Goal: Task Accomplishment & Management: Use online tool/utility

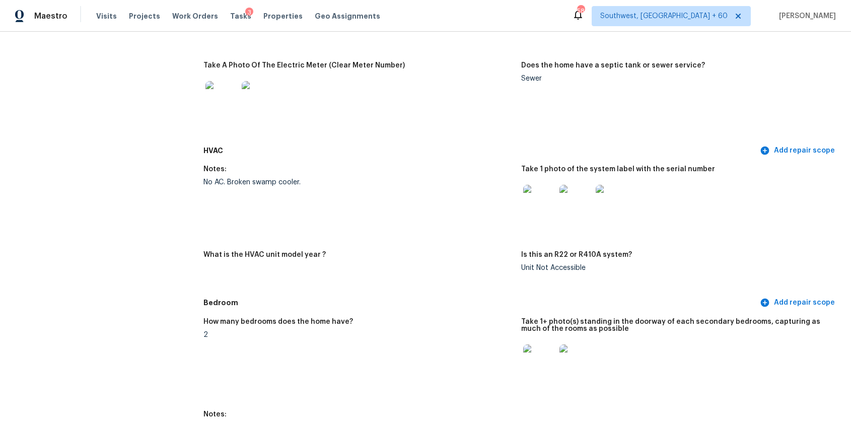
scroll to position [833, 0]
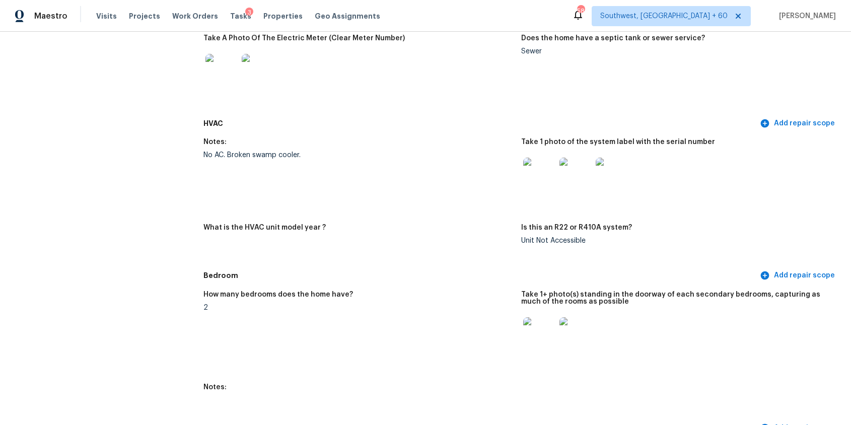
click at [256, 156] on div "No AC. Broken swamp cooler." at bounding box center [358, 155] width 310 height 7
copy div "No AC. Broken swamp cooler."
click at [324, 163] on figure "Notes: No AC. Broken swamp cooler." at bounding box center [362, 175] width 318 height 74
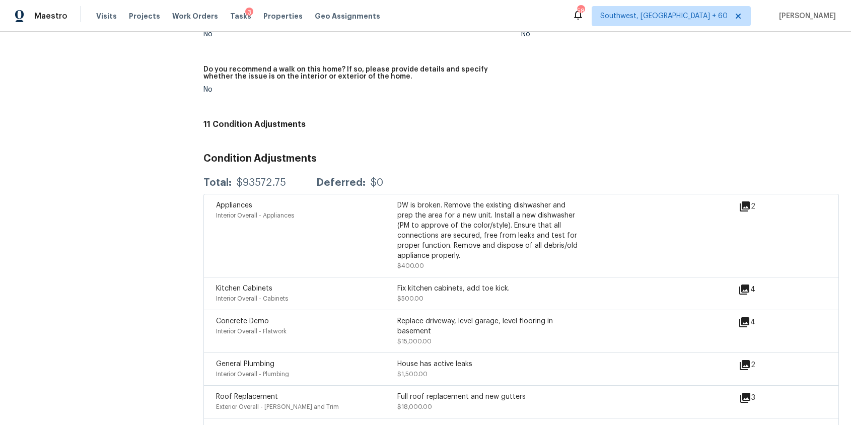
scroll to position [2383, 0]
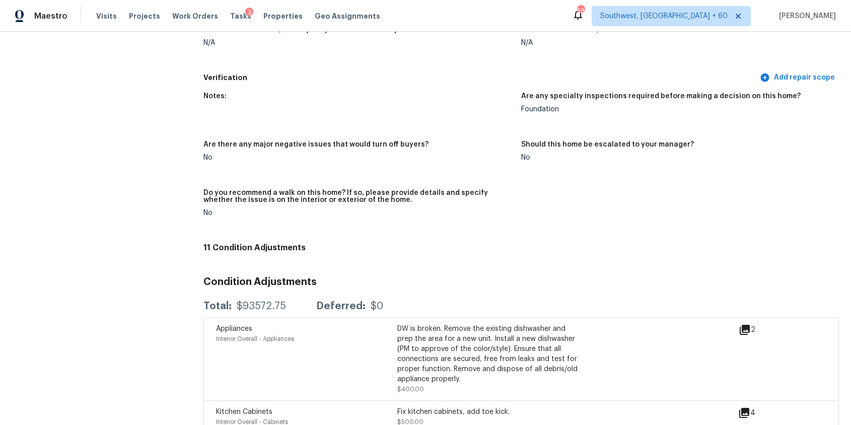
click at [516, 189] on div "Notes: Are any specialty inspections required before making a decision on this …" at bounding box center [521, 163] width 636 height 152
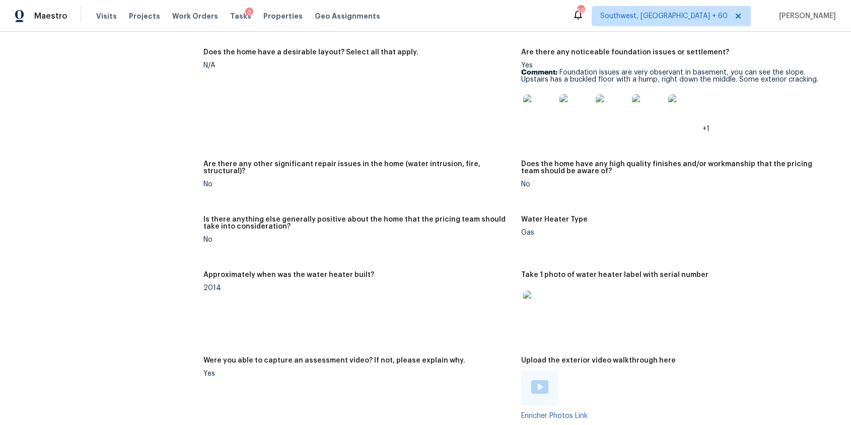
scroll to position [1722, 0]
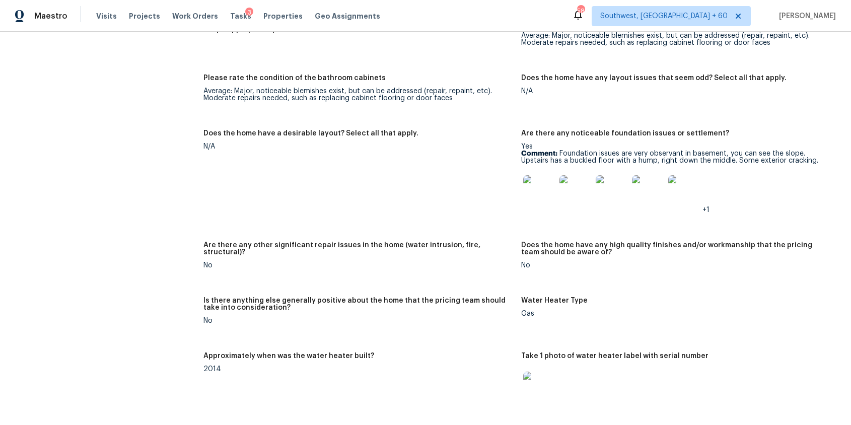
click at [524, 186] on img at bounding box center [539, 191] width 32 height 32
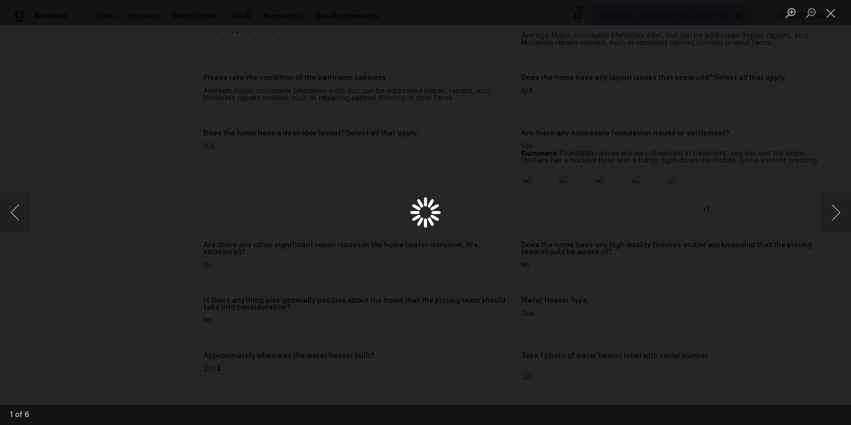
click at [539, 188] on div "Lightbox" at bounding box center [425, 212] width 851 height 425
click at [835, 218] on button "Next image" at bounding box center [836, 212] width 30 height 40
click at [835, 214] on button "Next image" at bounding box center [836, 212] width 30 height 40
click at [829, 206] on button "Next image" at bounding box center [836, 212] width 30 height 40
click at [832, 229] on button "Next image" at bounding box center [836, 212] width 30 height 40
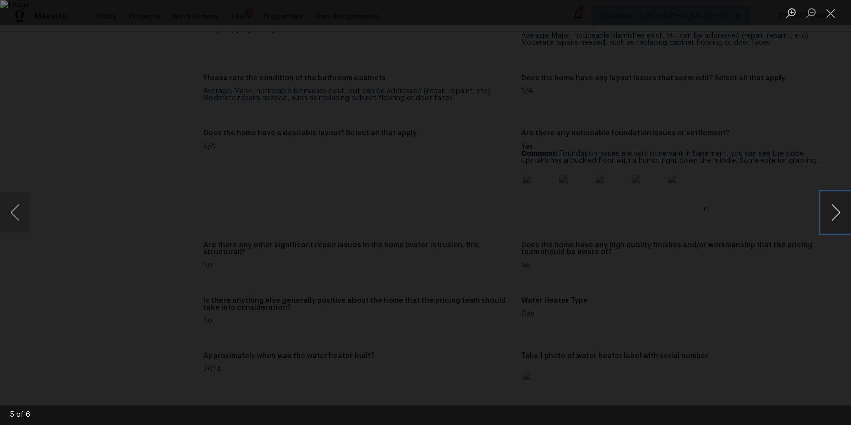
click at [837, 209] on button "Next image" at bounding box center [836, 212] width 30 height 40
click at [747, 170] on div "Lightbox" at bounding box center [425, 212] width 851 height 425
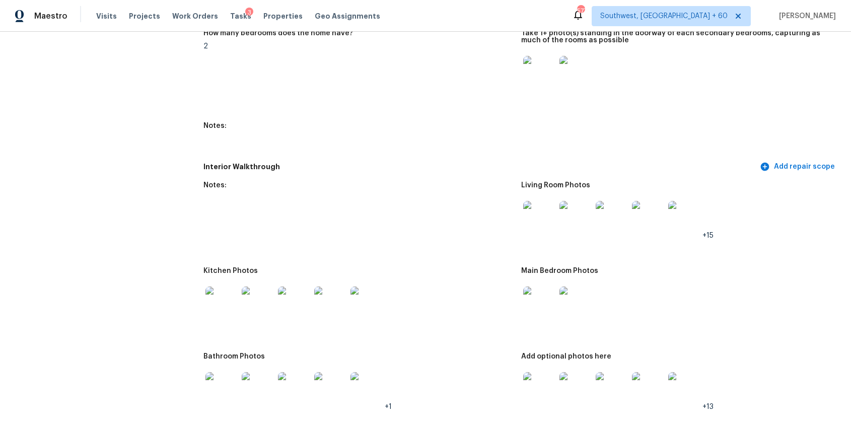
scroll to position [1096, 0]
click at [224, 383] on img at bounding box center [221, 387] width 32 height 32
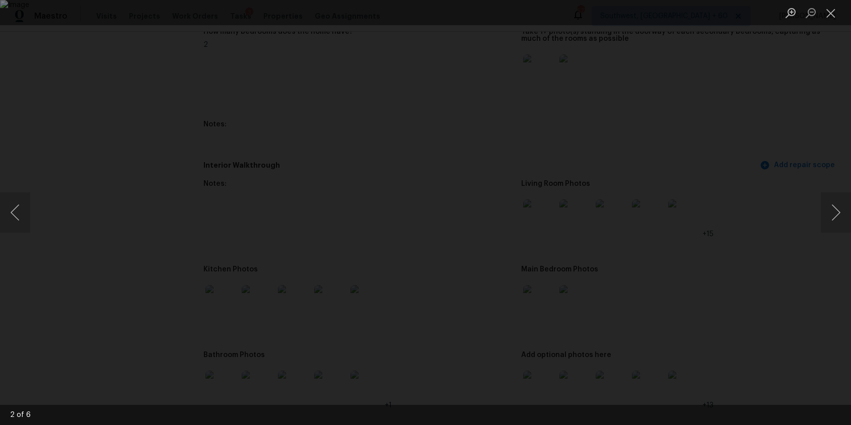
click at [722, 301] on div "Lightbox" at bounding box center [425, 212] width 851 height 425
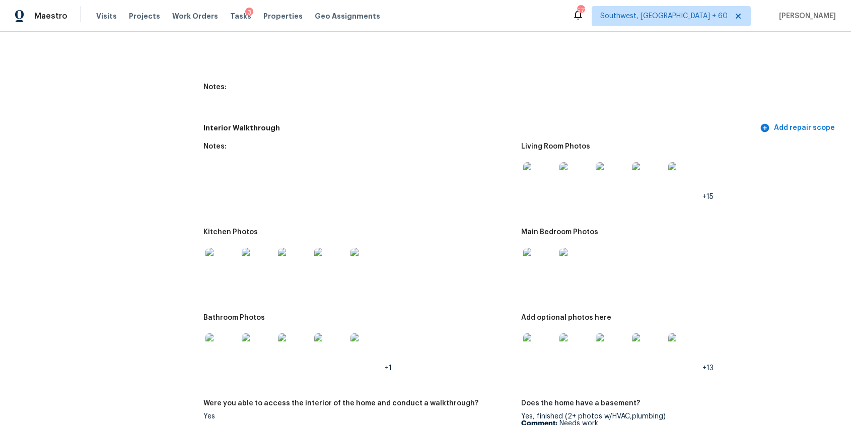
scroll to position [1177, 0]
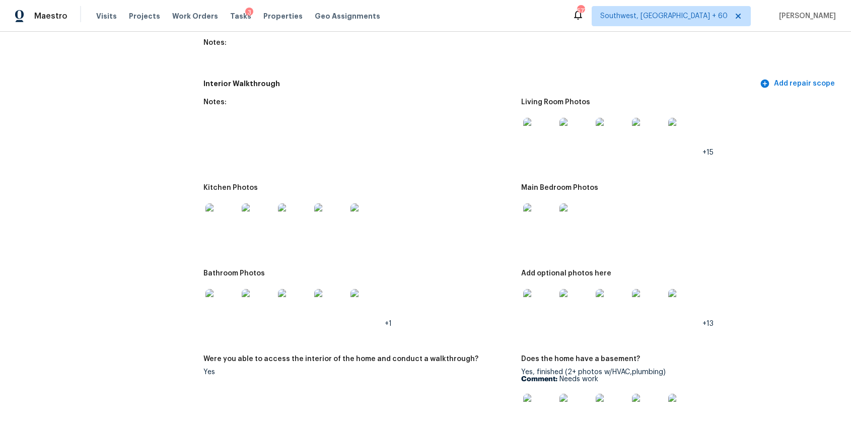
click at [231, 226] on img at bounding box center [221, 219] width 32 height 32
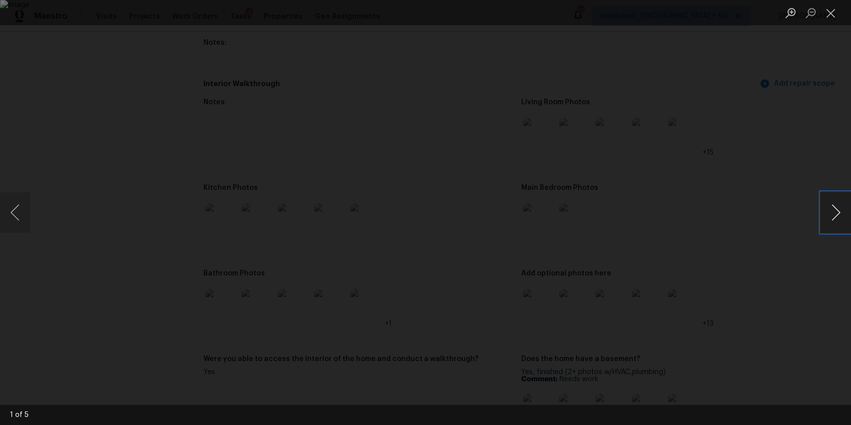
click at [842, 213] on button "Next image" at bounding box center [836, 212] width 30 height 40
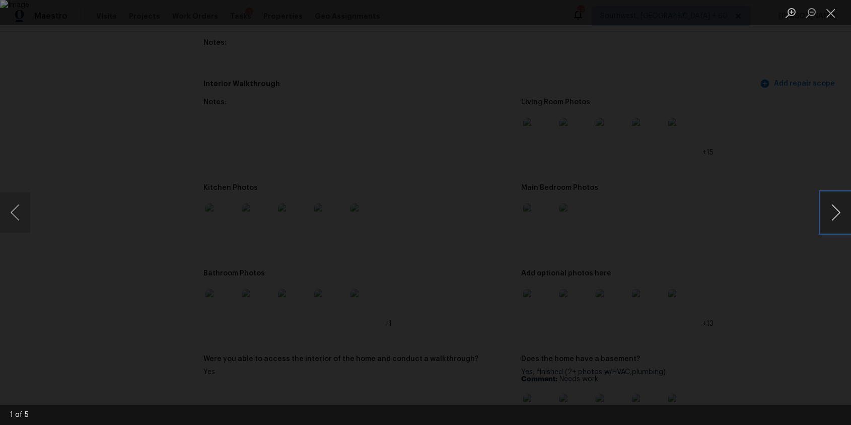
click at [842, 213] on button "Next image" at bounding box center [836, 212] width 30 height 40
click at [779, 162] on div "Lightbox" at bounding box center [425, 212] width 851 height 425
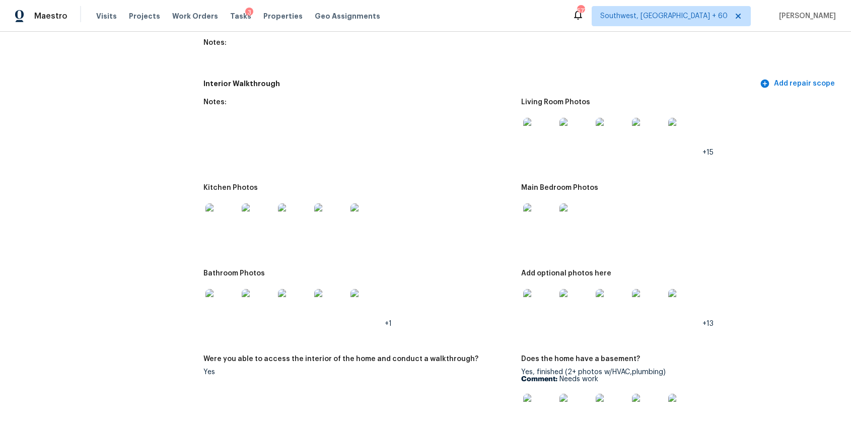
click at [742, 197] on div "Main Bedroom Photos" at bounding box center [676, 190] width 310 height 13
click at [653, 197] on div at bounding box center [676, 219] width 310 height 44
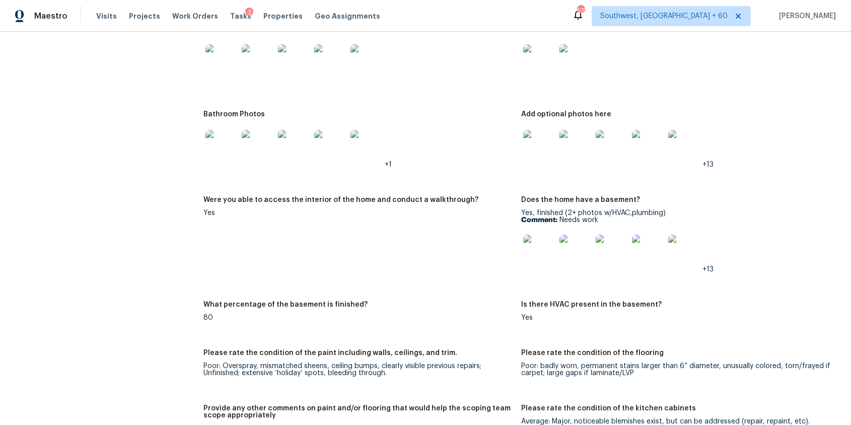
scroll to position [1216, 0]
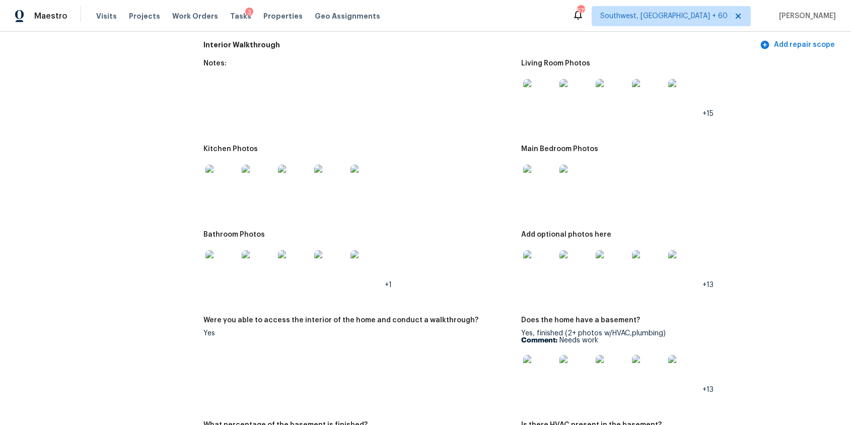
click at [681, 96] on img at bounding box center [684, 95] width 32 height 32
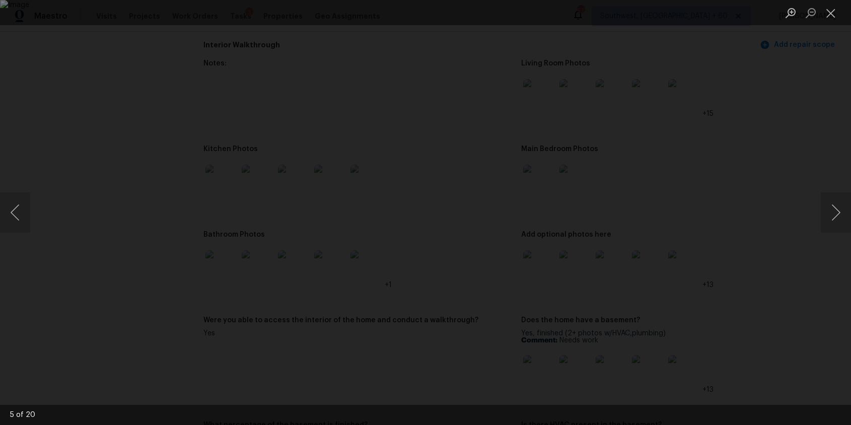
click at [795, 147] on div "Lightbox" at bounding box center [425, 212] width 851 height 425
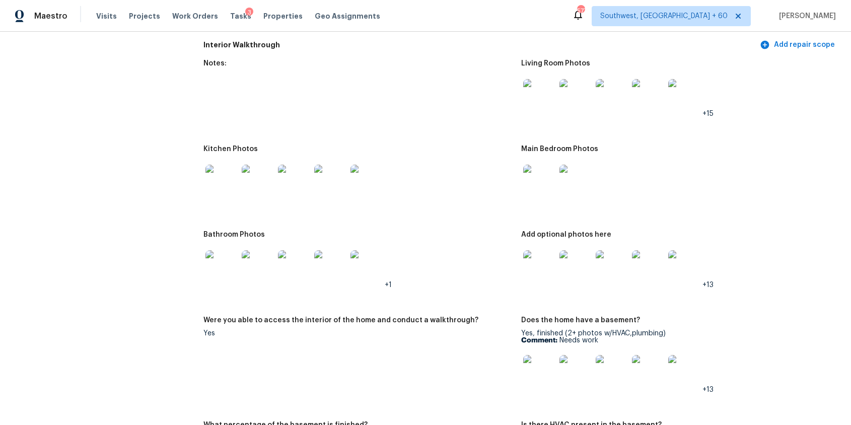
click at [101, 7] on div "Visits Projects Work Orders Tasks 3 Properties Geo Assignments" at bounding box center [244, 16] width 296 height 20
click at [104, 16] on span "Visits" at bounding box center [106, 16] width 21 height 10
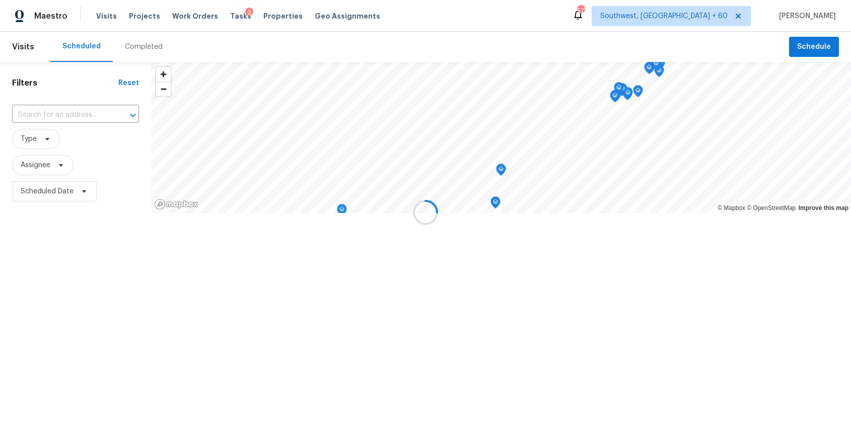
click at [131, 41] on div at bounding box center [425, 212] width 851 height 425
click at [142, 42] on div at bounding box center [425, 212] width 851 height 425
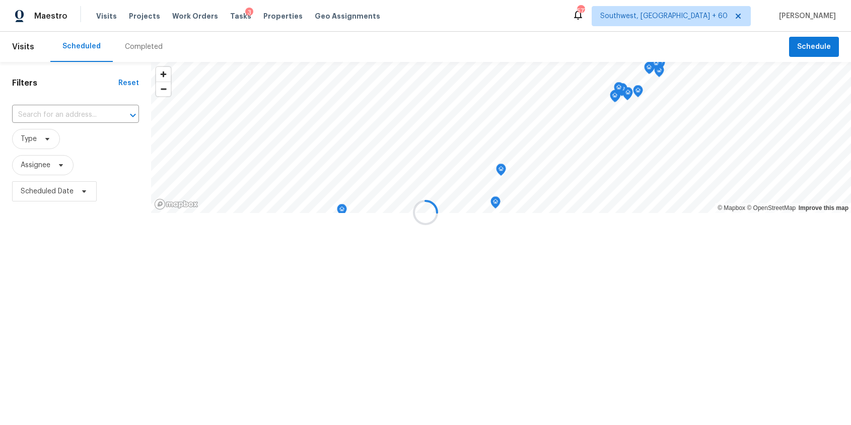
click at [142, 42] on div at bounding box center [425, 212] width 851 height 425
click at [149, 47] on div "Completed" at bounding box center [144, 47] width 38 height 10
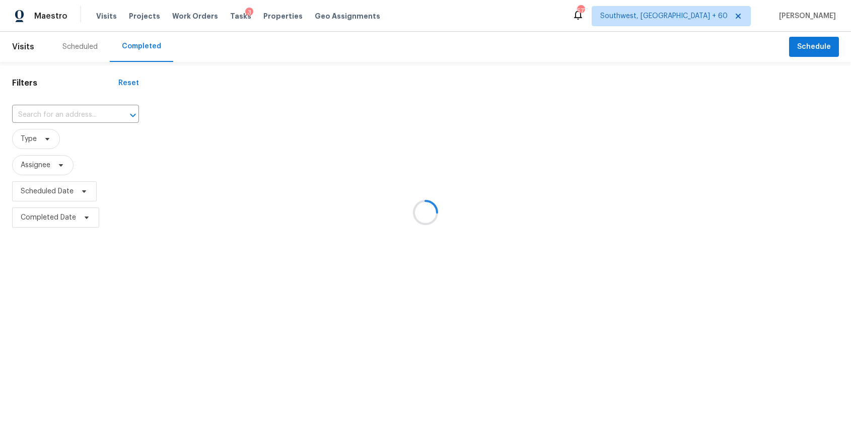
click at [149, 47] on div at bounding box center [425, 212] width 851 height 425
click at [88, 109] on div at bounding box center [425, 212] width 851 height 425
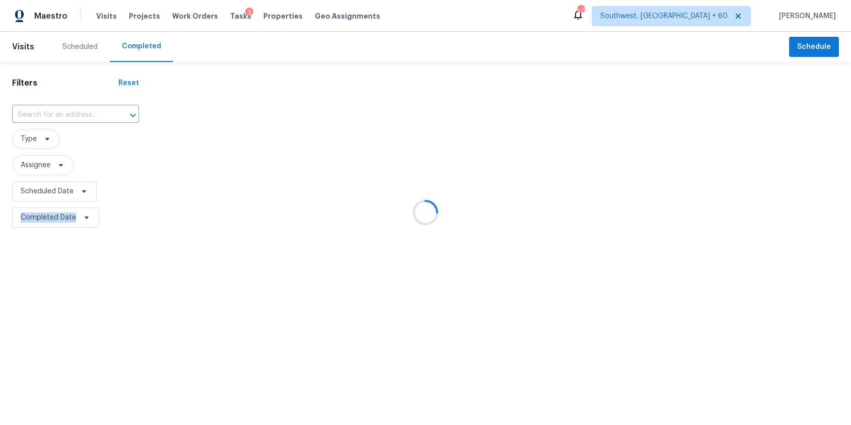
click at [88, 109] on div at bounding box center [425, 212] width 851 height 425
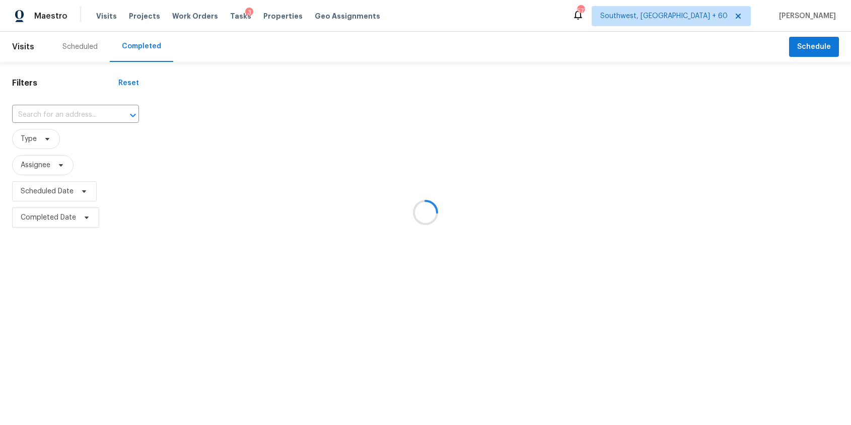
click at [88, 109] on div at bounding box center [425, 212] width 851 height 425
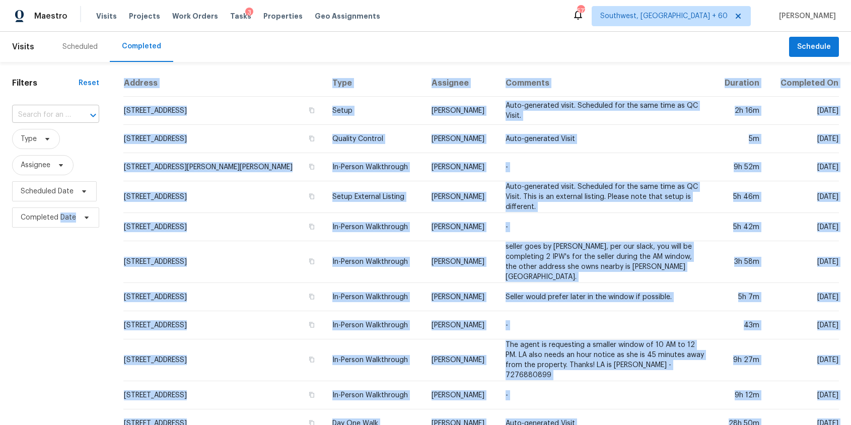
click at [62, 110] on input "text" at bounding box center [41, 115] width 59 height 16
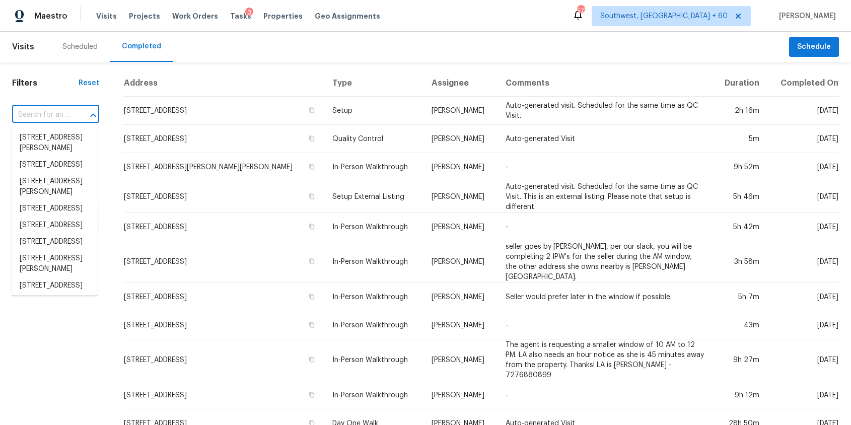
paste input "3407 SE 172nd Ave, Vancouver, WA 98683"
type input "3407 SE 172nd Ave, Vancouver, WA 98683"
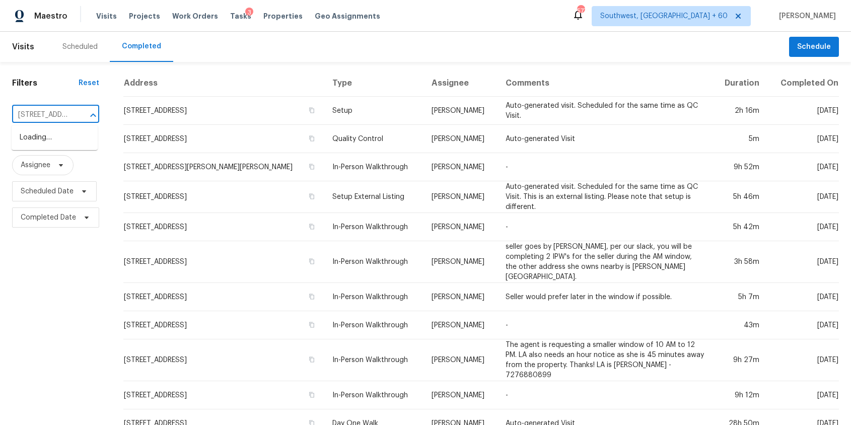
scroll to position [0, 87]
click at [53, 134] on li "3407 SE 172nd Ave, Vancouver, WA 98683" at bounding box center [55, 137] width 86 height 17
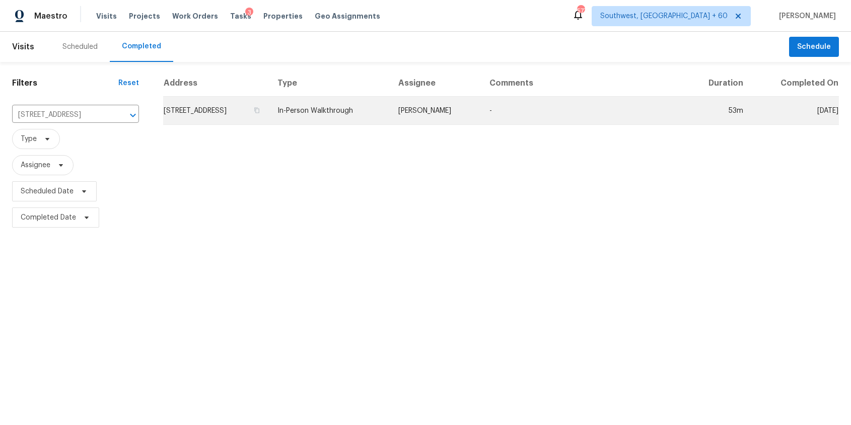
click at [481, 100] on td "[PERSON_NAME]" at bounding box center [435, 111] width 91 height 28
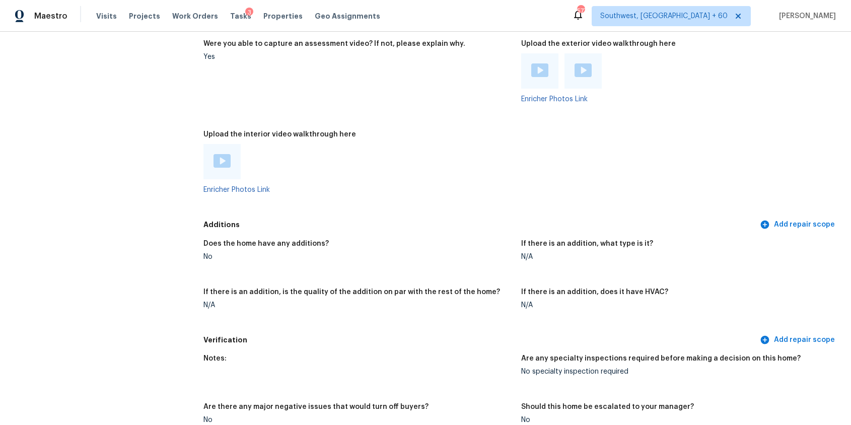
scroll to position [2149, 0]
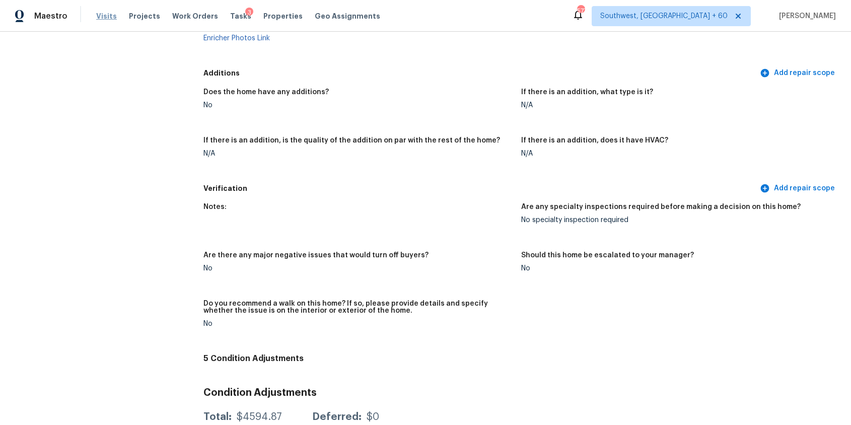
click at [108, 12] on span "Visits" at bounding box center [106, 16] width 21 height 10
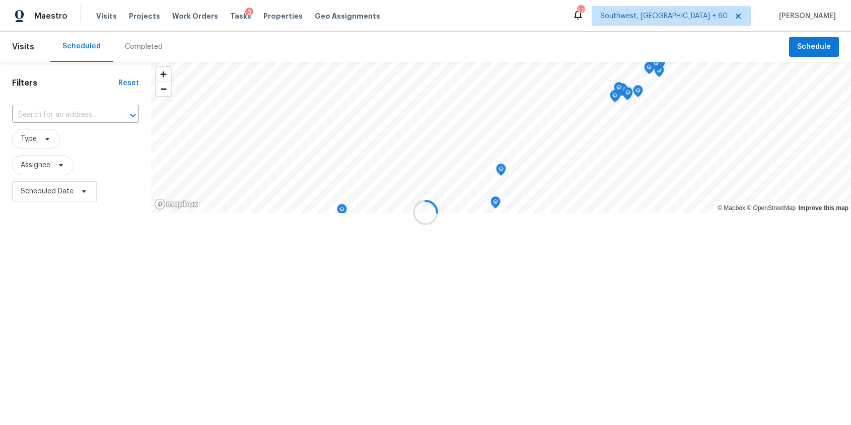
click at [149, 49] on div at bounding box center [425, 212] width 851 height 425
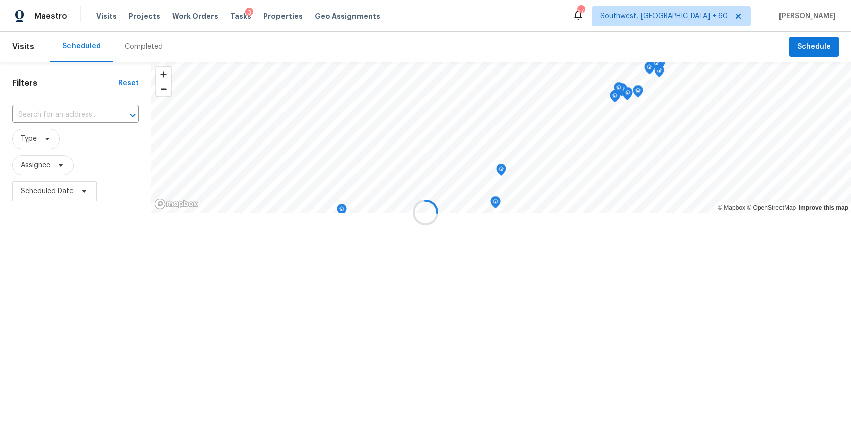
click at [145, 44] on div "Completed" at bounding box center [144, 47] width 38 height 10
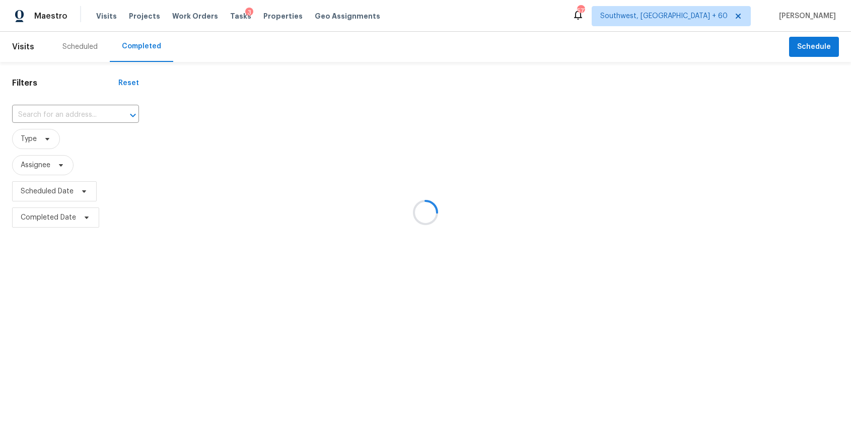
click at [145, 44] on div at bounding box center [425, 212] width 851 height 425
click at [89, 113] on div at bounding box center [425, 212] width 851 height 425
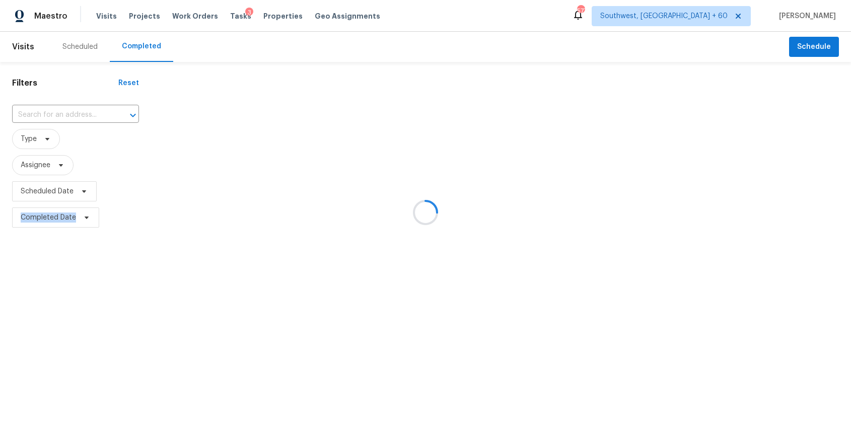
click at [89, 113] on div at bounding box center [425, 212] width 851 height 425
click at [73, 111] on div at bounding box center [425, 212] width 851 height 425
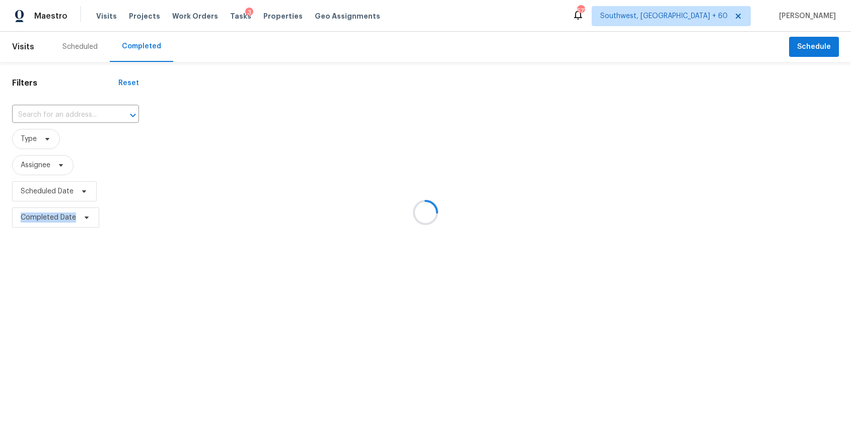
click at [73, 111] on div at bounding box center [425, 212] width 851 height 425
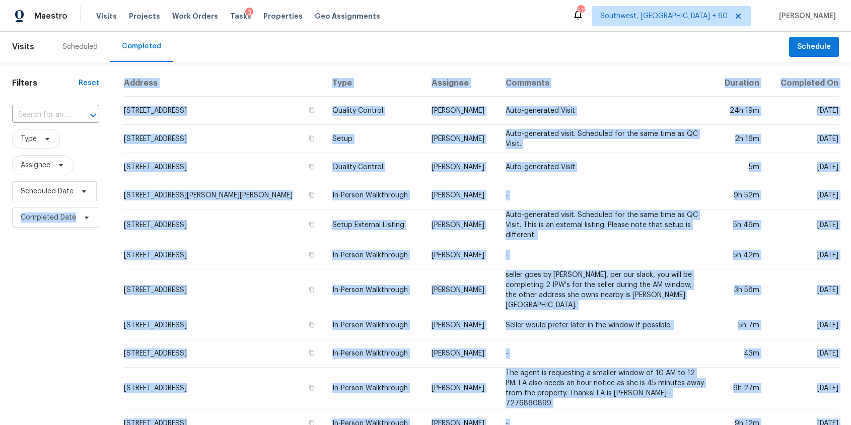
click at [73, 111] on div at bounding box center [86, 115] width 26 height 14
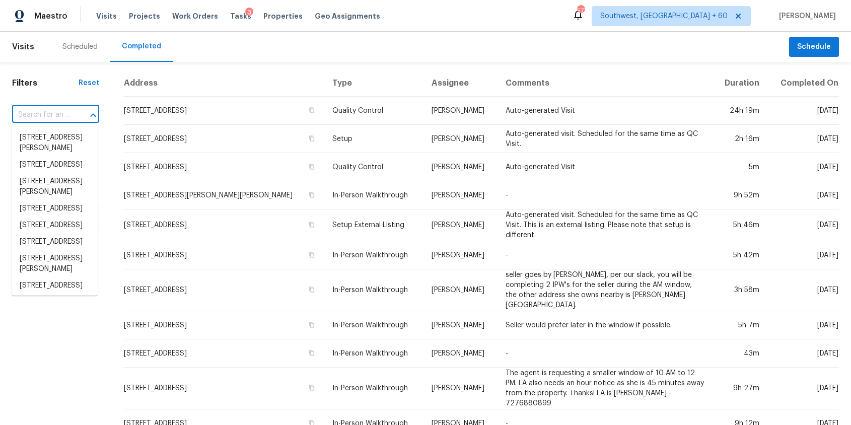
paste input "356 Oristo Ridge Way, West Columbia, SC 29170"
type input "356 Oristo Ridge Way, West Columbia, SC 29170"
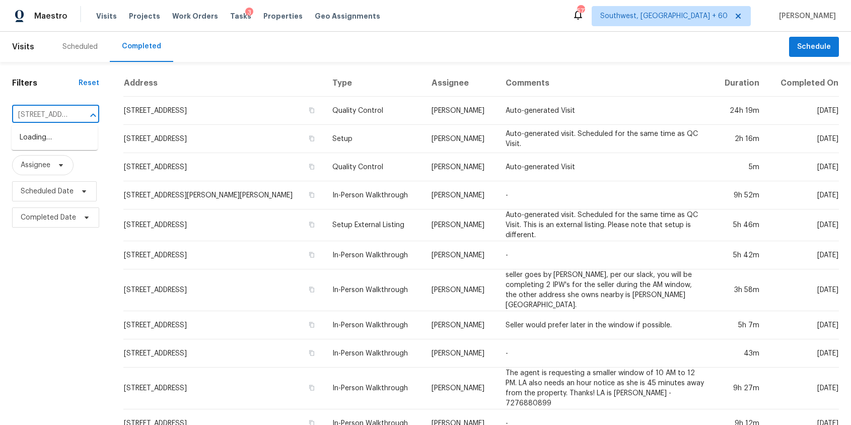
scroll to position [0, 108]
click at [61, 142] on li "356 Oristo Ridge Way, West Columbia, SC 29170" at bounding box center [55, 137] width 86 height 17
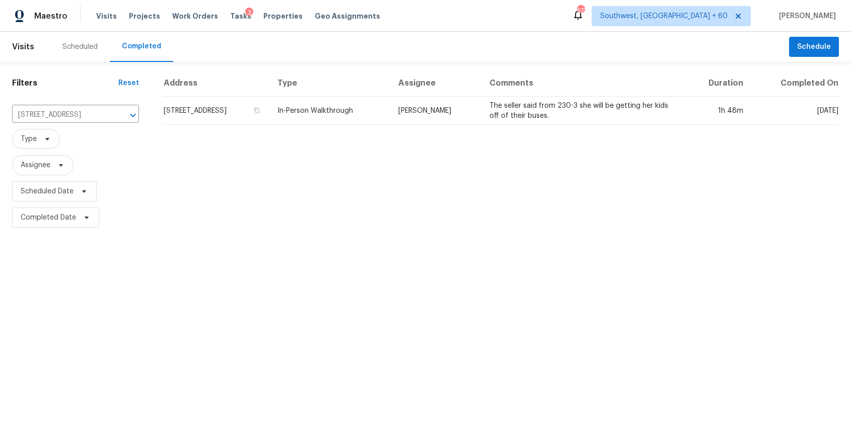
click at [365, 129] on div "Address Type Assignee Comments Duration Completed On 356 Oristo Ridge Way, West…" at bounding box center [501, 150] width 700 height 161
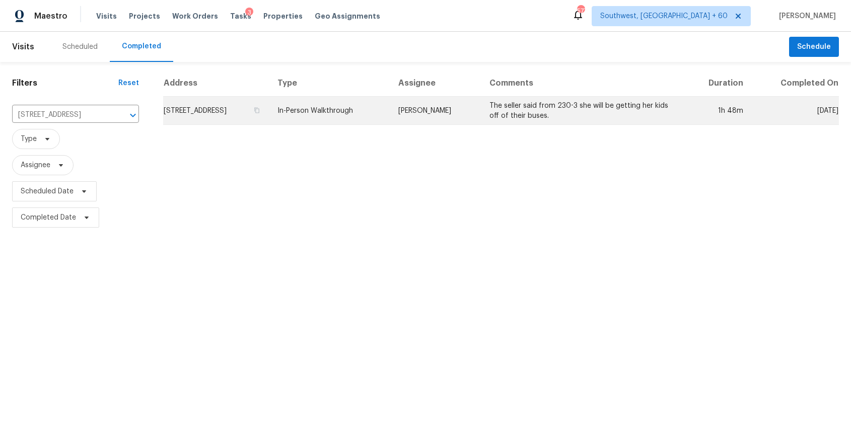
click at [390, 106] on td "In-Person Walkthrough" at bounding box center [329, 111] width 121 height 28
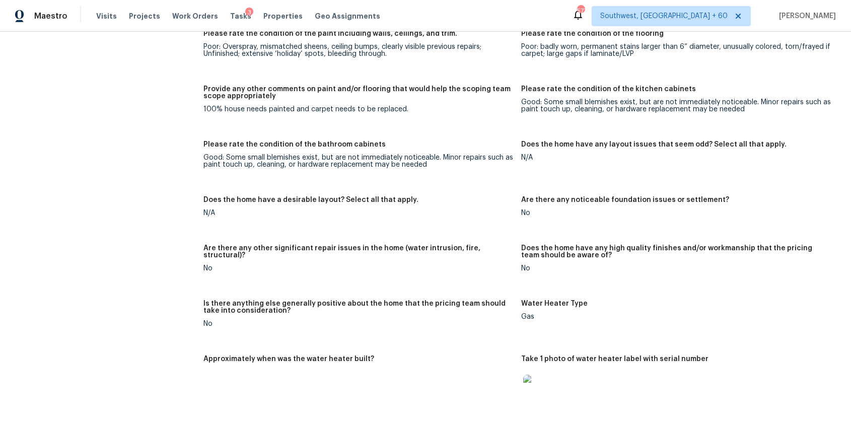
scroll to position [1806, 0]
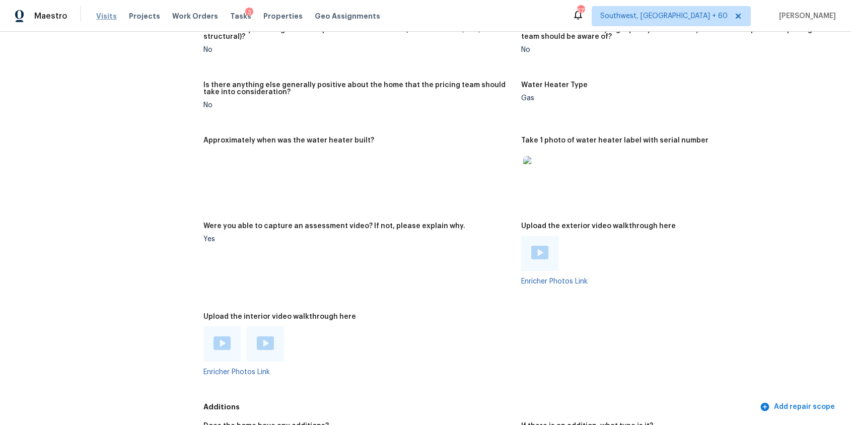
click at [96, 14] on span "Visits" at bounding box center [106, 16] width 21 height 10
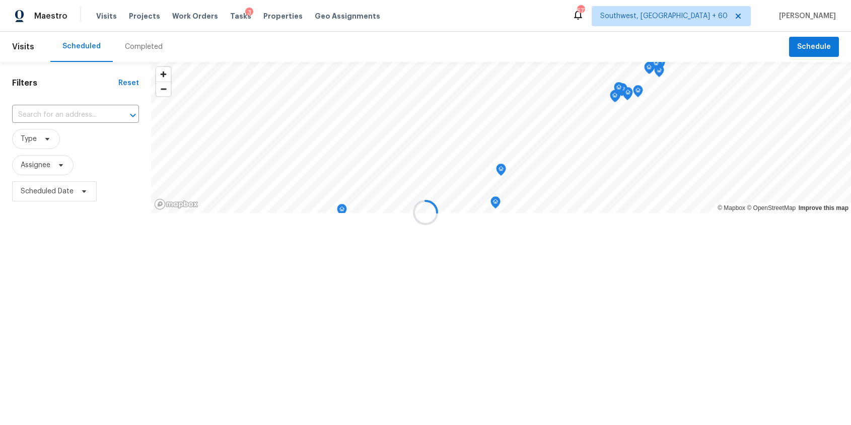
click at [142, 46] on div at bounding box center [425, 212] width 851 height 425
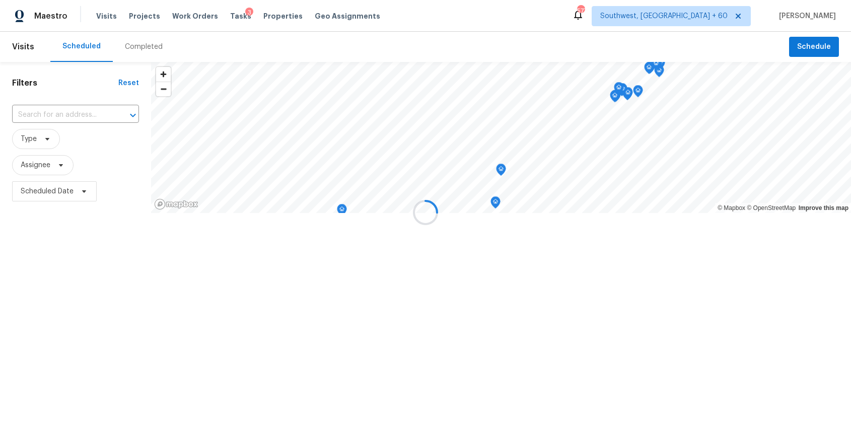
click at [142, 46] on div "Completed" at bounding box center [144, 47] width 38 height 10
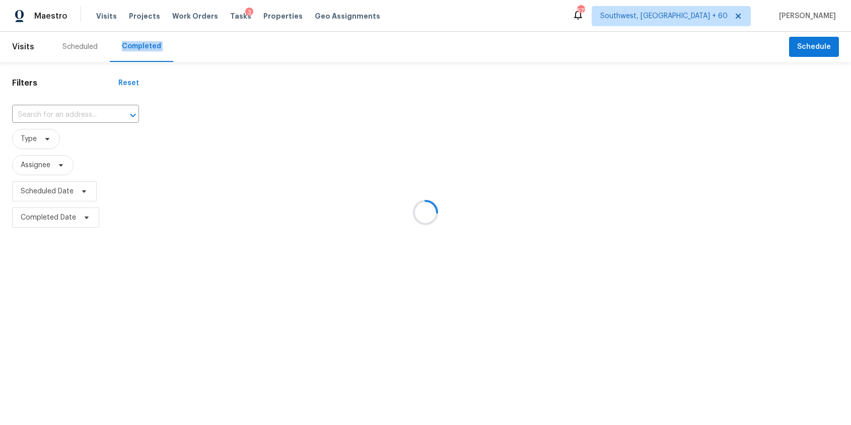
click at [142, 46] on div at bounding box center [425, 212] width 851 height 425
click at [78, 109] on div at bounding box center [425, 212] width 851 height 425
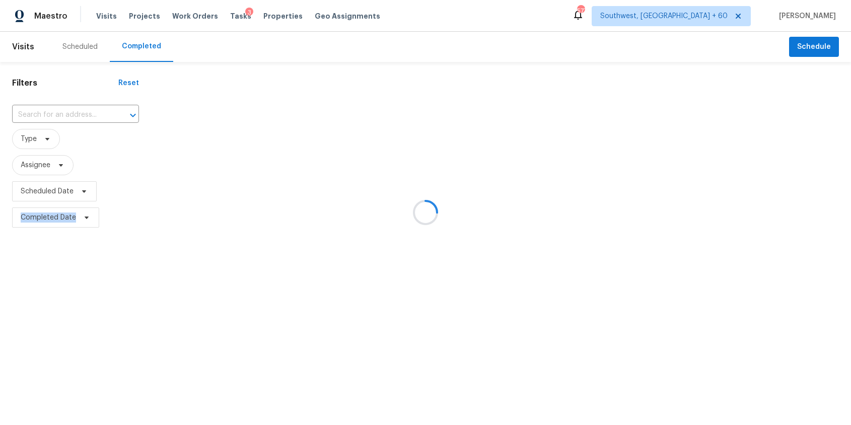
click at [78, 109] on div at bounding box center [425, 212] width 851 height 425
click at [113, 109] on div at bounding box center [126, 115] width 26 height 14
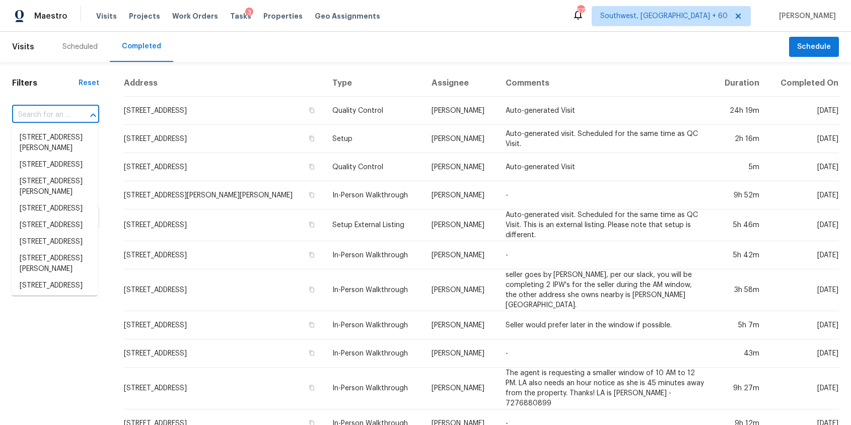
click at [78, 109] on div at bounding box center [86, 115] width 26 height 14
paste input "7623 William Bonney, San Antonio, TX 78254"
type input "7623 William Bonney, San Antonio, TX 78254"
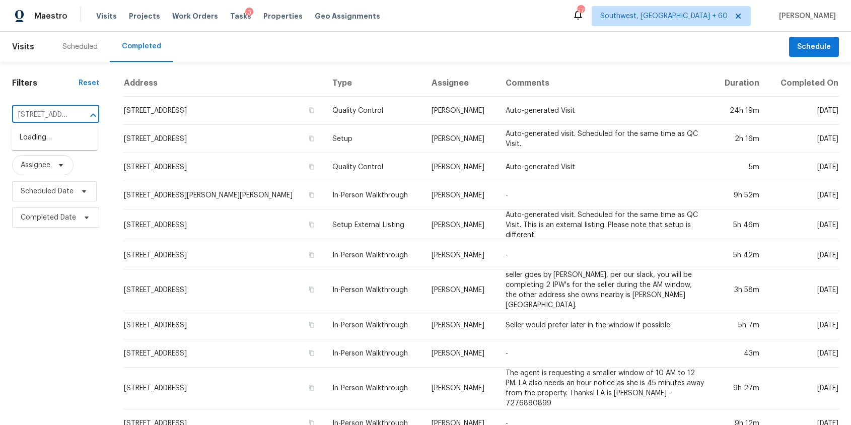
scroll to position [0, 95]
click at [66, 142] on li "7623 William Bonney, San Antonio, TX 78254" at bounding box center [55, 142] width 86 height 27
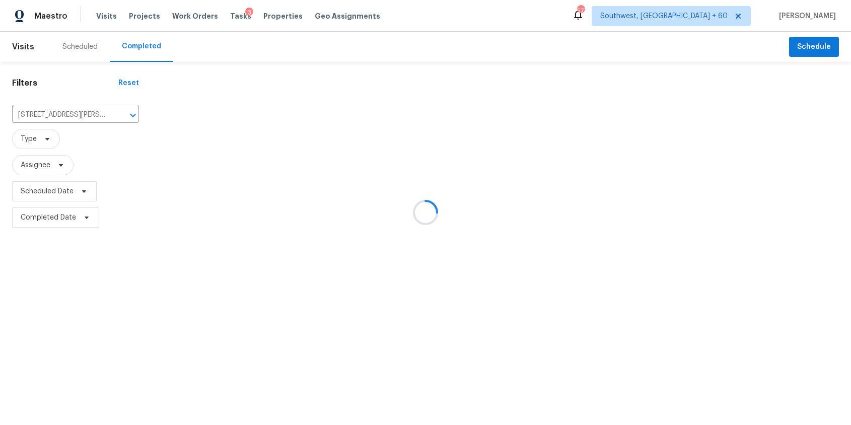
click at [134, 154] on span "Assignee" at bounding box center [75, 165] width 127 height 26
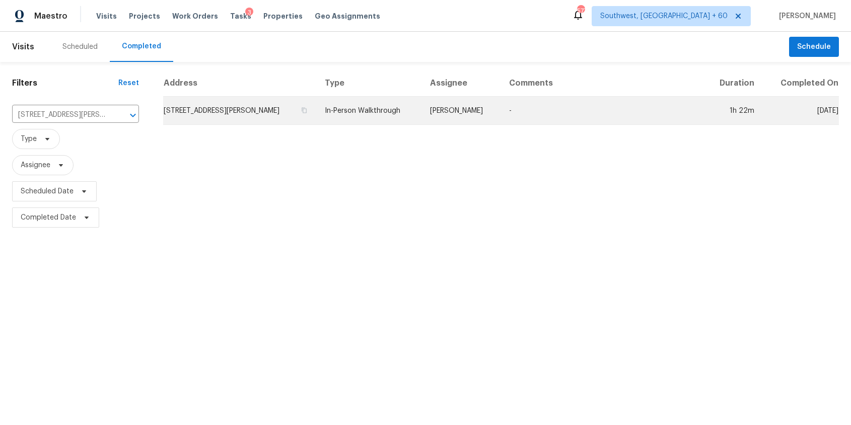
click at [418, 104] on td "In-Person Walkthrough" at bounding box center [369, 111] width 105 height 28
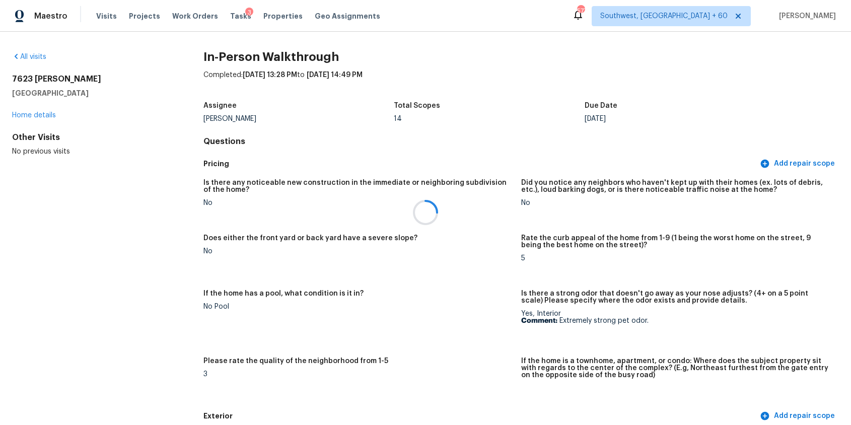
click at [464, 161] on div at bounding box center [425, 212] width 851 height 425
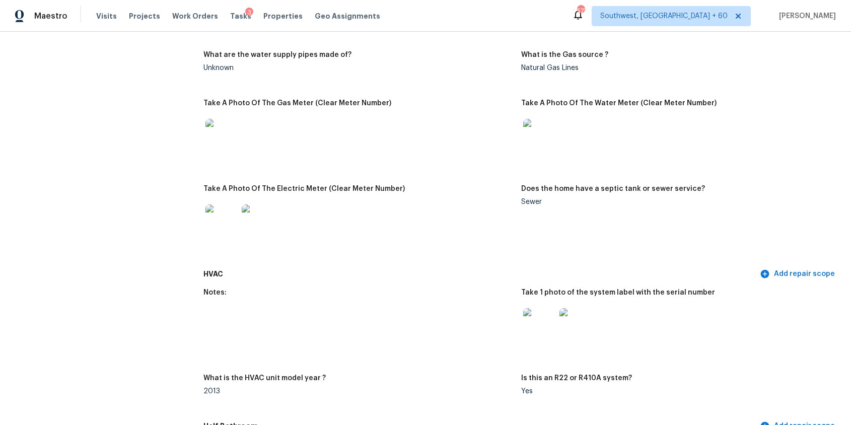
scroll to position [733, 0]
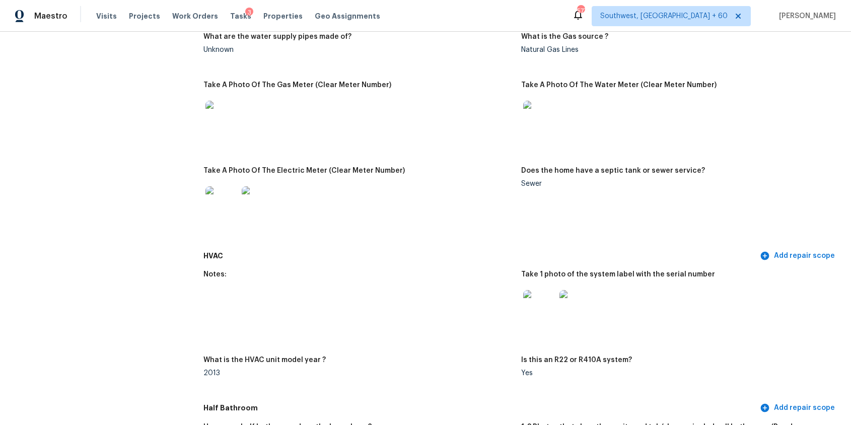
click at [470, 214] on div at bounding box center [358, 202] width 310 height 44
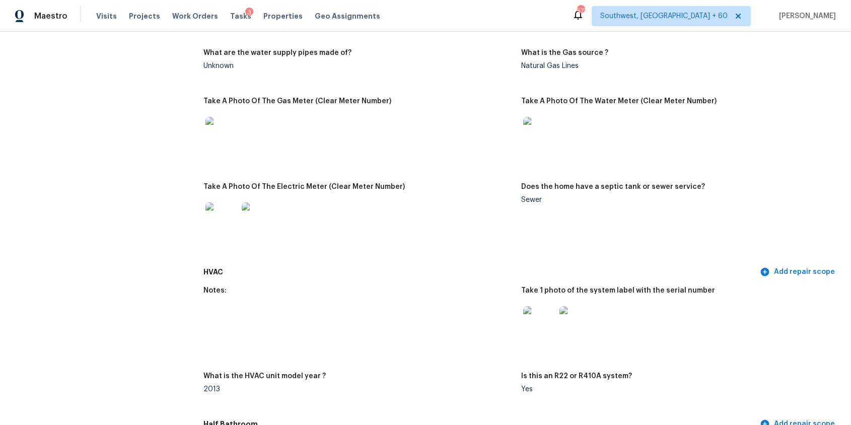
scroll to position [715, 0]
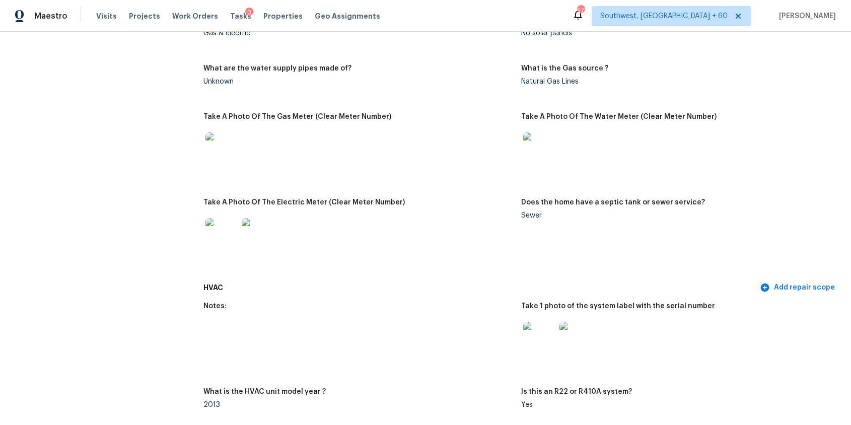
click at [470, 211] on div "Take A Photo Of The Electric Meter (Clear Meter Number)" at bounding box center [358, 205] width 310 height 13
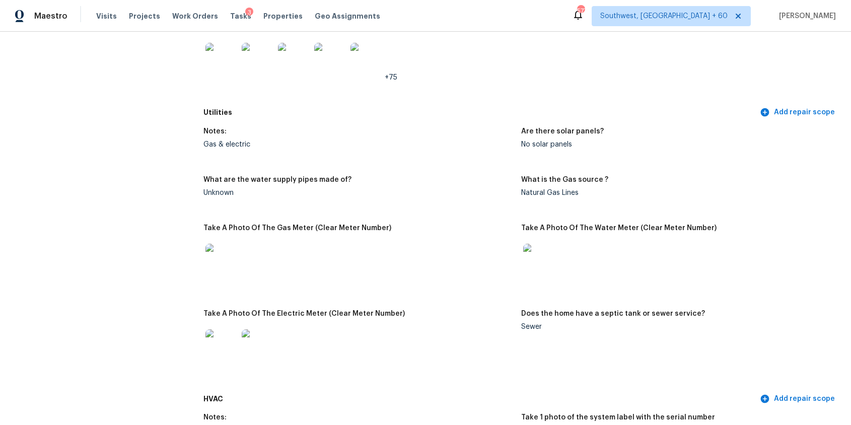
scroll to position [583, 0]
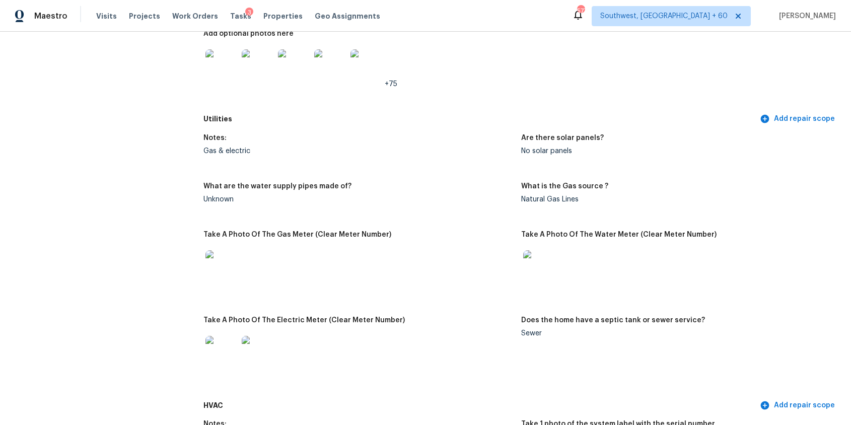
click at [470, 211] on figure "What are the water supply pipes made of? Unknown" at bounding box center [362, 201] width 318 height 36
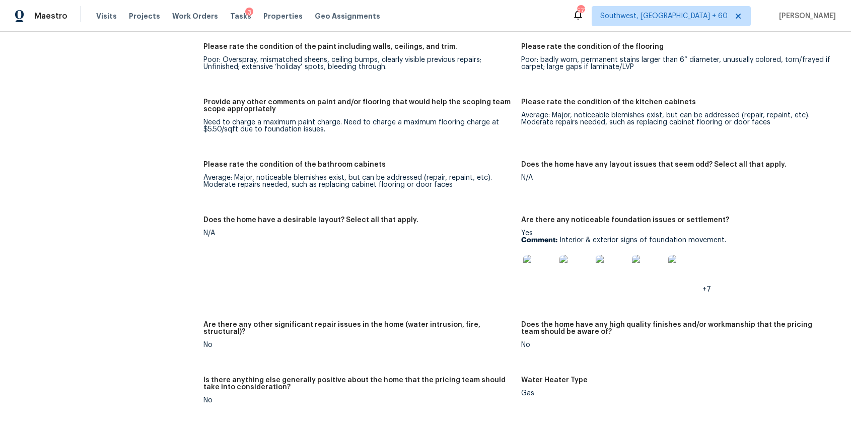
scroll to position [1646, 0]
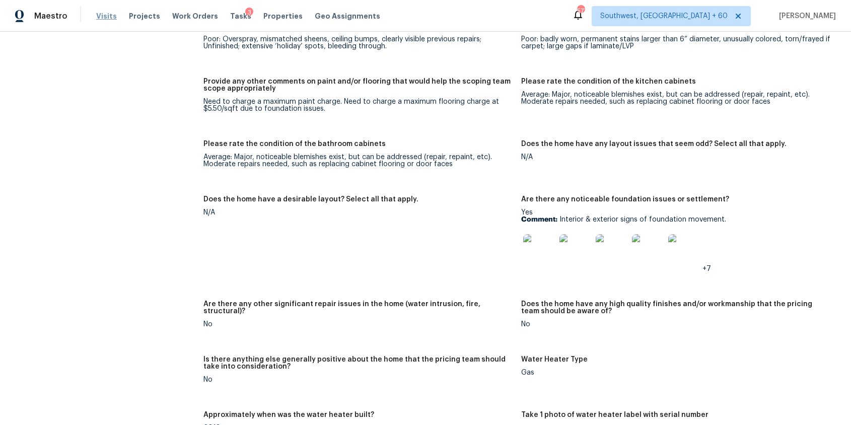
click at [105, 18] on span "Visits" at bounding box center [106, 16] width 21 height 10
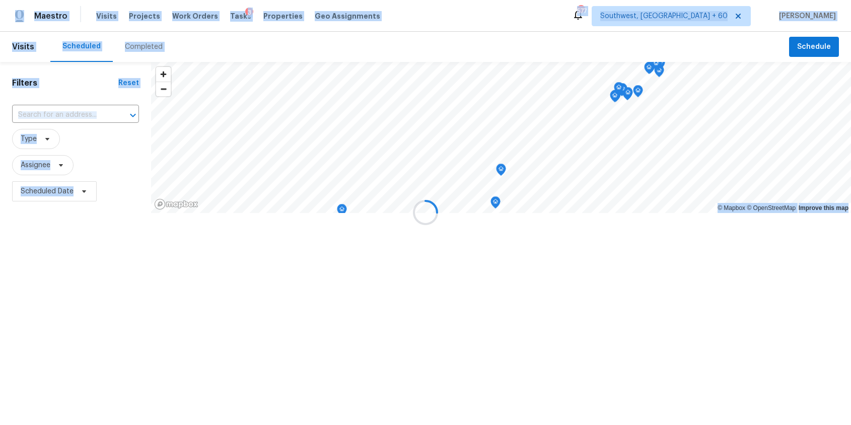
click at [131, 40] on div at bounding box center [425, 212] width 851 height 425
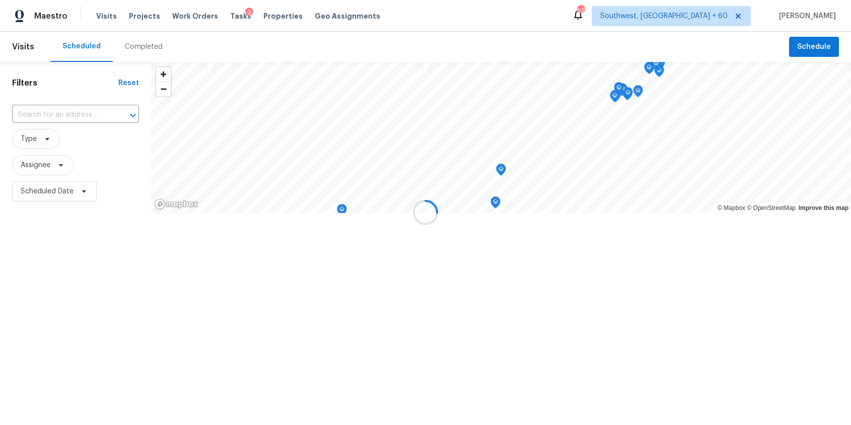
click at [131, 40] on div at bounding box center [425, 212] width 851 height 425
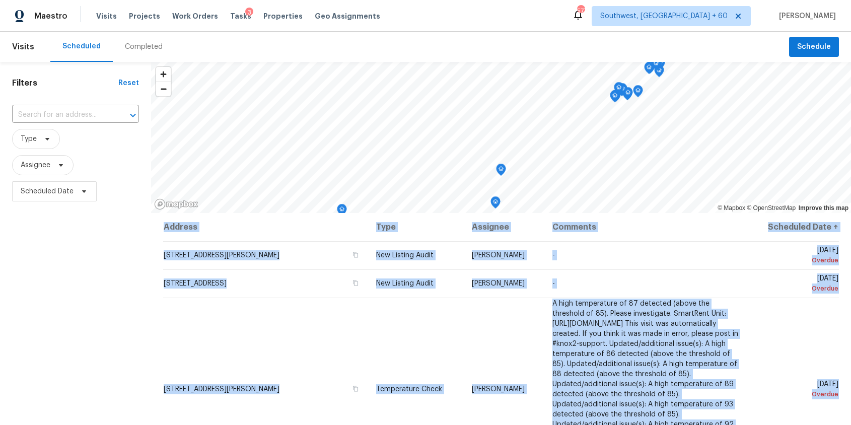
click at [142, 42] on div "Completed" at bounding box center [144, 47] width 38 height 10
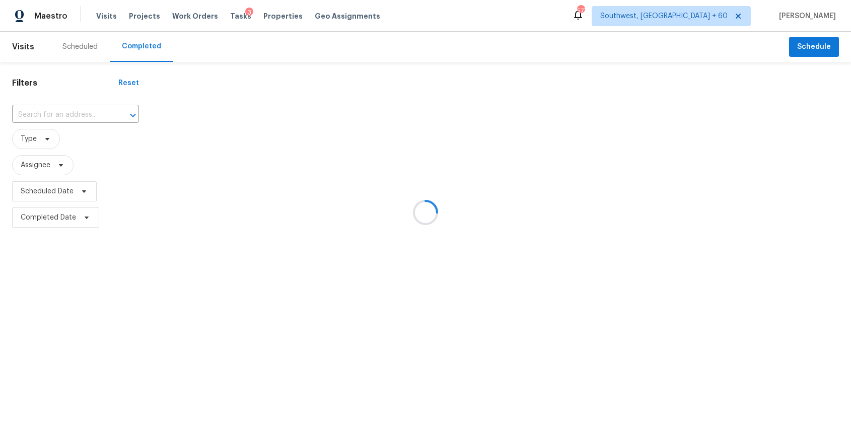
click at [142, 41] on div at bounding box center [425, 212] width 851 height 425
click at [112, 96] on div at bounding box center [425, 212] width 851 height 425
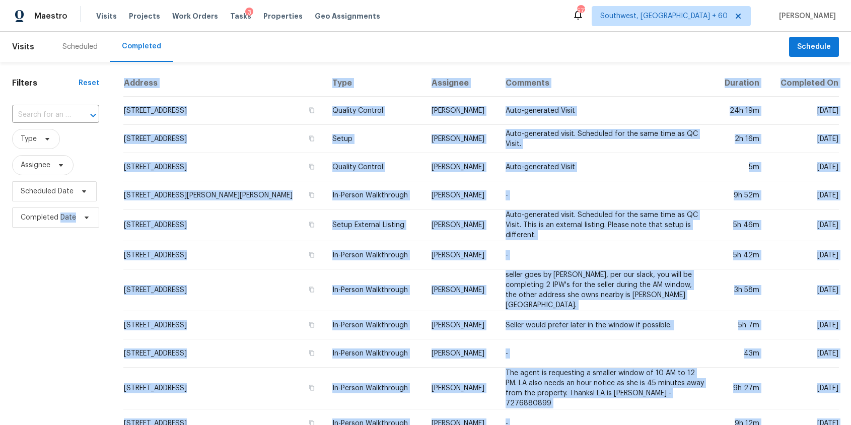
click at [312, 43] on div "Scheduled Completed" at bounding box center [419, 47] width 739 height 30
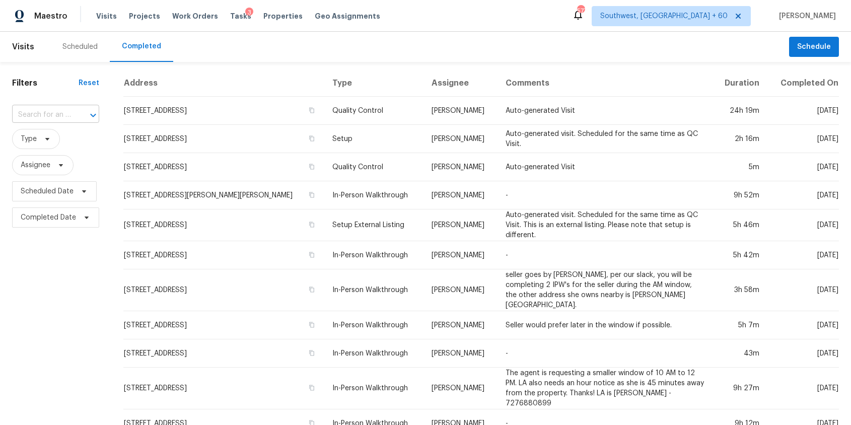
click at [55, 115] on input "text" at bounding box center [41, 115] width 59 height 16
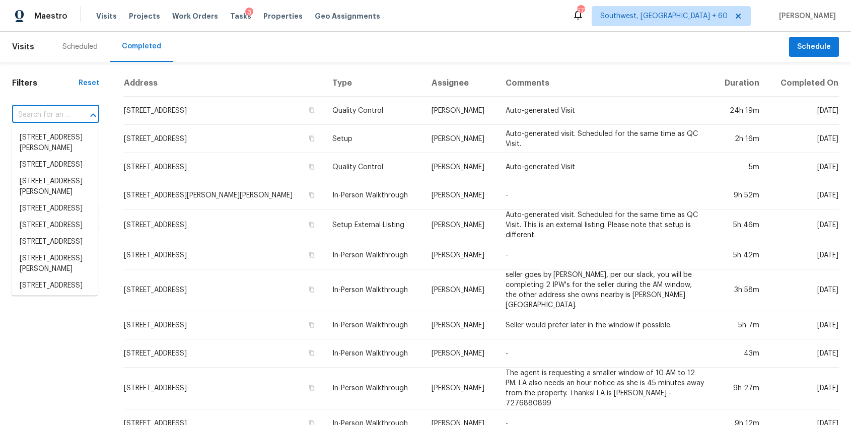
paste input "12372 E Calle Riobamba, Vail, AZ 85641"
type input "12372 E Calle Riobamba, Vail, AZ 85641"
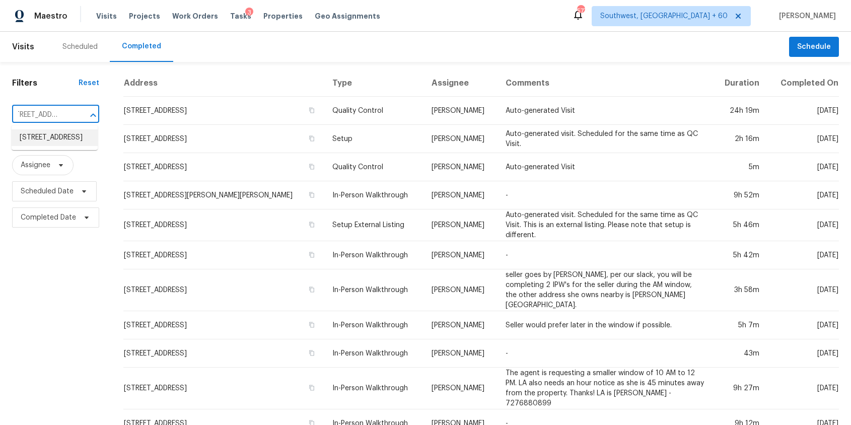
click at [57, 136] on li "12372 E Calle Riobamba, Vail, AZ 85641" at bounding box center [55, 137] width 86 height 17
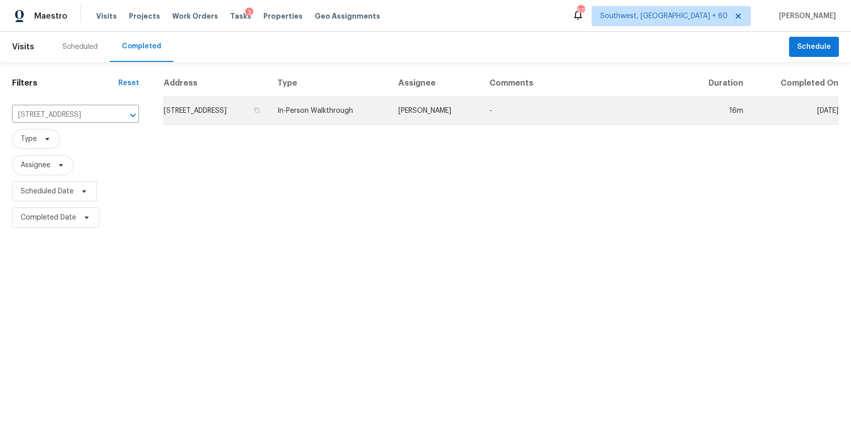
click at [336, 112] on td "In-Person Walkthrough" at bounding box center [329, 111] width 121 height 28
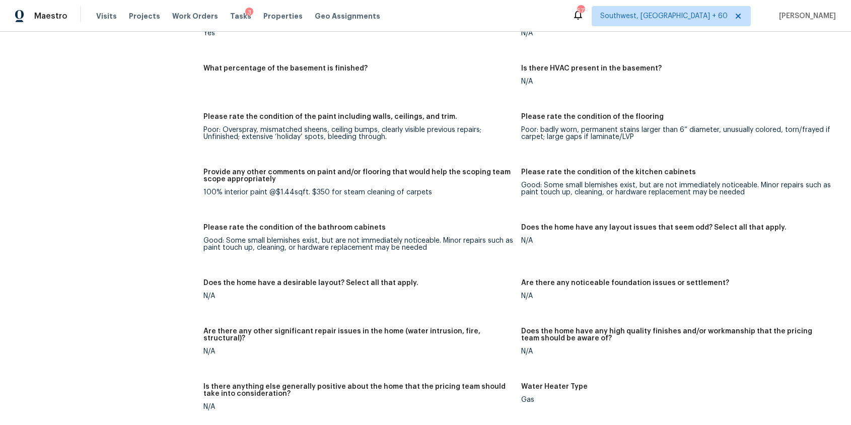
scroll to position [1510, 0]
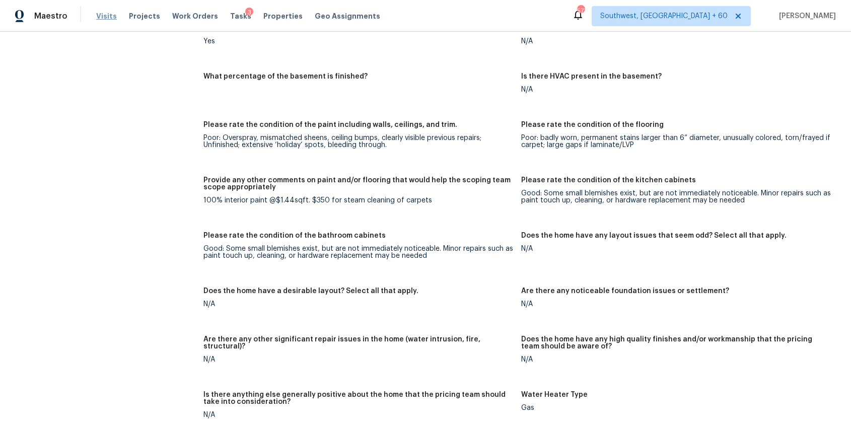
click at [101, 12] on span "Visits" at bounding box center [106, 16] width 21 height 10
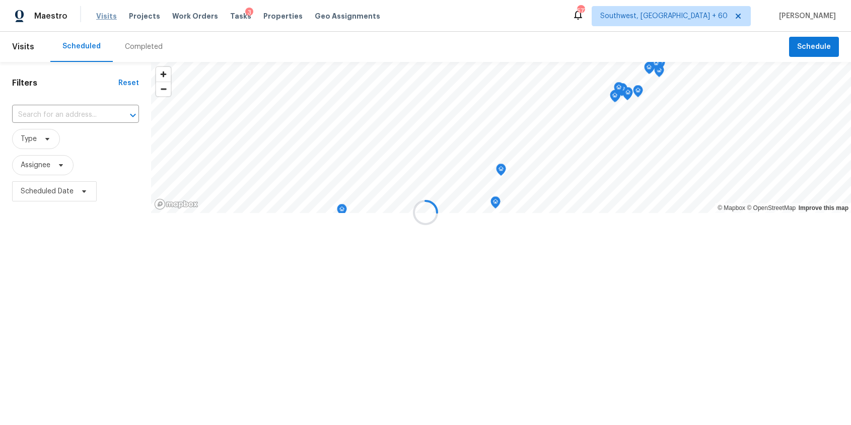
click at [101, 12] on div at bounding box center [425, 212] width 851 height 425
click at [126, 44] on div at bounding box center [425, 212] width 851 height 425
click at [136, 44] on div "Completed" at bounding box center [144, 47] width 38 height 10
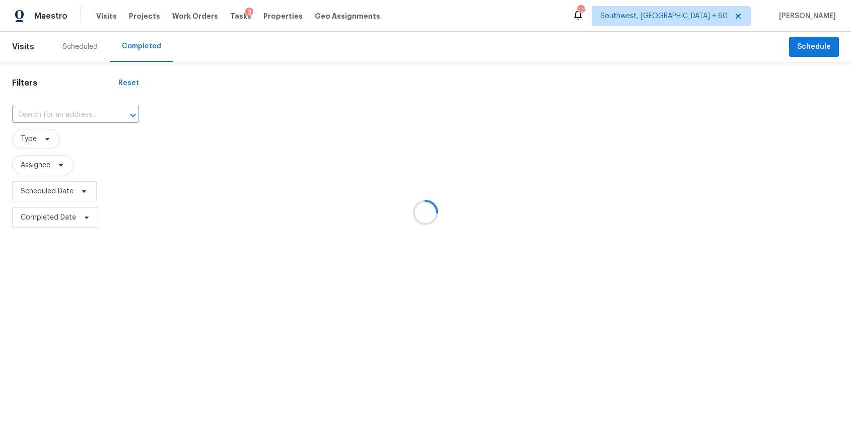
click at [136, 44] on div at bounding box center [425, 212] width 851 height 425
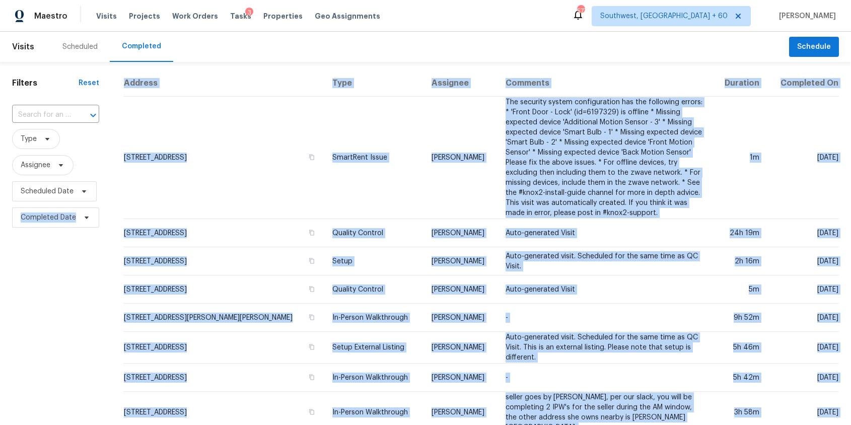
click at [137, 57] on div "Completed" at bounding box center [141, 47] width 63 height 30
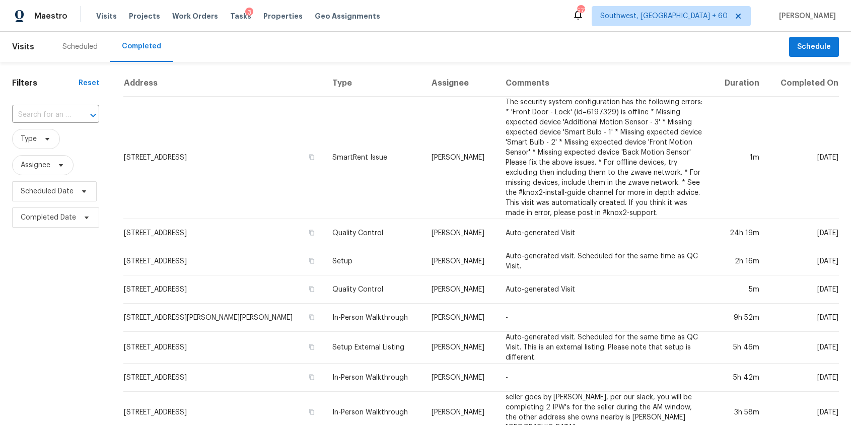
click at [64, 109] on input "text" at bounding box center [41, 115] width 59 height 16
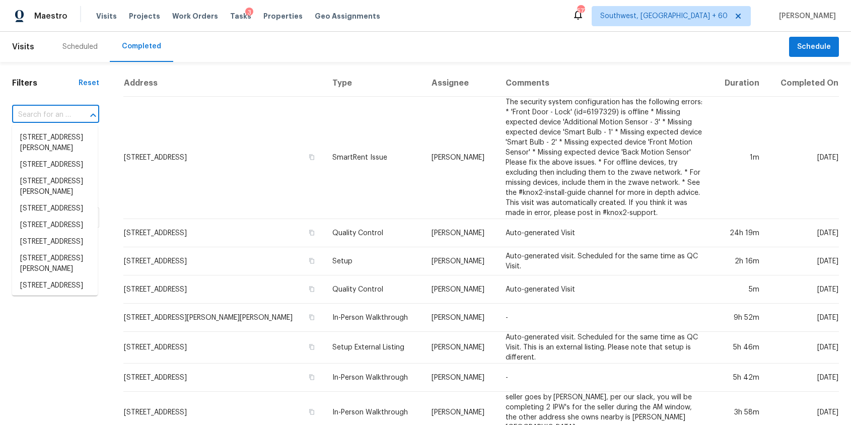
click at [64, 109] on input "text" at bounding box center [41, 115] width 59 height 16
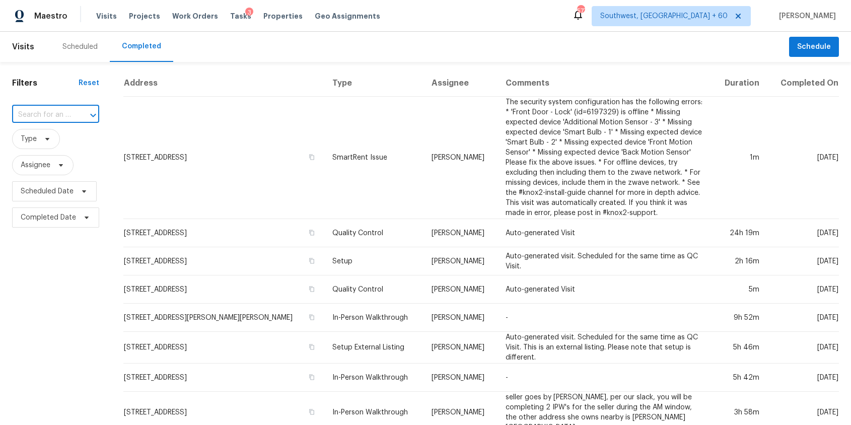
paste input "7510 Copper Lk, Converse, TX 78109"
type input "7510 Copper Lk, Converse, TX 78109"
click at [73, 146] on li "7510 Copper Lk, Converse, TX 78109" at bounding box center [55, 137] width 86 height 17
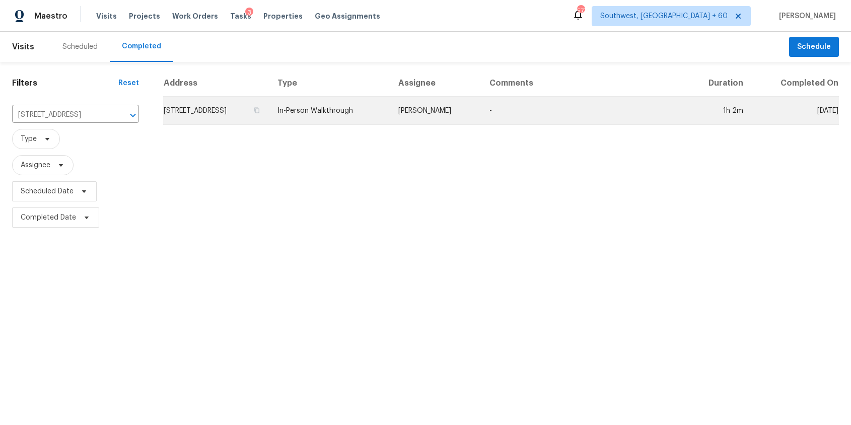
click at [353, 112] on td "In-Person Walkthrough" at bounding box center [329, 111] width 121 height 28
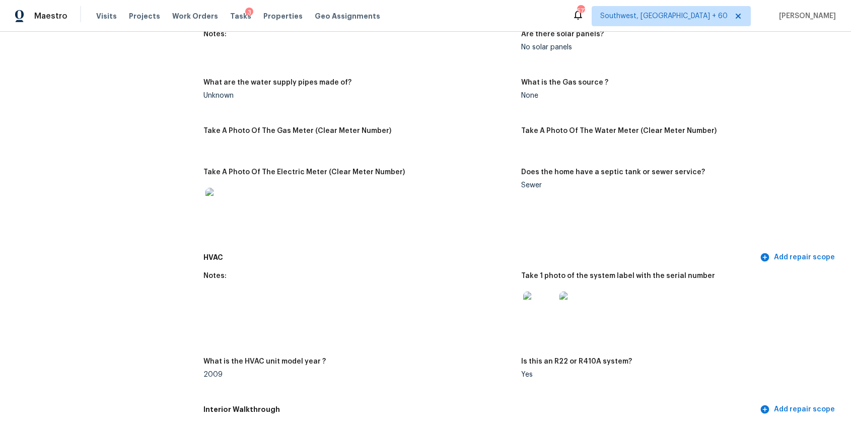
scroll to position [726, 0]
click at [104, 16] on span "Visits" at bounding box center [106, 16] width 21 height 10
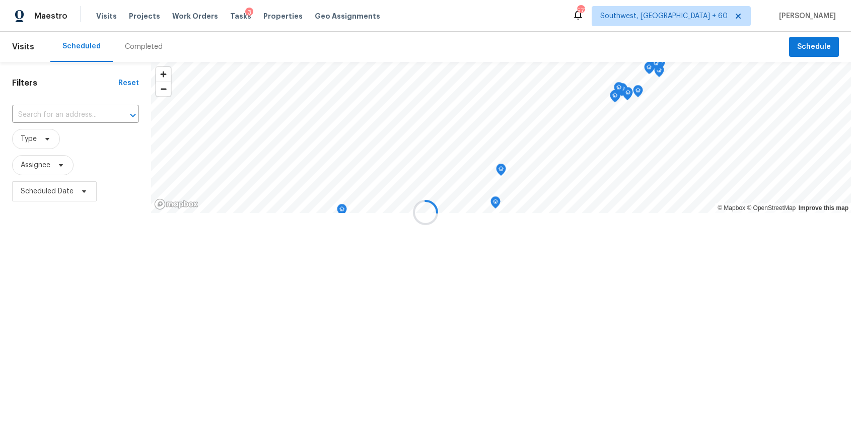
click at [131, 34] on div at bounding box center [425, 212] width 851 height 425
click at [135, 37] on div at bounding box center [425, 212] width 851 height 425
click at [146, 48] on div at bounding box center [425, 212] width 851 height 425
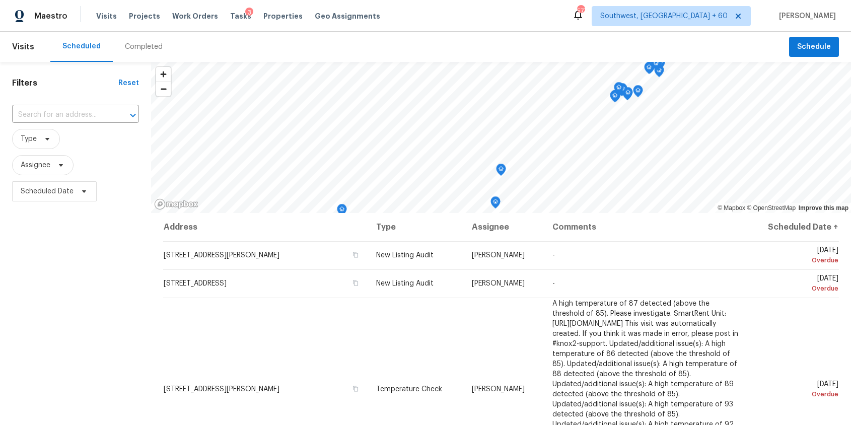
click at [146, 48] on div "Completed" at bounding box center [144, 47] width 38 height 10
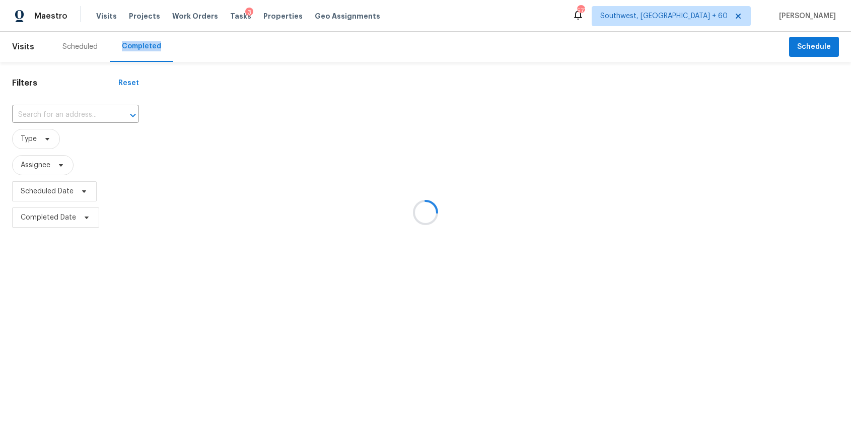
click at [80, 115] on div at bounding box center [425, 212] width 851 height 425
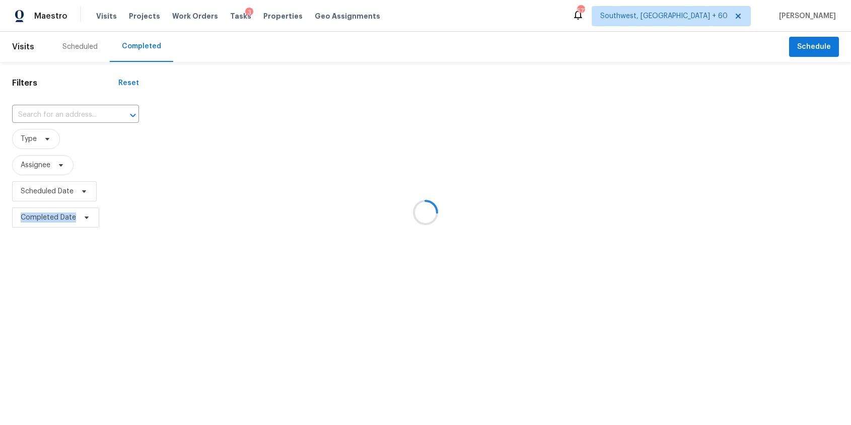
click at [80, 115] on div at bounding box center [425, 212] width 851 height 425
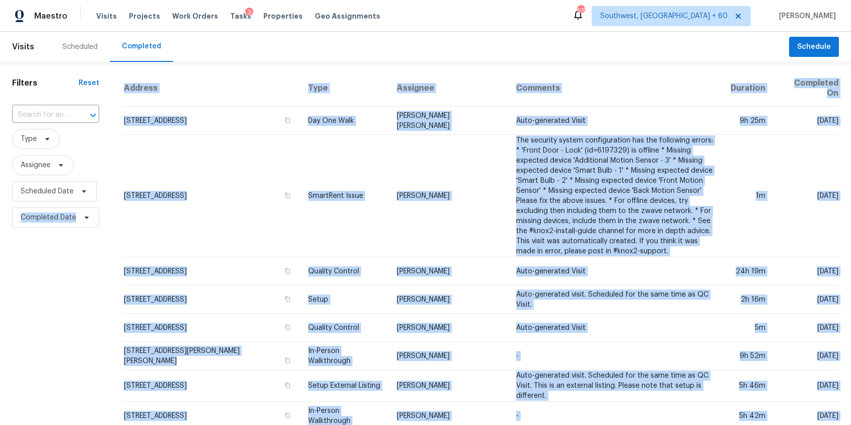
click at [322, 40] on div "Scheduled Completed" at bounding box center [419, 47] width 739 height 30
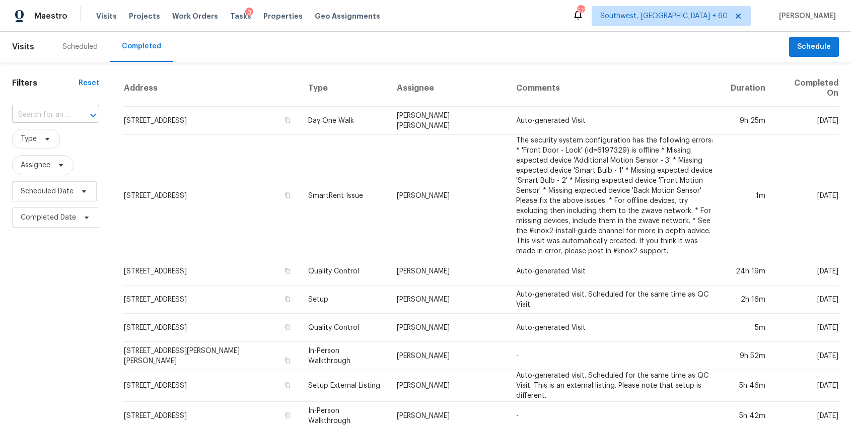
click at [65, 119] on input "text" at bounding box center [41, 115] width 59 height 16
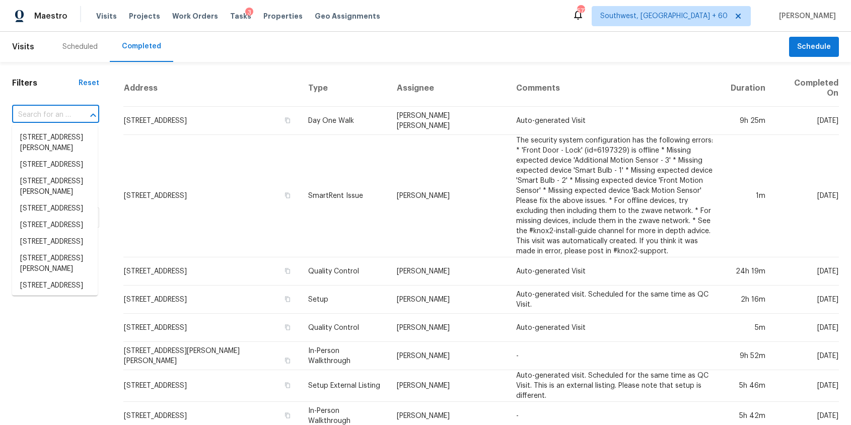
paste input "7510 Copper Lk, Converse, TX 78109"
type input "7510 Copper Lk, Converse, TX 78109"
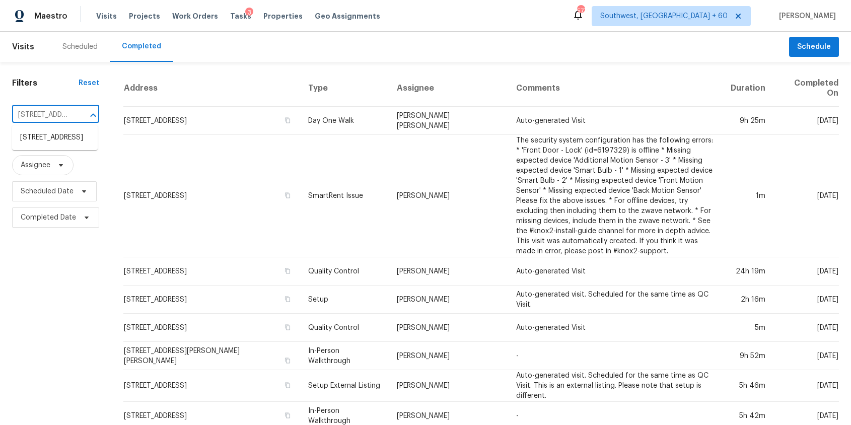
scroll to position [0, 68]
click at [80, 146] on li "7510 Copper Lk, Converse, TX 78109" at bounding box center [55, 137] width 86 height 17
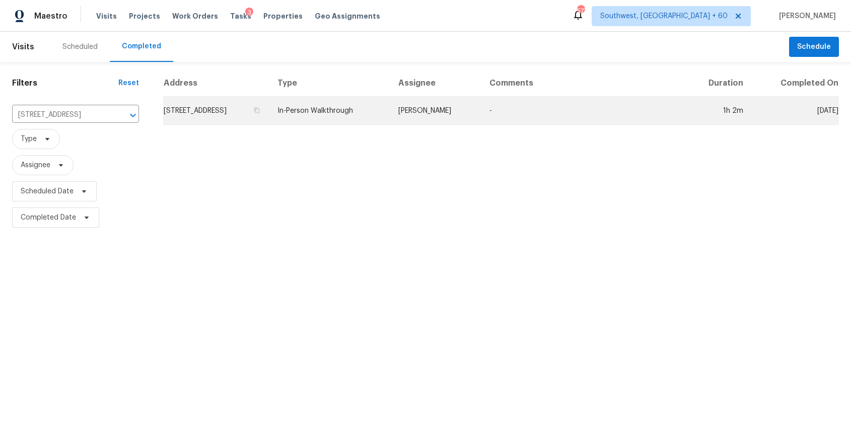
click at [518, 105] on td "-" at bounding box center [582, 111] width 203 height 28
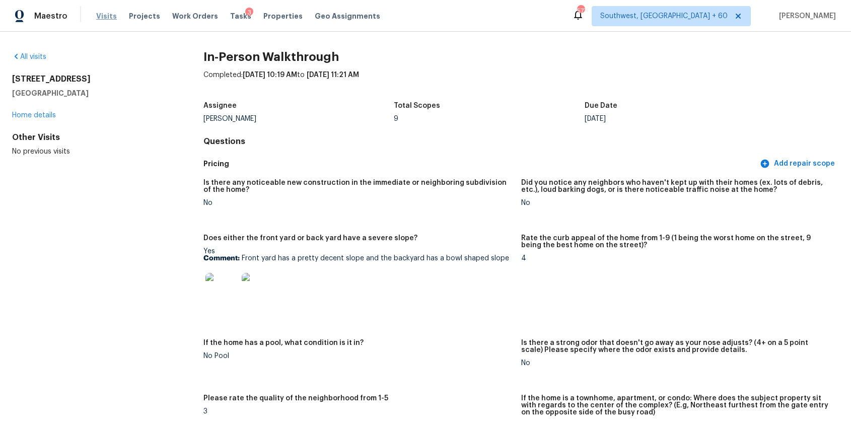
click at [102, 12] on span "Visits" at bounding box center [106, 16] width 21 height 10
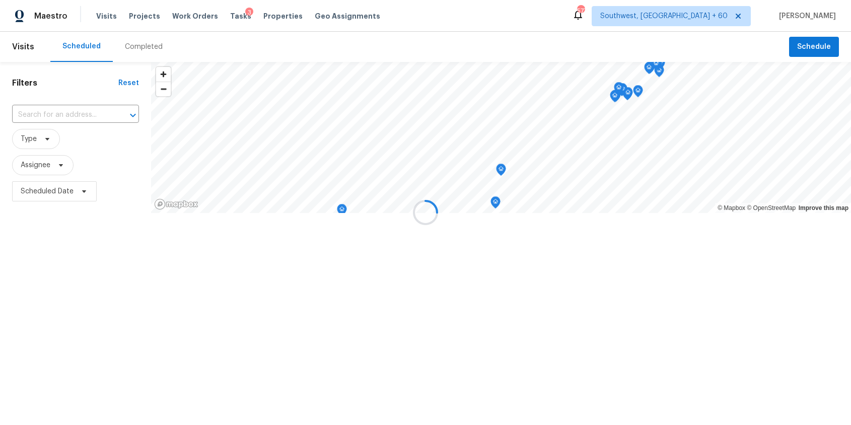
click at [126, 51] on div at bounding box center [425, 212] width 851 height 425
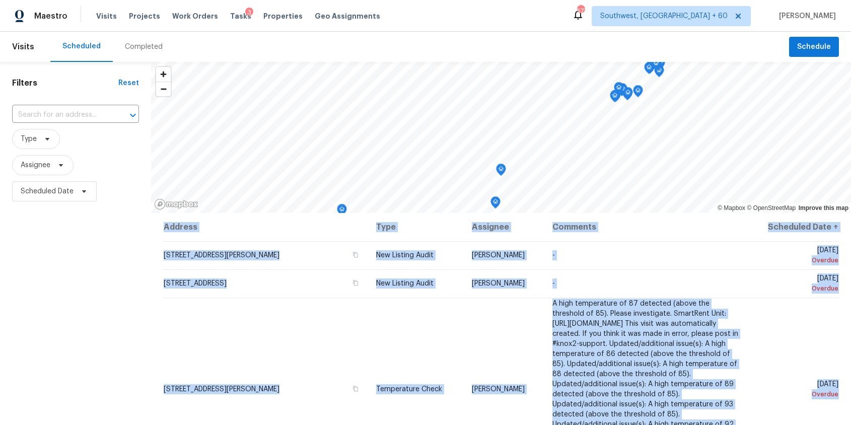
click at [126, 51] on div "Completed" at bounding box center [144, 47] width 38 height 10
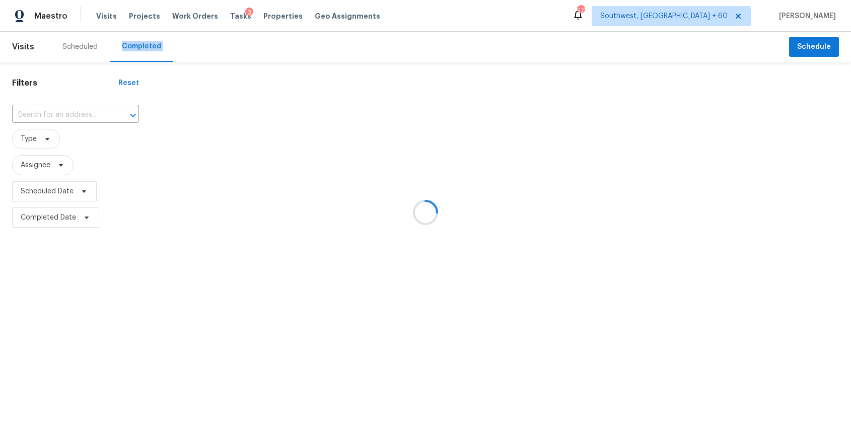
click at [67, 117] on div at bounding box center [425, 212] width 851 height 425
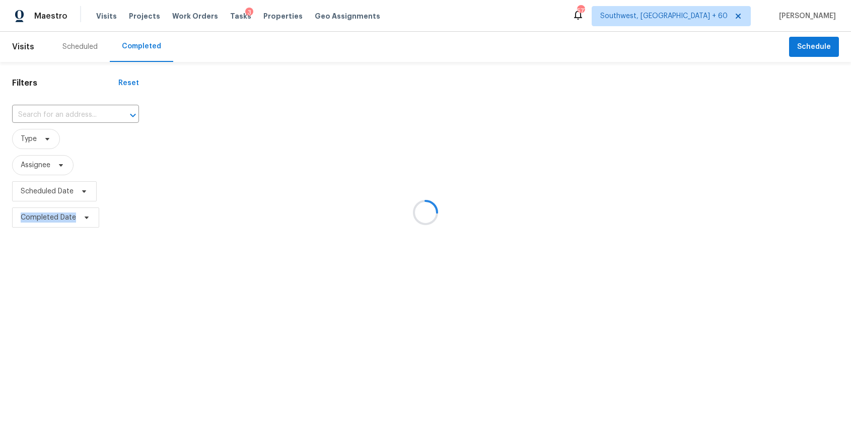
click at [67, 117] on div at bounding box center [425, 212] width 851 height 425
click at [67, 117] on input "text" at bounding box center [61, 115] width 99 height 16
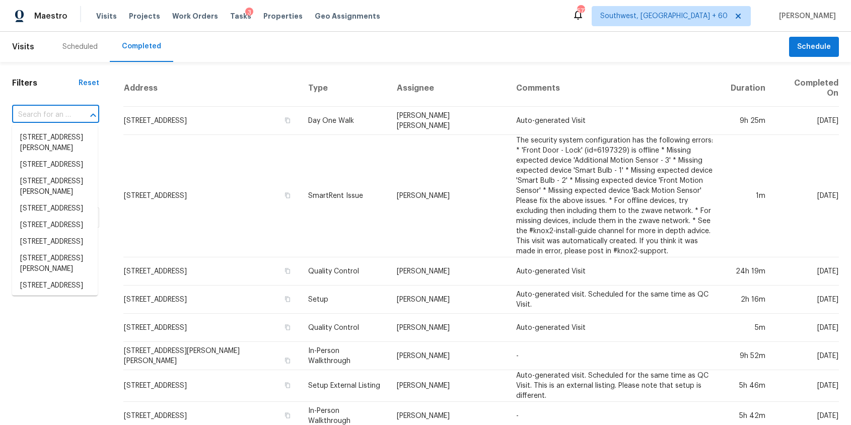
click at [67, 117] on input "text" at bounding box center [41, 115] width 59 height 16
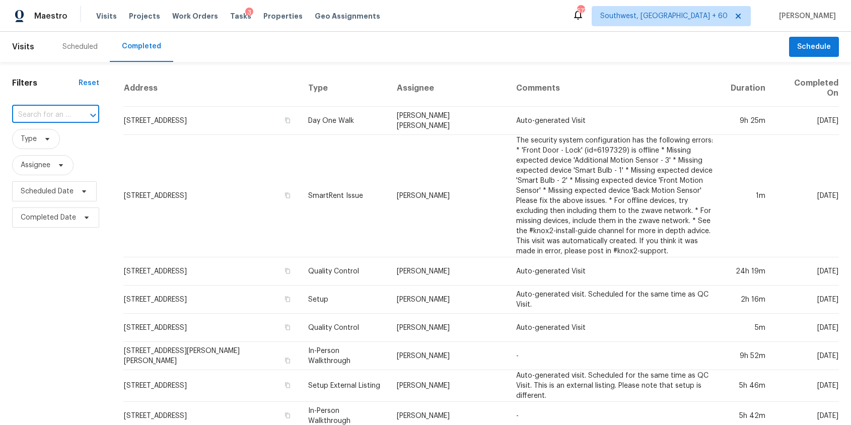
click at [67, 117] on input "text" at bounding box center [41, 115] width 59 height 16
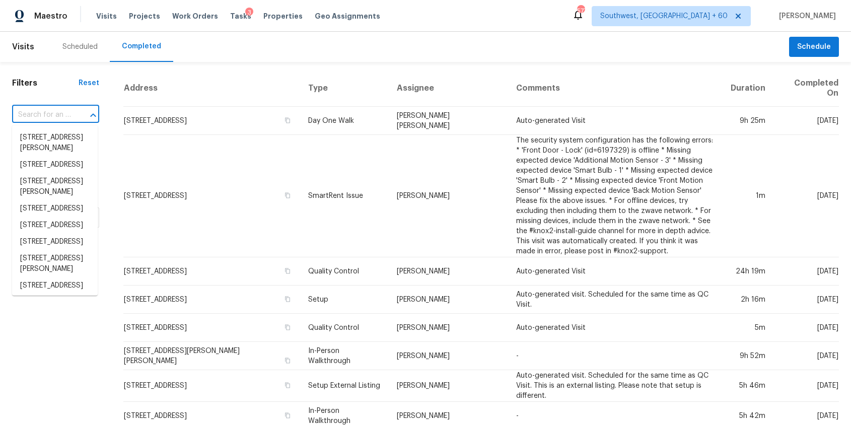
paste input "4772 W Carson Rd, Laveen, AZ 85339"
type input "4772 W Carson Rd, Laveen, AZ 85339"
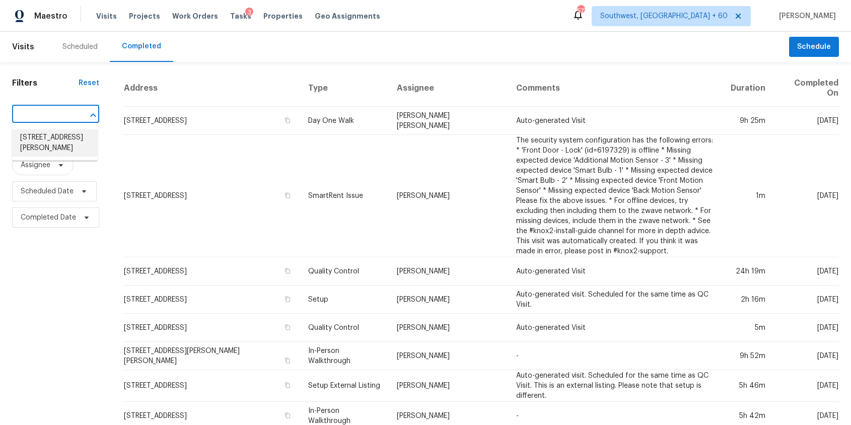
click at [63, 146] on li "4772 W Carson Rd, Laveen, AZ 85339" at bounding box center [55, 142] width 86 height 27
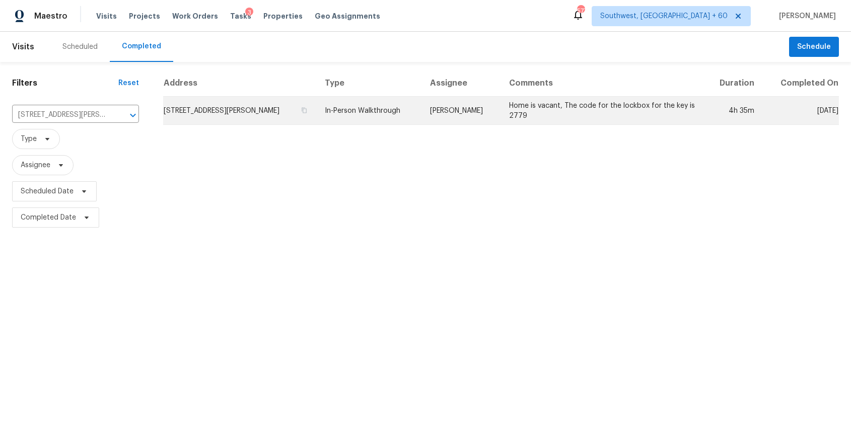
click at [431, 105] on td "Brian Borntrager" at bounding box center [462, 111] width 80 height 28
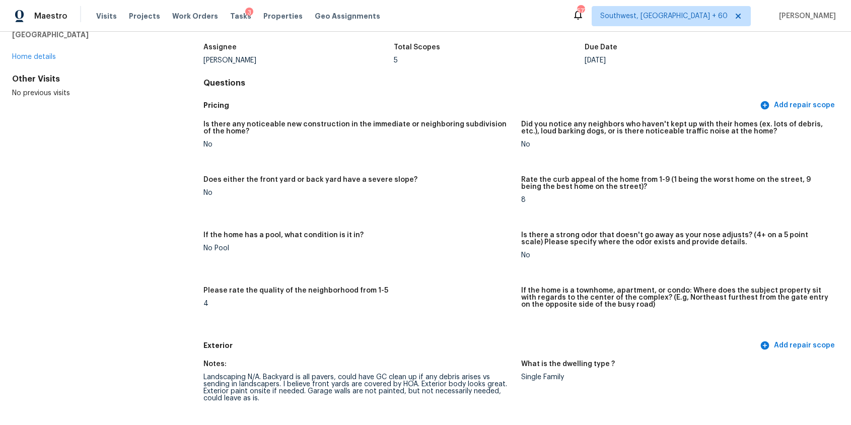
scroll to position [70, 0]
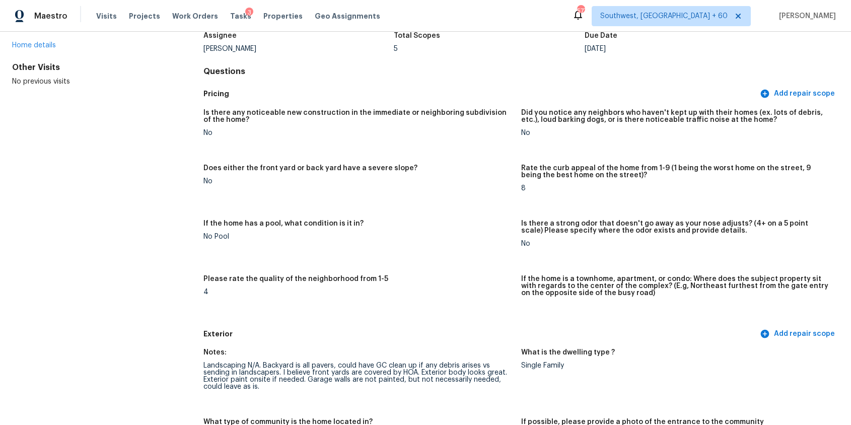
click at [574, 236] on div "Is there a strong odor that doesn't go away as your nose adjusts? (4+ on a 5 po…" at bounding box center [676, 230] width 310 height 20
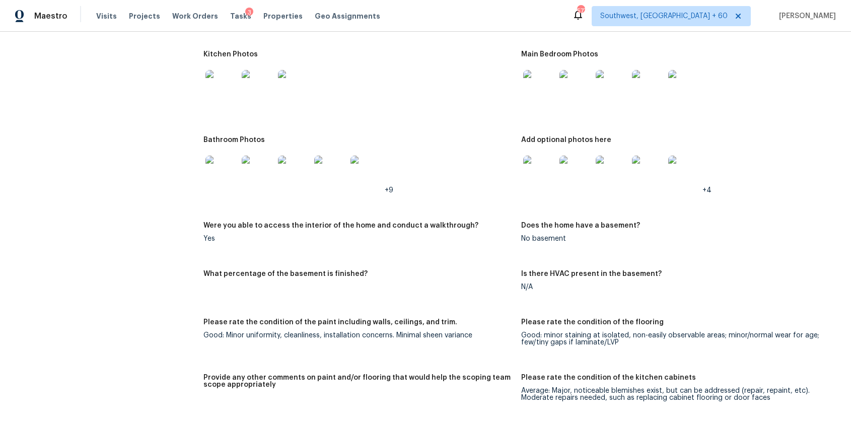
scroll to position [1251, 0]
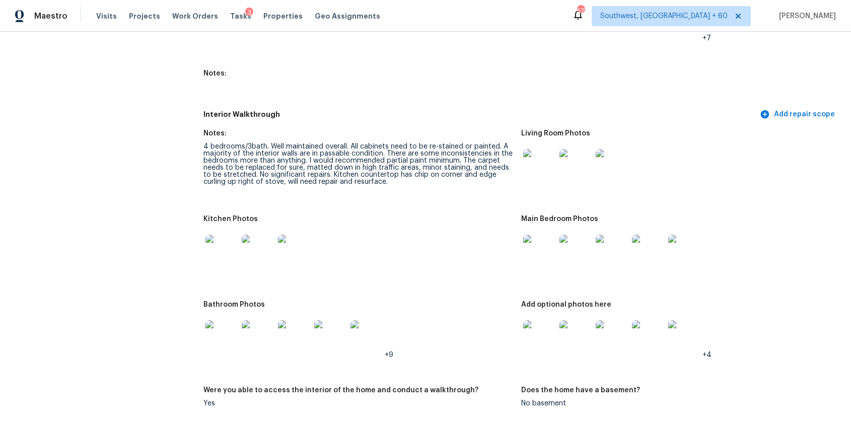
click at [548, 158] on img at bounding box center [539, 165] width 32 height 32
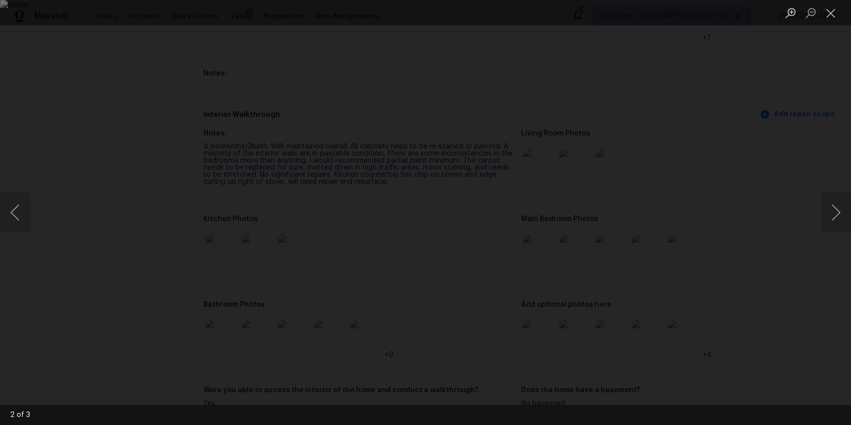
click at [767, 175] on div "Lightbox" at bounding box center [425, 212] width 851 height 425
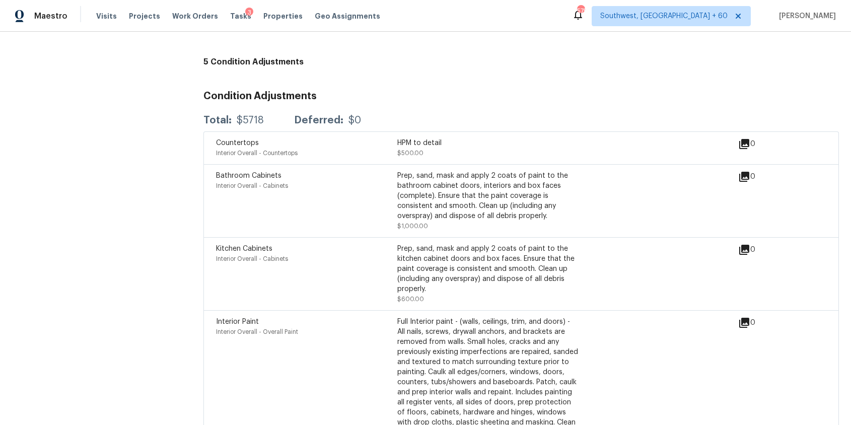
scroll to position [2178, 0]
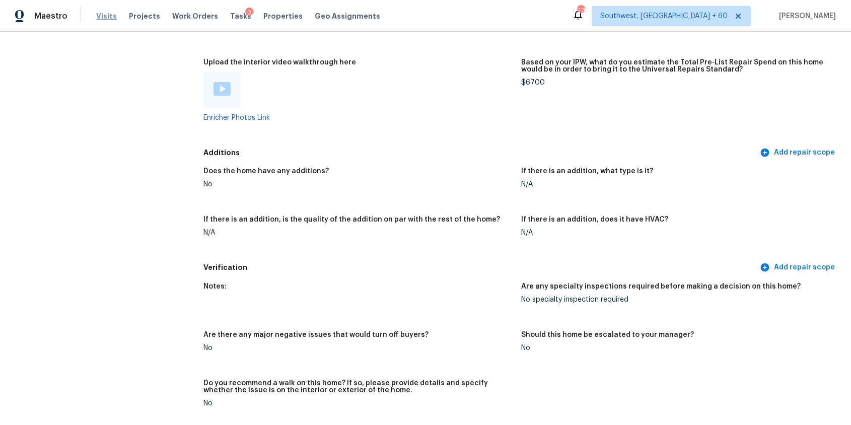
click at [97, 19] on span "Visits" at bounding box center [106, 16] width 21 height 10
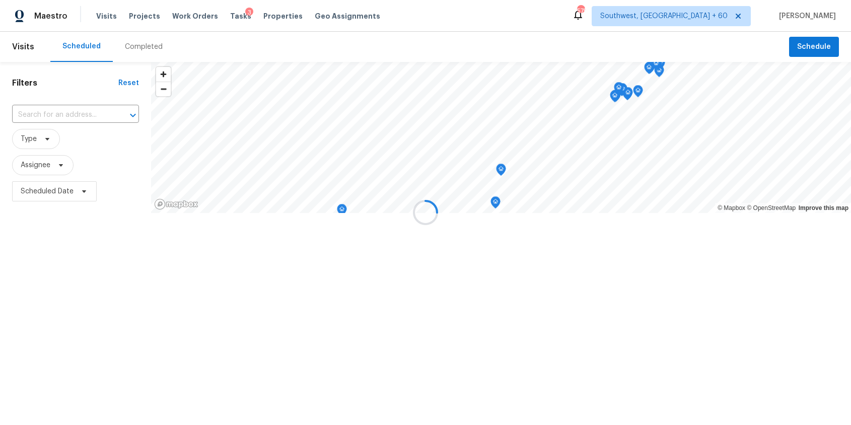
click at [134, 35] on div at bounding box center [425, 212] width 851 height 425
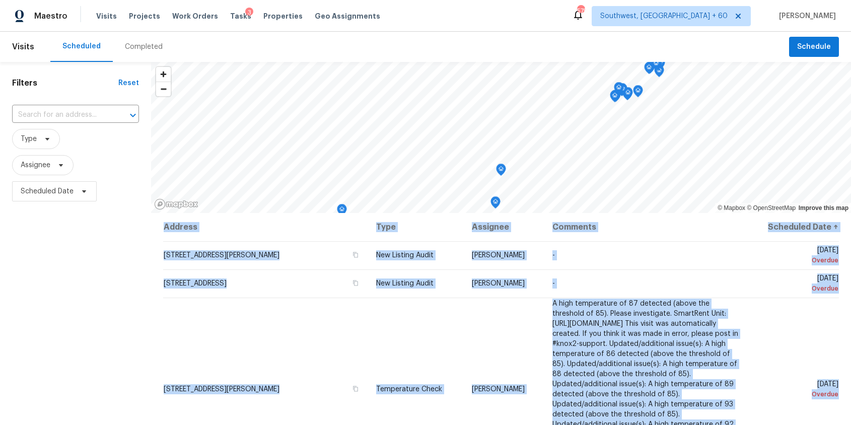
click at [134, 35] on div "Completed" at bounding box center [144, 47] width 62 height 30
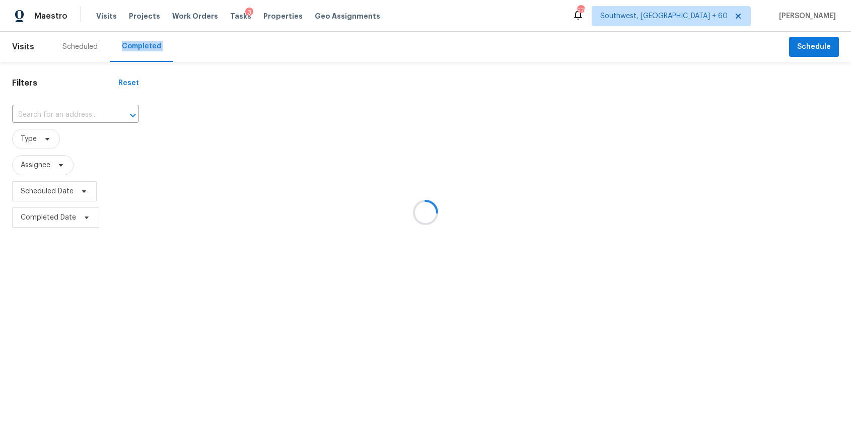
click at [134, 35] on div at bounding box center [425, 212] width 851 height 425
click at [65, 103] on div at bounding box center [425, 212] width 851 height 425
click at [69, 106] on div at bounding box center [425, 212] width 851 height 425
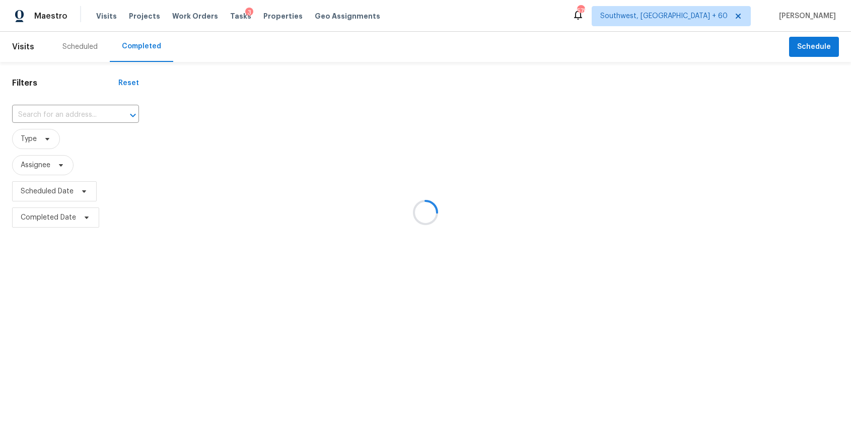
click at [69, 106] on div at bounding box center [425, 212] width 851 height 425
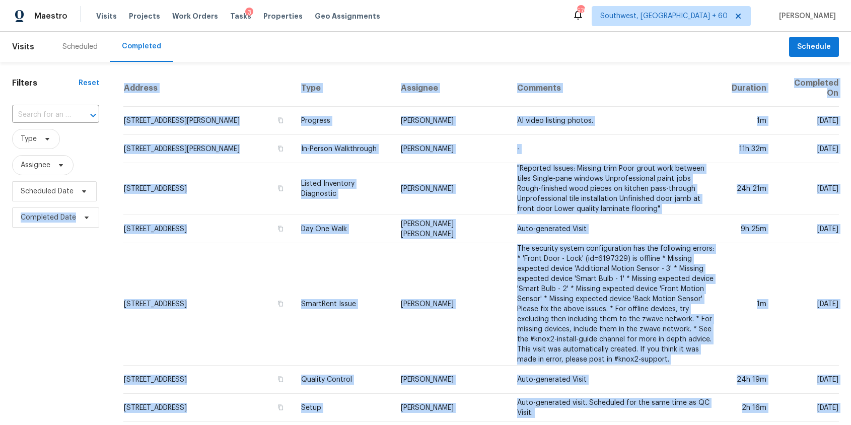
click at [69, 106] on div "​" at bounding box center [55, 115] width 87 height 22
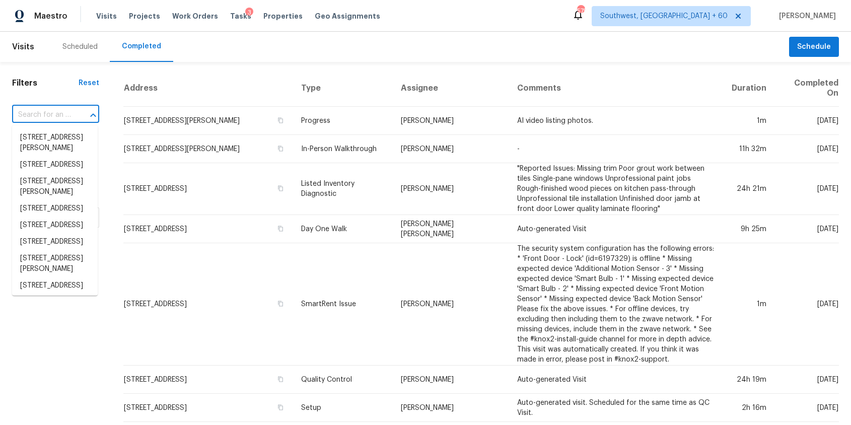
click at [69, 106] on div "​" at bounding box center [55, 115] width 87 height 22
paste input "7510 Copper Lk, Converse, TX 78109"
type input "7510 Copper Lk, Converse, TX 78109"
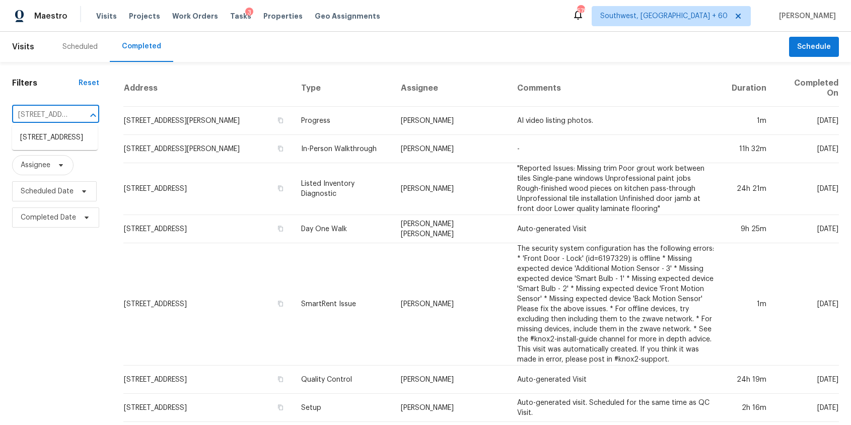
scroll to position [0, 68]
click at [78, 146] on li "7510 Copper Lk, Converse, TX 78109" at bounding box center [55, 137] width 86 height 17
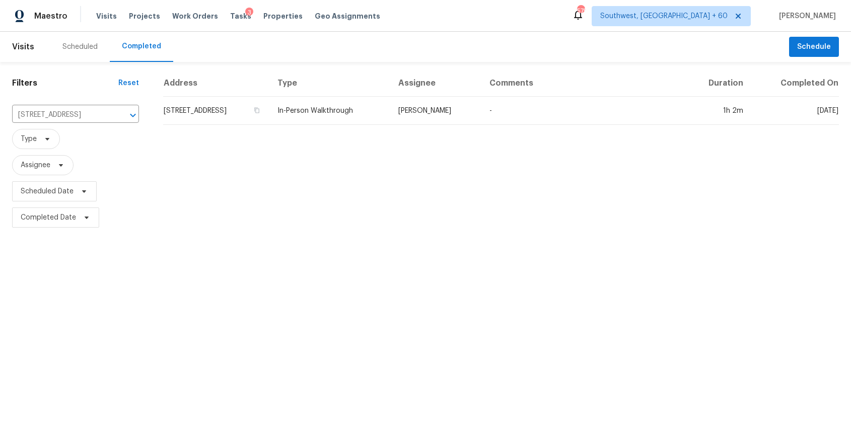
click at [390, 109] on td "In-Person Walkthrough" at bounding box center [329, 111] width 121 height 28
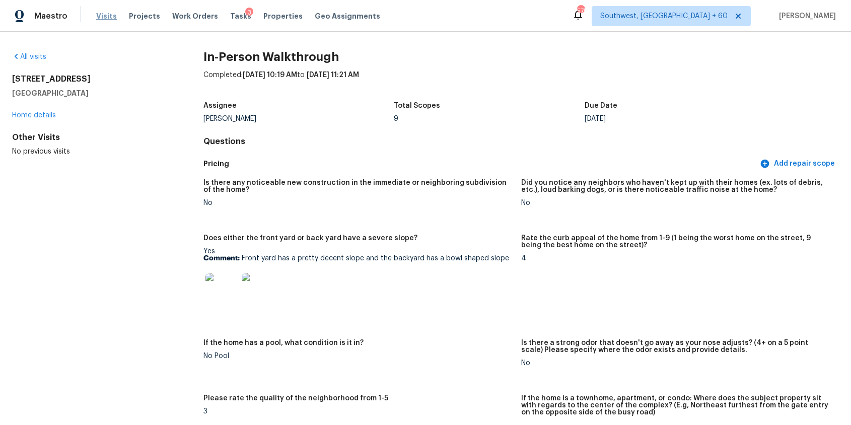
click at [103, 18] on span "Visits" at bounding box center [106, 16] width 21 height 10
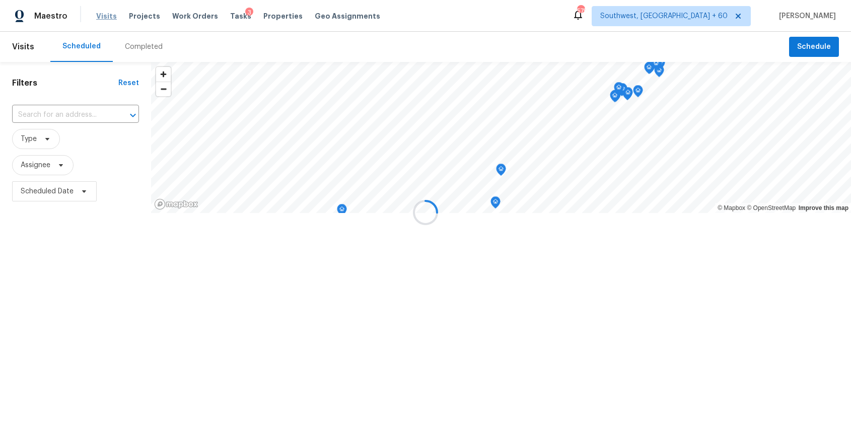
click at [103, 18] on div at bounding box center [425, 212] width 851 height 425
click at [145, 35] on div at bounding box center [425, 212] width 851 height 425
click at [145, 45] on div at bounding box center [425, 212] width 851 height 425
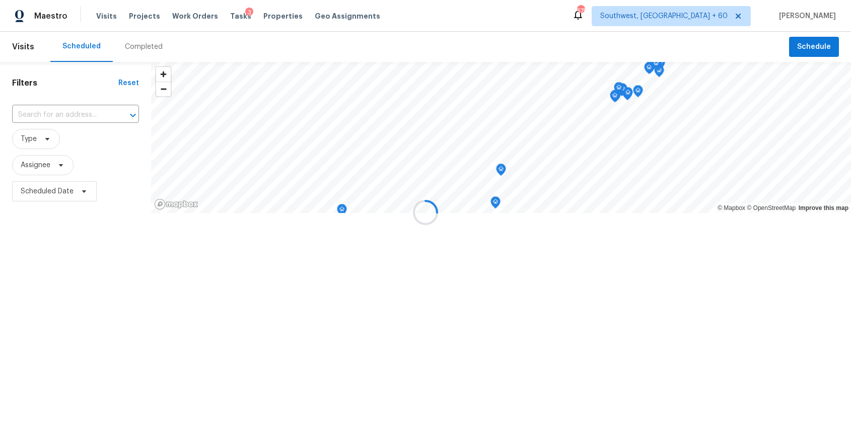
click at [145, 45] on div at bounding box center [425, 212] width 851 height 425
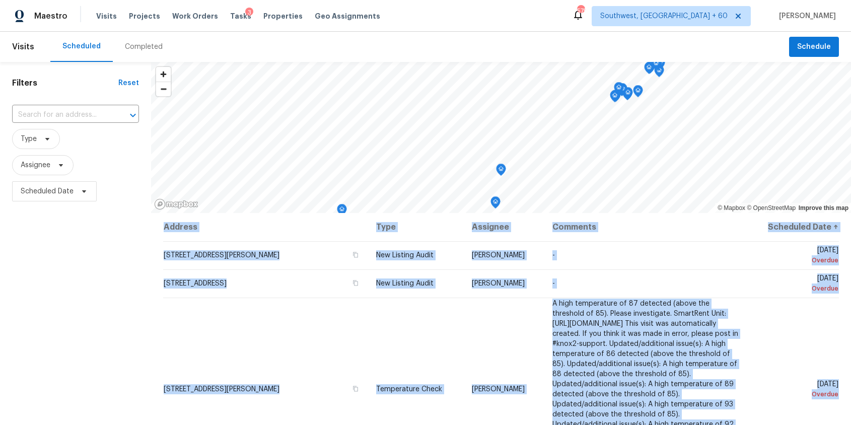
click at [145, 45] on div "Completed" at bounding box center [144, 47] width 38 height 10
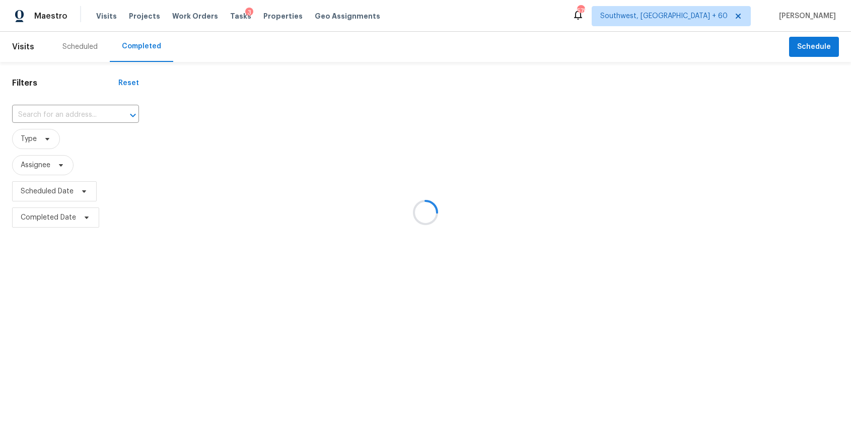
click at [62, 118] on div at bounding box center [425, 212] width 851 height 425
click at [64, 113] on div at bounding box center [425, 212] width 851 height 425
click at [64, 113] on input "text" at bounding box center [61, 115] width 99 height 16
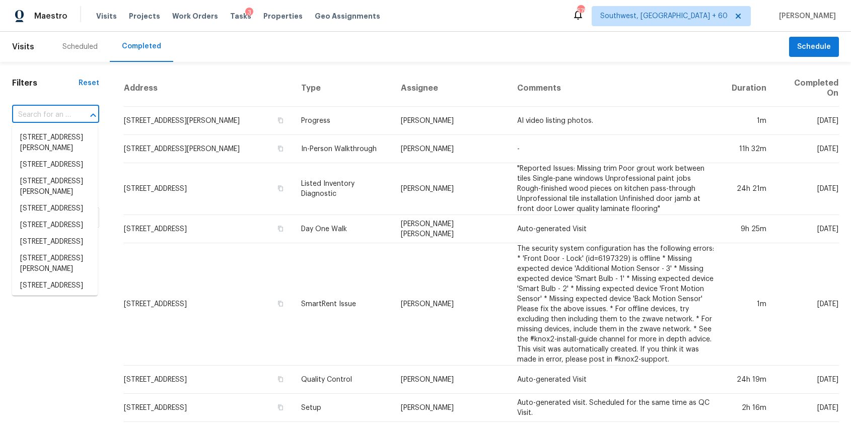
click at [64, 113] on input "text" at bounding box center [41, 115] width 59 height 16
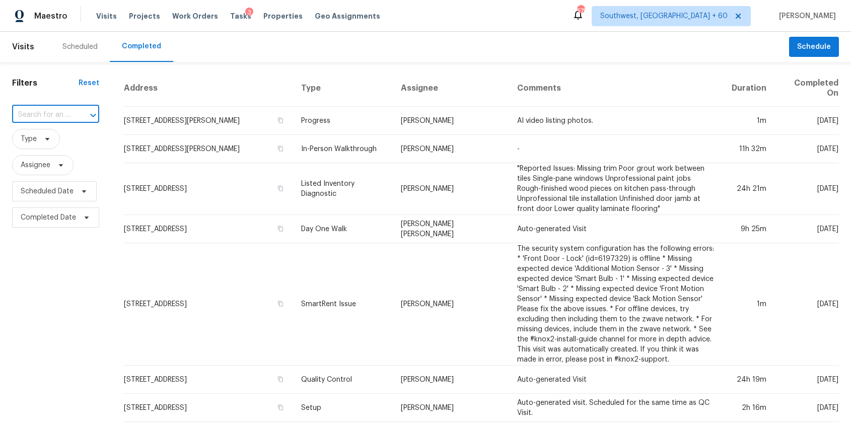
paste input "3781 Whetstone Dr, Groveport, OH 43125"
type input "3781 Whetstone Dr, Groveport, OH 43125"
click at [64, 137] on li "3781 Whetstone Dr, Groveport, OH 43125" at bounding box center [55, 142] width 86 height 27
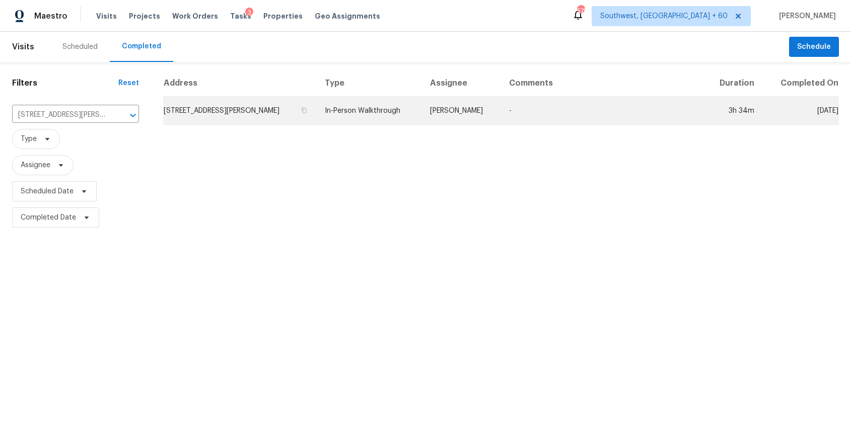
click at [496, 114] on td "Keith Hollingsworth" at bounding box center [462, 111] width 80 height 28
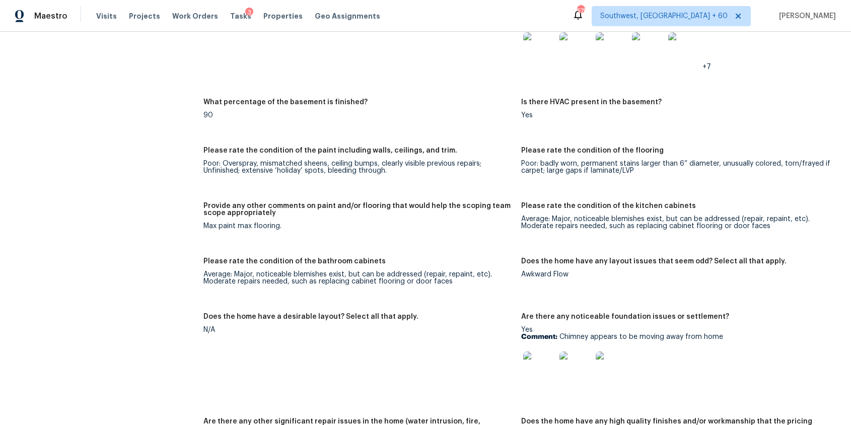
scroll to position [1609, 0]
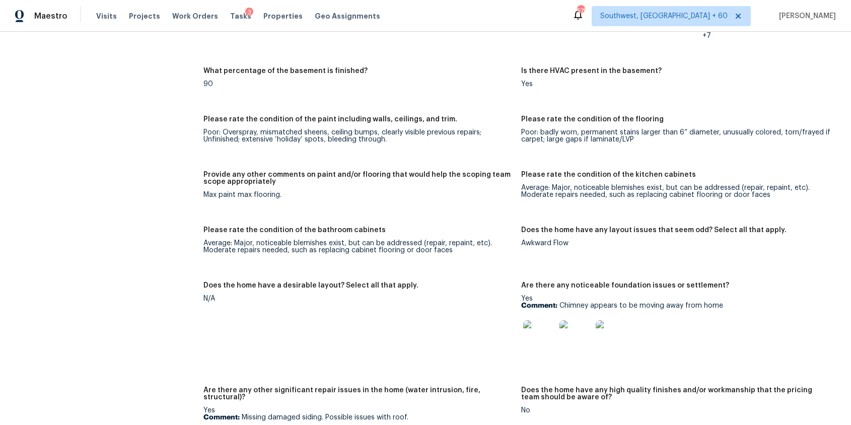
click at [115, 23] on div "Visits Projects Work Orders Tasks 3 Properties Geo Assignments" at bounding box center [244, 16] width 296 height 20
click at [105, 16] on span "Visits" at bounding box center [106, 16] width 21 height 10
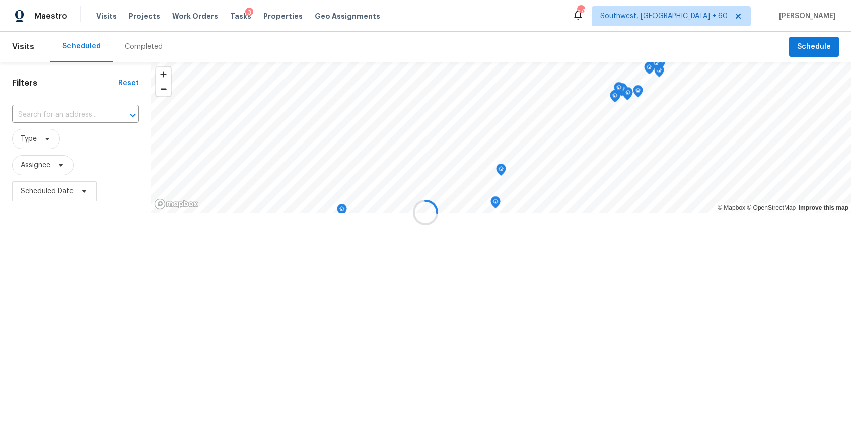
click at [133, 47] on div at bounding box center [425, 212] width 851 height 425
click at [133, 47] on div "Completed" at bounding box center [144, 47] width 38 height 10
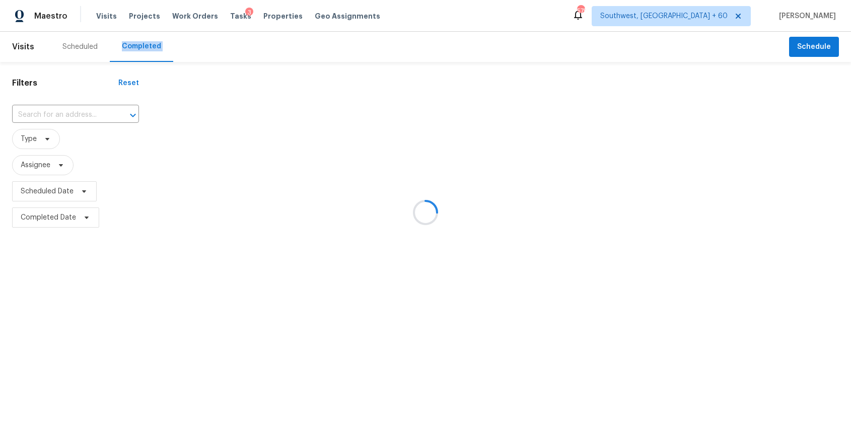
click at [133, 47] on div at bounding box center [425, 212] width 851 height 425
click at [64, 111] on div at bounding box center [425, 212] width 851 height 425
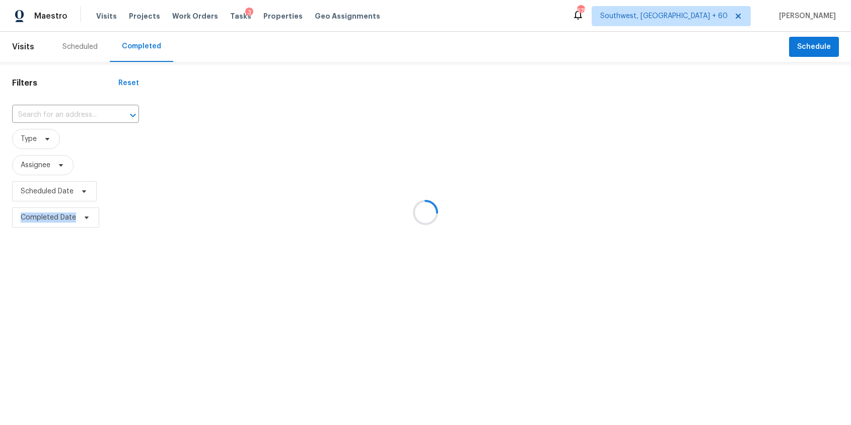
click at [64, 111] on div at bounding box center [425, 212] width 851 height 425
click at [64, 111] on input "text" at bounding box center [61, 115] width 99 height 16
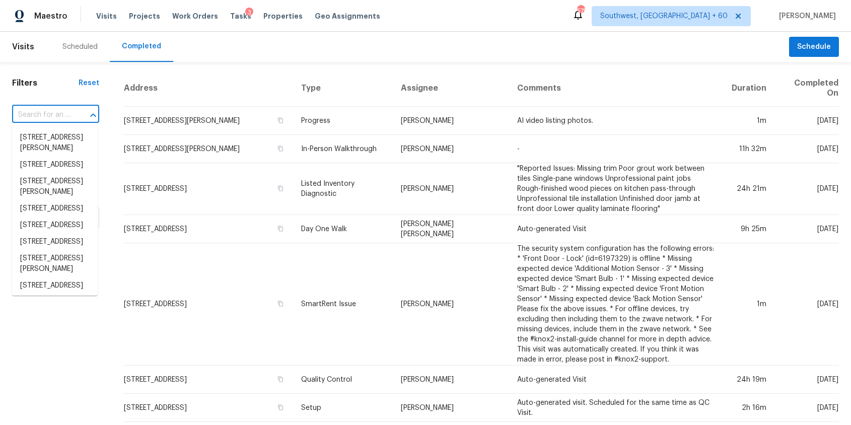
click at [64, 111] on input "text" at bounding box center [41, 115] width 59 height 16
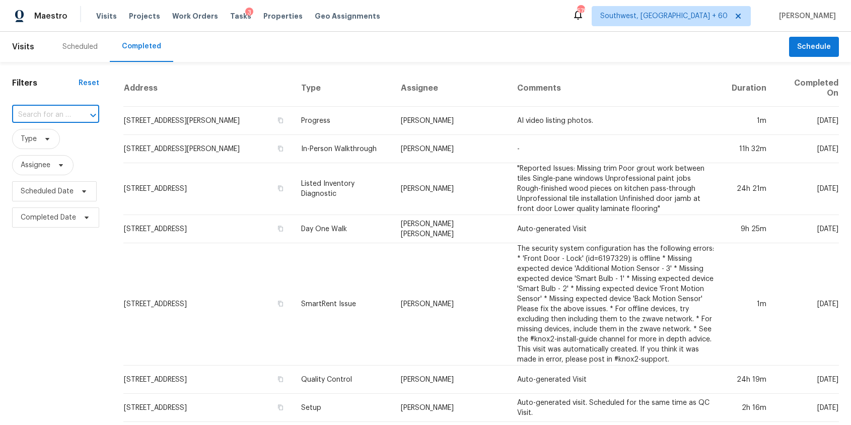
click at [64, 111] on input "text" at bounding box center [41, 115] width 59 height 16
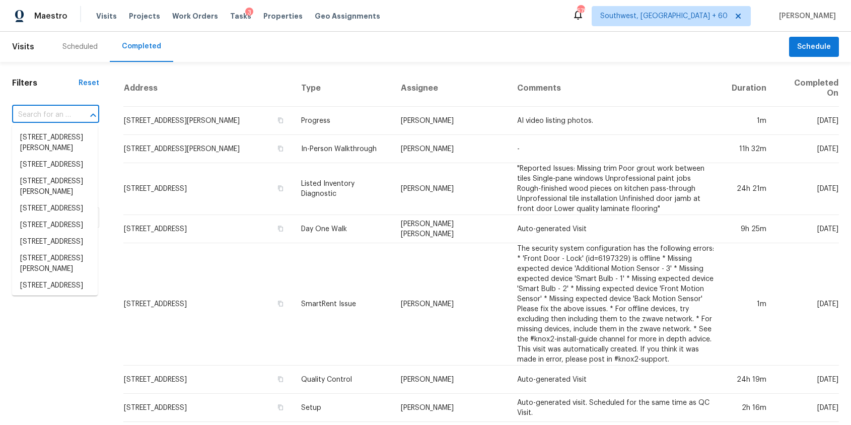
paste input "3621 Masters Dr, Hope Mills, NC 28348"
type input "3621 Masters Dr, Hope Mills, NC 28348"
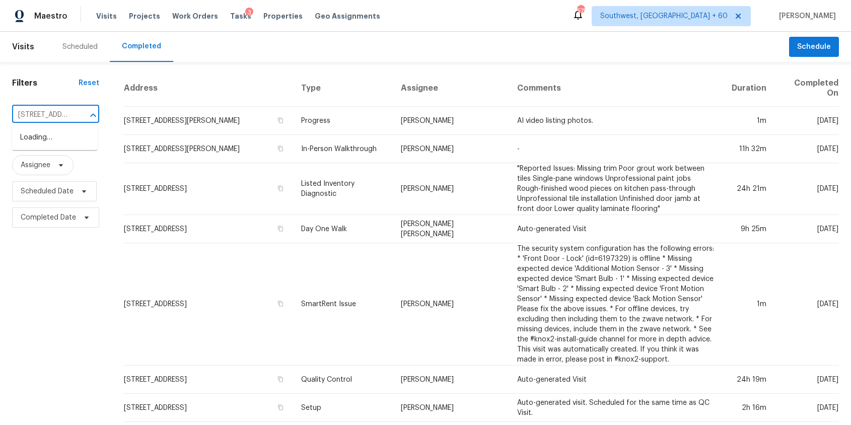
scroll to position [0, 76]
click at [42, 137] on li "3621 Masters Dr, Hope Mills, NC 28348" at bounding box center [55, 142] width 86 height 27
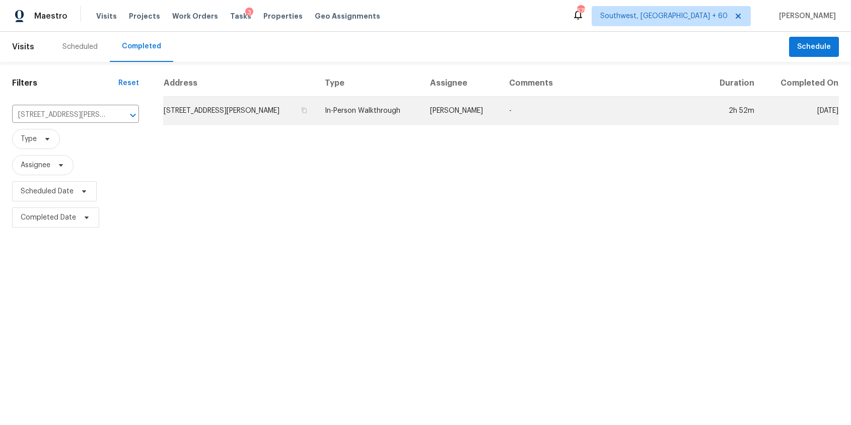
click at [431, 119] on td "Preston Sexton" at bounding box center [462, 111] width 80 height 28
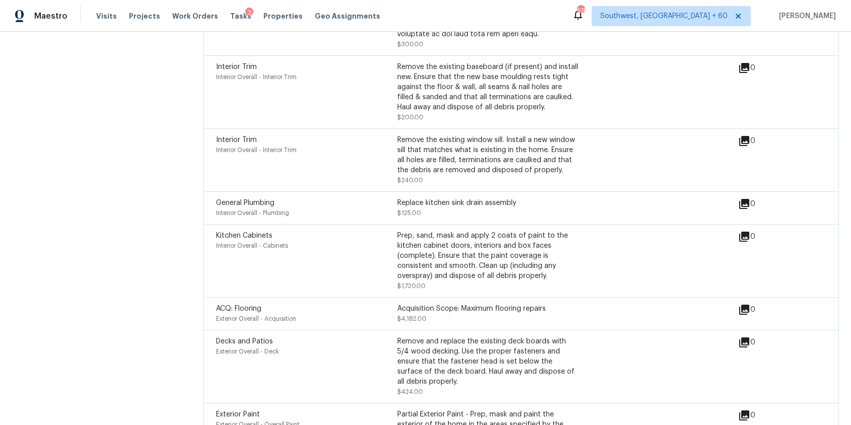
scroll to position [2873, 0]
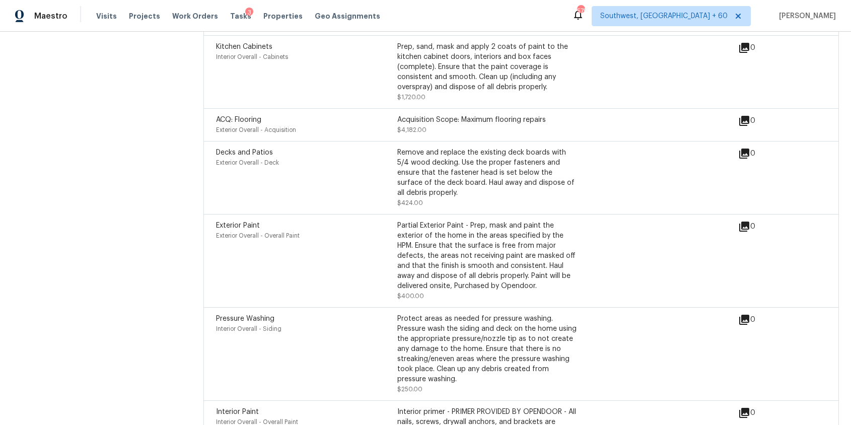
click at [556, 307] on div "Exterior Paint Exterior Overall - Overall Paint Partial Exterior Paint - Prep, …" at bounding box center [521, 260] width 636 height 93
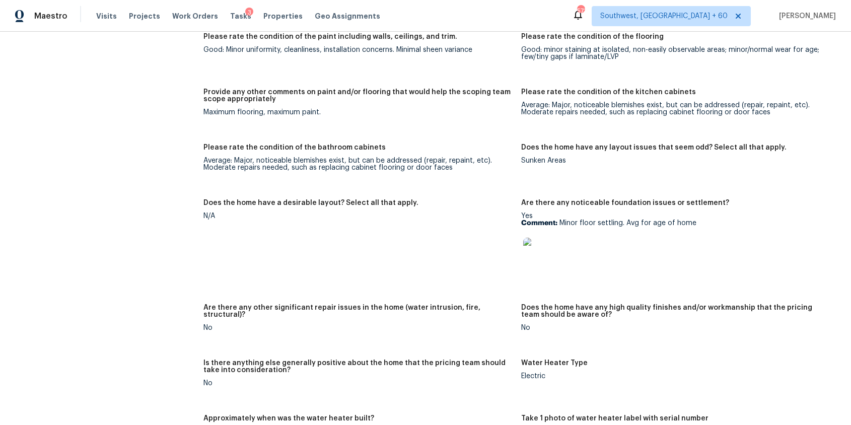
scroll to position [1547, 0]
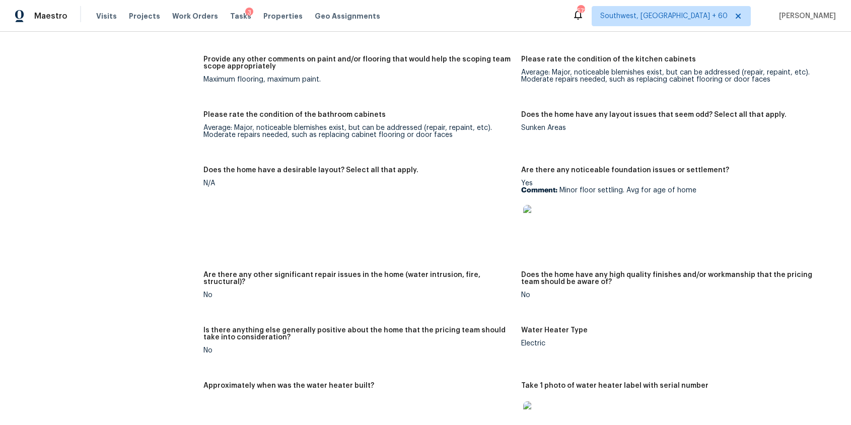
click at [534, 219] on img at bounding box center [539, 221] width 32 height 32
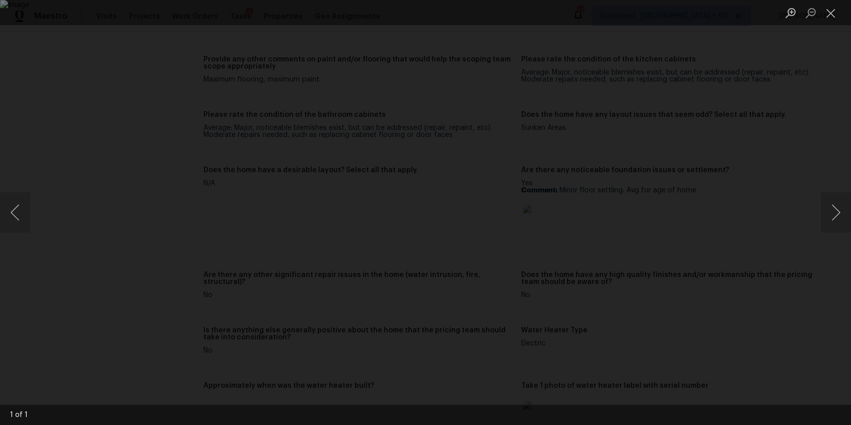
click at [764, 241] on div "Lightbox" at bounding box center [425, 212] width 851 height 425
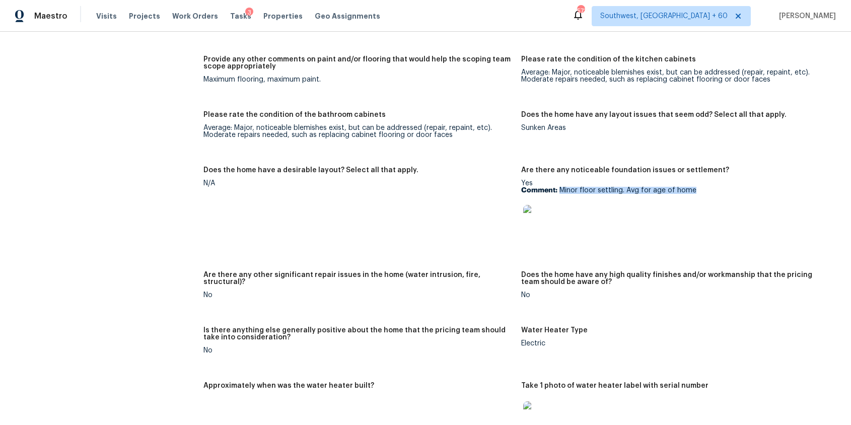
drag, startPoint x: 559, startPoint y: 188, endPoint x: 736, endPoint y: 196, distance: 176.9
click at [736, 196] on div "Yes Comment: Minor floor settling. Avg for age of home" at bounding box center [676, 211] width 310 height 63
copy p "Minor floor settling. Avg for age of home"
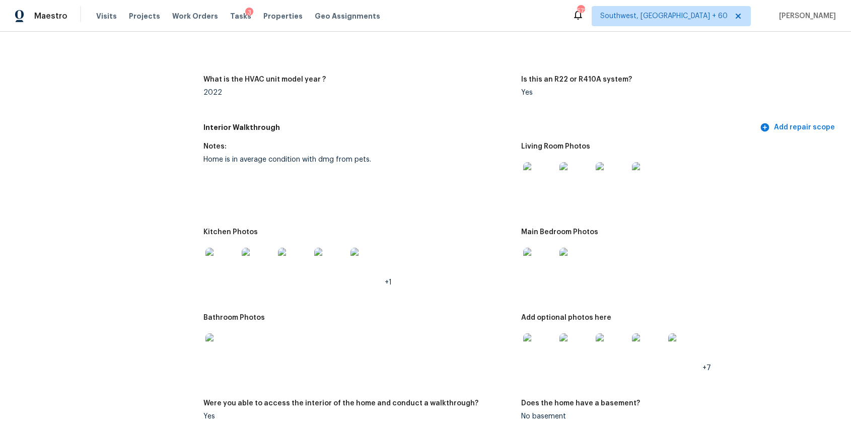
scroll to position [1050, 0]
click at [229, 364] on img at bounding box center [221, 349] width 32 height 32
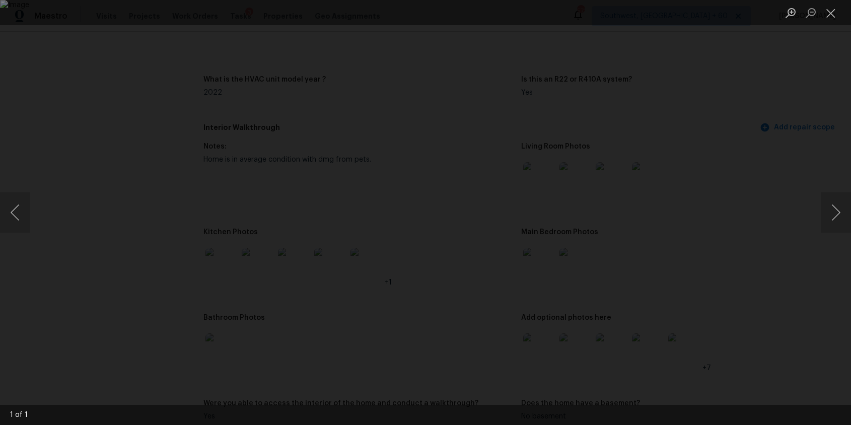
click at [686, 247] on div "Lightbox" at bounding box center [425, 212] width 851 height 425
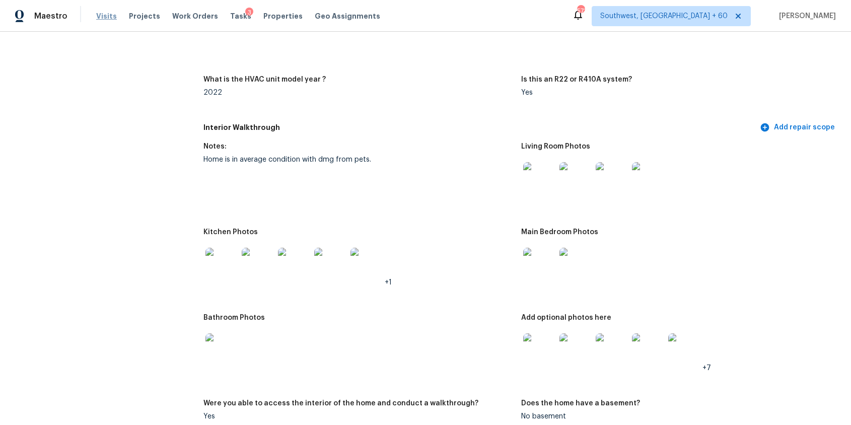
click at [112, 16] on span "Visits" at bounding box center [106, 16] width 21 height 10
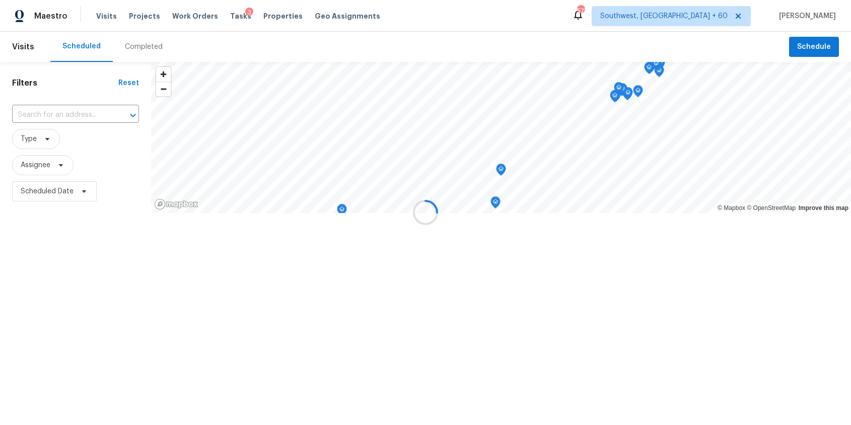
click at [135, 52] on div at bounding box center [425, 212] width 851 height 425
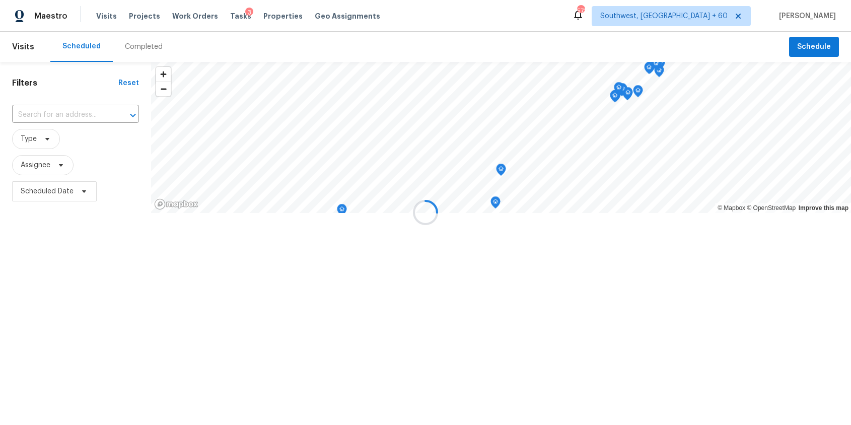
click at [135, 52] on div "Completed" at bounding box center [144, 47] width 62 height 30
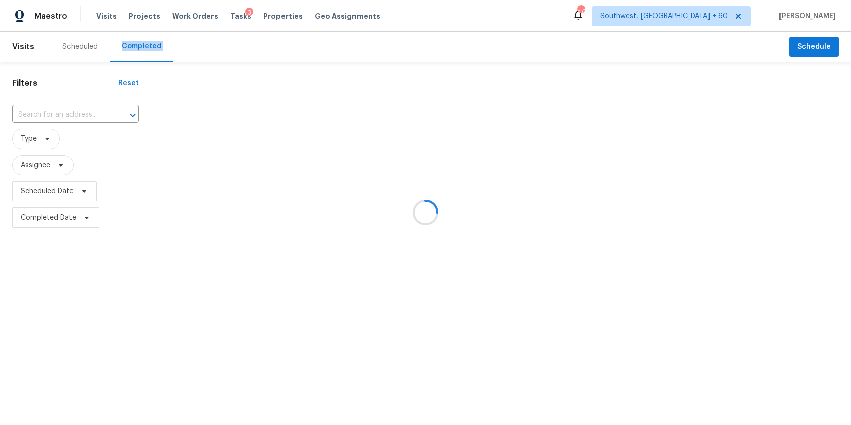
click at [135, 52] on div at bounding box center [425, 212] width 851 height 425
click at [66, 119] on div at bounding box center [425, 212] width 851 height 425
click at [72, 115] on div at bounding box center [425, 212] width 851 height 425
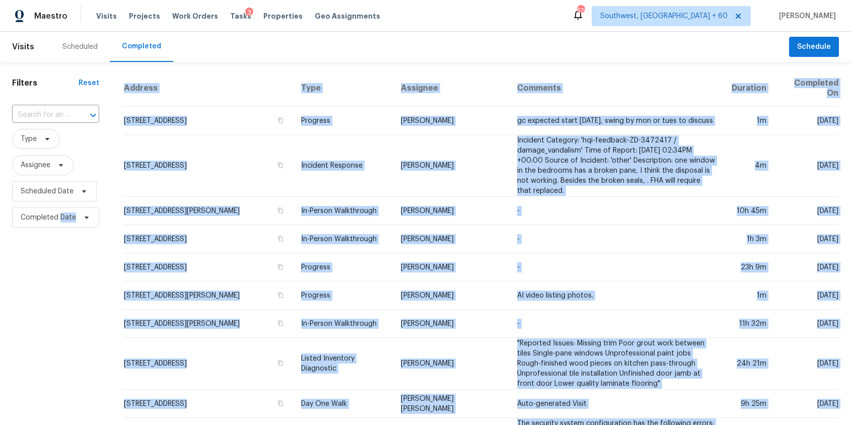
click at [73, 115] on div at bounding box center [86, 115] width 26 height 14
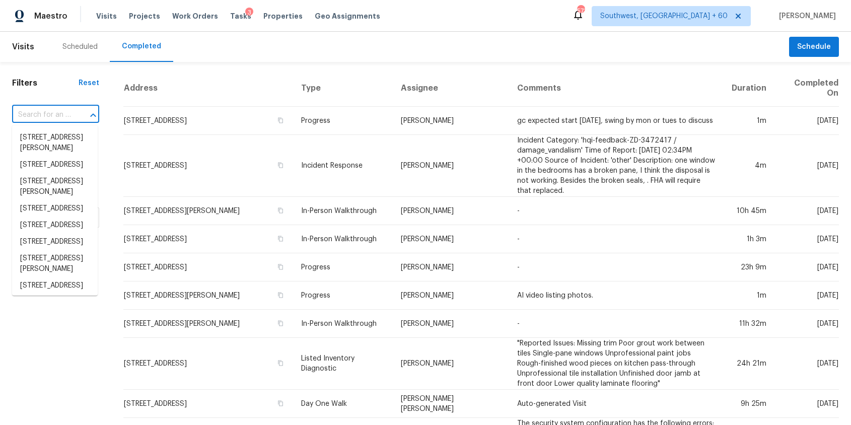
paste input "3261 Fairmead Dr, Concord, NC 28025"
type input "3261 Fairmead Dr, Concord, NC 28025"
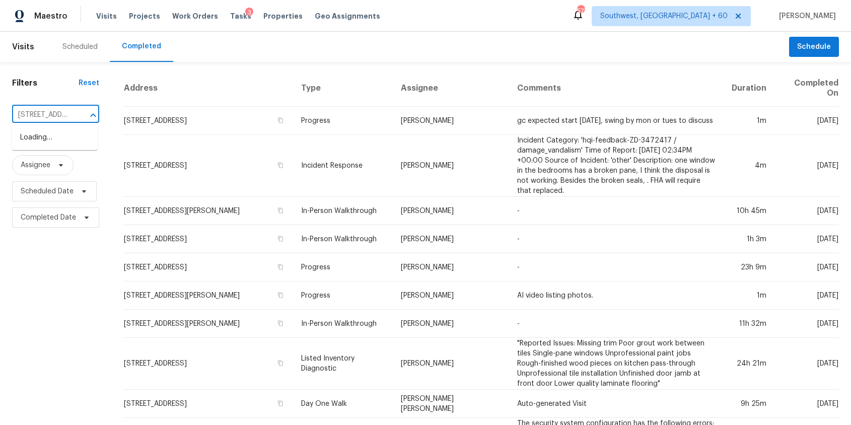
scroll to position [0, 75]
click at [77, 139] on li "3261 Fairmead Dr, Concord, NC 28025" at bounding box center [55, 137] width 86 height 17
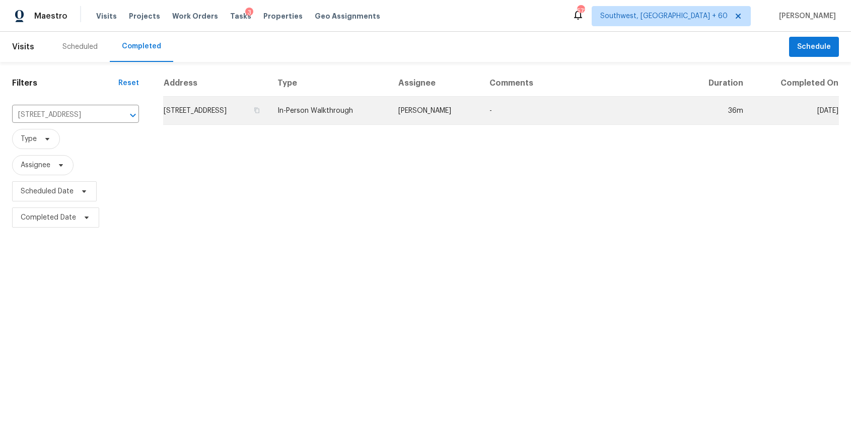
click at [390, 123] on td "In-Person Walkthrough" at bounding box center [329, 111] width 121 height 28
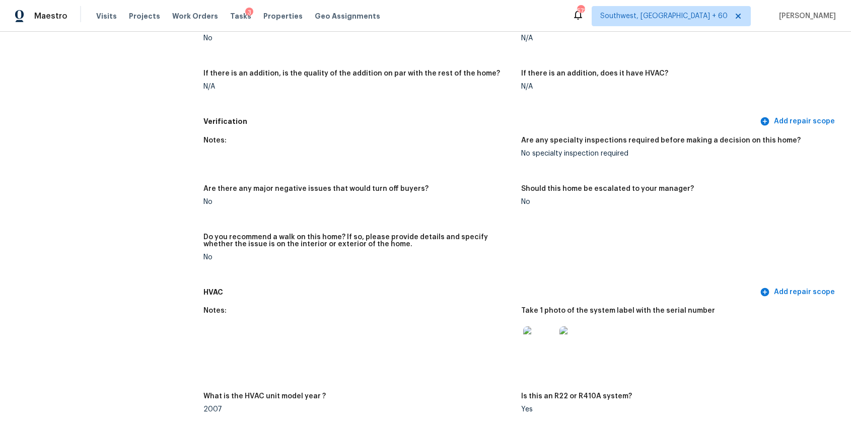
scroll to position [2464, 0]
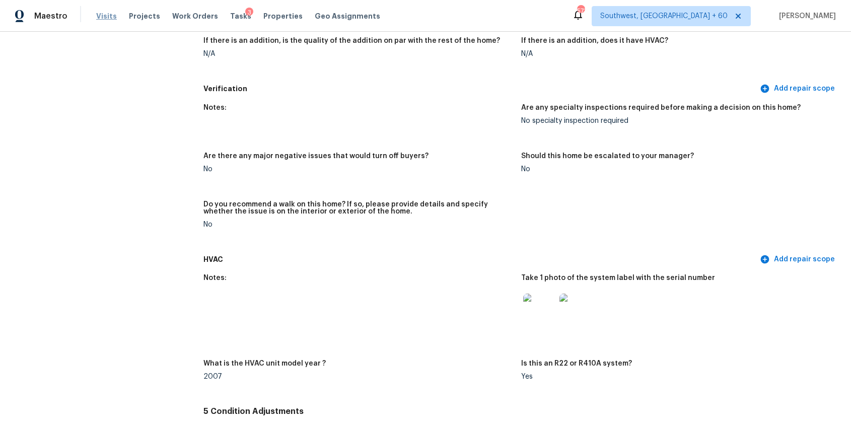
click at [105, 15] on span "Visits" at bounding box center [106, 16] width 21 height 10
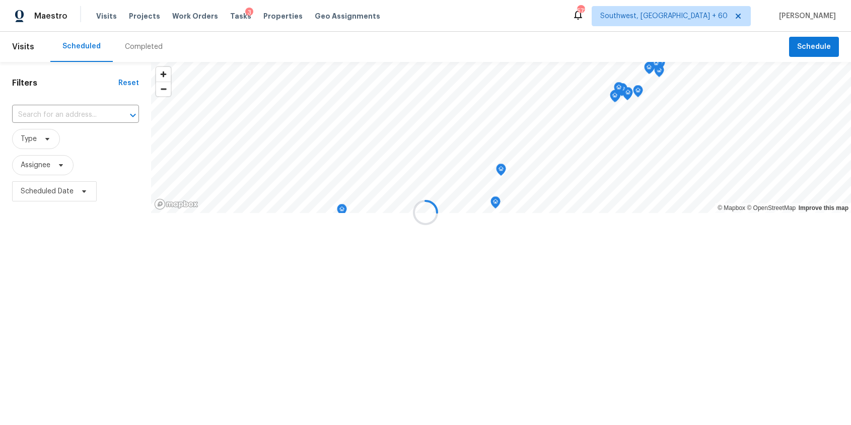
click at [145, 48] on div at bounding box center [425, 212] width 851 height 425
click at [145, 45] on div "Completed" at bounding box center [144, 47] width 38 height 10
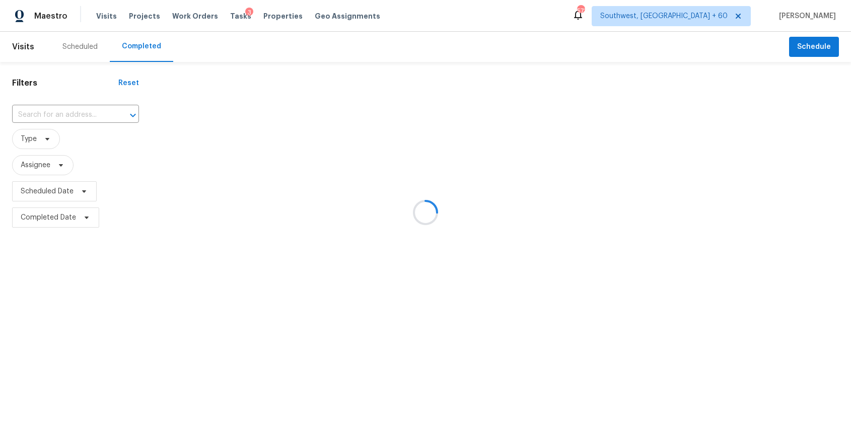
click at [145, 45] on div at bounding box center [425, 212] width 851 height 425
click at [42, 114] on div at bounding box center [425, 212] width 851 height 425
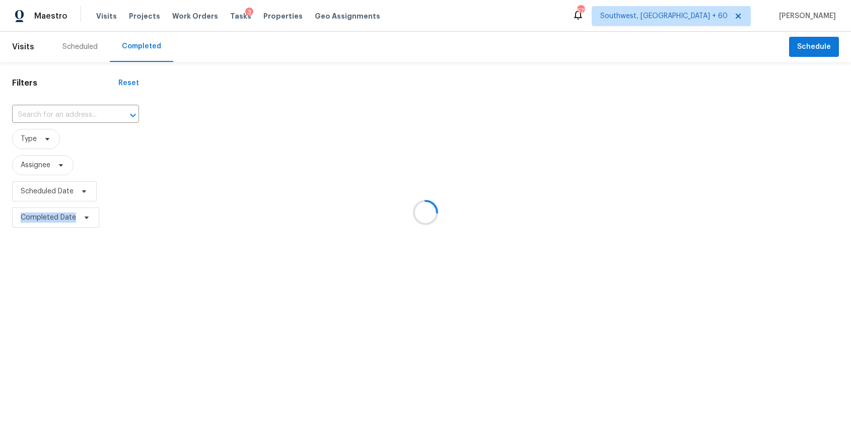
click at [42, 114] on div at bounding box center [425, 212] width 851 height 425
click at [42, 114] on input "text" at bounding box center [61, 115] width 99 height 16
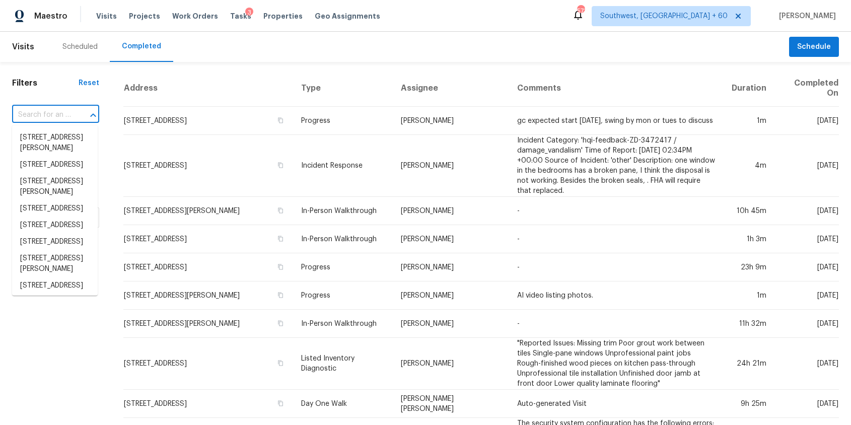
click at [42, 114] on input "text" at bounding box center [41, 115] width 59 height 16
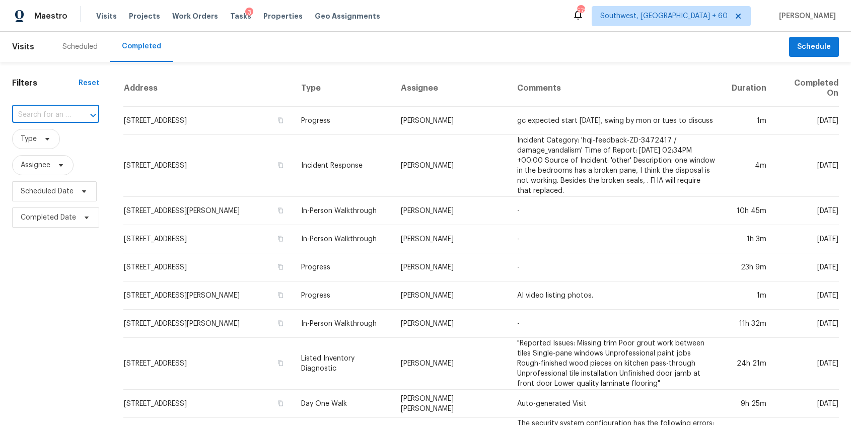
paste input "3006 Veterans Ave, Copperas Cove, TX 76522"
type input "3006 Veterans Ave, Copperas Cove, TX 76522"
click at [55, 146] on li "3006 Veterans Ave, Copperas Cove, TX 76522" at bounding box center [55, 137] width 86 height 17
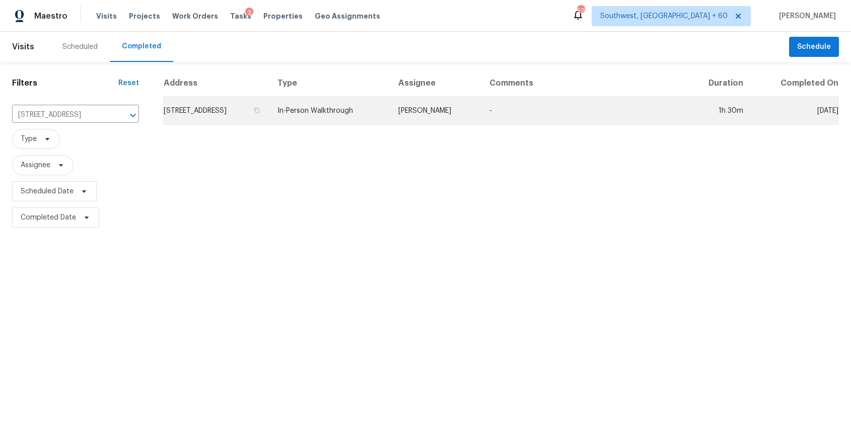
click at [481, 113] on td "Nelson Figueroa" at bounding box center [435, 111] width 91 height 28
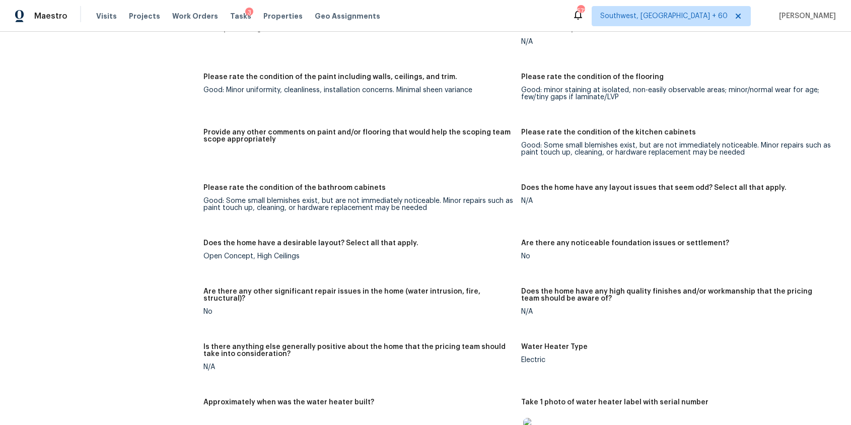
scroll to position [1008, 0]
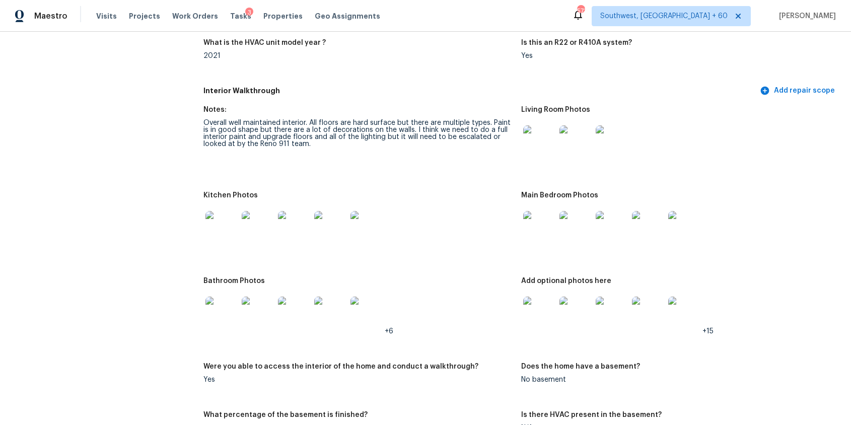
click at [556, 123] on div at bounding box center [539, 141] width 36 height 44
click at [538, 144] on img at bounding box center [539, 141] width 32 height 32
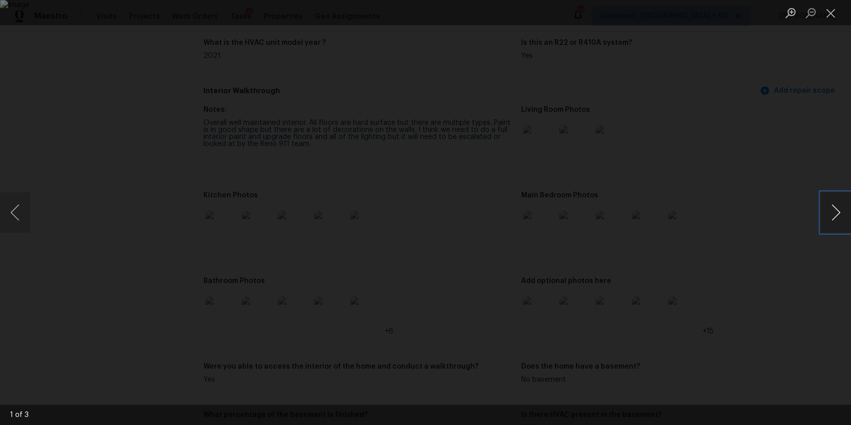
click at [833, 215] on button "Next image" at bounding box center [836, 212] width 30 height 40
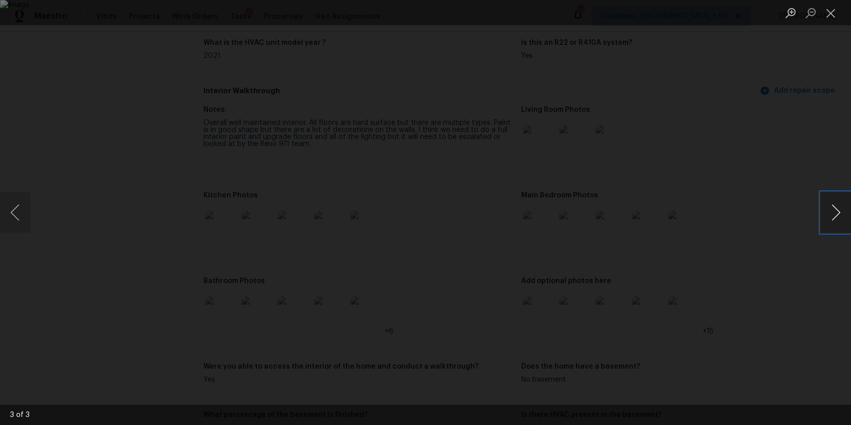
click at [833, 215] on button "Next image" at bounding box center [836, 212] width 30 height 40
click at [791, 164] on div "Lightbox" at bounding box center [425, 212] width 851 height 425
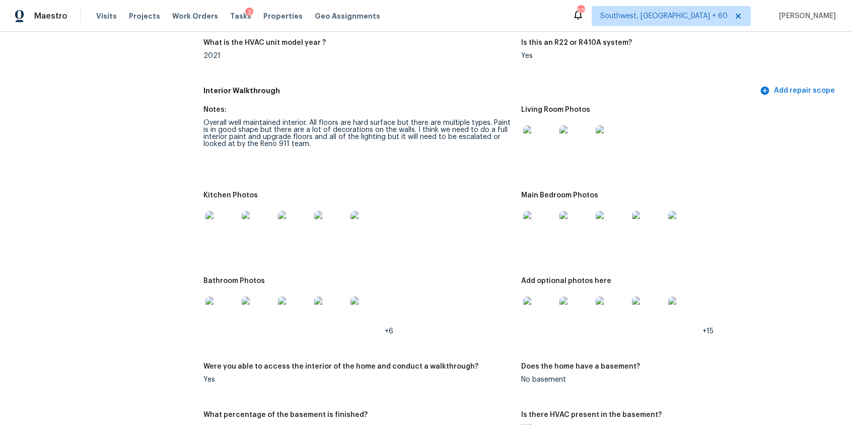
click at [554, 218] on img at bounding box center [539, 227] width 32 height 32
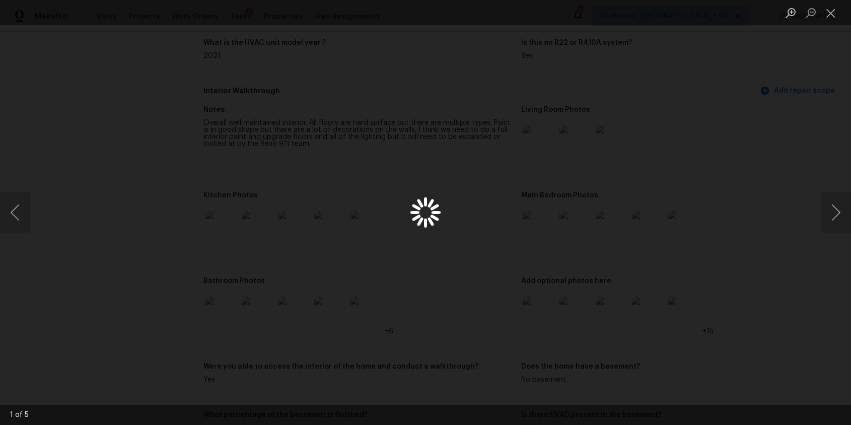
click at [540, 227] on div "Lightbox" at bounding box center [425, 212] width 851 height 425
click at [839, 213] on button "Next image" at bounding box center [836, 212] width 30 height 40
click at [832, 213] on button "Next image" at bounding box center [836, 212] width 30 height 40
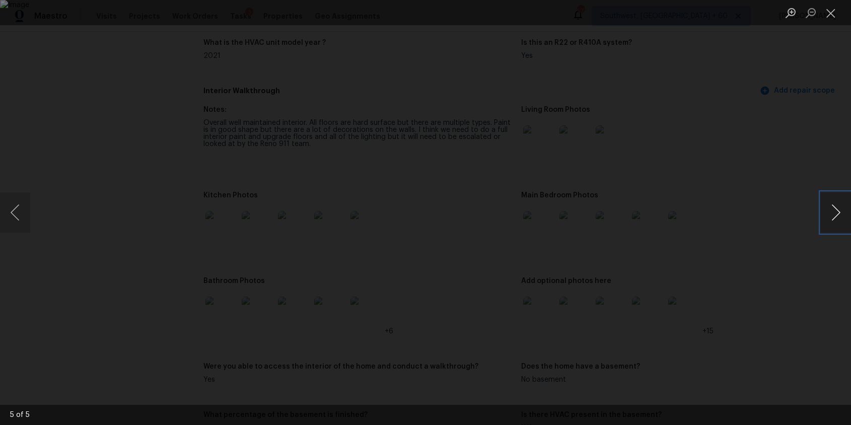
click at [832, 213] on button "Next image" at bounding box center [836, 212] width 30 height 40
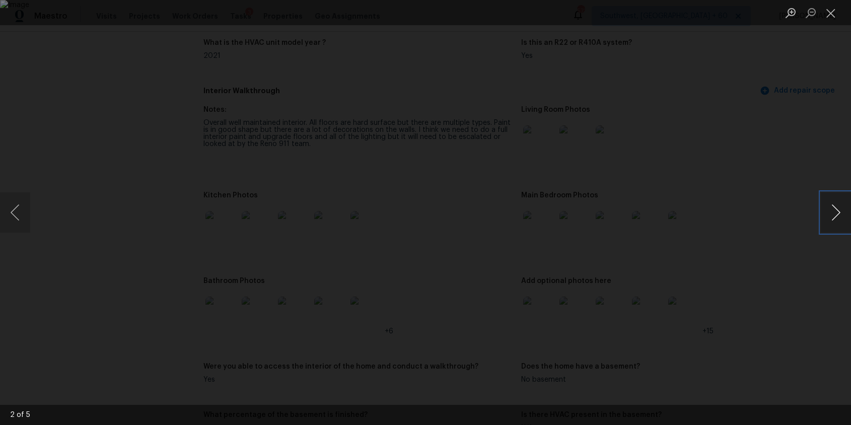
click at [832, 213] on button "Next image" at bounding box center [836, 212] width 30 height 40
click at [829, 10] on button "Close lightbox" at bounding box center [831, 13] width 20 height 18
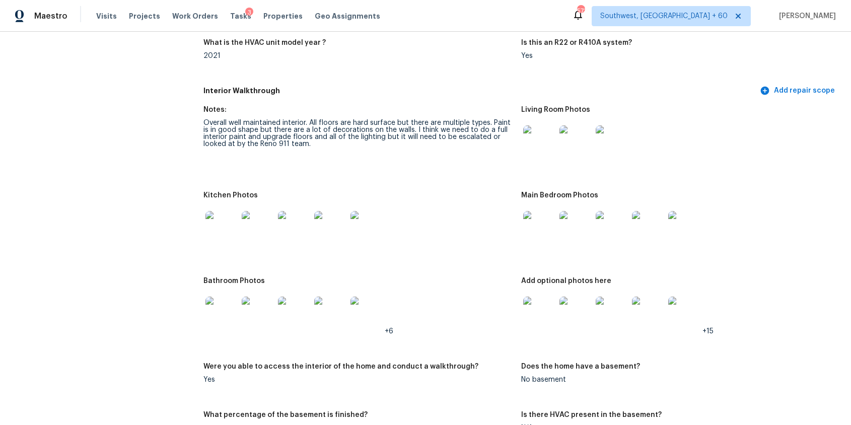
click at [214, 303] on img at bounding box center [221, 313] width 32 height 32
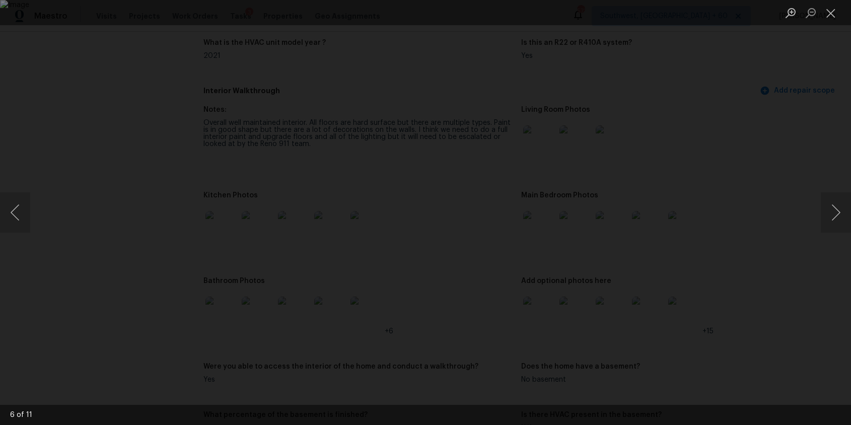
click at [700, 284] on div "Lightbox" at bounding box center [425, 212] width 851 height 425
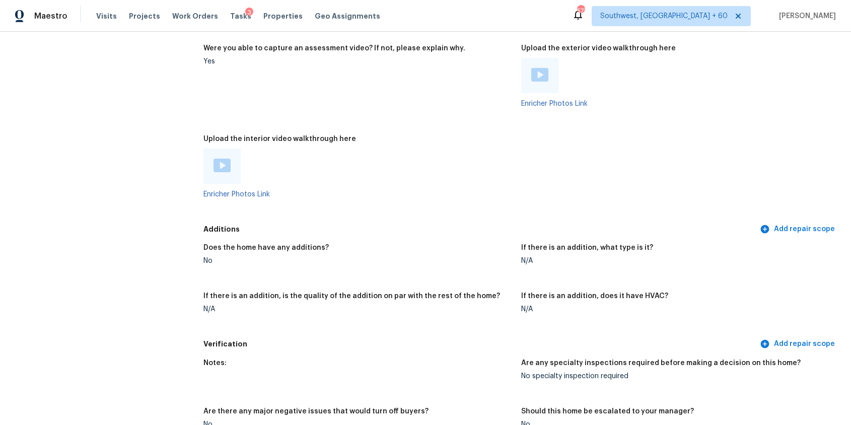
scroll to position [2119, 0]
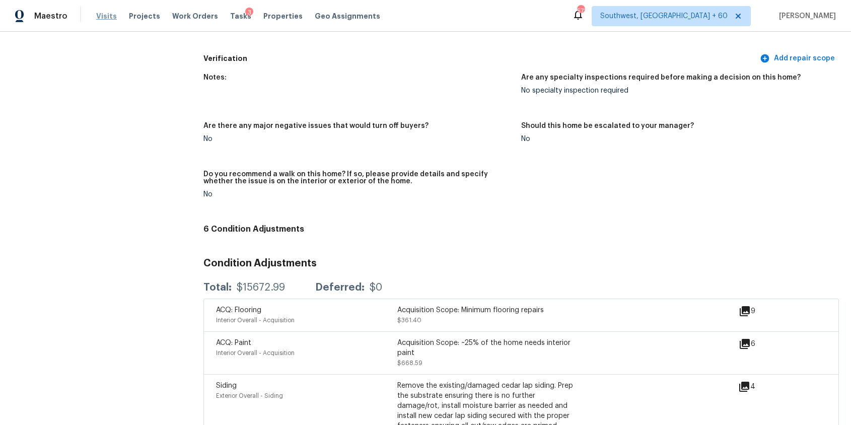
click at [106, 14] on span "Visits" at bounding box center [106, 16] width 21 height 10
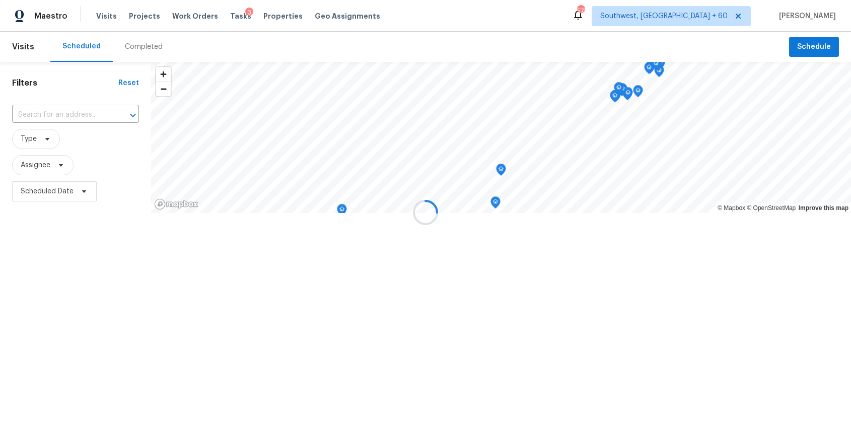
click at [141, 38] on div at bounding box center [425, 212] width 851 height 425
click at [150, 42] on div "Completed" at bounding box center [144, 47] width 38 height 10
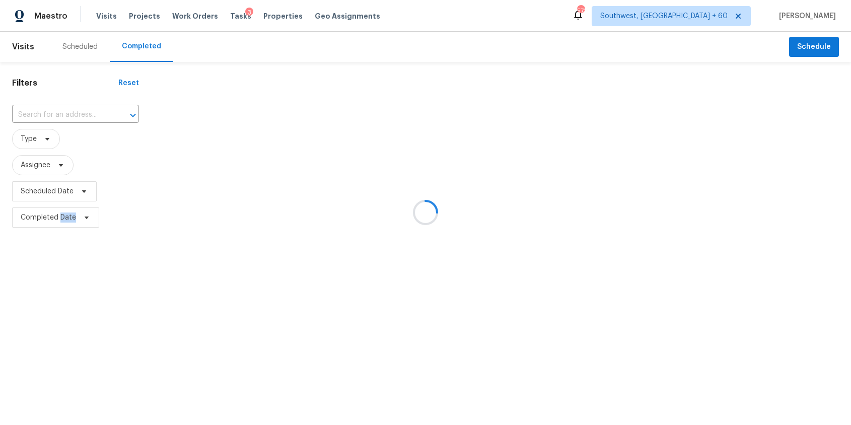
click at [150, 42] on div at bounding box center [425, 212] width 851 height 425
click at [56, 113] on div at bounding box center [425, 212] width 851 height 425
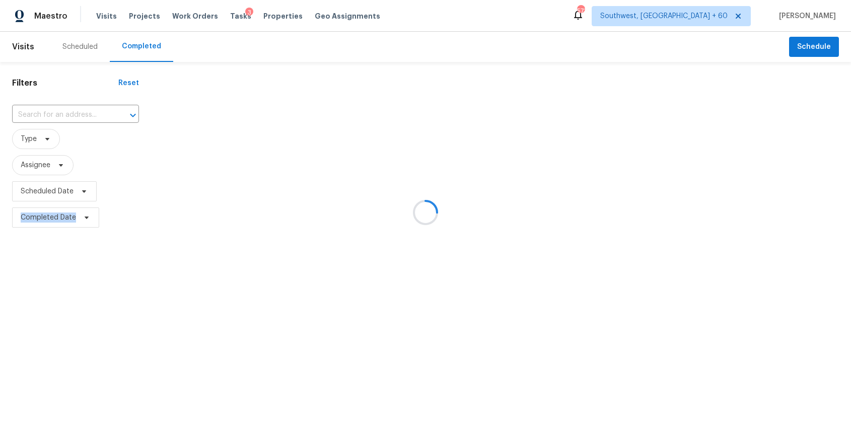
click at [56, 113] on div at bounding box center [425, 212] width 851 height 425
click at [56, 113] on input "text" at bounding box center [61, 115] width 99 height 16
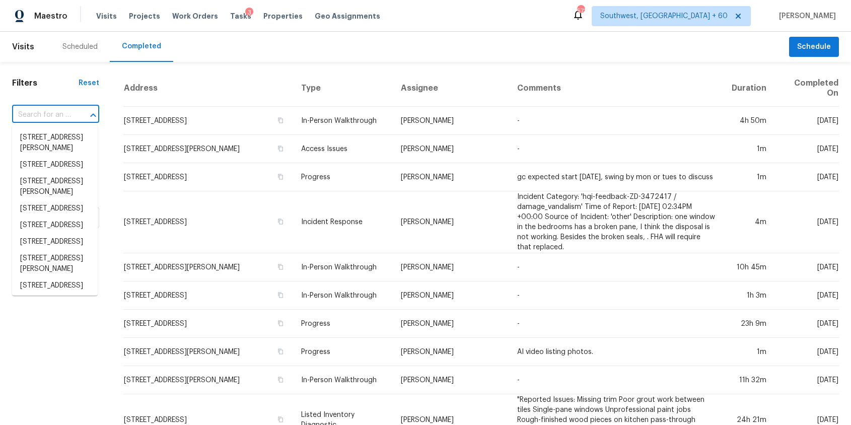
click at [56, 113] on input "text" at bounding box center [41, 115] width 59 height 16
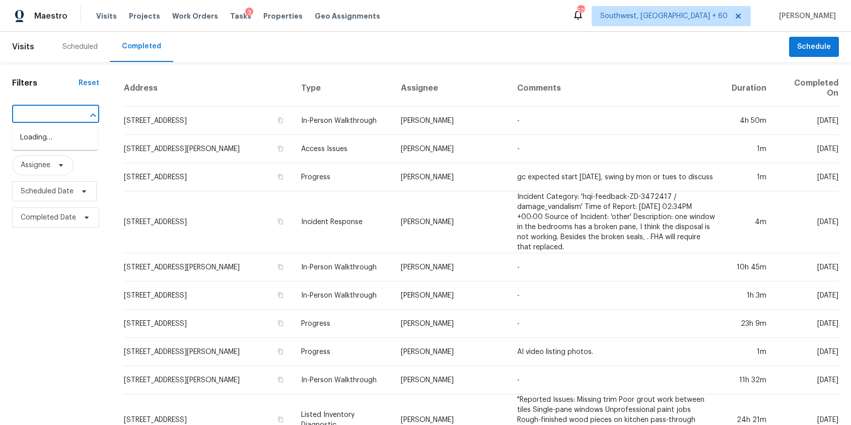
paste input "214 Serena Dr, Hixson, TN 37343"
type input "214 Serena Dr, Hixson, TN 37343"
click at [55, 147] on li "214 Serena Dr, Hixson, TN 37343" at bounding box center [55, 142] width 86 height 27
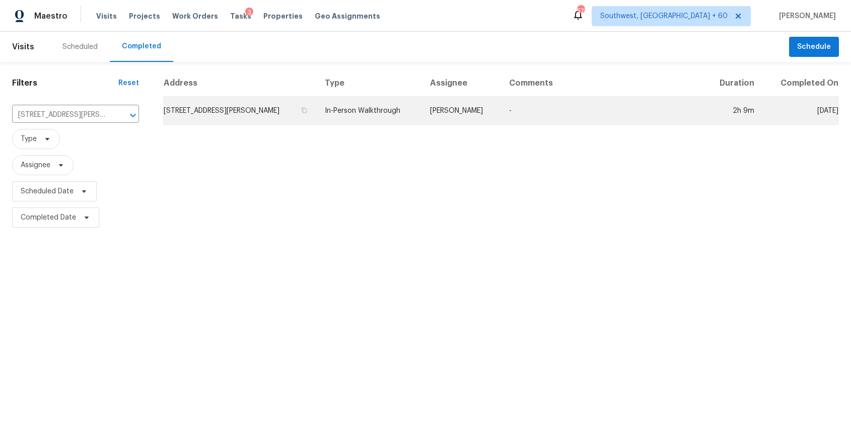
click at [377, 114] on td "In-Person Walkthrough" at bounding box center [369, 111] width 105 height 28
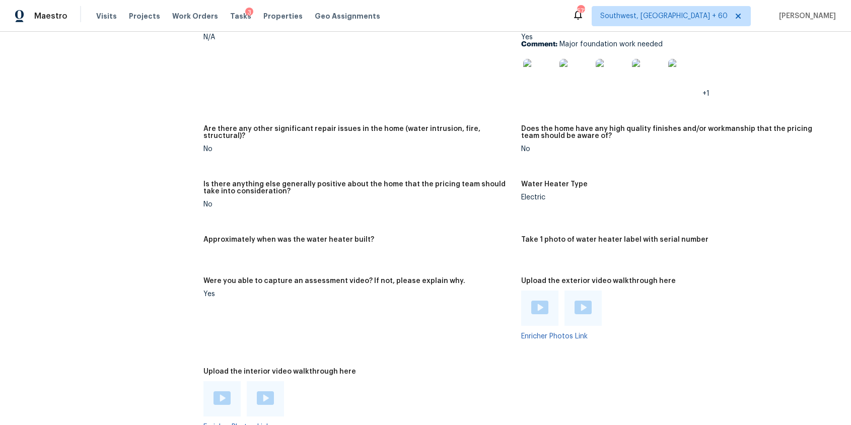
scroll to position [1791, 0]
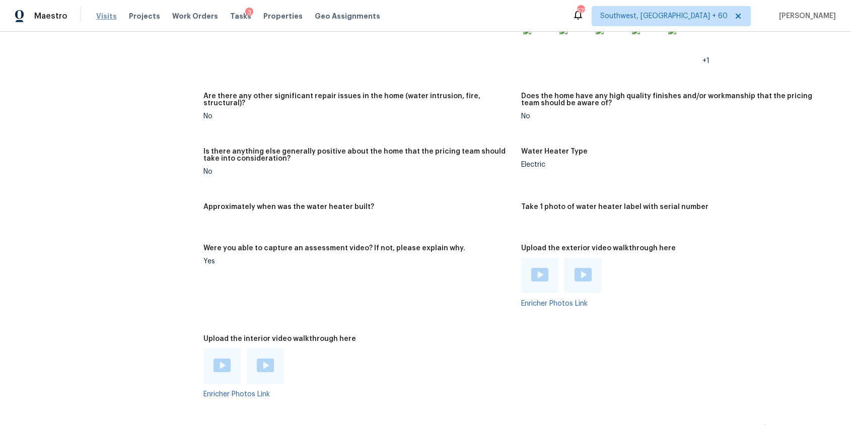
click at [97, 21] on span "Visits" at bounding box center [106, 16] width 21 height 10
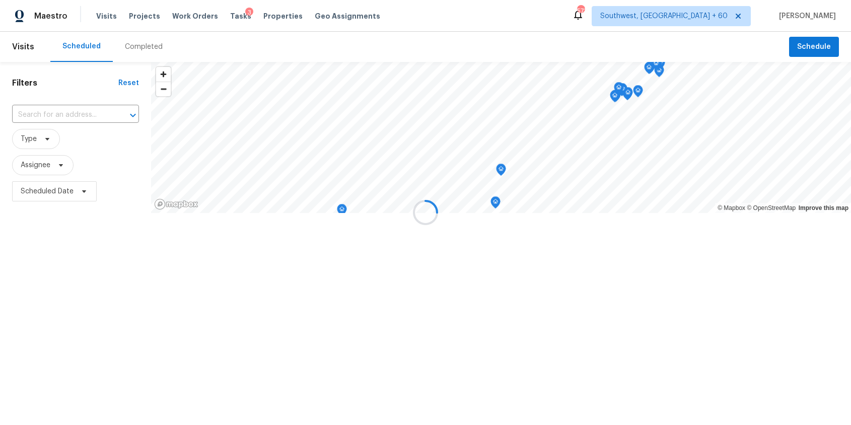
click at [137, 50] on div at bounding box center [425, 212] width 851 height 425
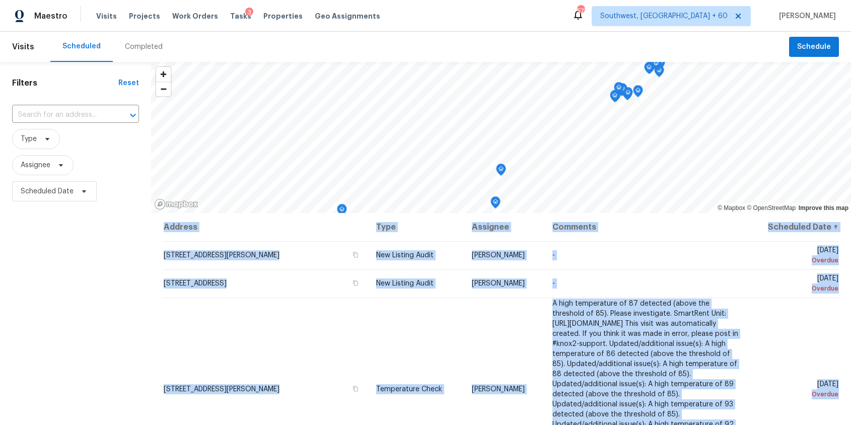
click at [146, 50] on div "Completed" at bounding box center [144, 47] width 38 height 10
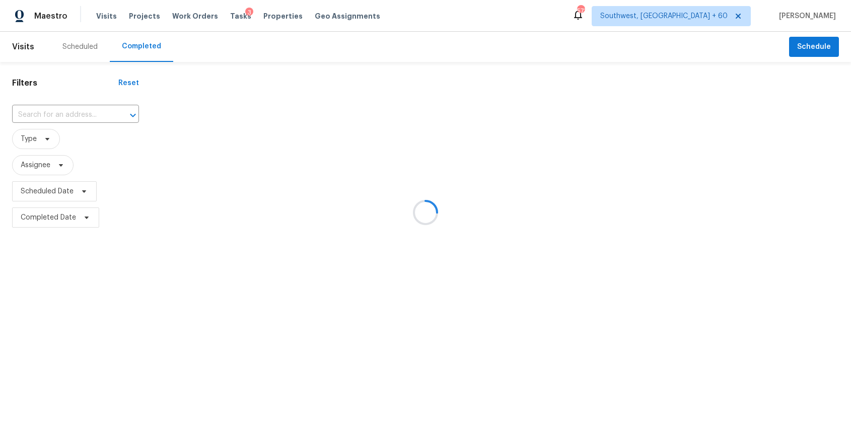
click at [45, 122] on div at bounding box center [425, 212] width 851 height 425
click at [50, 114] on div at bounding box center [425, 212] width 851 height 425
click at [50, 112] on div at bounding box center [425, 212] width 851 height 425
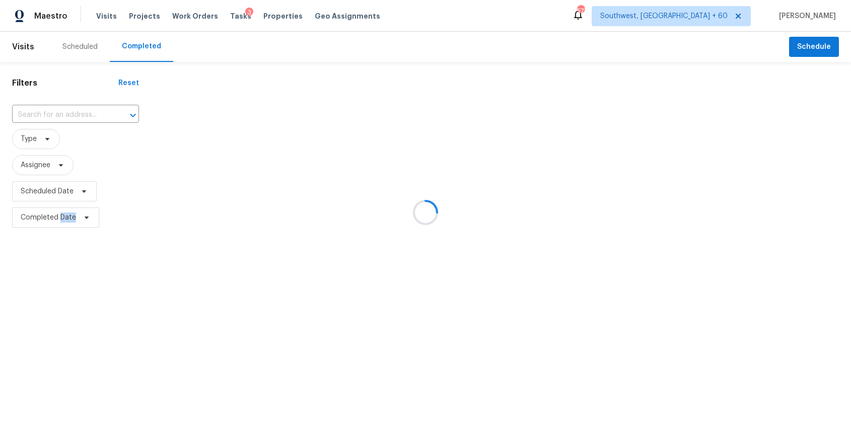
click at [50, 112] on input "text" at bounding box center [61, 115] width 99 height 16
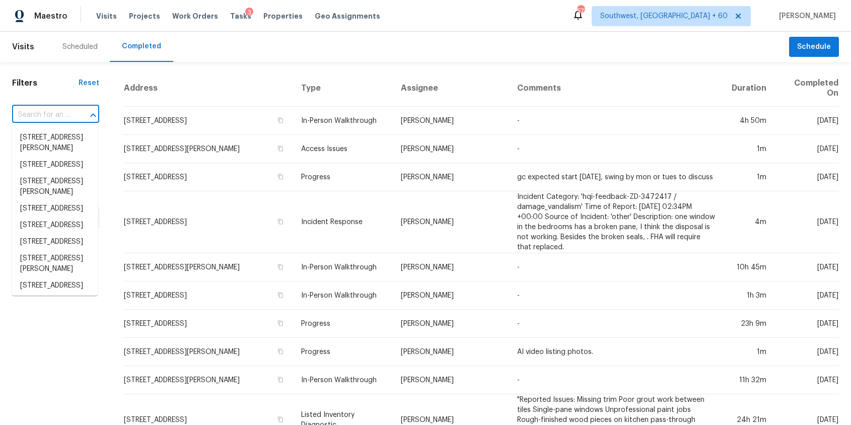
click at [50, 112] on input "text" at bounding box center [41, 115] width 59 height 16
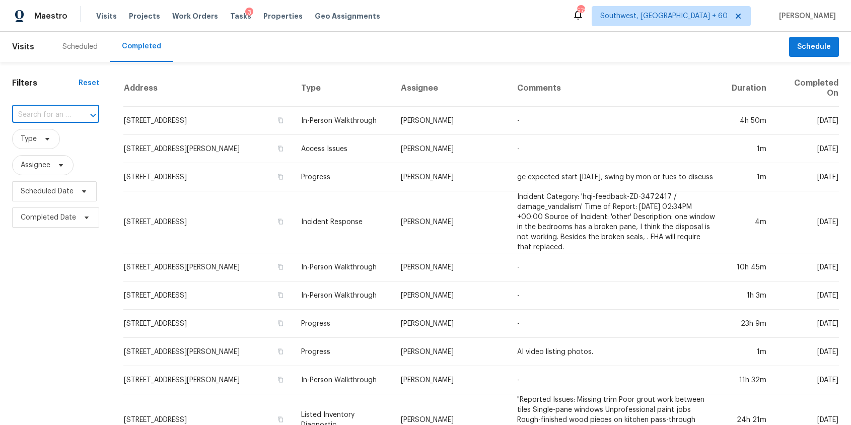
paste input "3421 Wildwood Ave, High Point, NC 27265"
type input "3421 Wildwood Ave, High Point, NC 27265"
click at [51, 137] on li "3421 Wildwood Ave, High Point, NC 27265" at bounding box center [55, 137] width 86 height 17
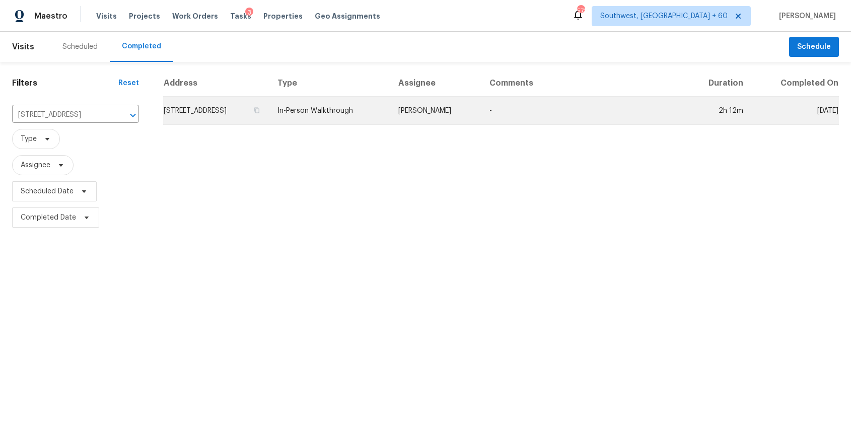
click at [355, 124] on td "In-Person Walkthrough" at bounding box center [329, 111] width 121 height 28
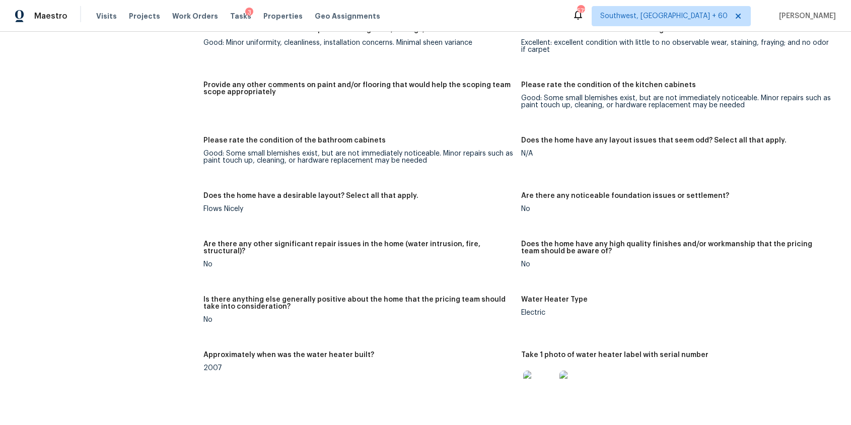
scroll to position [1652, 0]
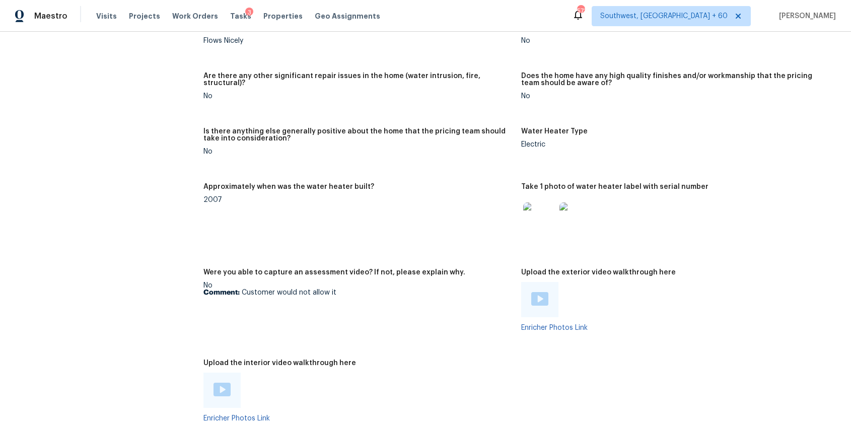
click at [216, 383] on img at bounding box center [222, 390] width 17 height 14
click at [536, 299] on div at bounding box center [539, 299] width 17 height 15
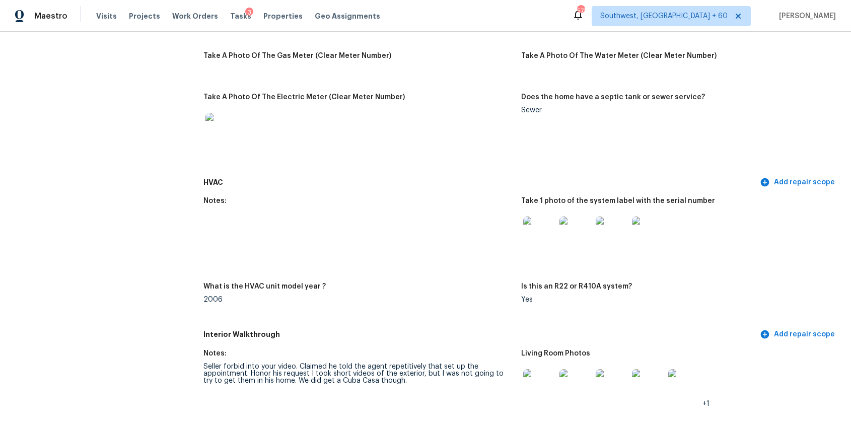
scroll to position [0, 0]
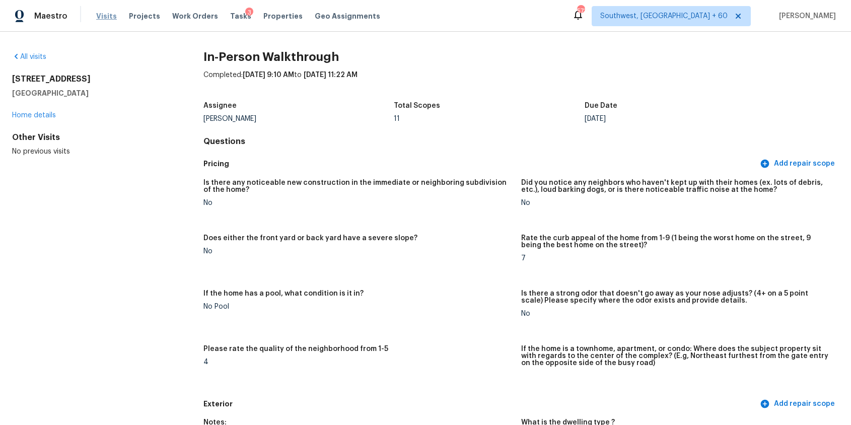
click at [99, 16] on span "Visits" at bounding box center [106, 16] width 21 height 10
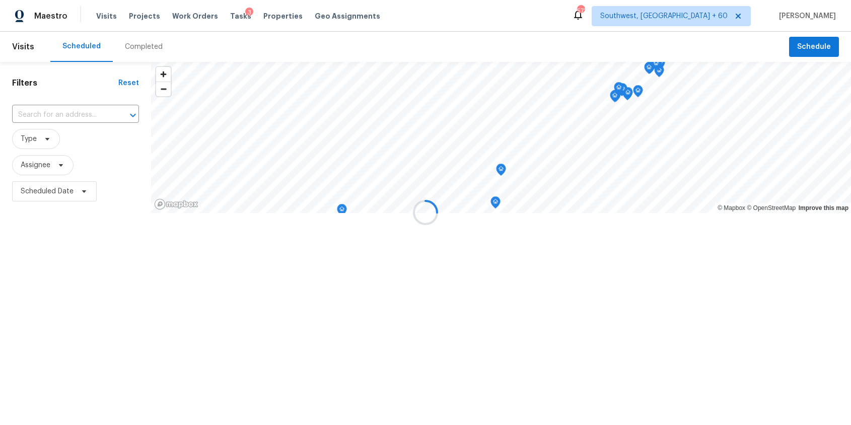
click at [128, 42] on div at bounding box center [425, 212] width 851 height 425
click at [141, 50] on div at bounding box center [425, 212] width 851 height 425
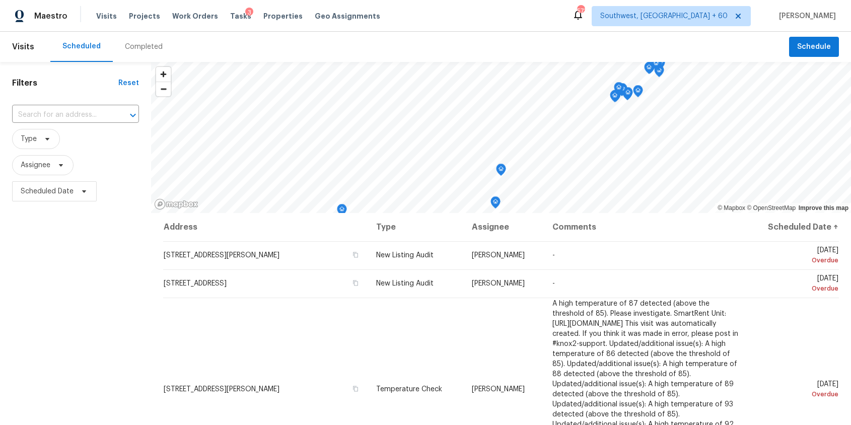
click at [141, 50] on div "Completed" at bounding box center [144, 47] width 38 height 10
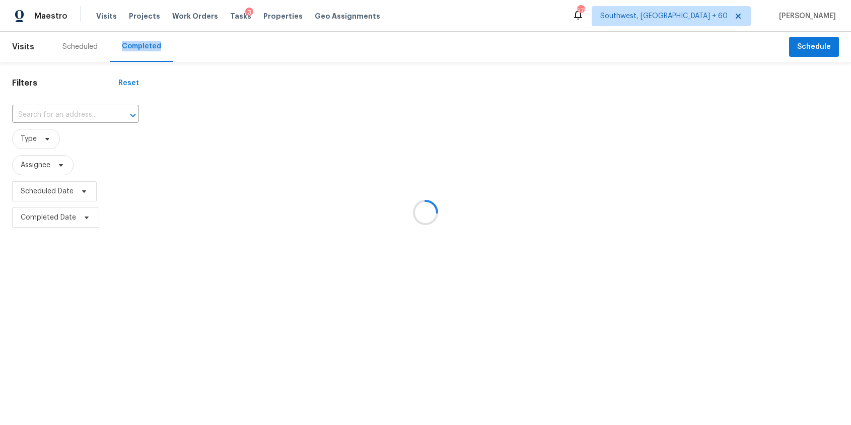
click at [141, 50] on div at bounding box center [425, 212] width 851 height 425
click at [65, 105] on div at bounding box center [425, 212] width 851 height 425
click at [66, 108] on div at bounding box center [425, 212] width 851 height 425
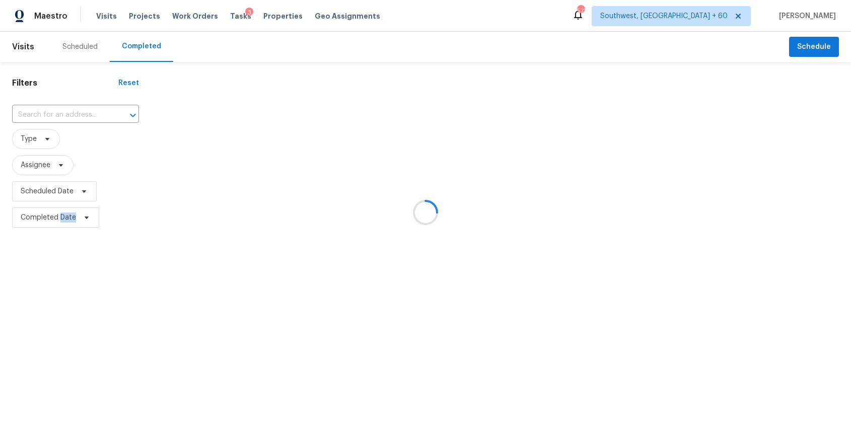
click at [66, 108] on input "text" at bounding box center [61, 115] width 99 height 16
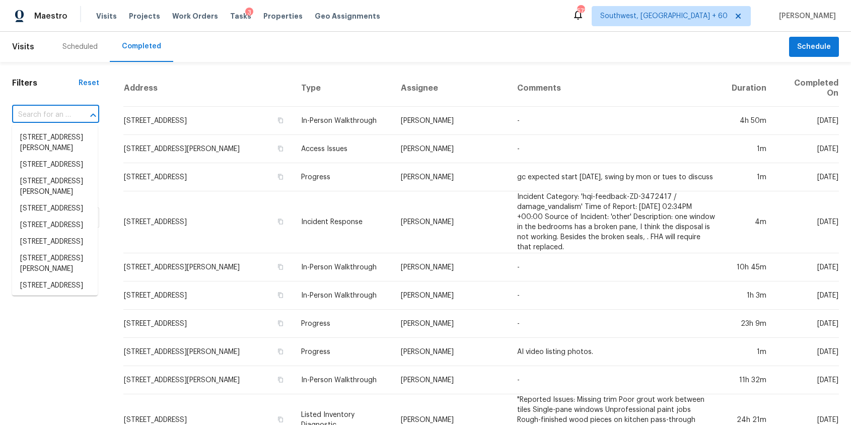
click at [66, 108] on input "text" at bounding box center [41, 115] width 59 height 16
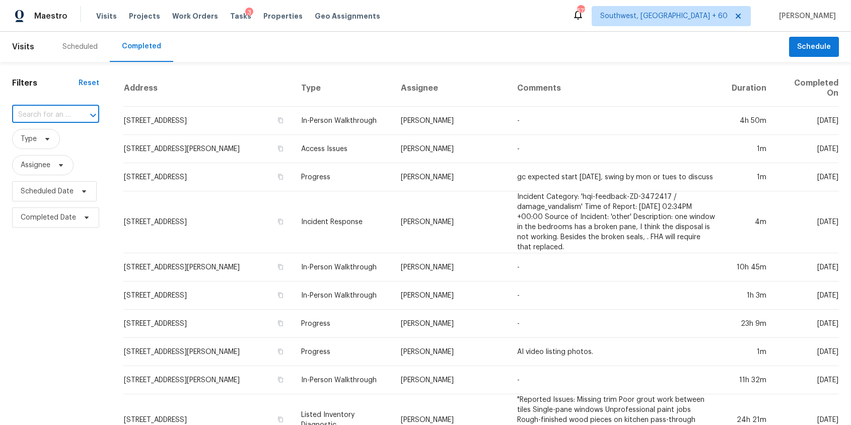
paste input "7662 Innismore Dr, Brownsburg, IN 46112"
type input "7662 Innismore Dr, Brownsburg, IN 46112"
click at [57, 139] on li "7662 Innismore Dr, Brownsburg, IN 46112" at bounding box center [55, 137] width 86 height 17
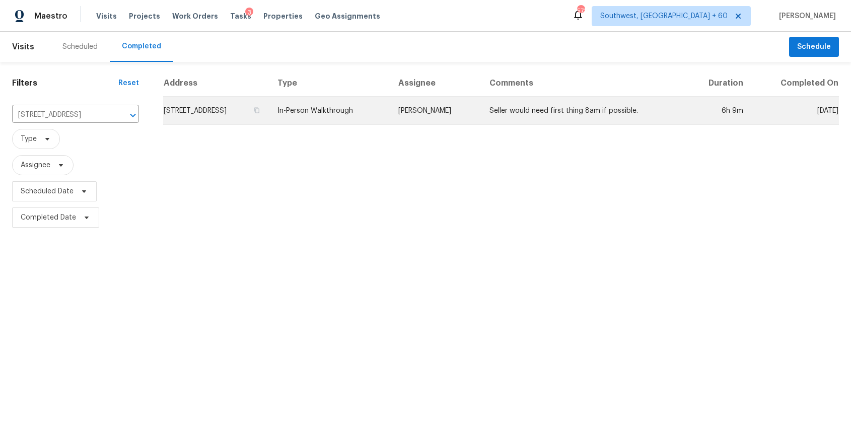
click at [390, 110] on td "In-Person Walkthrough" at bounding box center [329, 111] width 121 height 28
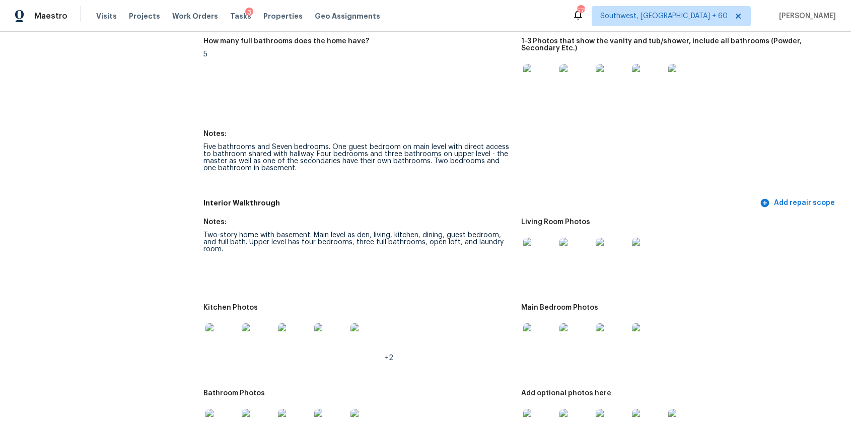
scroll to position [1253, 0]
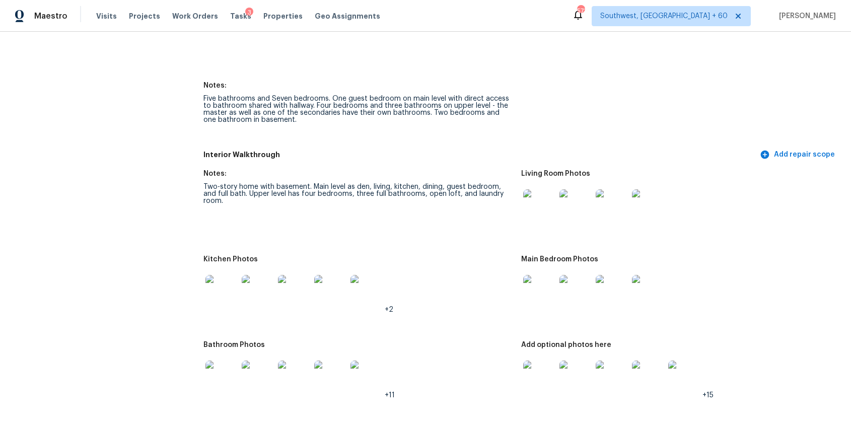
click at [91, 16] on div "Maestro Visits Projects Work Orders Tasks 3 Properties Geo Assignments" at bounding box center [196, 16] width 392 height 20
click at [104, 18] on span "Visits" at bounding box center [106, 16] width 21 height 10
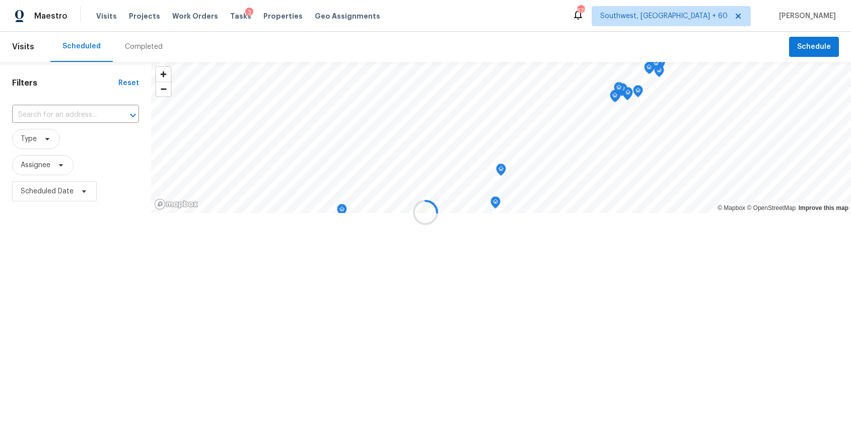
click at [118, 47] on div at bounding box center [425, 212] width 851 height 425
click at [123, 47] on div at bounding box center [425, 212] width 851 height 425
click at [125, 47] on div "Completed" at bounding box center [144, 47] width 38 height 10
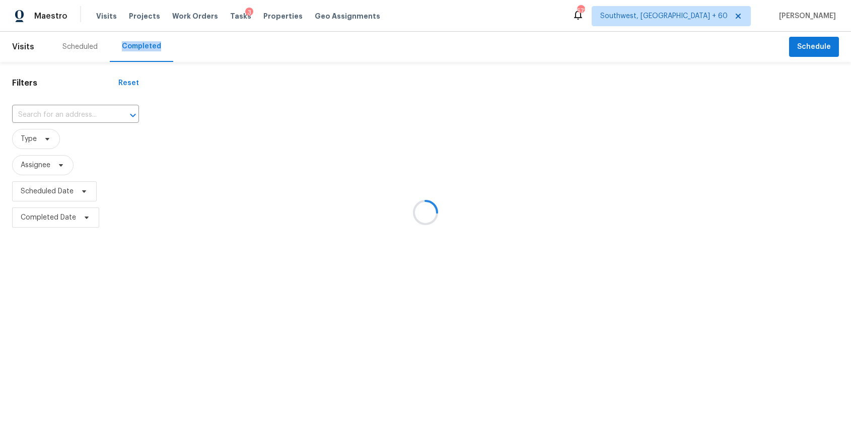
click at [123, 47] on div at bounding box center [425, 212] width 851 height 425
click at [45, 109] on div at bounding box center [425, 212] width 851 height 425
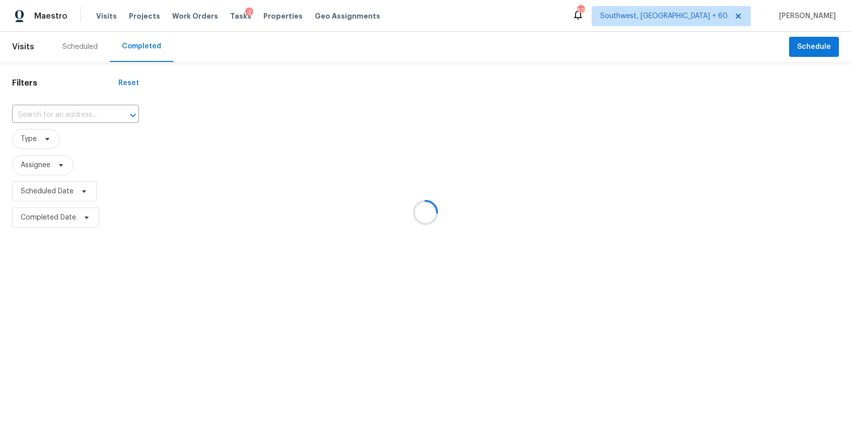
click at [45, 109] on input "text" at bounding box center [61, 115] width 99 height 16
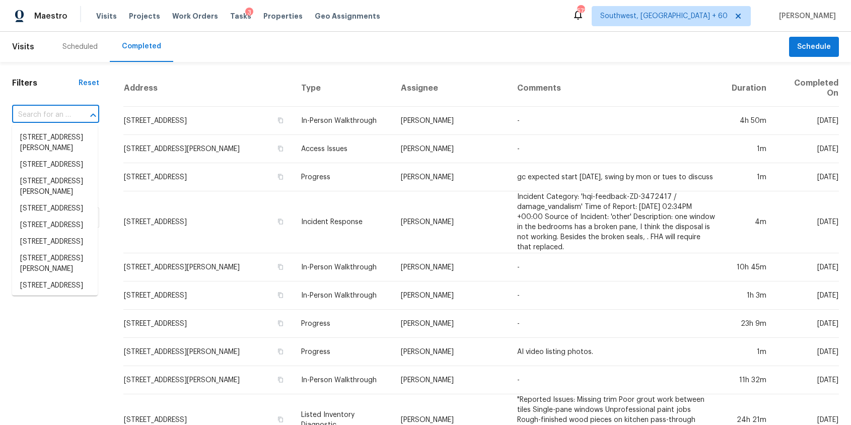
paste input "47 S 3rd St, Tooele, UT 84074"
type input "47 S 3rd St, Tooele, UT 84074"
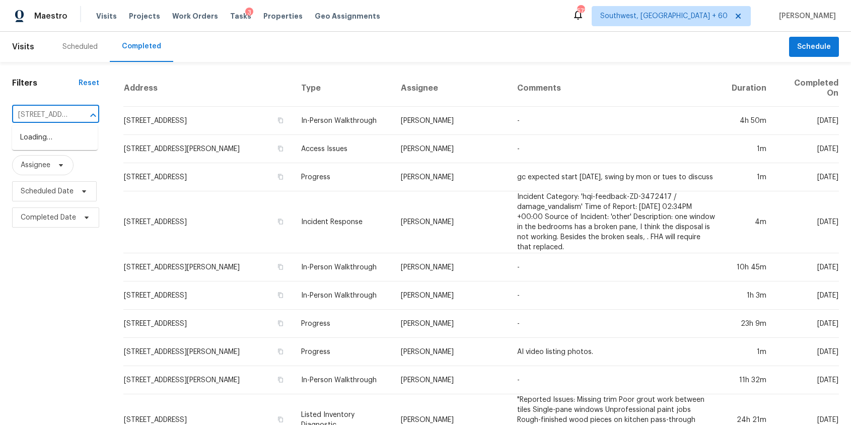
scroll to position [0, 45]
click at [52, 138] on li "47 S 3rd St, Tooele, UT 84074" at bounding box center [55, 137] width 86 height 17
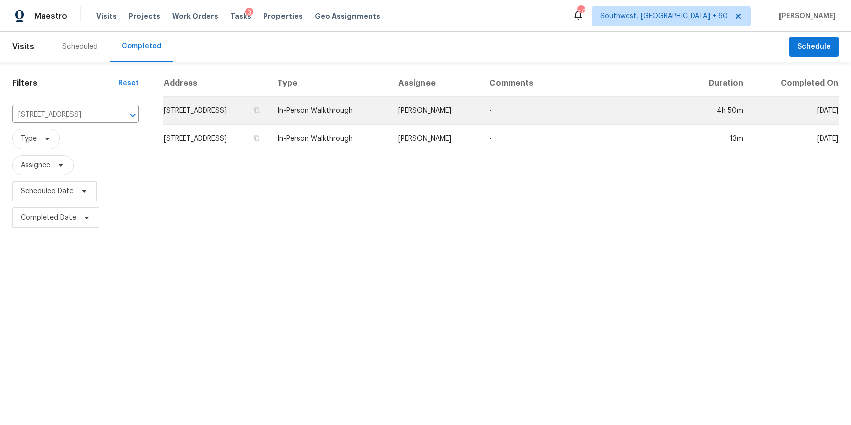
click at [390, 112] on td "In-Person Walkthrough" at bounding box center [329, 111] width 121 height 28
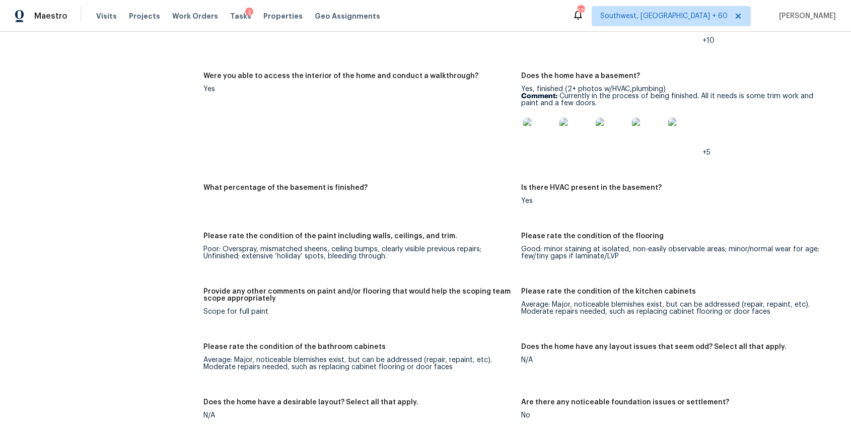
scroll to position [1799, 0]
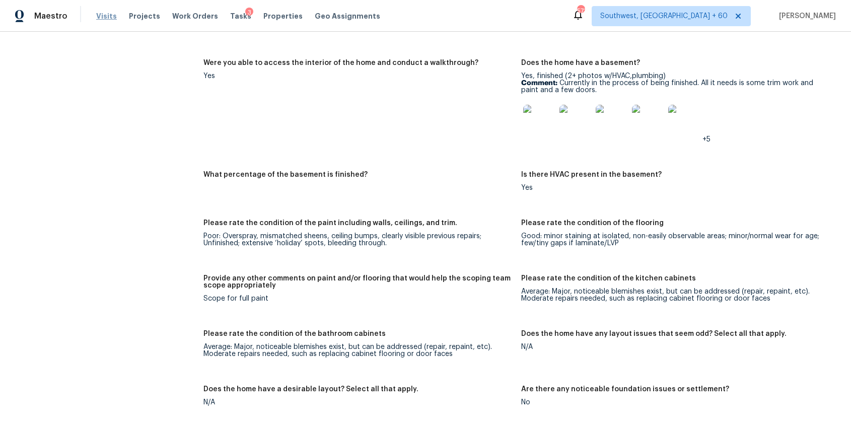
click at [109, 11] on span "Visits" at bounding box center [106, 16] width 21 height 10
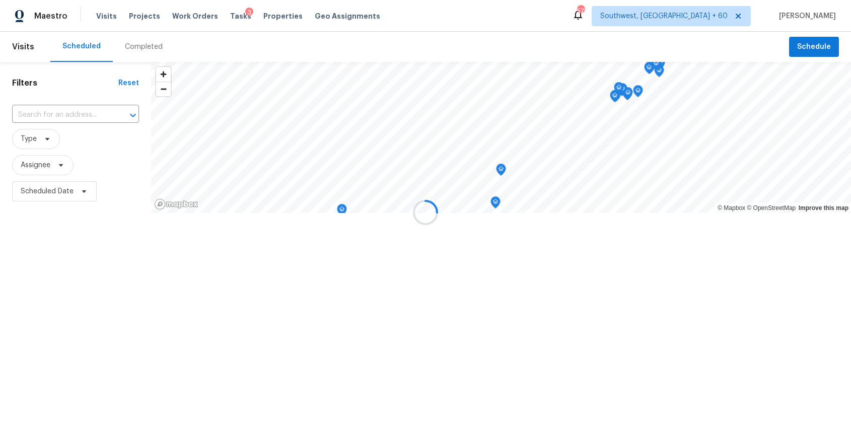
click at [156, 50] on div at bounding box center [425, 212] width 851 height 425
click at [156, 50] on div "Completed" at bounding box center [144, 47] width 38 height 10
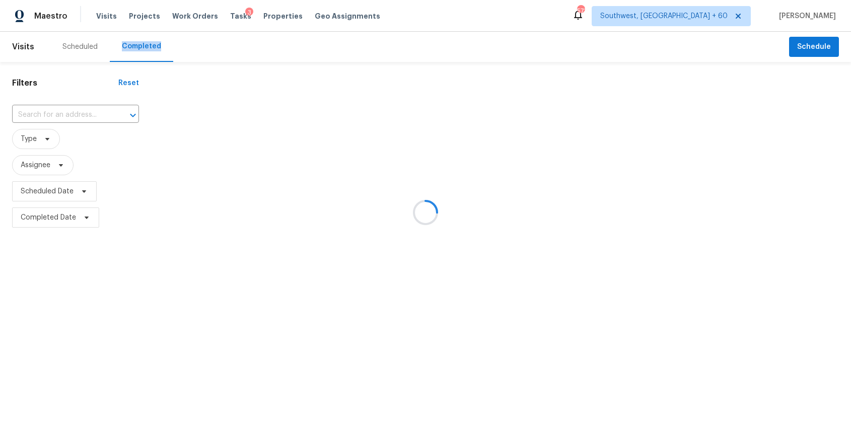
click at [144, 43] on div at bounding box center [425, 212] width 851 height 425
click at [64, 118] on div at bounding box center [425, 212] width 851 height 425
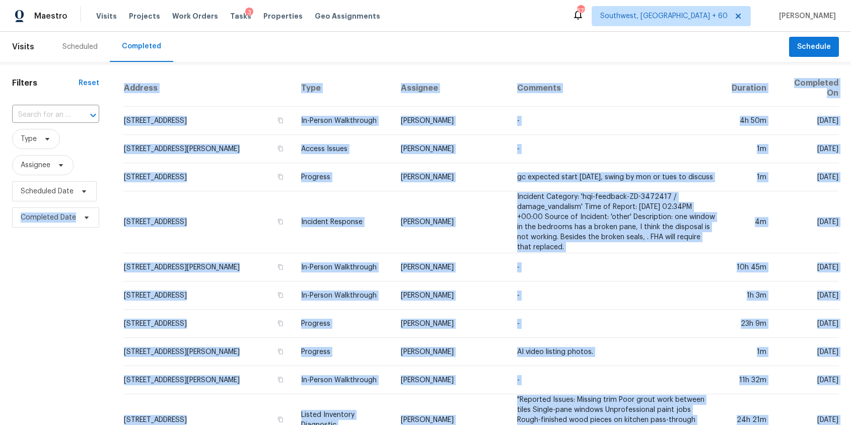
click at [64, 118] on input "text" at bounding box center [41, 115] width 59 height 16
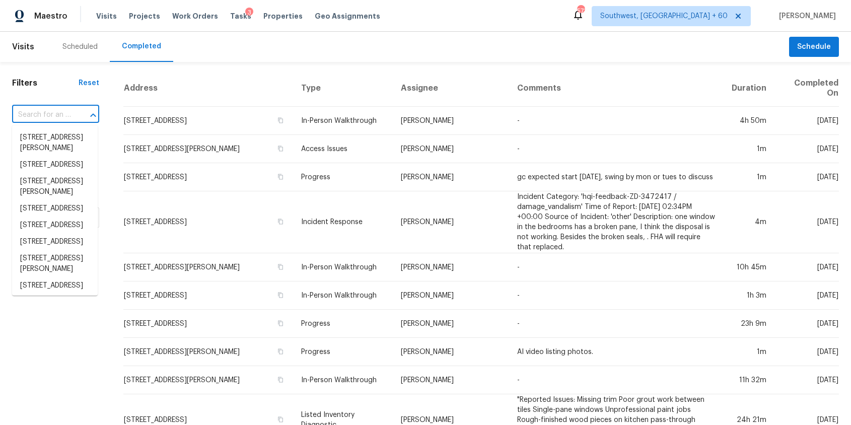
click at [64, 118] on input "text" at bounding box center [41, 115] width 59 height 16
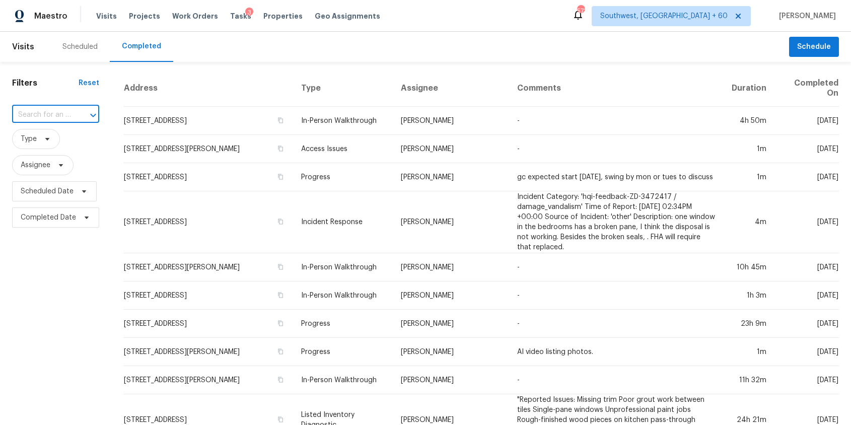
click at [64, 118] on input "text" at bounding box center [41, 115] width 59 height 16
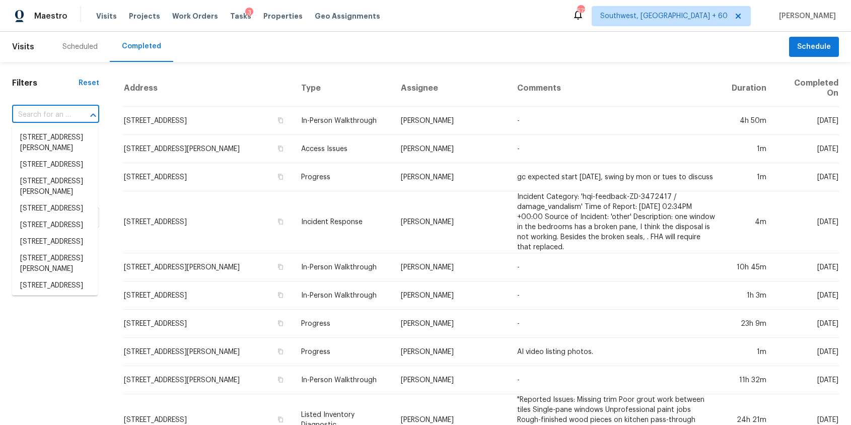
paste input "3711 Rosalee Ct, Castro Valley, CA 94546"
type input "3711 Rosalee Ct, Castro Valley, CA 94546"
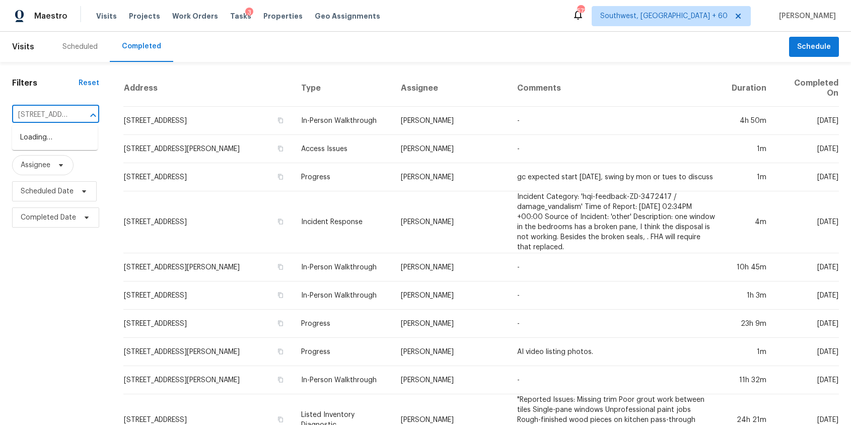
scroll to position [0, 82]
click at [49, 142] on li "3711 Rosalee Ct, Castro Valley, CA 94546" at bounding box center [55, 142] width 86 height 27
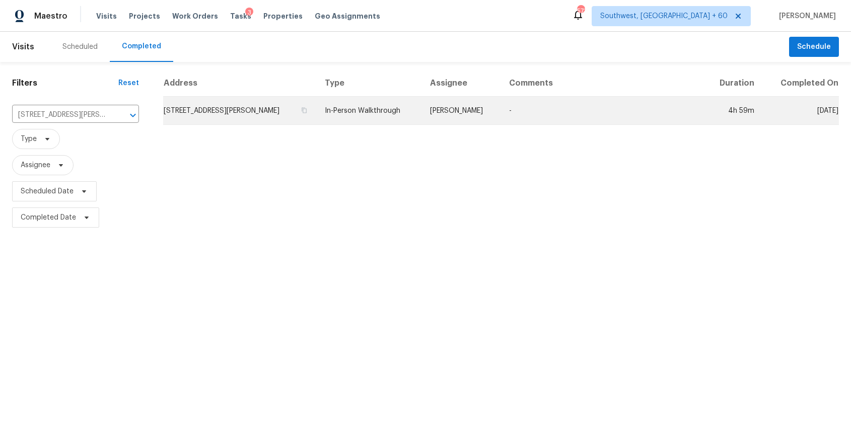
click at [456, 104] on td "Erwin Alberty" at bounding box center [462, 111] width 80 height 28
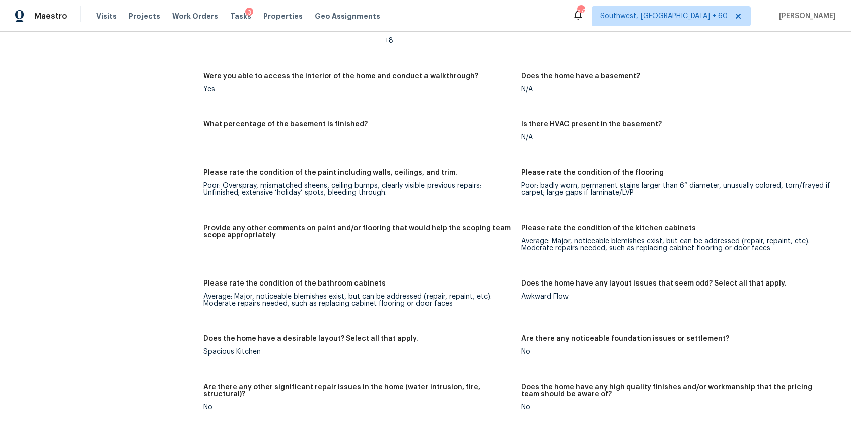
scroll to position [1714, 0]
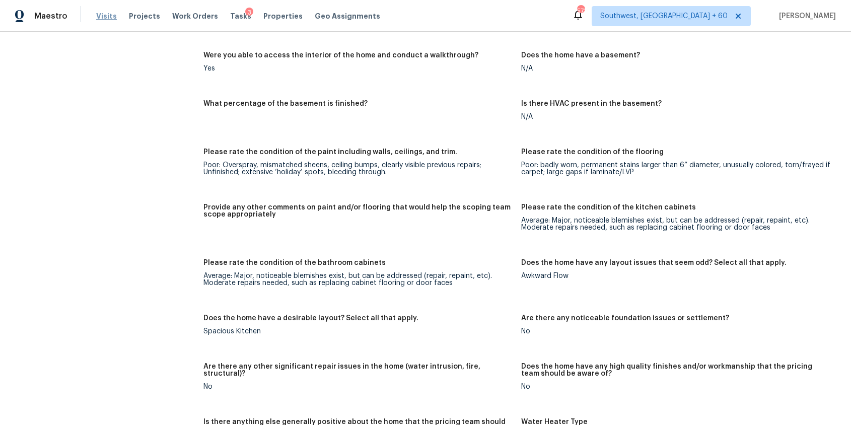
click at [110, 12] on span "Visits" at bounding box center [106, 16] width 21 height 10
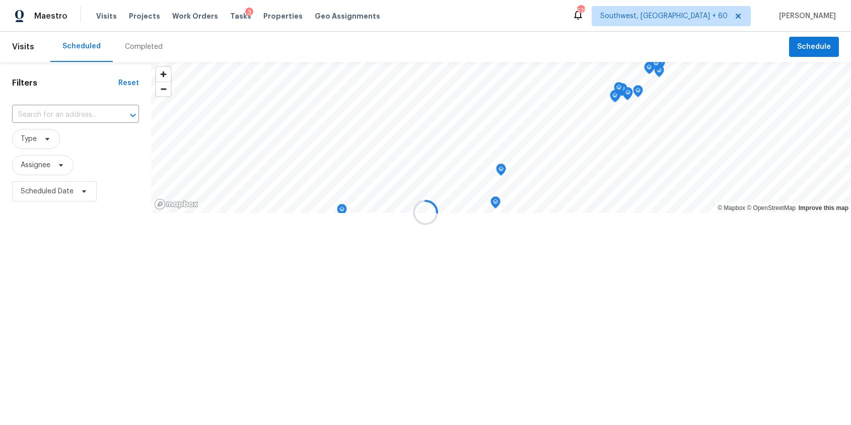
click at [147, 48] on div at bounding box center [425, 212] width 851 height 425
click at [147, 48] on div "Completed" at bounding box center [144, 47] width 38 height 10
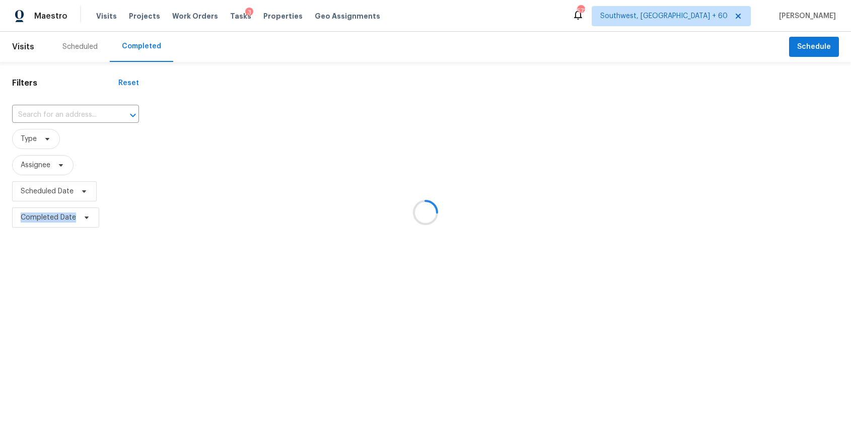
click at [147, 48] on div at bounding box center [425, 212] width 851 height 425
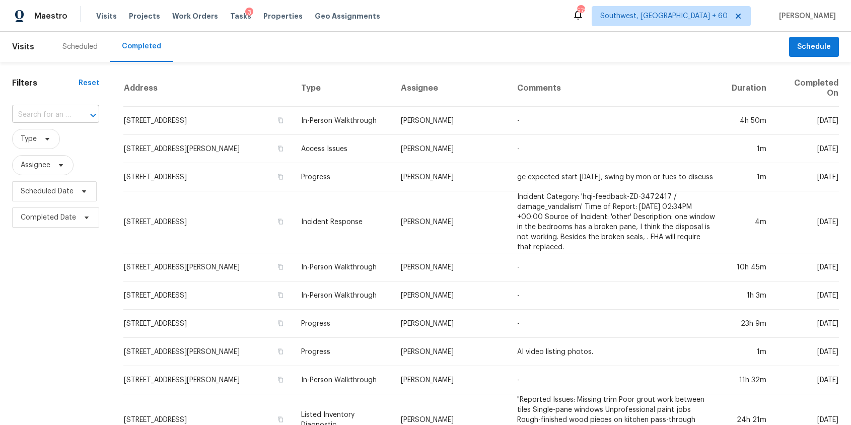
click at [63, 112] on input "text" at bounding box center [41, 115] width 59 height 16
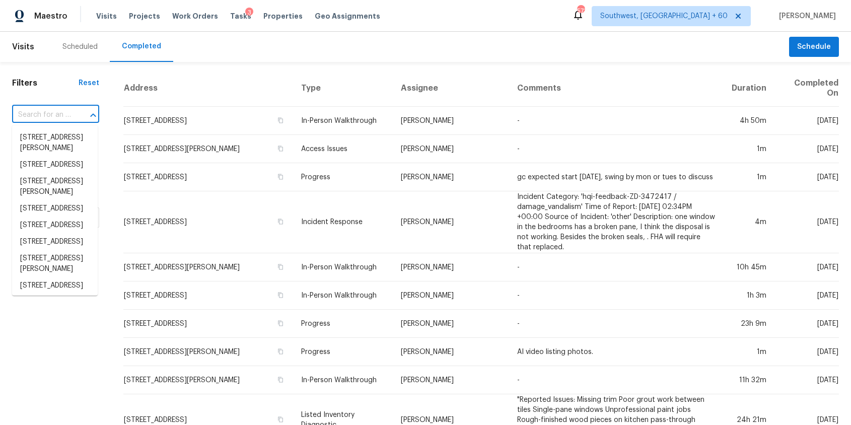
paste input "215 Suncrest Rd, Cherryville, NC 28021"
type input "215 Suncrest Rd, Cherryville, NC 28021"
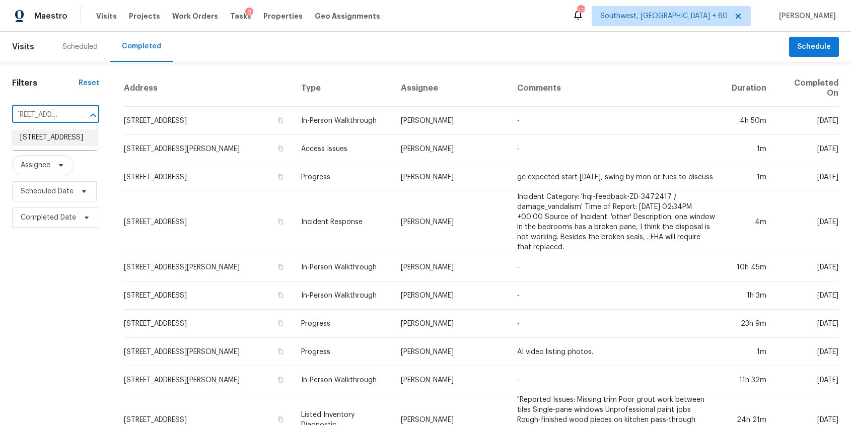
click at [55, 133] on li "215 Suncrest Rd, Cherryville, NC 28021" at bounding box center [55, 137] width 86 height 17
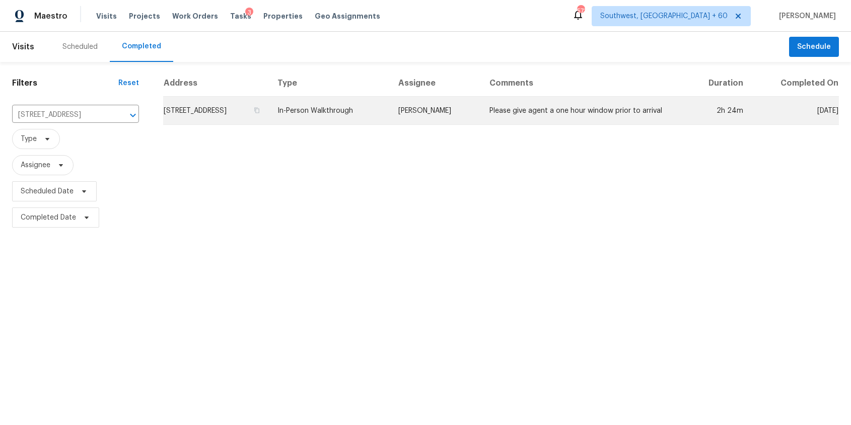
click at [390, 113] on td "In-Person Walkthrough" at bounding box center [329, 111] width 121 height 28
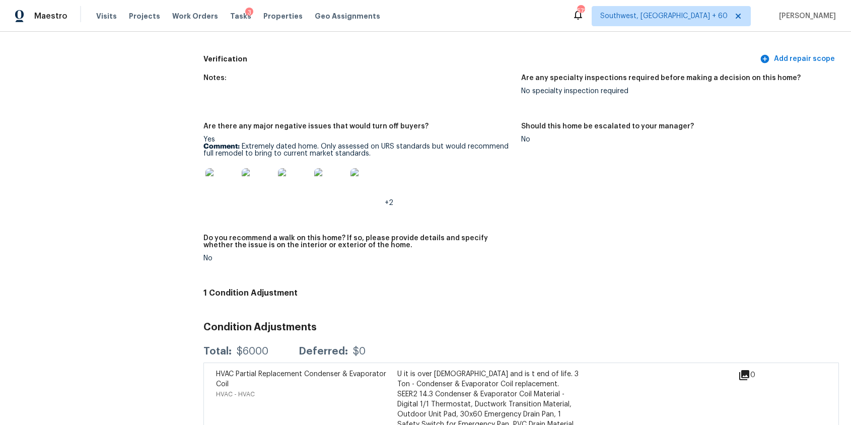
scroll to position [2076, 0]
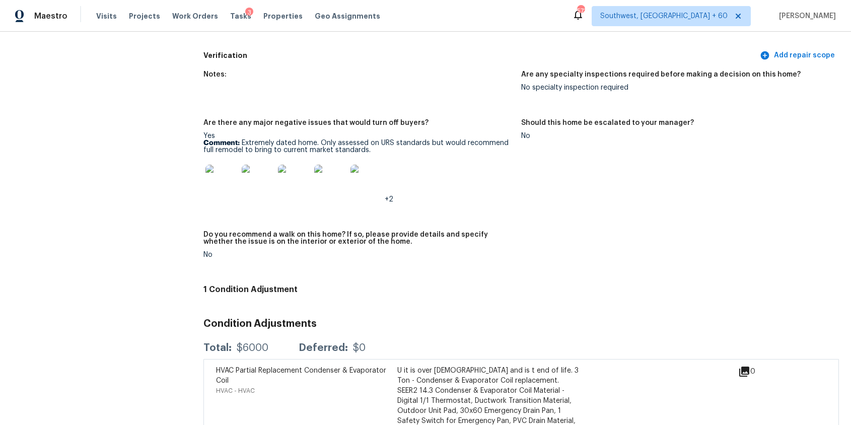
click at [660, 208] on figure "Should this home be escalated to your manager? No" at bounding box center [680, 169] width 318 height 100
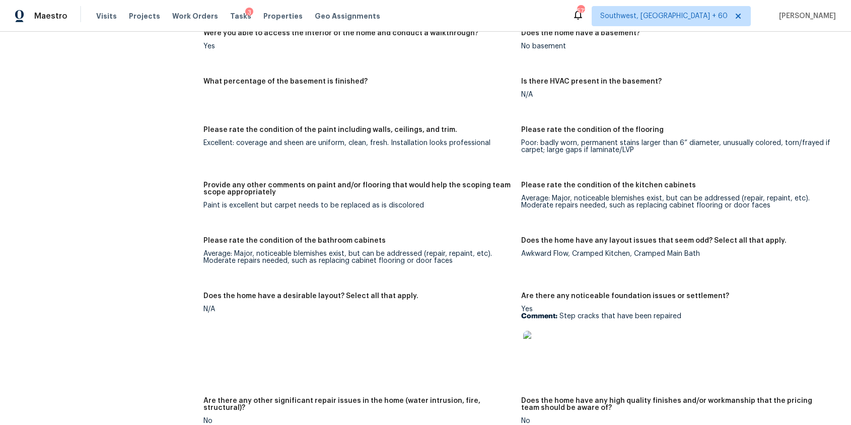
scroll to position [0, 0]
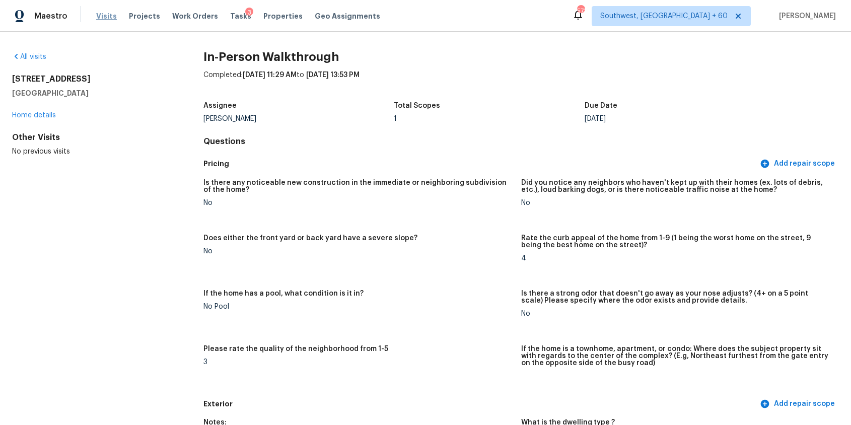
click at [106, 11] on span "Visits" at bounding box center [106, 16] width 21 height 10
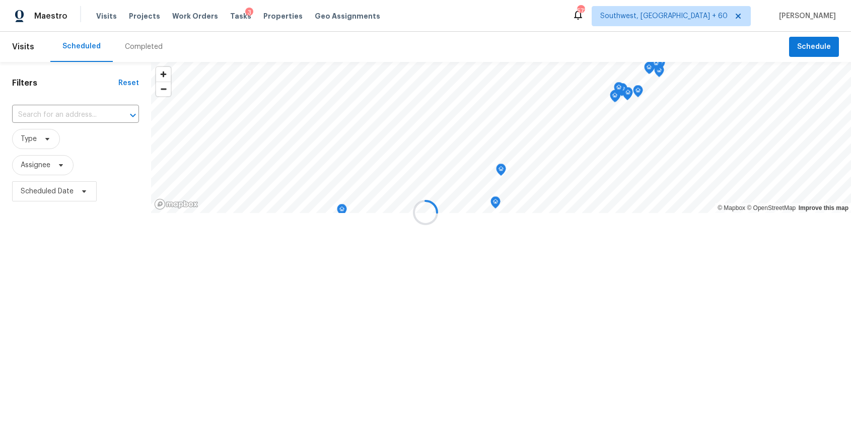
click at [150, 45] on div at bounding box center [425, 212] width 851 height 425
click at [150, 45] on div "Completed" at bounding box center [144, 47] width 38 height 10
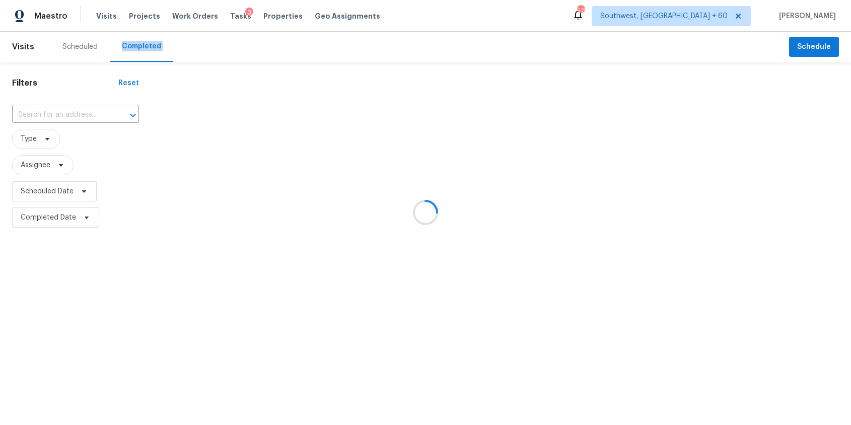
click at [150, 45] on div at bounding box center [425, 212] width 851 height 425
click at [82, 109] on div at bounding box center [425, 212] width 851 height 425
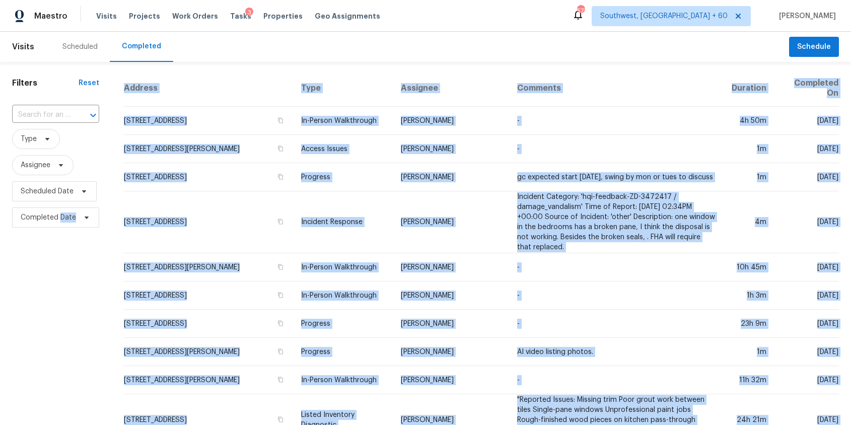
click at [82, 109] on div at bounding box center [86, 115] width 26 height 14
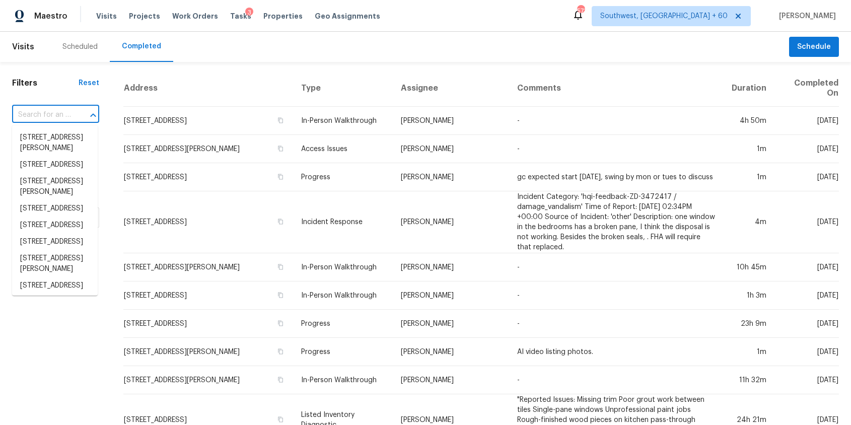
paste input "225 Saint Cloud Dr, Friendswood, TX 77546"
type input "225 Saint Cloud Dr, Friendswood, TX 77546"
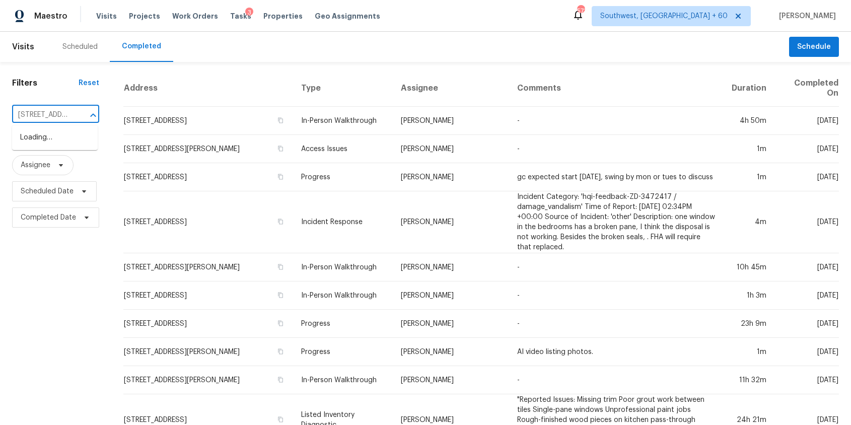
scroll to position [0, 90]
click at [71, 138] on li "225 Saint Cloud Dr, Friendswood, TX 77546" at bounding box center [55, 137] width 86 height 17
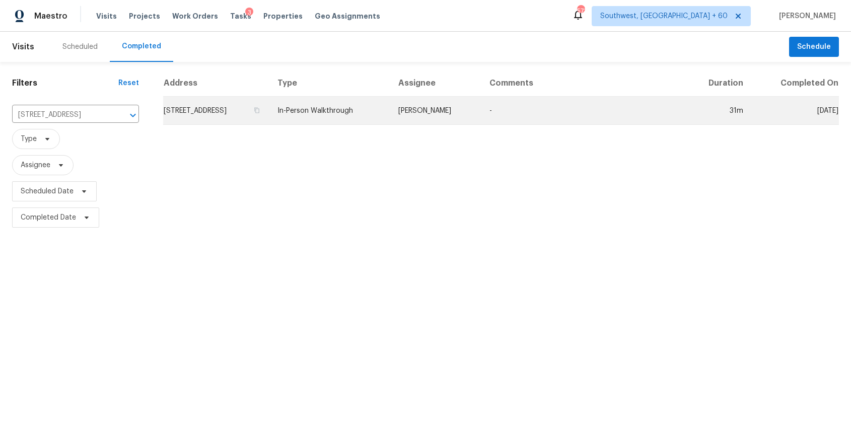
click at [390, 104] on td "In-Person Walkthrough" at bounding box center [329, 111] width 121 height 28
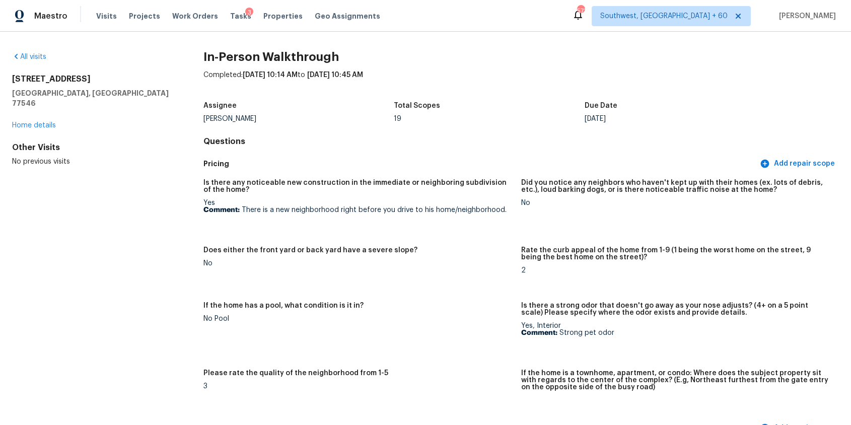
click at [103, 11] on div "Visits Projects Work Orders Tasks 3 Properties Geo Assignments" at bounding box center [244, 16] width 296 height 20
click at [104, 16] on span "Visits" at bounding box center [106, 16] width 21 height 10
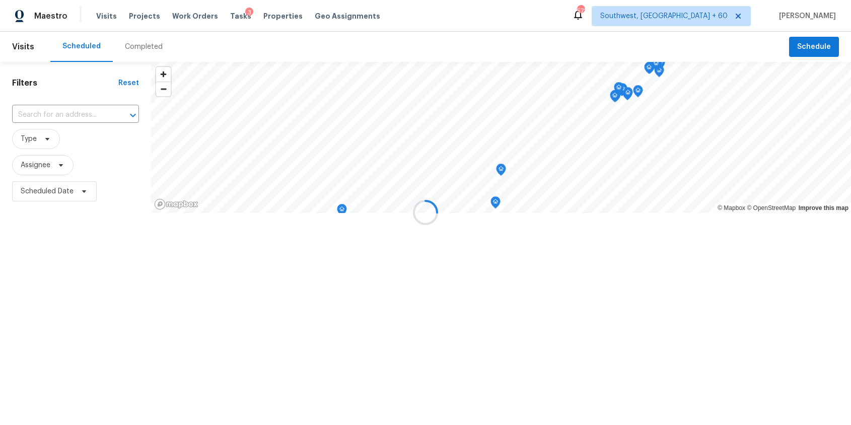
click at [127, 39] on div at bounding box center [425, 212] width 851 height 425
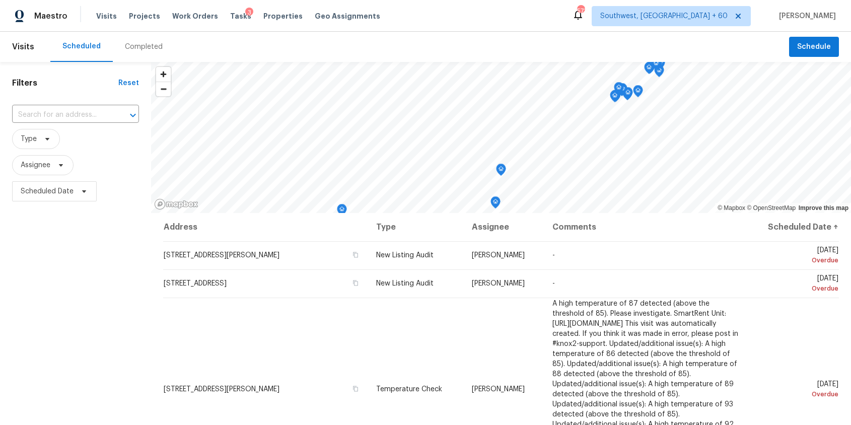
click at [136, 40] on div "Completed" at bounding box center [144, 47] width 62 height 30
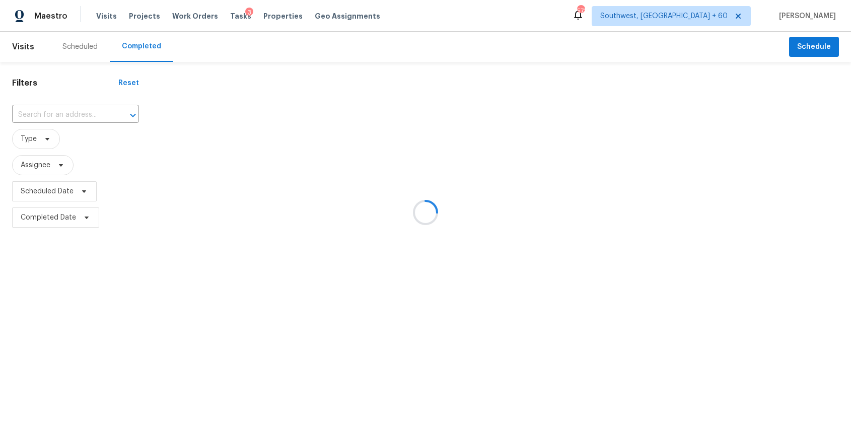
click at [136, 40] on div at bounding box center [425, 212] width 851 height 425
click at [68, 107] on input "text" at bounding box center [61, 115] width 99 height 16
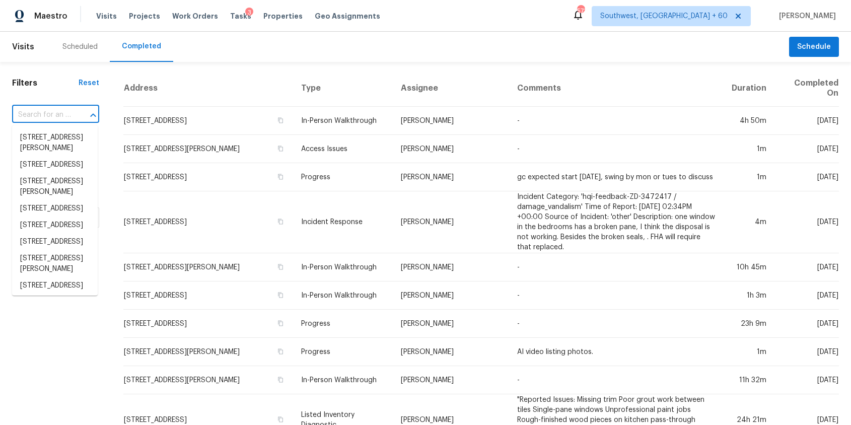
click at [73, 109] on div at bounding box center [86, 115] width 26 height 14
paste input "2857 Bennington Dr, Clayton, NC 27520"
type input "2857 Bennington Dr, Clayton, NC 27520"
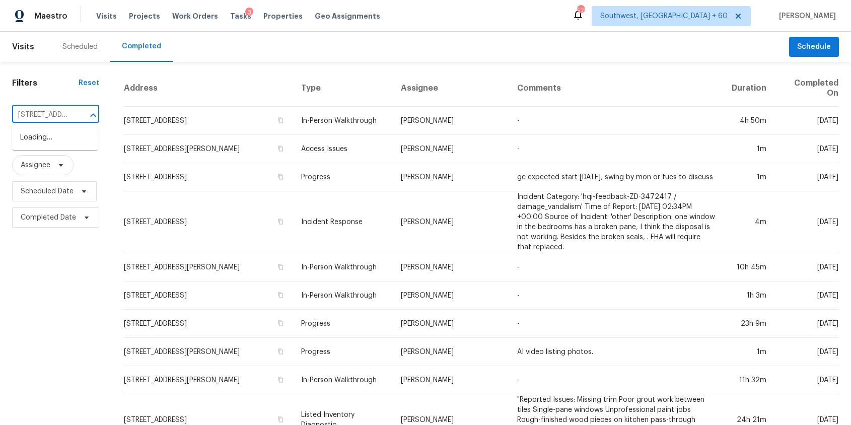
scroll to position [0, 79]
click at [68, 146] on li "2857 Bennington Dr, Clayton, NC 27520" at bounding box center [55, 137] width 86 height 17
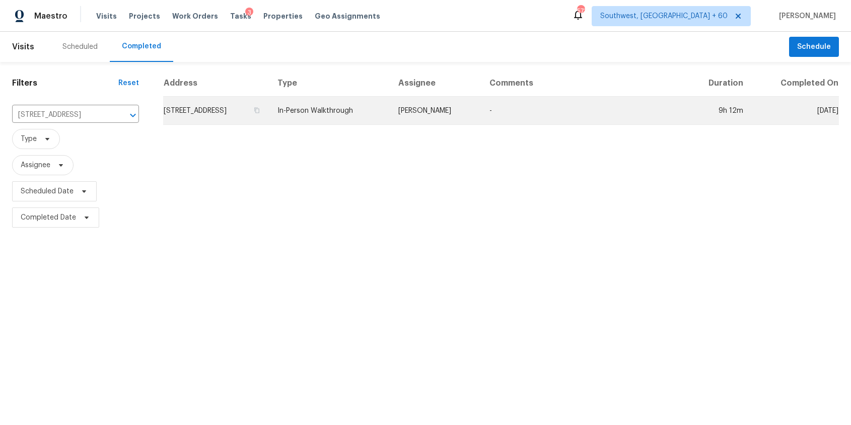
click at [509, 102] on td "-" at bounding box center [582, 111] width 203 height 28
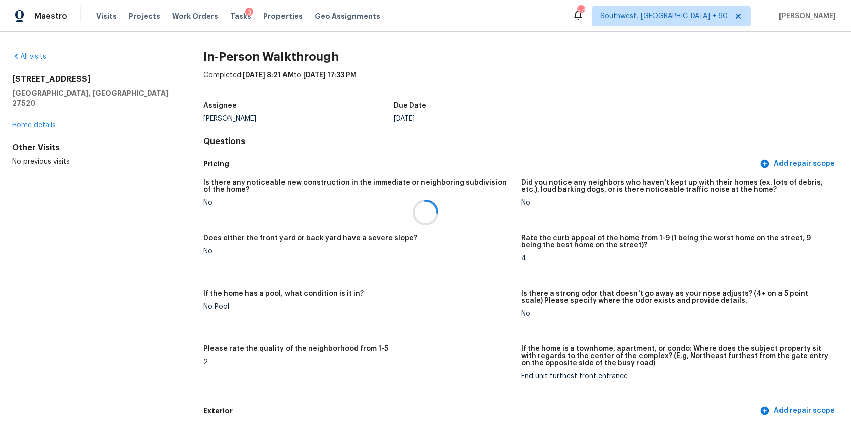
click at [520, 129] on div at bounding box center [425, 212] width 851 height 425
click at [112, 21] on div "Visits Projects Work Orders Tasks 3 Properties Geo Assignments" at bounding box center [244, 16] width 296 height 20
click at [106, 18] on span "Visits" at bounding box center [106, 16] width 21 height 10
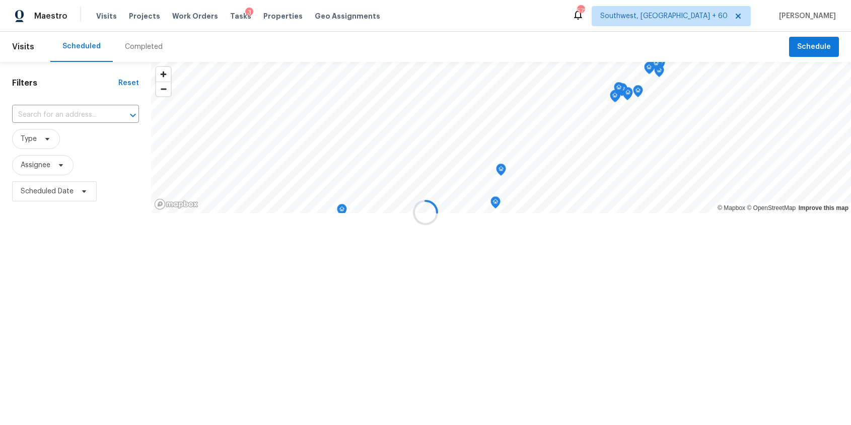
click at [139, 40] on div at bounding box center [425, 212] width 851 height 425
click at [139, 40] on div "Completed" at bounding box center [144, 47] width 62 height 30
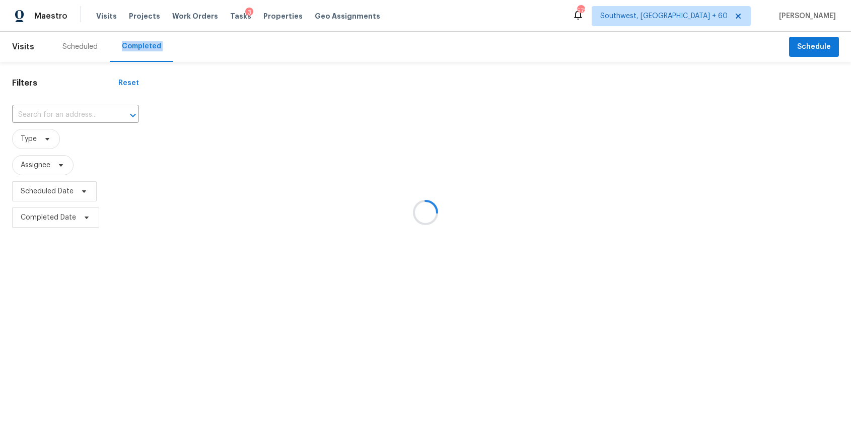
click at [139, 40] on div at bounding box center [425, 212] width 851 height 425
click at [72, 125] on div at bounding box center [425, 212] width 851 height 425
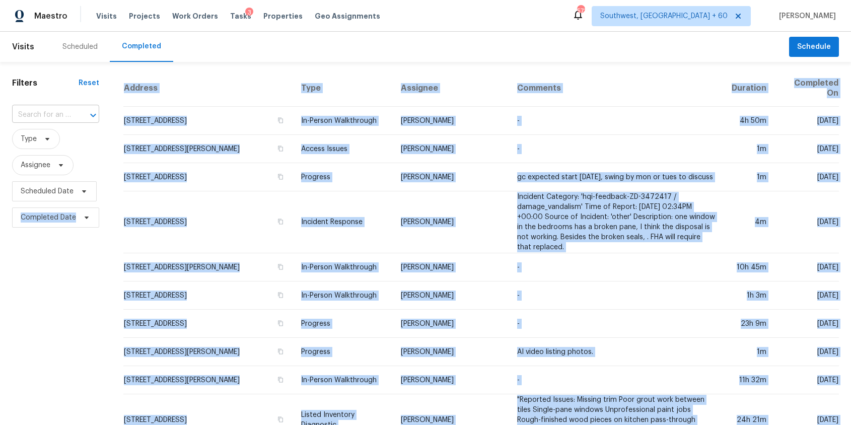
click at [91, 113] on icon "Open" at bounding box center [93, 115] width 12 height 12
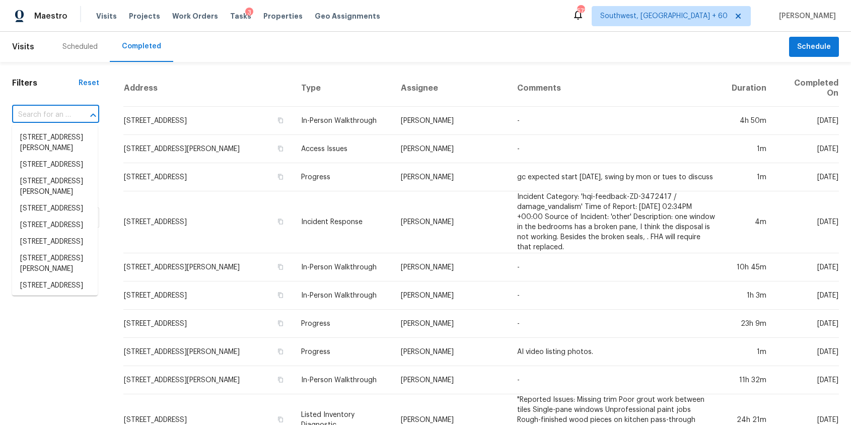
click at [91, 113] on icon "Close" at bounding box center [93, 115] width 12 height 12
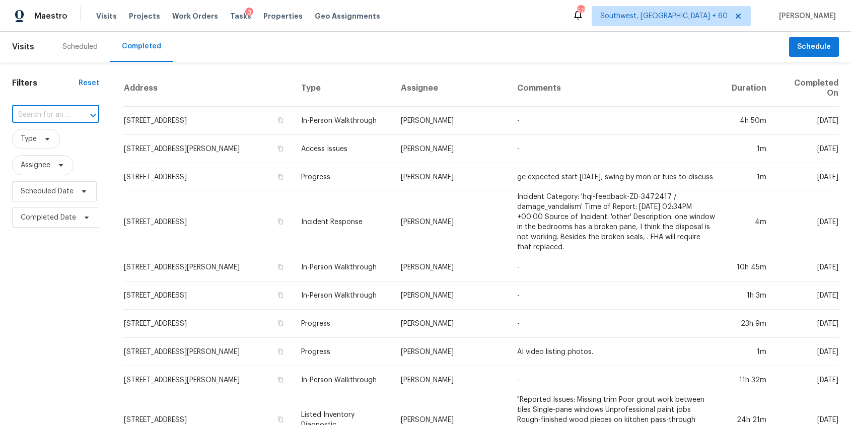
paste input "608 Ten Mile Dr, Desoto, TX 75115"
type input "608 Ten Mile Dr, Desoto, TX 75115"
click at [65, 146] on li "608 Ten Mile Dr, Desoto, TX 75115" at bounding box center [55, 137] width 86 height 17
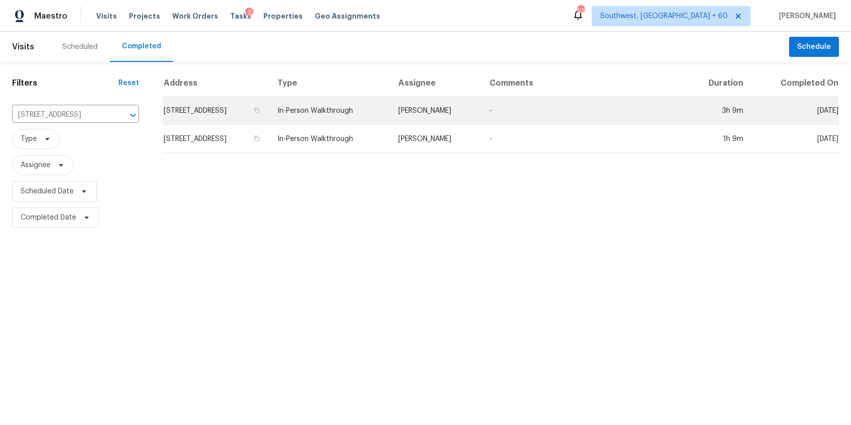
click at [452, 113] on td "Francisco Balcazar Serrato" at bounding box center [435, 111] width 91 height 28
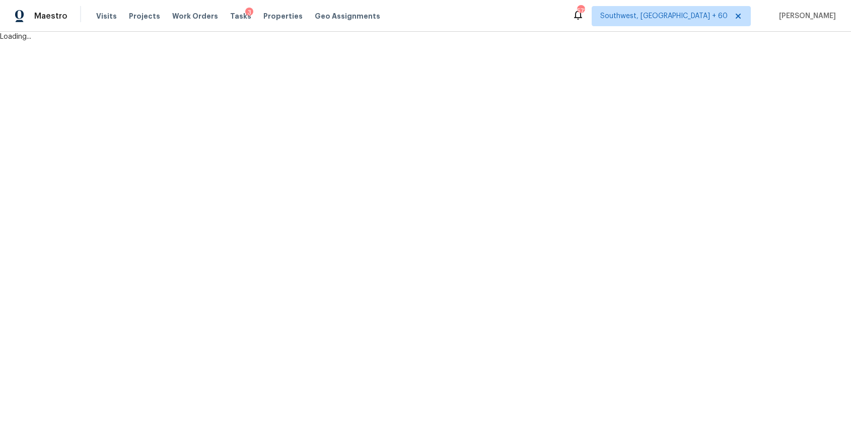
click at [452, 42] on html "Maestro Visits Projects Work Orders Tasks 3 Properties Geo Assignments 573 Sout…" at bounding box center [425, 21] width 851 height 42
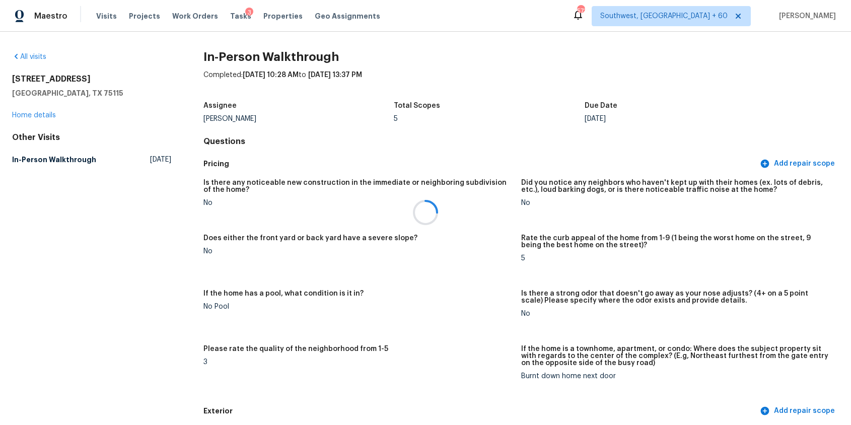
click at [564, 138] on div at bounding box center [425, 212] width 851 height 425
click at [150, 157] on span "Thu, Jun 05 2025" at bounding box center [160, 160] width 21 height 10
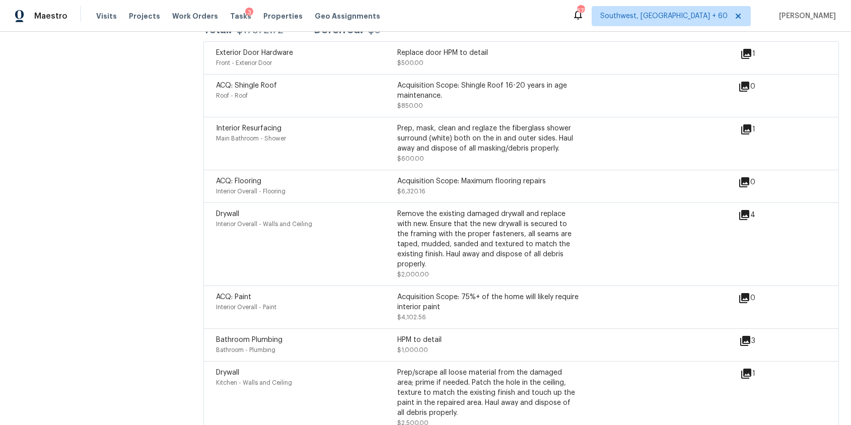
scroll to position [2836, 0]
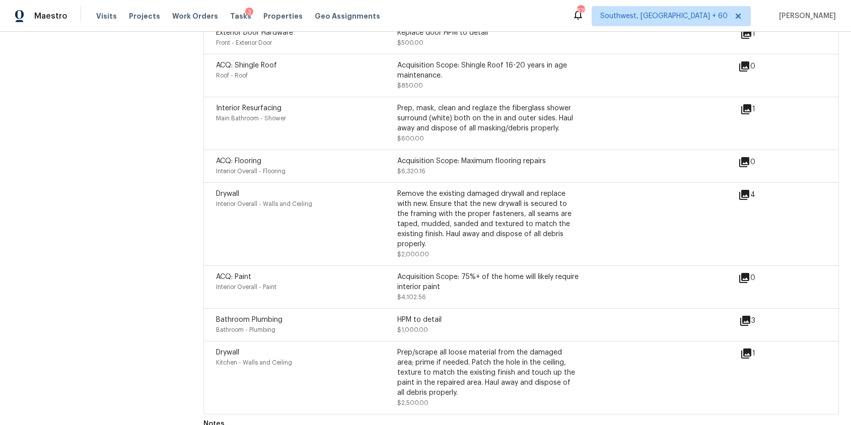
click at [255, 233] on div "Drywall Interior Overall - Walls and Ceiling" at bounding box center [306, 224] width 181 height 71
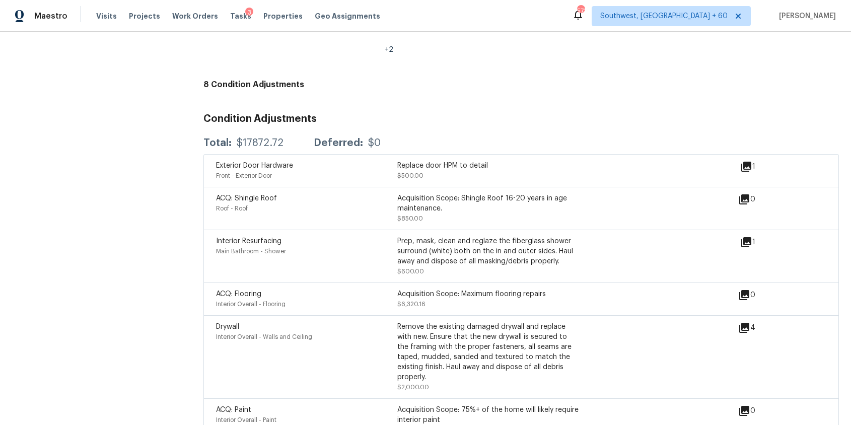
scroll to position [2658, 0]
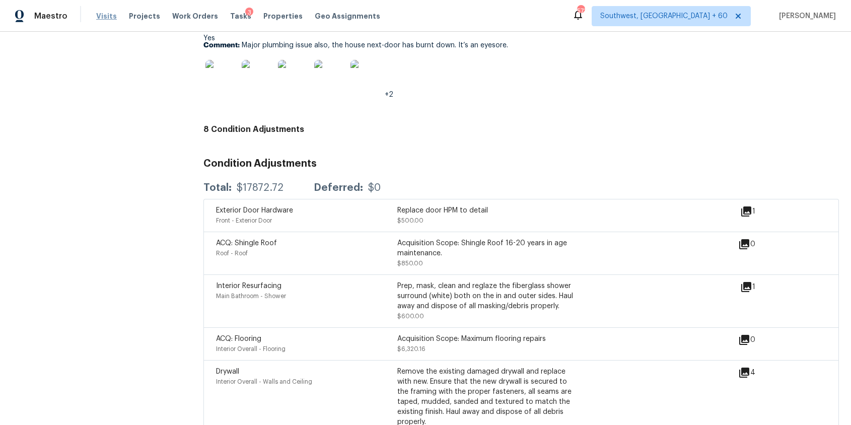
click at [107, 16] on span "Visits" at bounding box center [106, 16] width 21 height 10
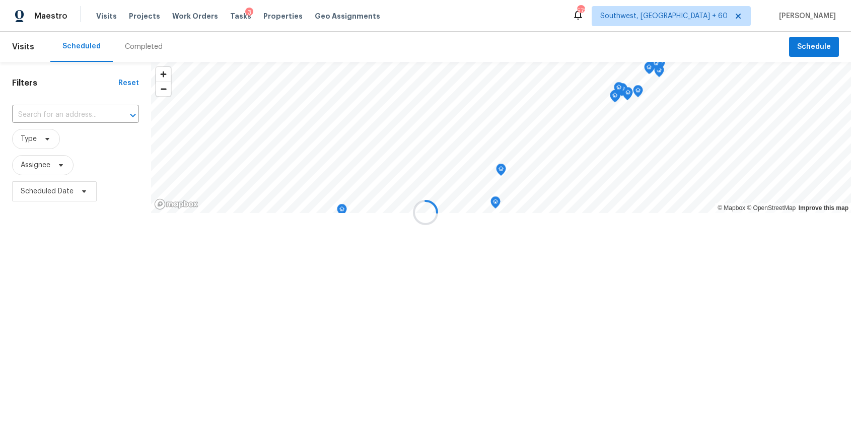
click at [148, 47] on div at bounding box center [425, 212] width 851 height 425
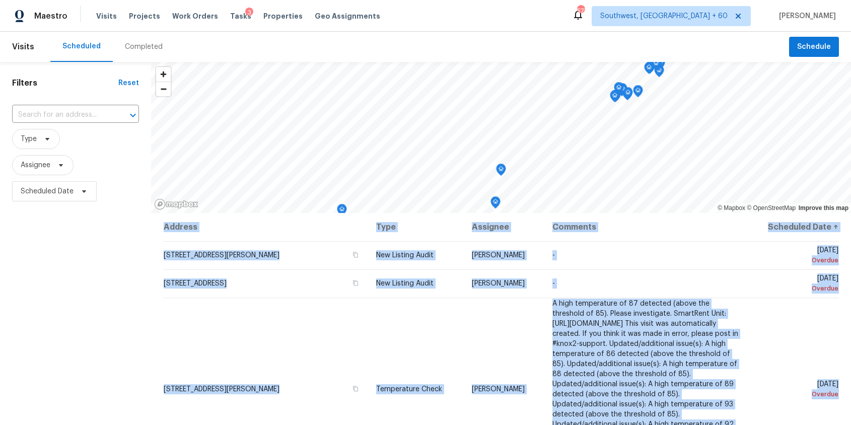
click at [148, 47] on div "Completed" at bounding box center [144, 47] width 38 height 10
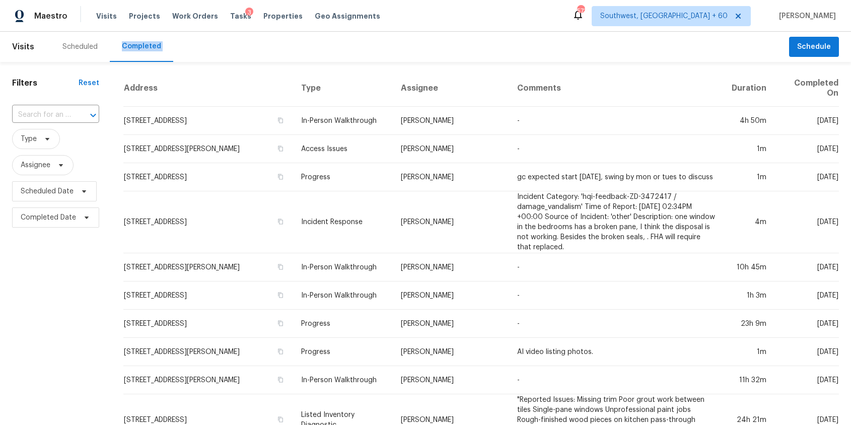
click at [26, 114] on input "text" at bounding box center [41, 115] width 59 height 16
paste input "3052 Bicentennial Pkwy, Henderson, NV 89044"
type input "3052 Bicentennial Pkwy, Henderson, NV 89044"
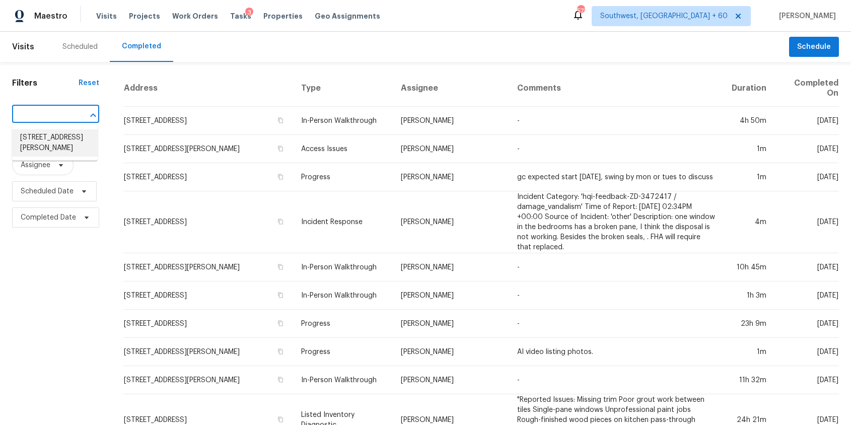
click at [50, 142] on li "3052 Bicentennial Pkwy, Henderson, NV 89044" at bounding box center [55, 142] width 86 height 27
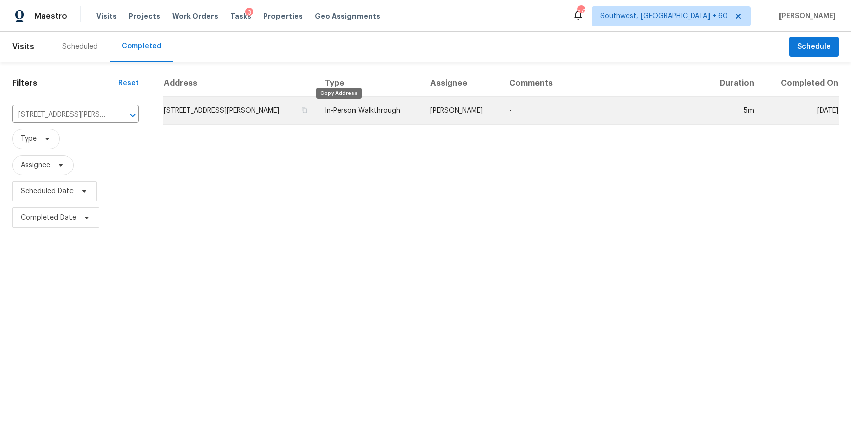
click at [402, 105] on td "In-Person Walkthrough" at bounding box center [369, 111] width 105 height 28
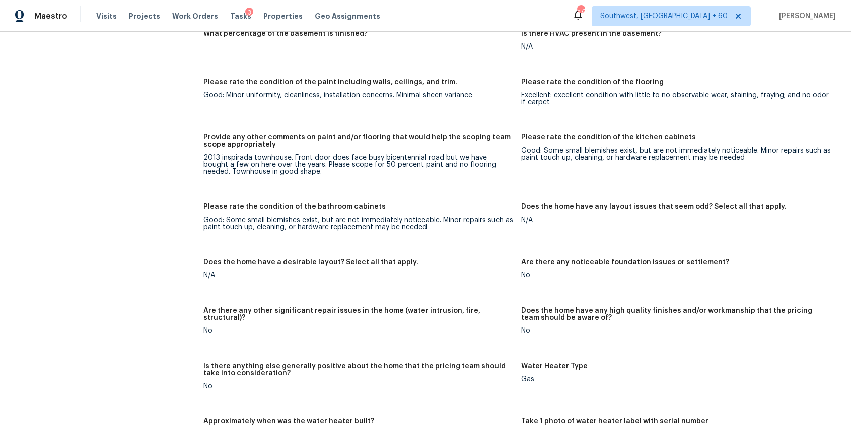
scroll to position [1329, 0]
click at [445, 183] on figure "Provide any other comments on paint and/or flooring that would help the scoping…" at bounding box center [362, 163] width 318 height 57
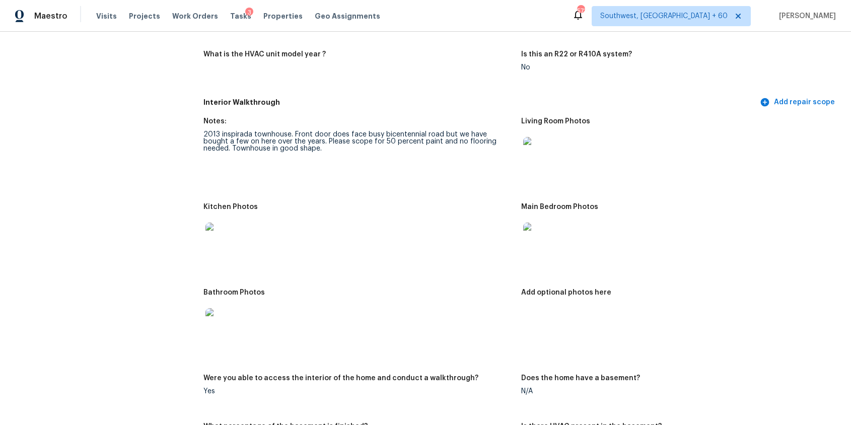
scroll to position [895, 0]
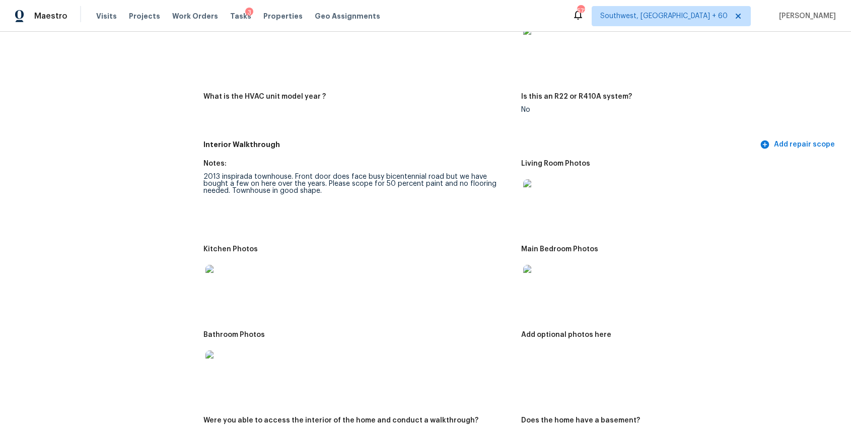
click at [541, 196] on img at bounding box center [539, 195] width 32 height 32
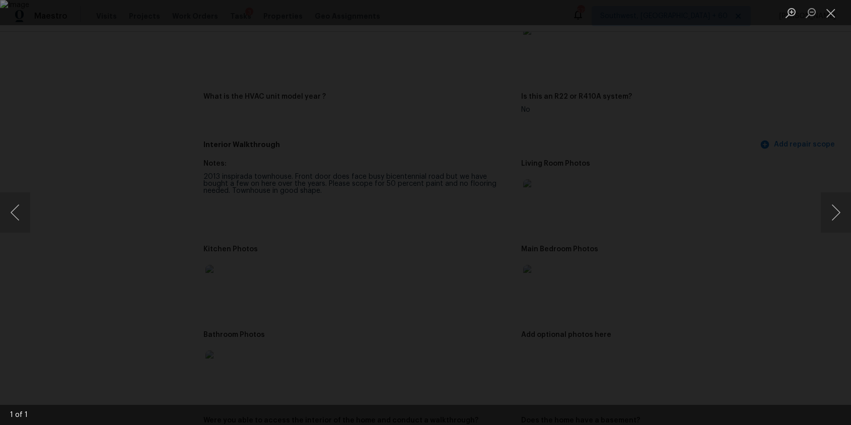
click at [789, 121] on div "Lightbox" at bounding box center [425, 212] width 851 height 425
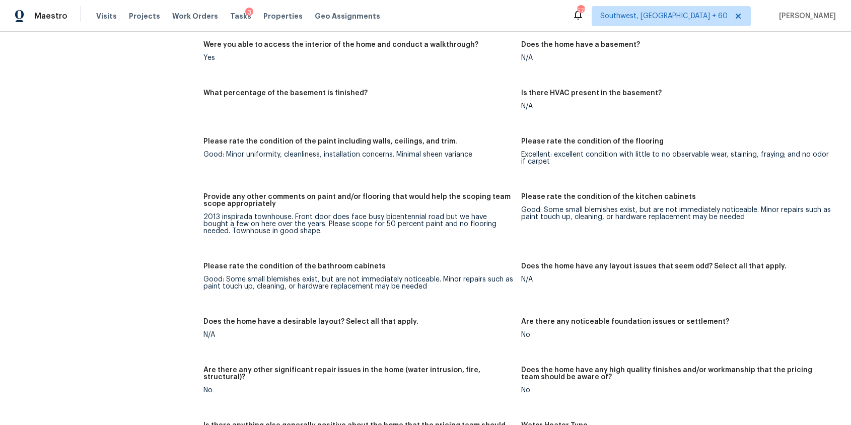
scroll to position [1272, 0]
click at [537, 181] on div "Notes: 2013 inspirada townhouse. Front door does face busy bicentennial road bu…" at bounding box center [521, 235] width 636 height 916
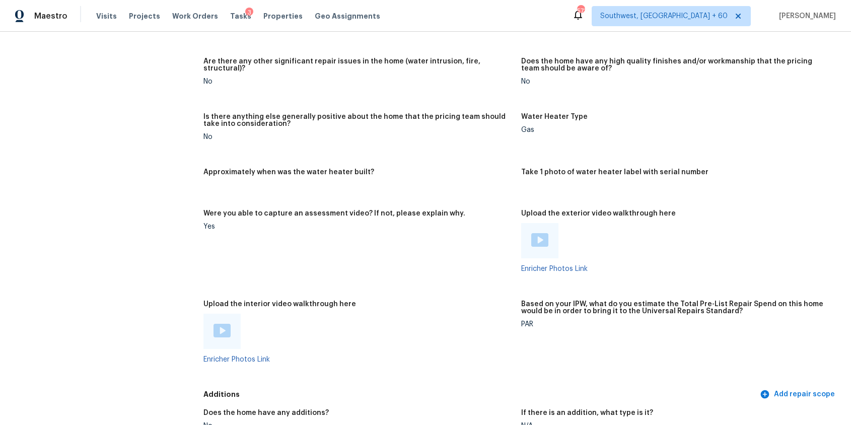
scroll to position [1617, 0]
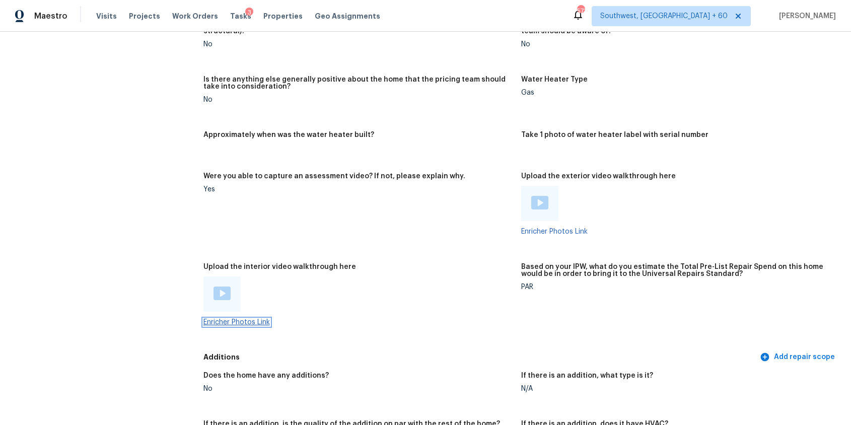
click at [261, 320] on link "Enricher Photos Link" at bounding box center [236, 322] width 66 height 7
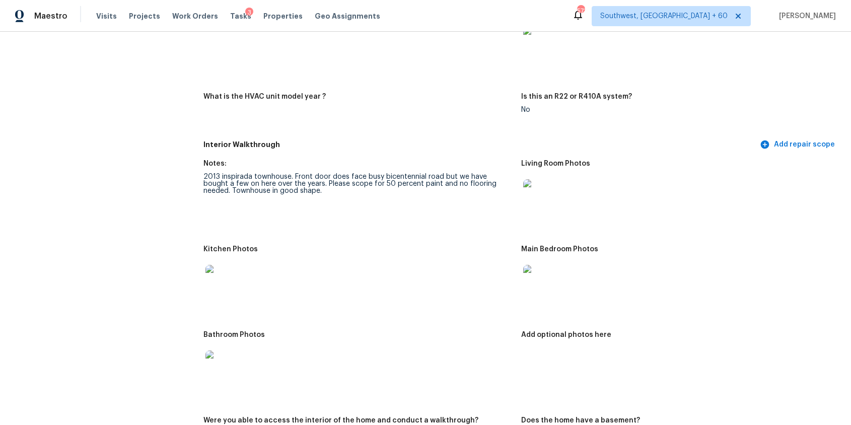
scroll to position [734, 0]
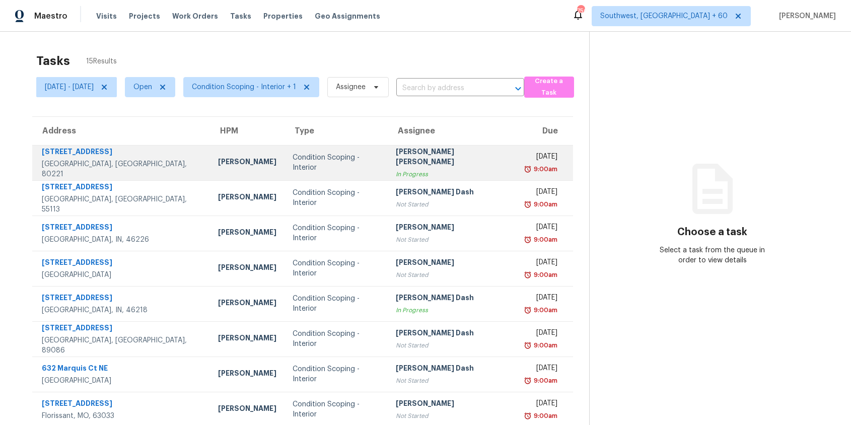
click at [416, 171] on div "In Progress" at bounding box center [452, 174] width 112 height 10
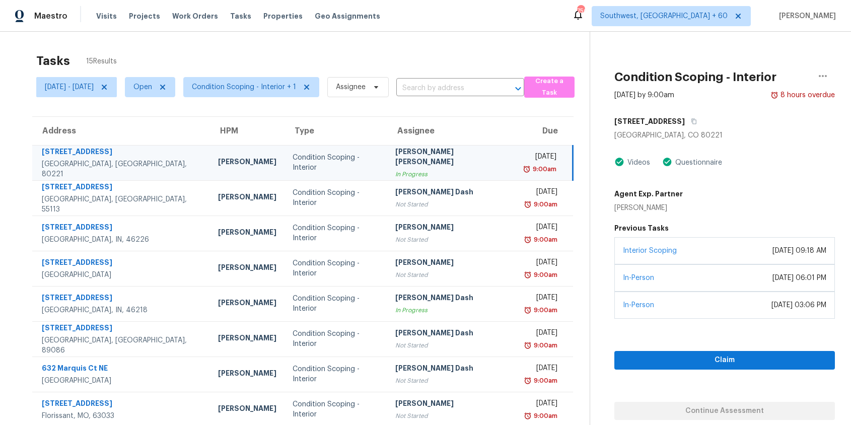
click at [265, 72] on div "Tasks 15 Results" at bounding box center [312, 61] width 553 height 26
click at [690, 368] on button "Claim" at bounding box center [724, 360] width 221 height 19
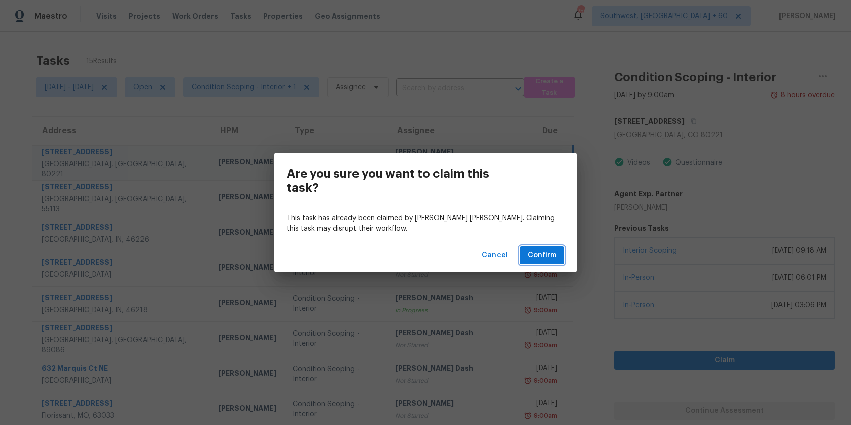
click at [546, 246] on button "Confirm" at bounding box center [542, 255] width 45 height 19
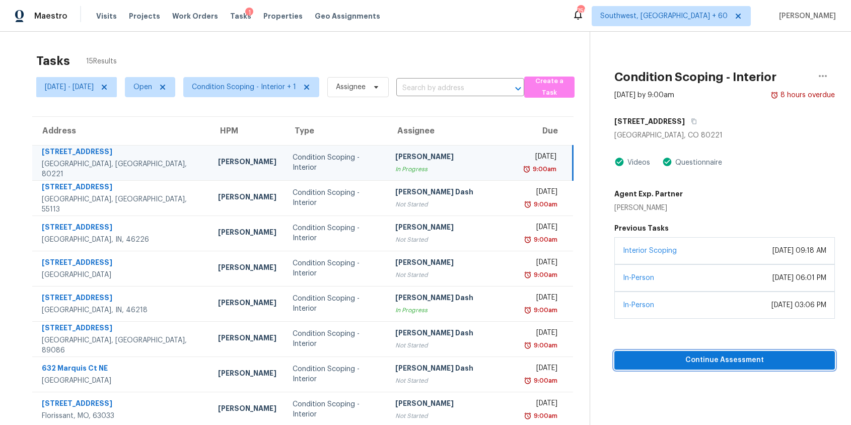
click at [768, 364] on span "Continue Assessment" at bounding box center [724, 360] width 204 height 13
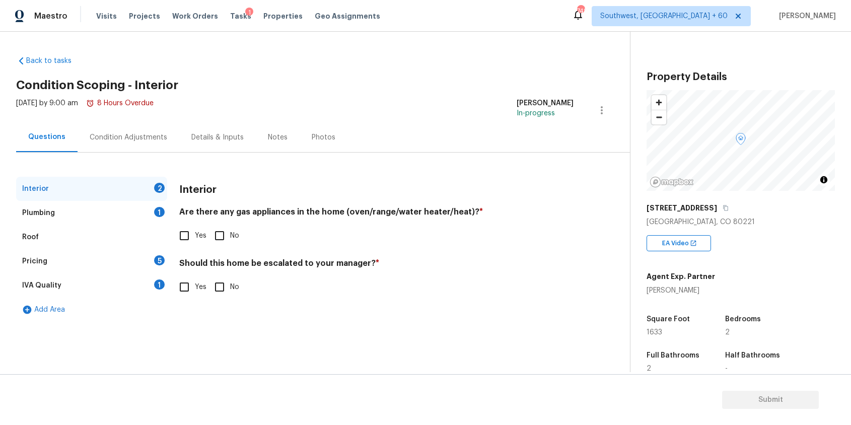
click at [166, 138] on div "Condition Adjustments" at bounding box center [129, 137] width 102 height 30
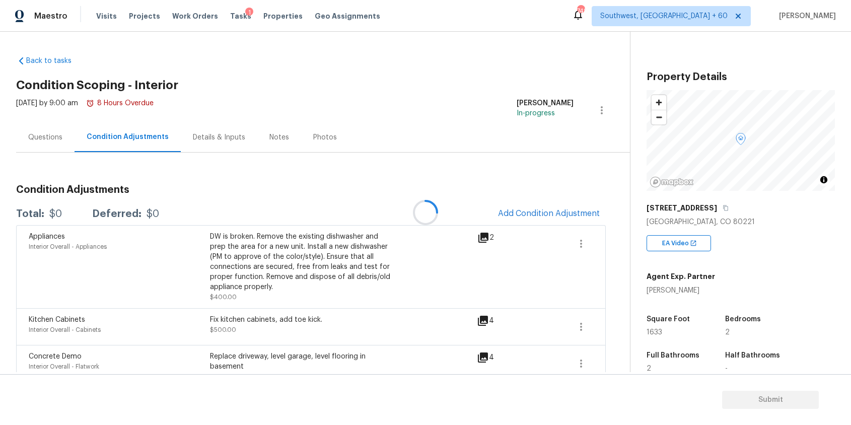
click at [534, 212] on div at bounding box center [425, 212] width 851 height 425
click at [562, 209] on div at bounding box center [425, 212] width 851 height 425
click at [552, 206] on button "Add Condition Adjustment" at bounding box center [549, 213] width 114 height 21
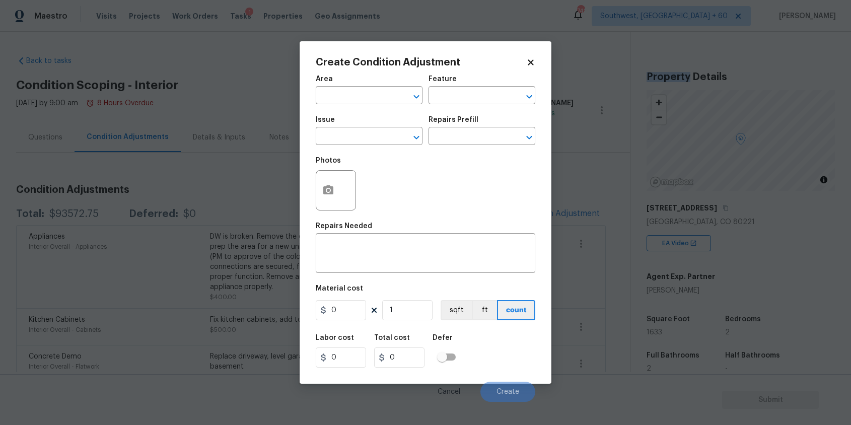
click at [552, 206] on body "Maestro Visits Projects Work Orders Tasks 1 Properties Geo Assignments 748 Sout…" at bounding box center [425, 212] width 851 height 425
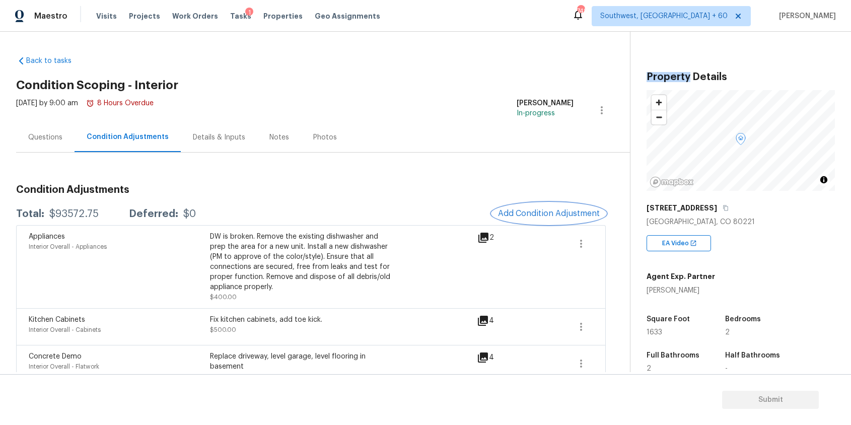
click at [532, 217] on span "Add Condition Adjustment" at bounding box center [549, 213] width 102 height 9
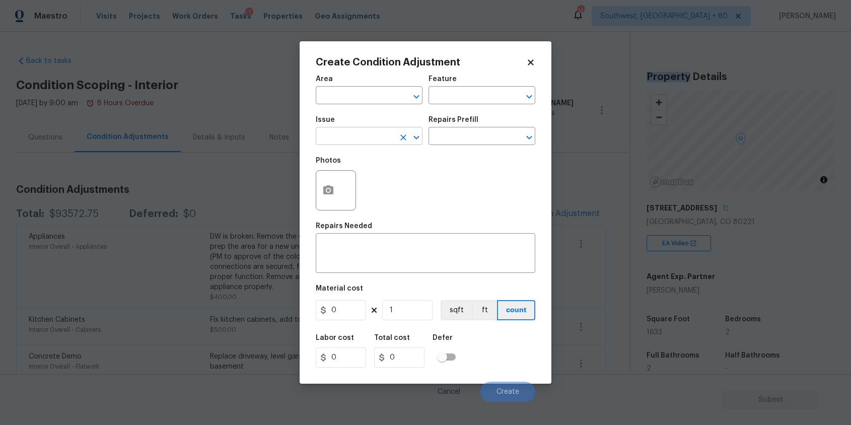
click at [361, 144] on input "text" at bounding box center [355, 137] width 79 height 16
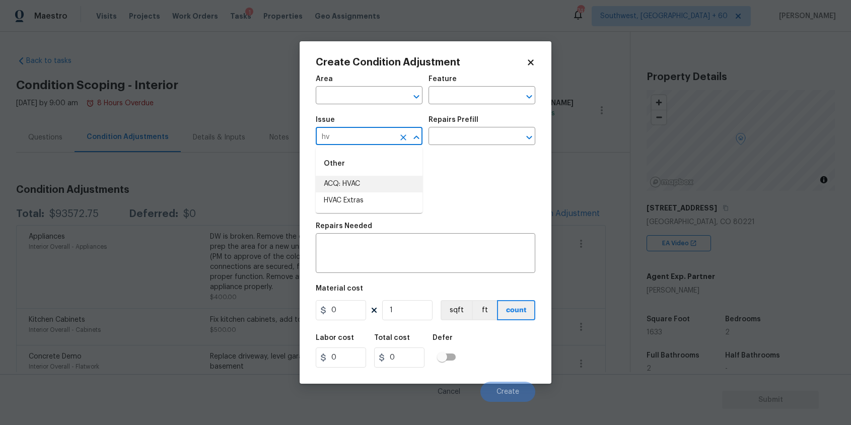
click at [390, 180] on li "ACQ: HVAC" at bounding box center [369, 184] width 107 height 17
type input "ACQ: HVAC"
click at [448, 142] on input "text" at bounding box center [468, 137] width 79 height 16
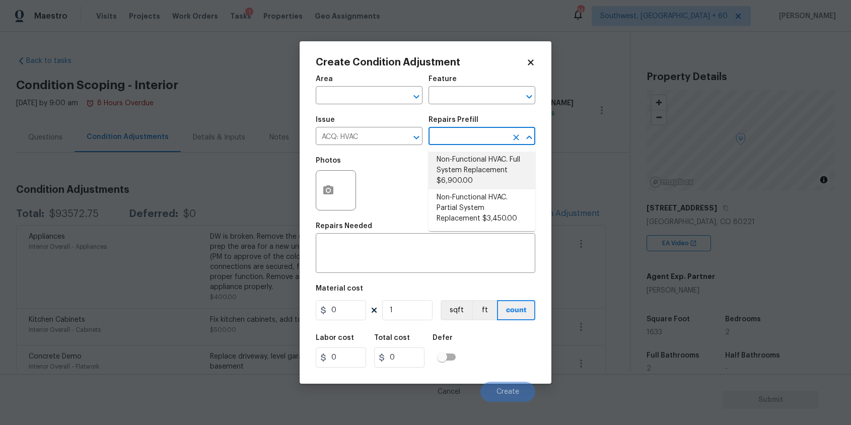
click at [485, 165] on li "Non-Functional HVAC. Full System Replacement $6,900.00" at bounding box center [482, 171] width 107 height 38
type input "Acquisition"
type textarea "Acquisition Scope: Full System Replacement"
type input "6900"
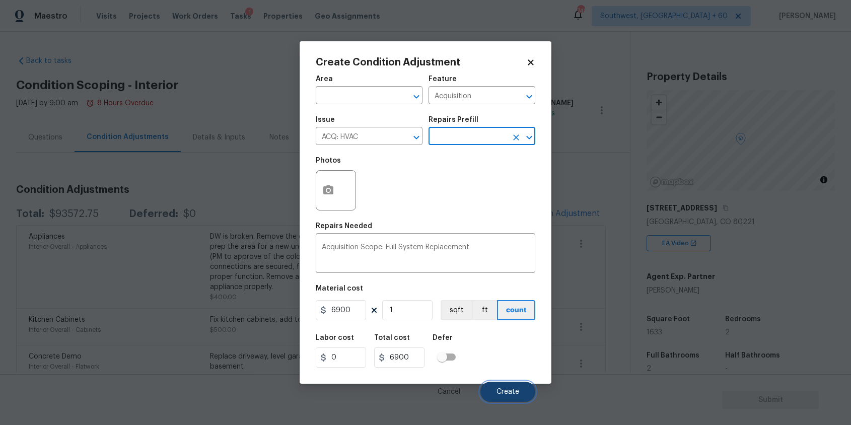
click at [506, 388] on button "Create" at bounding box center [507, 392] width 55 height 20
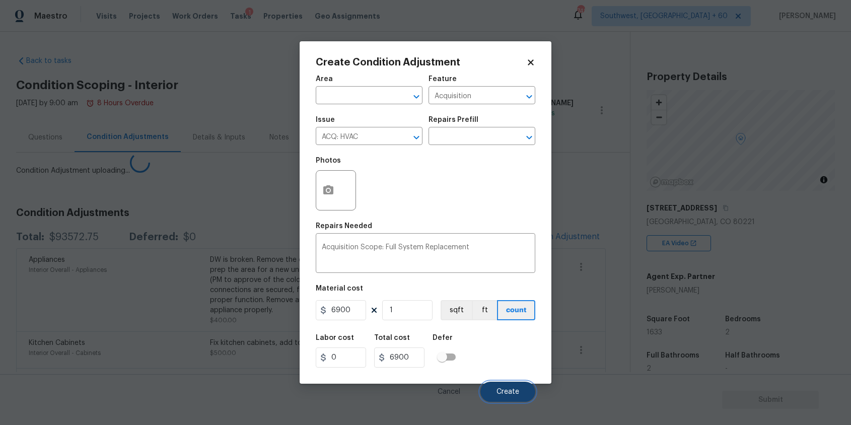
click at [506, 388] on button "Create" at bounding box center [507, 392] width 55 height 20
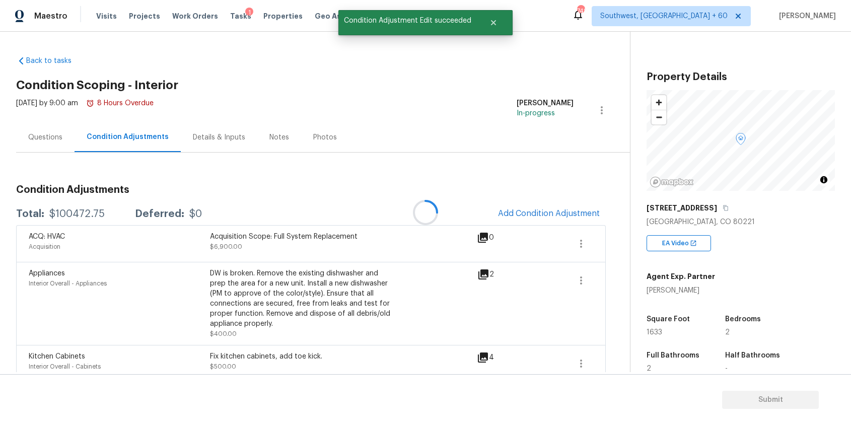
click at [66, 143] on div "Questions" at bounding box center [45, 137] width 58 height 30
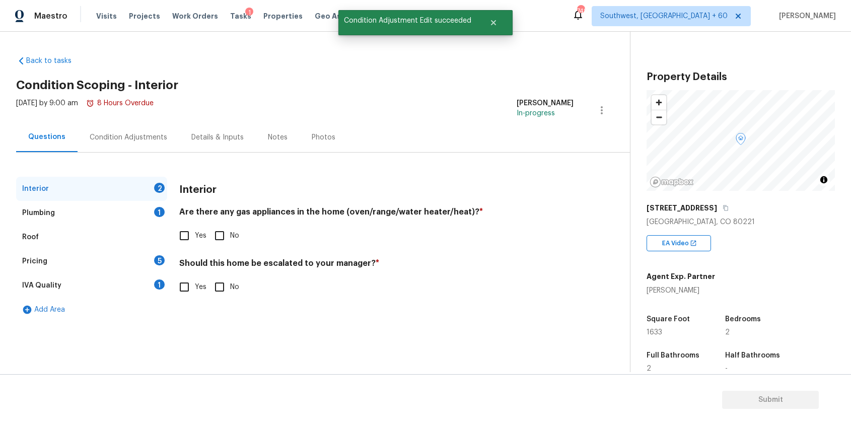
click at [124, 243] on div "Roof" at bounding box center [91, 237] width 151 height 24
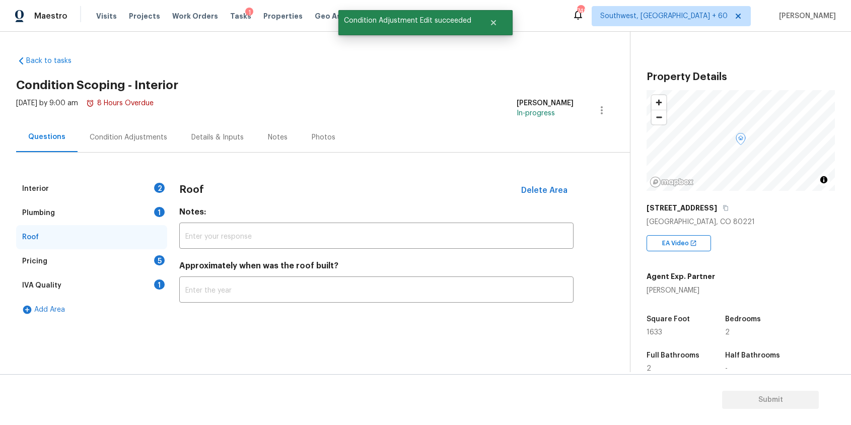
click at [147, 258] on div "Pricing 5" at bounding box center [91, 261] width 151 height 24
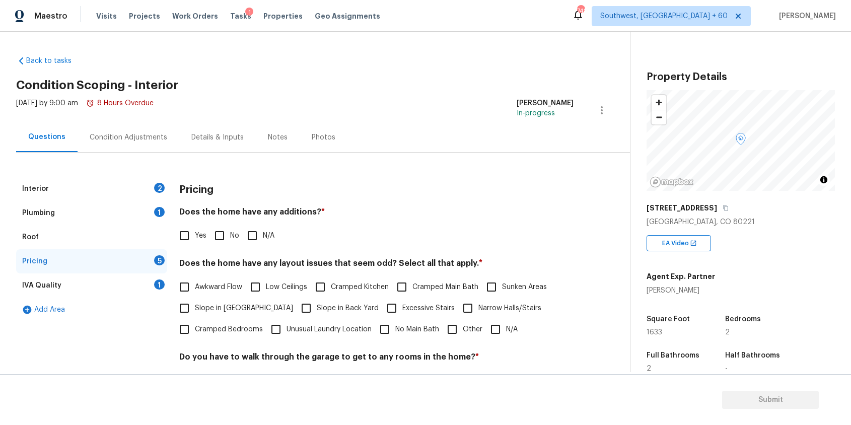
click at [162, 205] on div "Plumbing 1" at bounding box center [91, 213] width 151 height 24
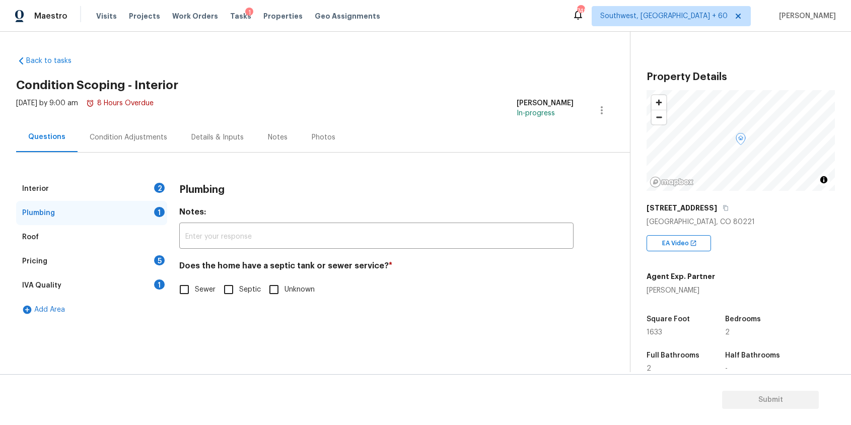
click at [162, 203] on div "Plumbing 1" at bounding box center [91, 213] width 151 height 24
click at [164, 193] on div "Interior 2" at bounding box center [91, 189] width 151 height 24
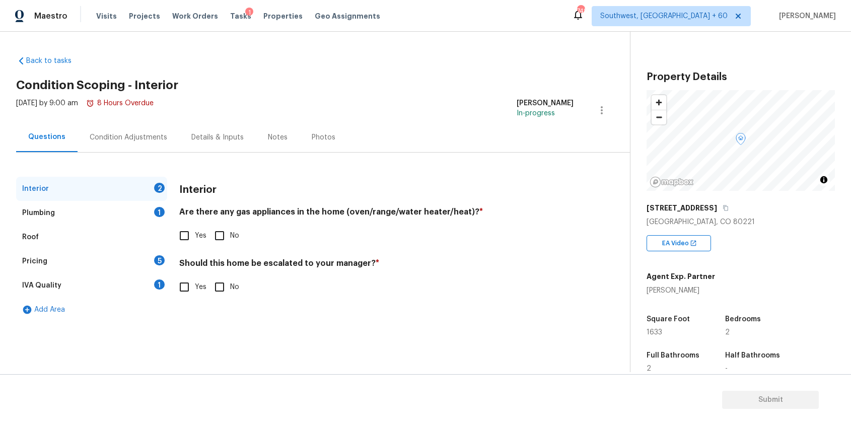
click at [202, 287] on span "Yes" at bounding box center [201, 287] width 12 height 11
click at [195, 287] on input "Yes" at bounding box center [184, 286] width 21 height 21
click at [202, 287] on span "Yes" at bounding box center [201, 288] width 12 height 11
click at [195, 287] on input "Yes" at bounding box center [184, 287] width 21 height 21
click at [207, 294] on div "Yes No" at bounding box center [376, 286] width 394 height 21
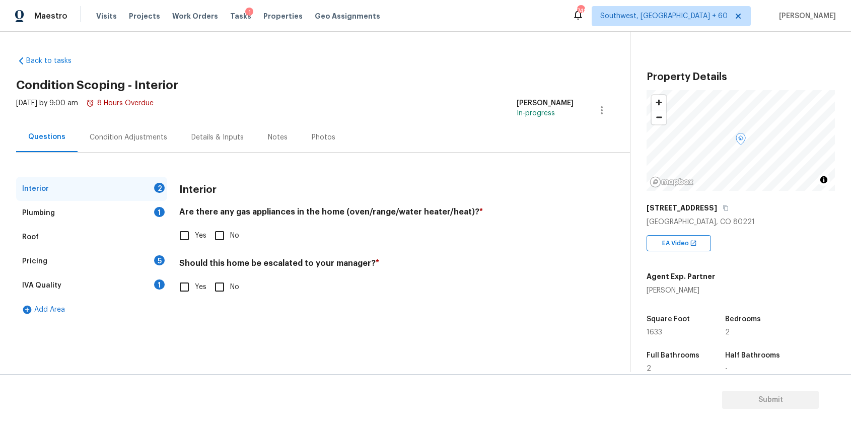
click at [198, 285] on span "Yes" at bounding box center [201, 287] width 12 height 11
click at [195, 285] on input "Yes" at bounding box center [184, 286] width 21 height 21
checkbox input "true"
click at [241, 308] on input "text" at bounding box center [376, 314] width 394 height 24
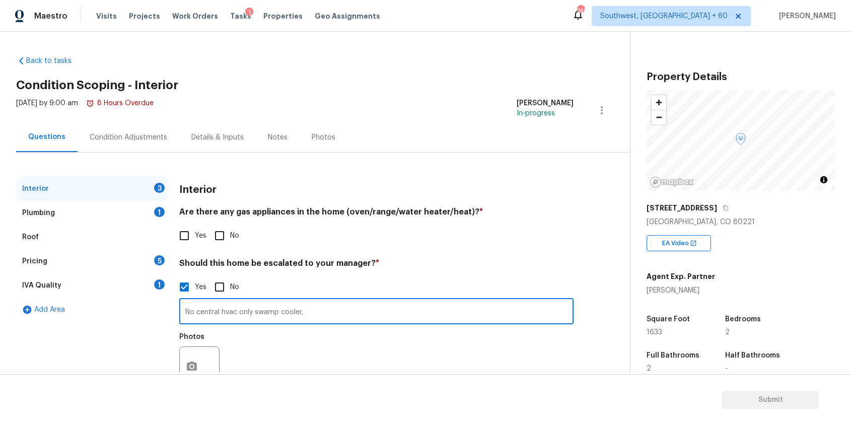
type input "No central hvac only swamp cooler,"
click at [182, 354] on div at bounding box center [199, 366] width 40 height 40
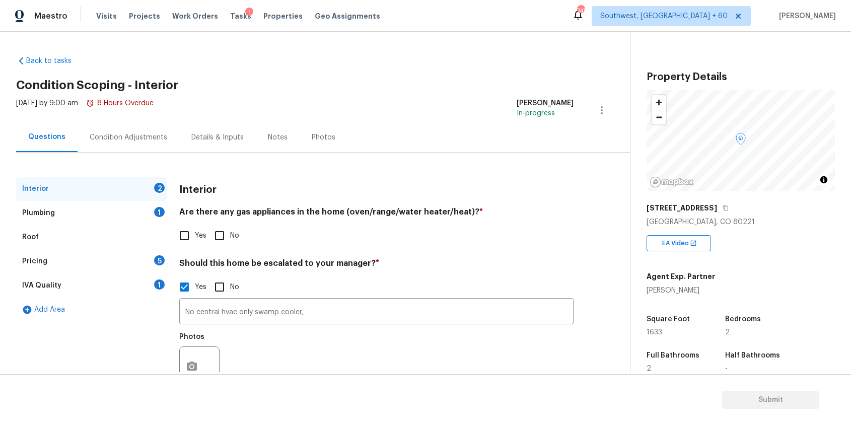
click at [185, 381] on section "Submit" at bounding box center [425, 399] width 851 height 51
click at [196, 368] on icon "button" at bounding box center [192, 366] width 10 height 9
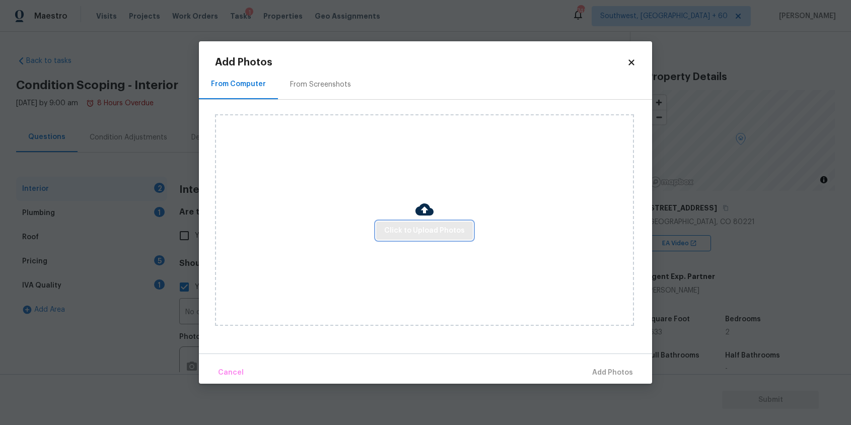
click at [424, 227] on span "Click to Upload Photos" at bounding box center [424, 231] width 81 height 13
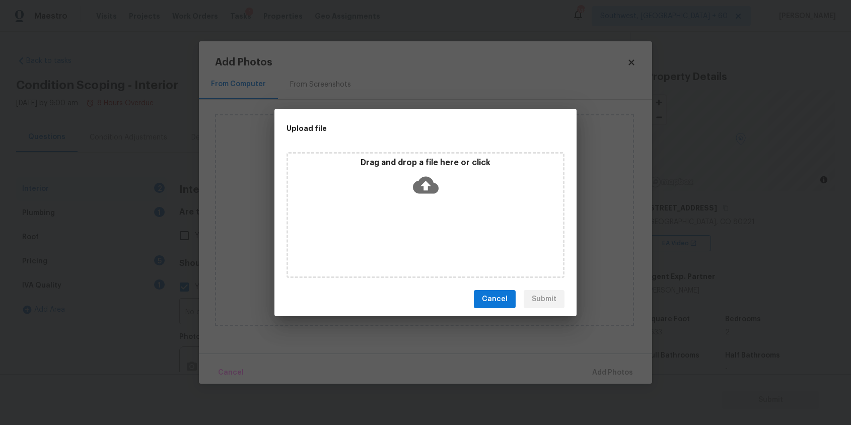
click at [424, 227] on div "Drag and drop a file here or click" at bounding box center [426, 215] width 278 height 126
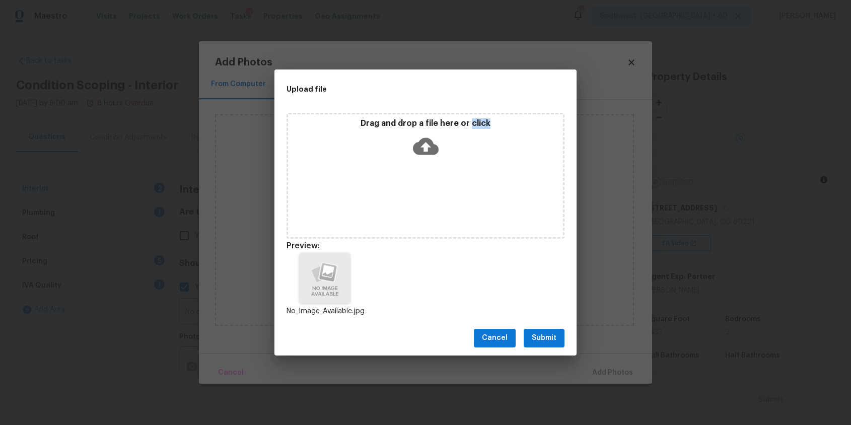
click at [547, 334] on span "Submit" at bounding box center [544, 338] width 25 height 13
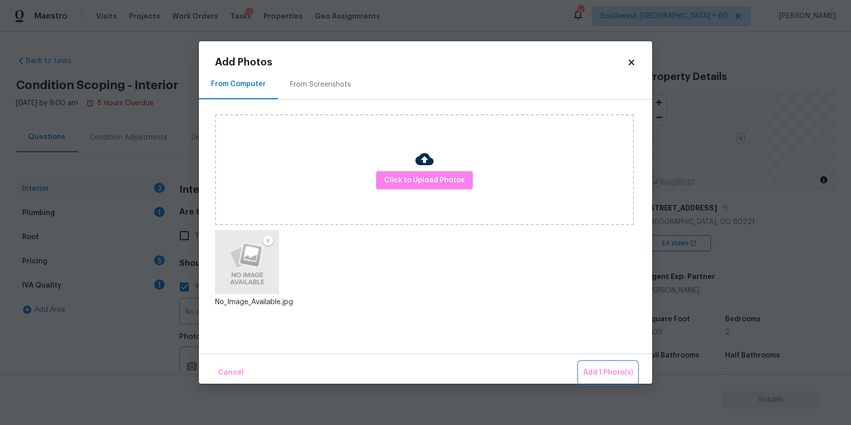
click at [610, 367] on span "Add 1 Photo(s)" at bounding box center [608, 373] width 50 height 13
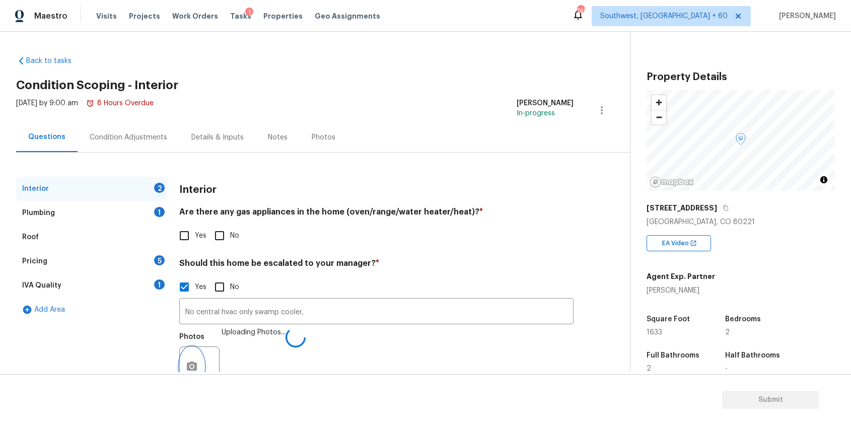
scroll to position [14, 0]
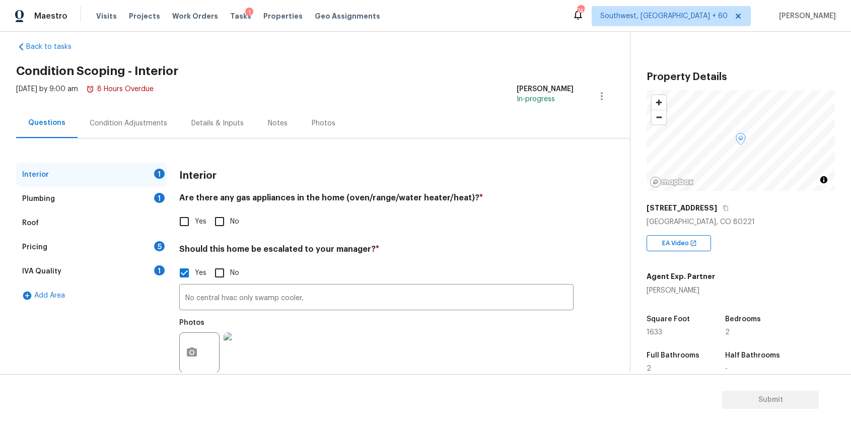
click at [143, 110] on div "Condition Adjustments" at bounding box center [129, 123] width 102 height 30
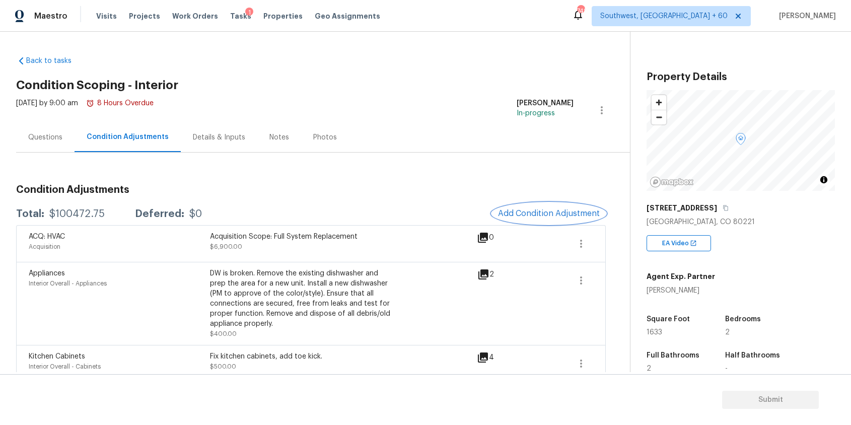
click at [565, 214] on span "Add Condition Adjustment" at bounding box center [549, 213] width 102 height 9
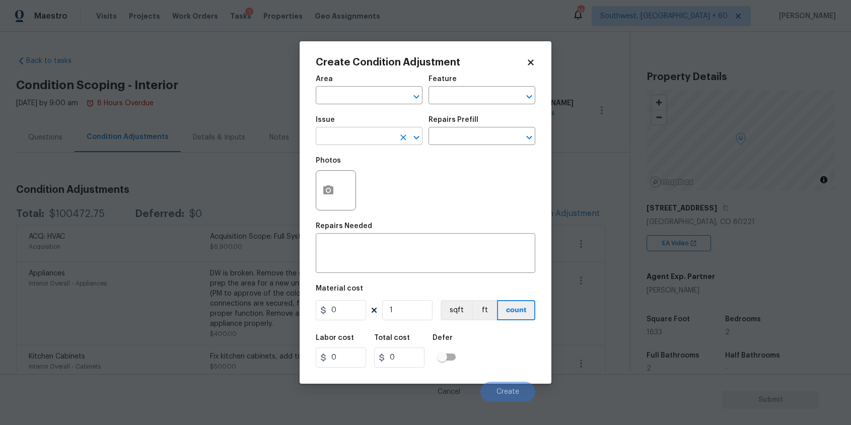
click at [394, 140] on input "text" at bounding box center [355, 137] width 79 height 16
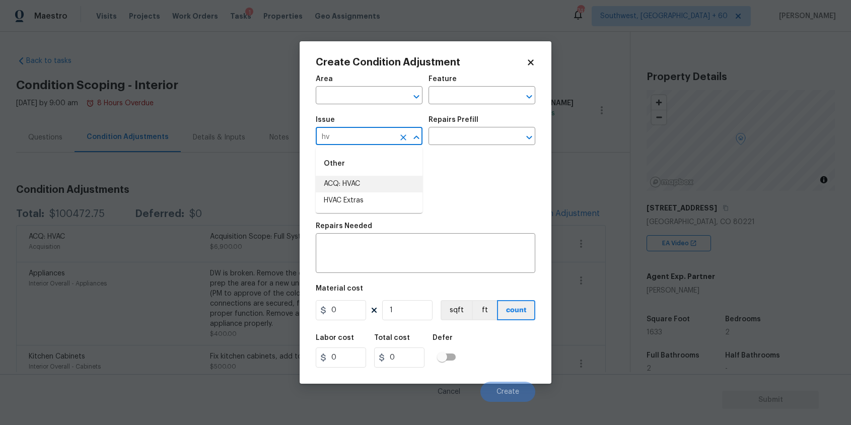
click at [364, 186] on li "ACQ: HVAC" at bounding box center [369, 184] width 107 height 17
type input "ACQ: HVAC"
click at [429, 151] on div "Issue ACQ: HVAC ​ Repairs Prefill ​" at bounding box center [426, 130] width 220 height 41
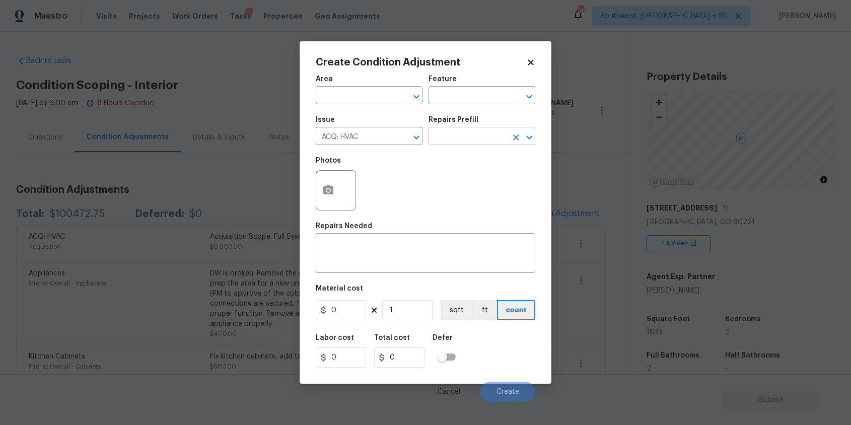
click at [455, 139] on input "text" at bounding box center [468, 137] width 79 height 16
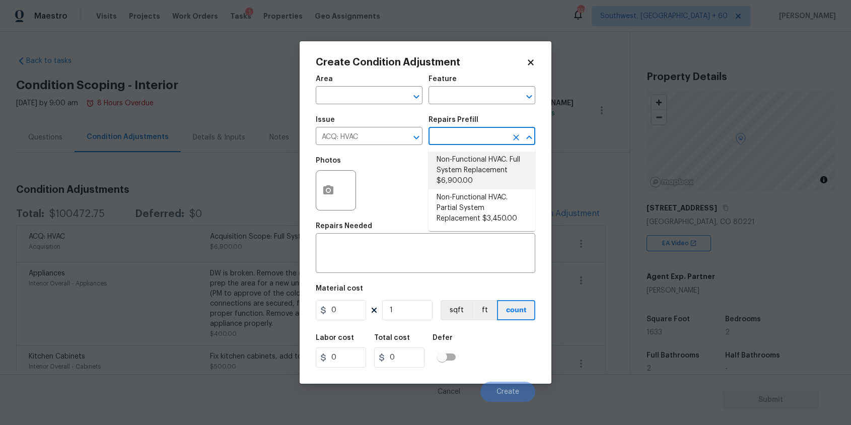
click at [579, 137] on body "Maestro Visits Projects Work Orders Tasks 1 Properties Geo Assignments 748 Sout…" at bounding box center [425, 212] width 851 height 425
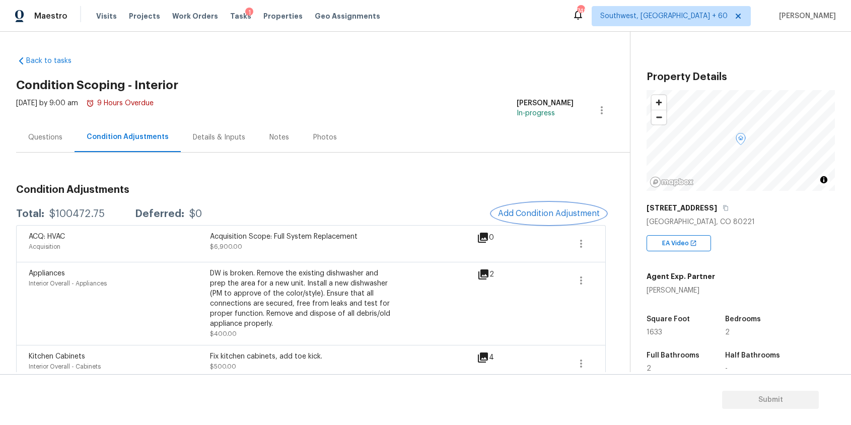
scroll to position [56, 0]
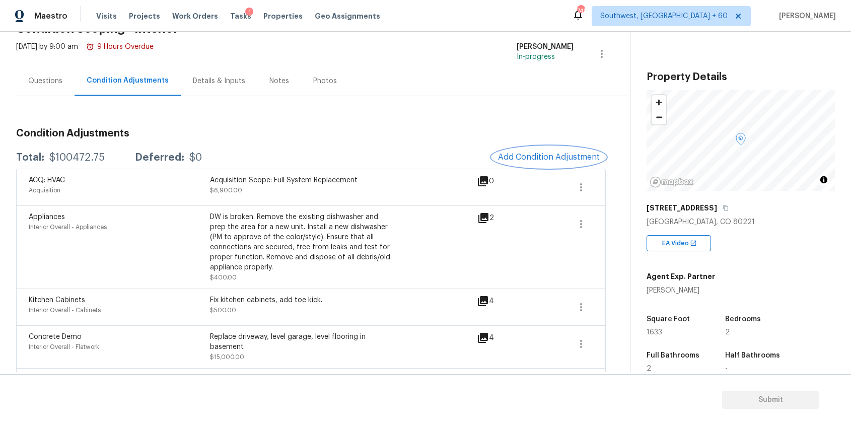
click at [557, 157] on span "Add Condition Adjustment" at bounding box center [549, 157] width 102 height 9
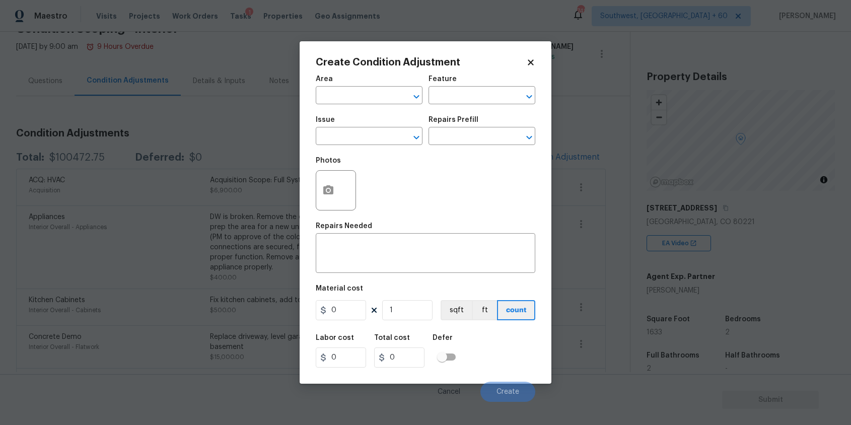
click at [353, 184] on div at bounding box center [336, 190] width 40 height 40
click at [335, 192] on button "button" at bounding box center [328, 190] width 24 height 39
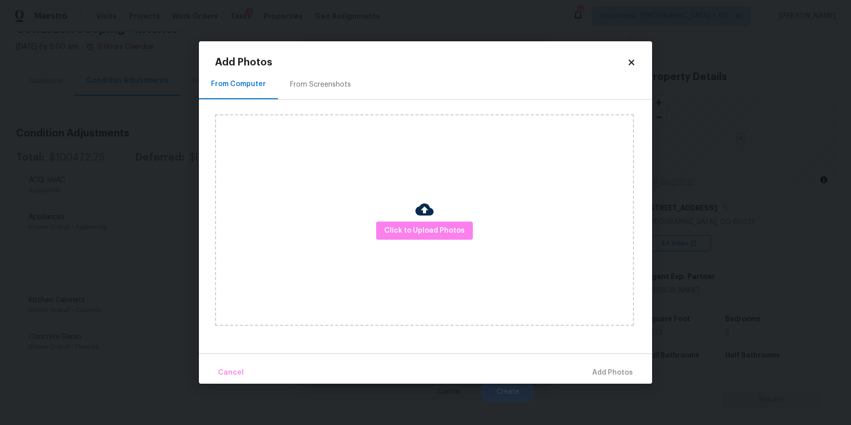
click at [398, 216] on div "Click to Upload Photos" at bounding box center [424, 220] width 419 height 212
click at [738, 225] on body "Maestro Visits Projects Work Orders Tasks 1 Properties Geo Assignments 748 Sout…" at bounding box center [425, 212] width 851 height 425
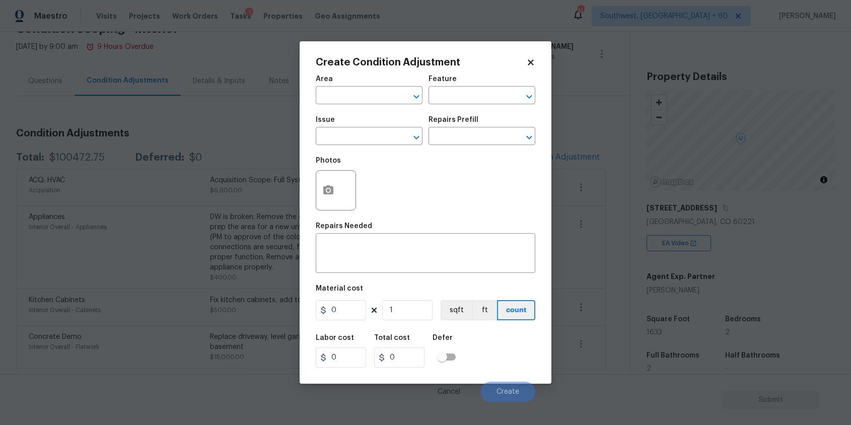
click at [202, 156] on body "Maestro Visits Projects Work Orders Tasks 1 Properties Geo Assignments 748 Sout…" at bounding box center [425, 212] width 851 height 425
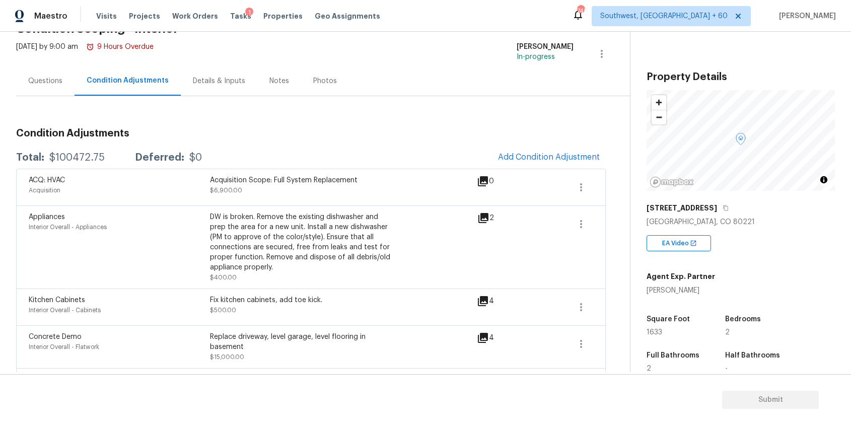
click at [48, 75] on div "Questions" at bounding box center [45, 81] width 58 height 30
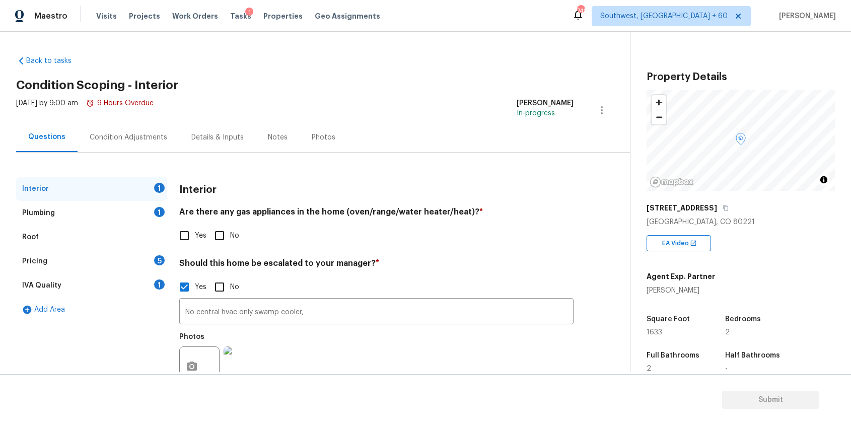
scroll to position [36, 0]
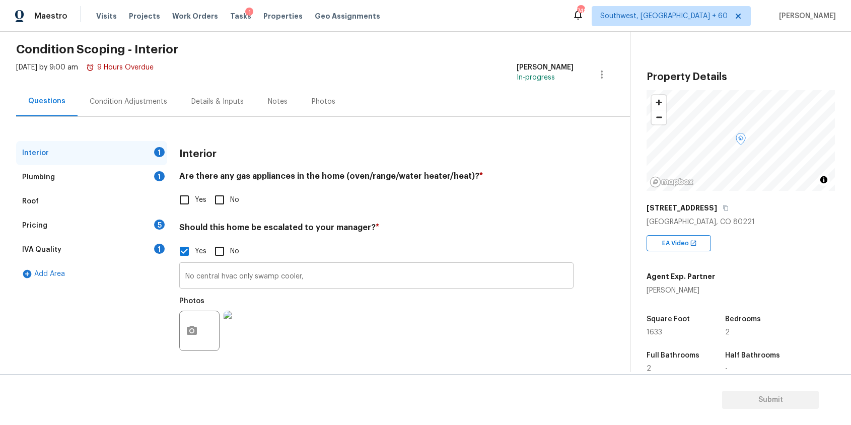
click at [318, 272] on input "No central hvac only swamp cooler," at bounding box center [376, 277] width 394 height 24
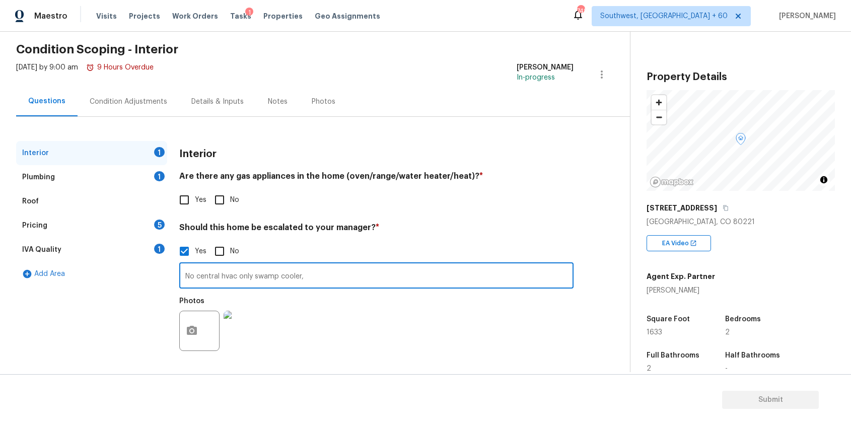
click at [254, 327] on img at bounding box center [244, 331] width 40 height 40
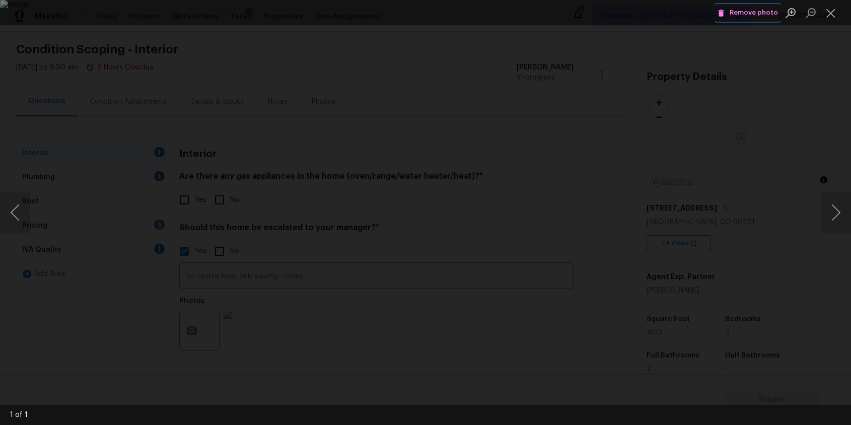
click at [742, 10] on span "Remove photo" at bounding box center [748, 13] width 60 height 12
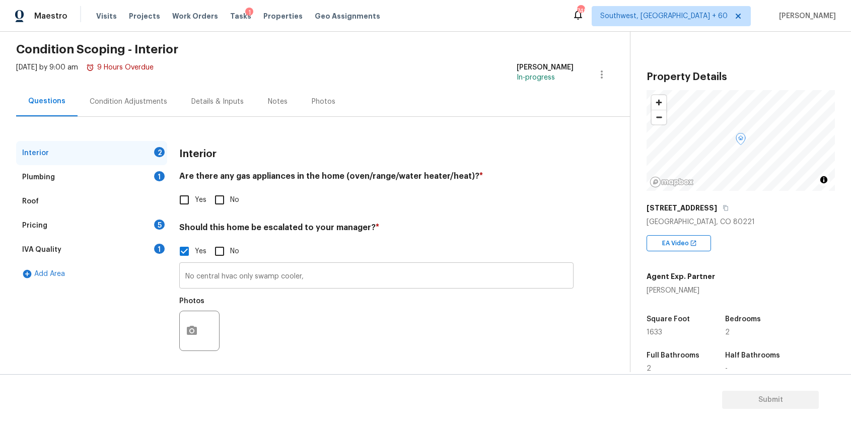
click at [357, 283] on input "No central hvac only swamp cooler," at bounding box center [376, 277] width 394 height 24
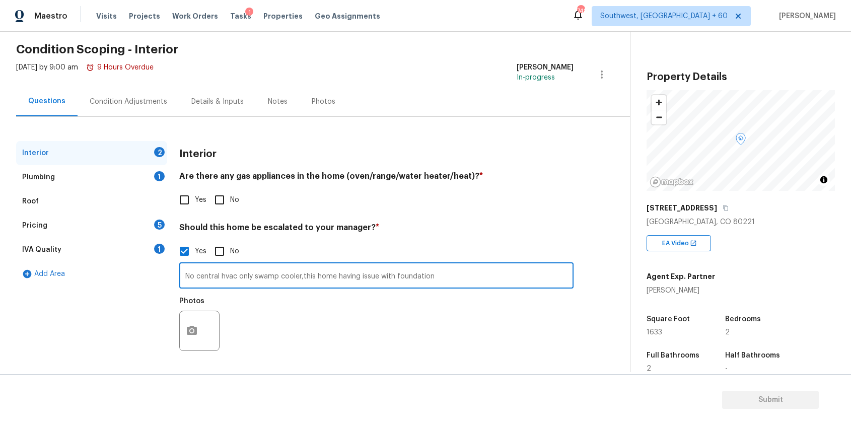
type input "No central hvac only swamp cooler,this home having issue with foundation"
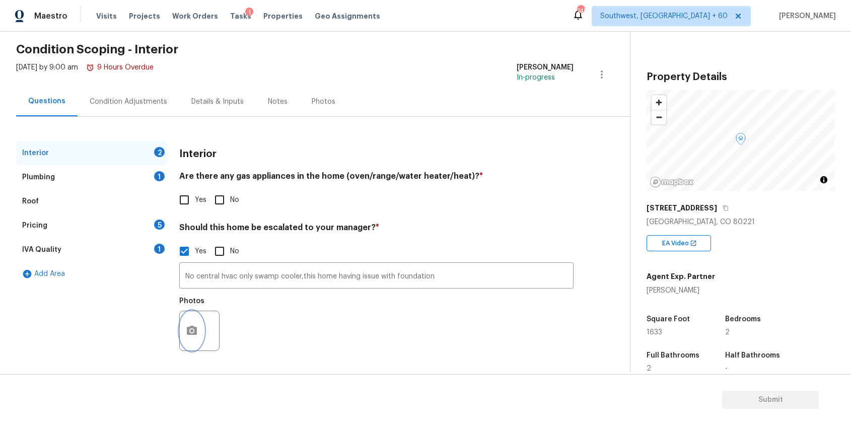
click at [198, 328] on button "button" at bounding box center [192, 330] width 24 height 39
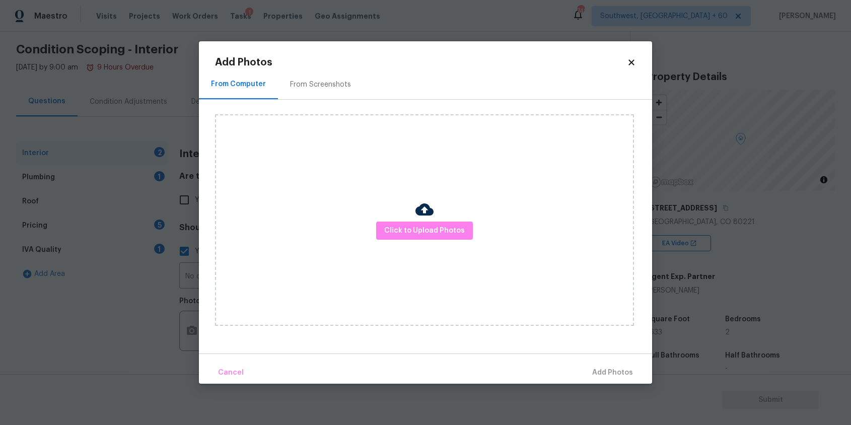
click at [445, 210] on div "Click to Upload Photos" at bounding box center [424, 220] width 419 height 212
click at [441, 229] on span "Click to Upload Photos" at bounding box center [424, 231] width 81 height 13
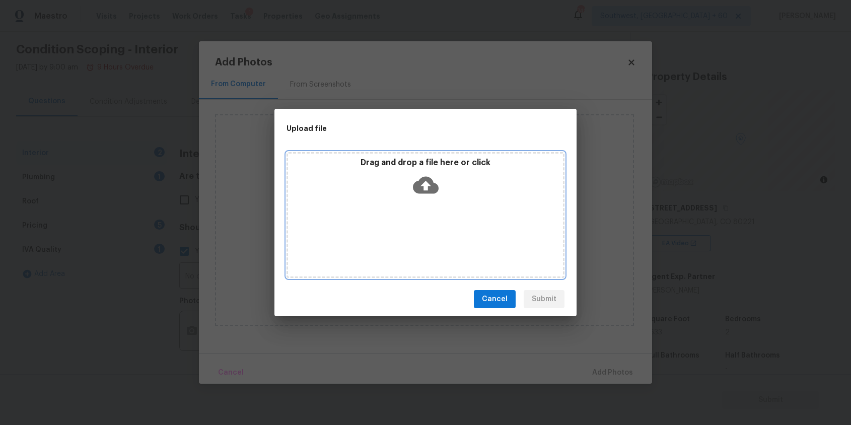
click at [441, 229] on div "Drag and drop a file here or click" at bounding box center [426, 215] width 278 height 126
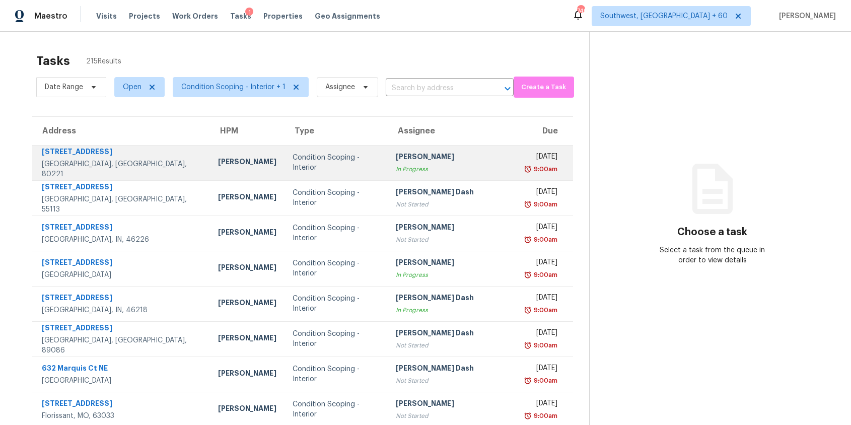
click at [424, 167] on div "In Progress" at bounding box center [452, 169] width 112 height 10
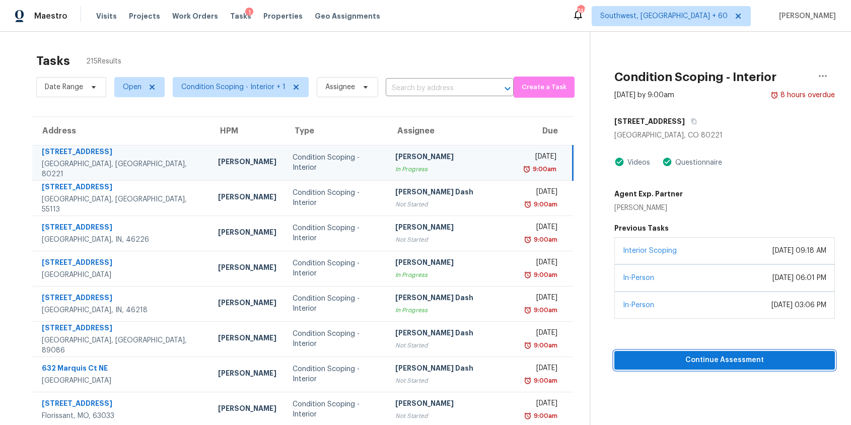
click at [688, 360] on span "Continue Assessment" at bounding box center [724, 360] width 204 height 13
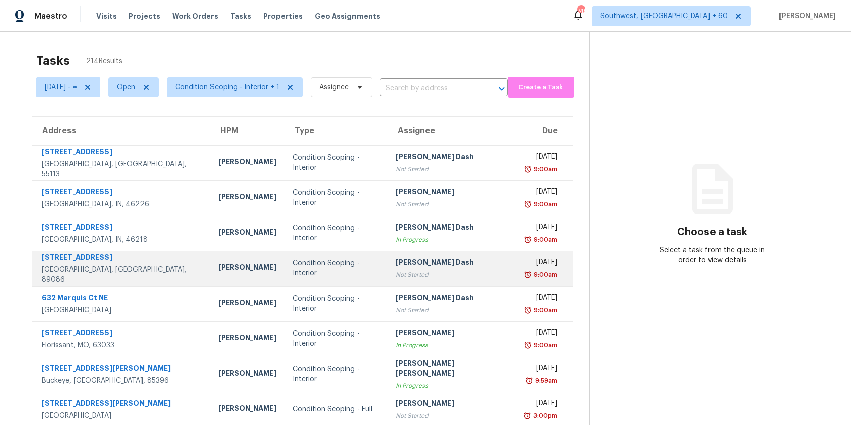
scroll to position [99, 0]
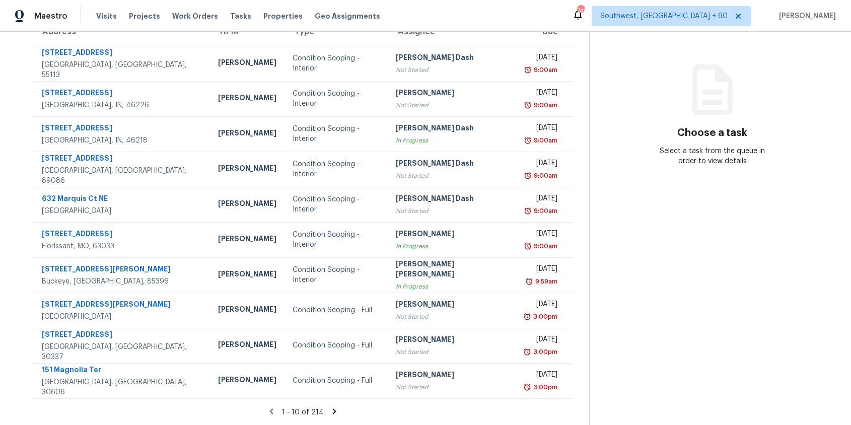
click at [335, 409] on icon at bounding box center [334, 411] width 9 height 9
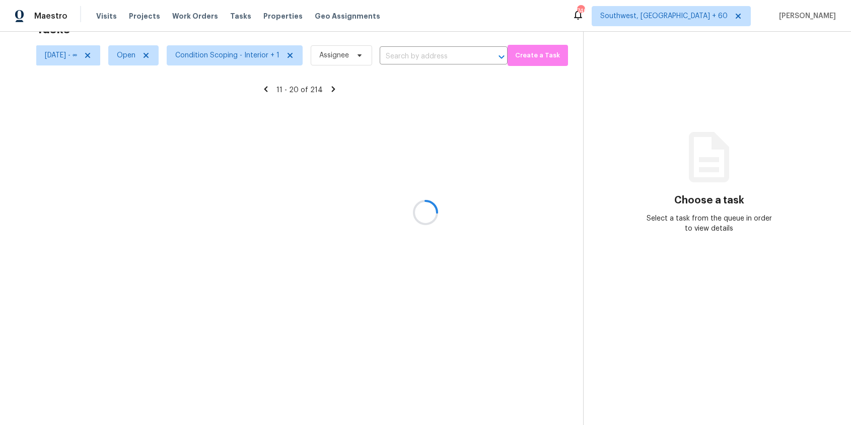
scroll to position [32, 0]
click at [335, 409] on div at bounding box center [425, 212] width 851 height 425
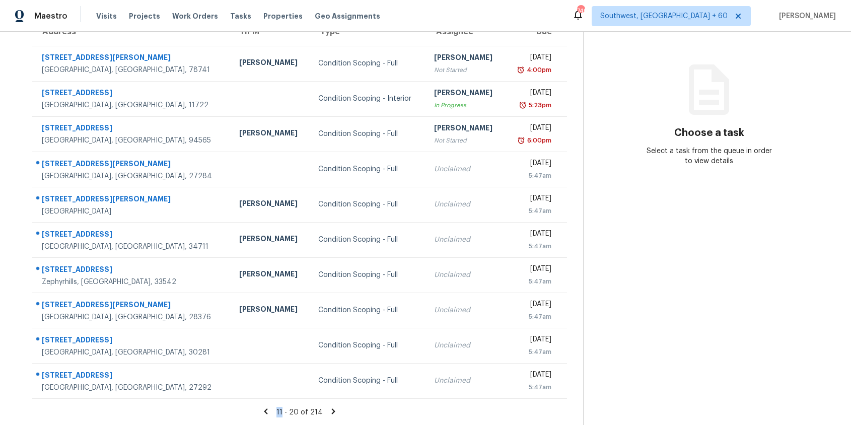
click at [335, 407] on icon at bounding box center [333, 411] width 9 height 9
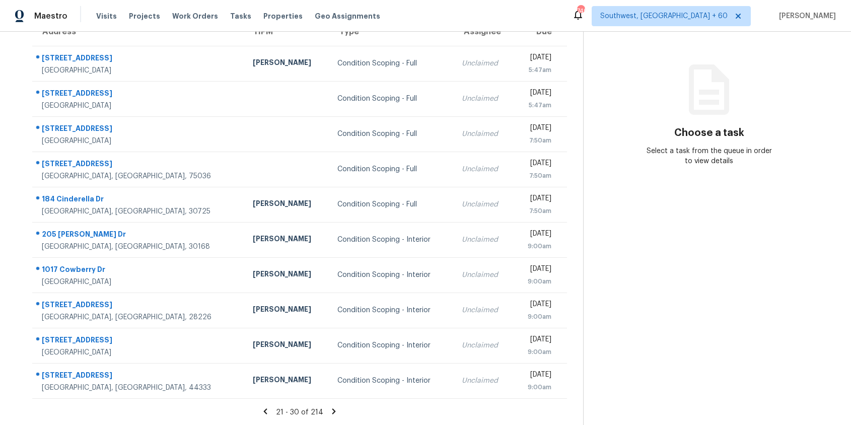
click at [335, 407] on icon at bounding box center [333, 411] width 9 height 9
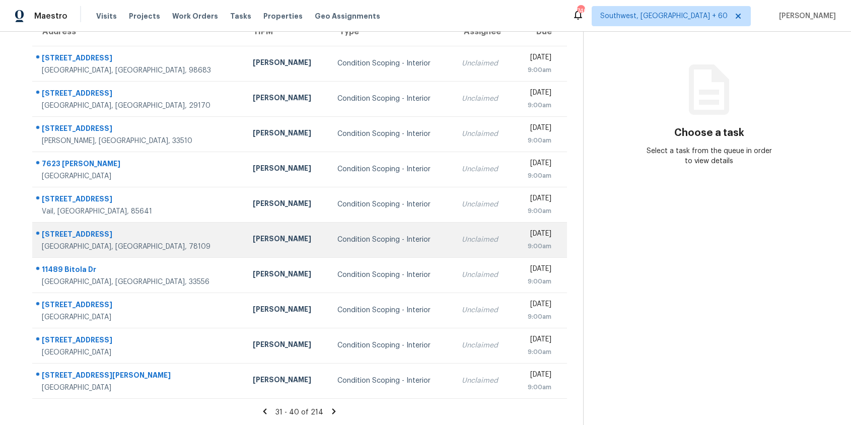
click at [389, 254] on td "Condition Scoping - Interior" at bounding box center [391, 239] width 124 height 35
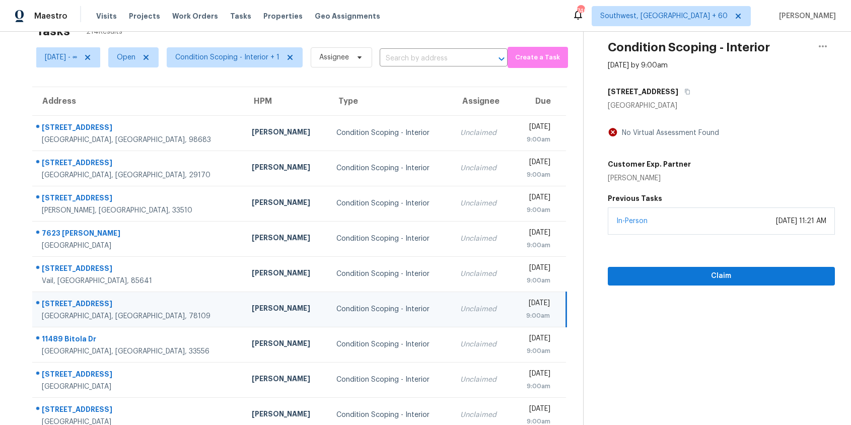
scroll to position [0, 0]
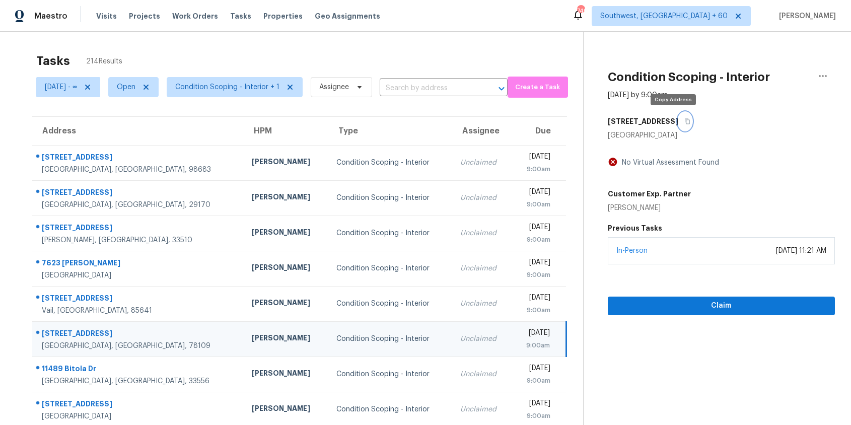
click at [685, 120] on icon "button" at bounding box center [687, 122] width 5 height 6
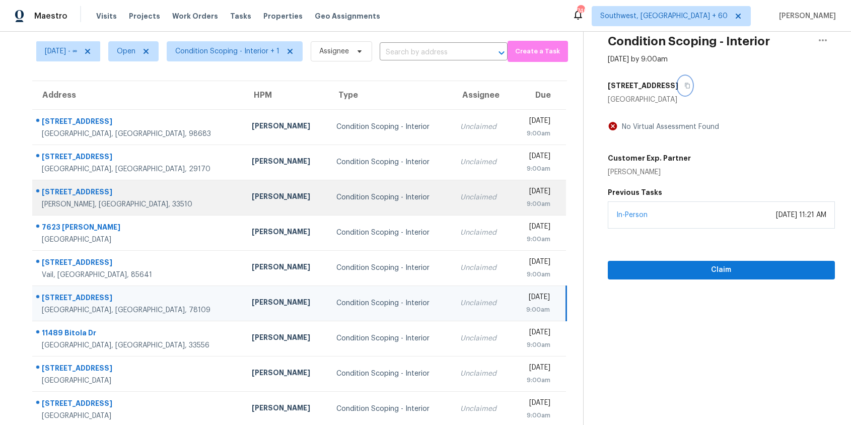
scroll to position [99, 0]
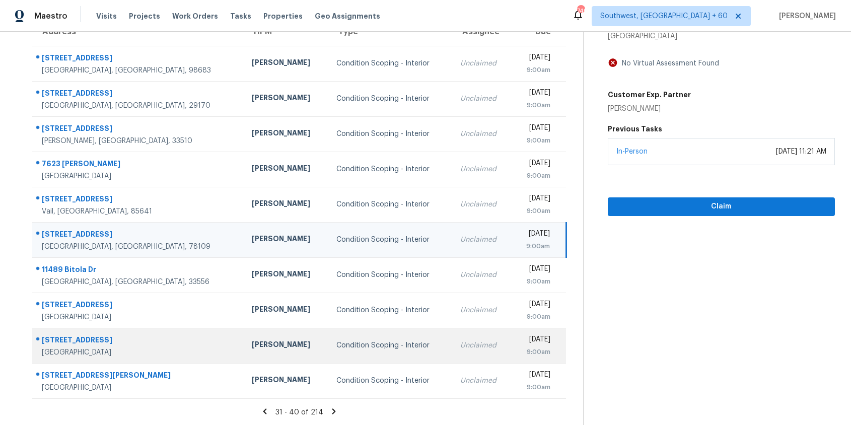
click at [362, 359] on td "Condition Scoping - Interior" at bounding box center [390, 345] width 124 height 35
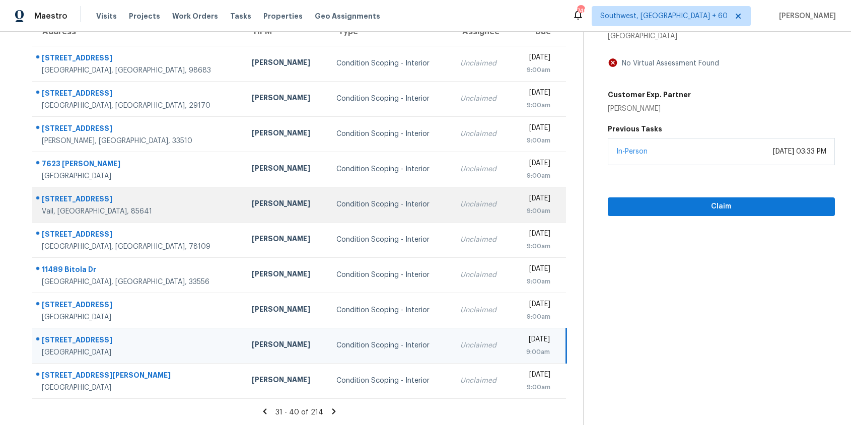
click at [533, 218] on td "[DATE] 9:00am" at bounding box center [539, 204] width 54 height 35
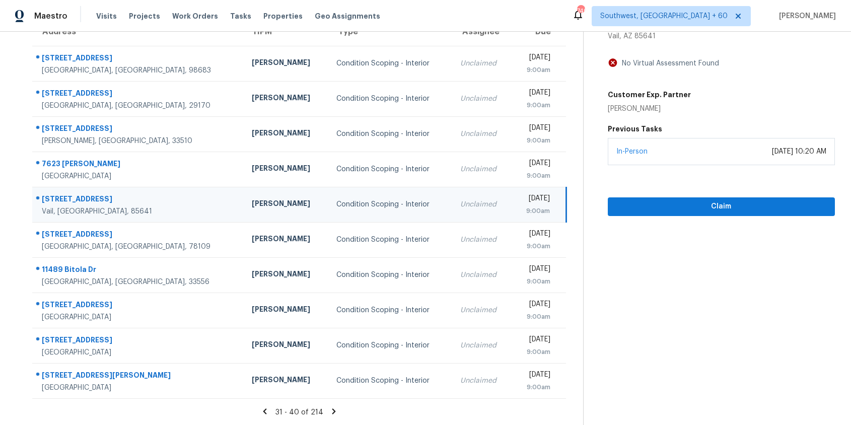
click at [332, 409] on icon at bounding box center [334, 411] width 4 height 6
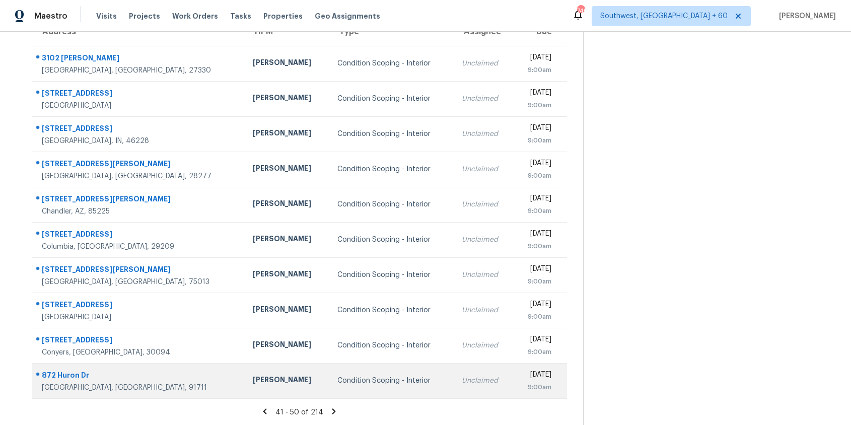
click at [454, 380] on td "Unclaimed" at bounding box center [483, 380] width 59 height 35
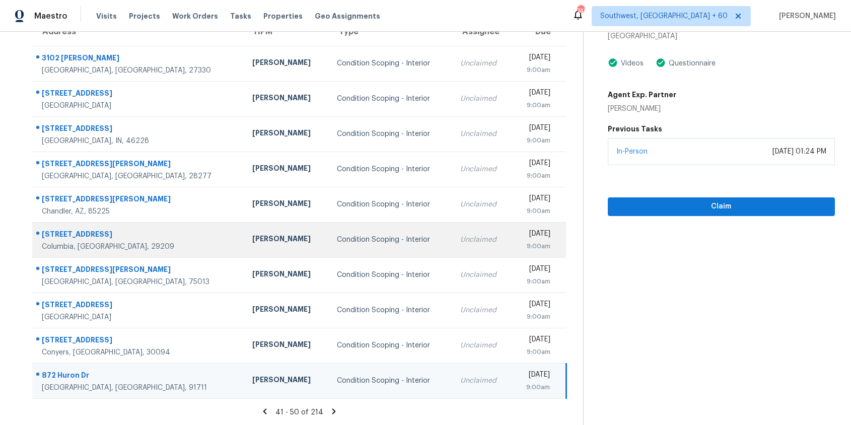
scroll to position [0, 0]
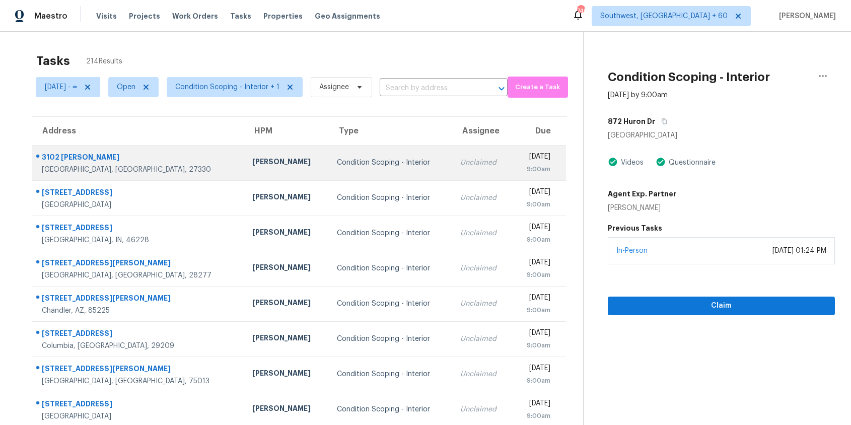
click at [386, 161] on td "Condition Scoping - Interior" at bounding box center [391, 162] width 124 height 35
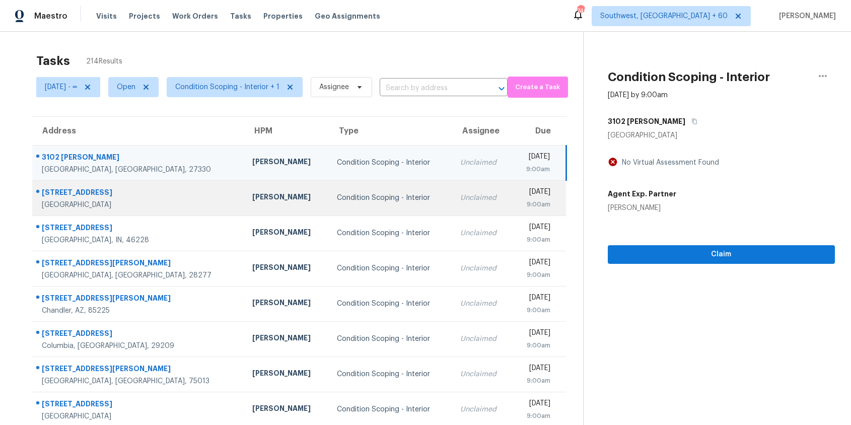
click at [383, 195] on td "Condition Scoping - Interior" at bounding box center [391, 197] width 124 height 35
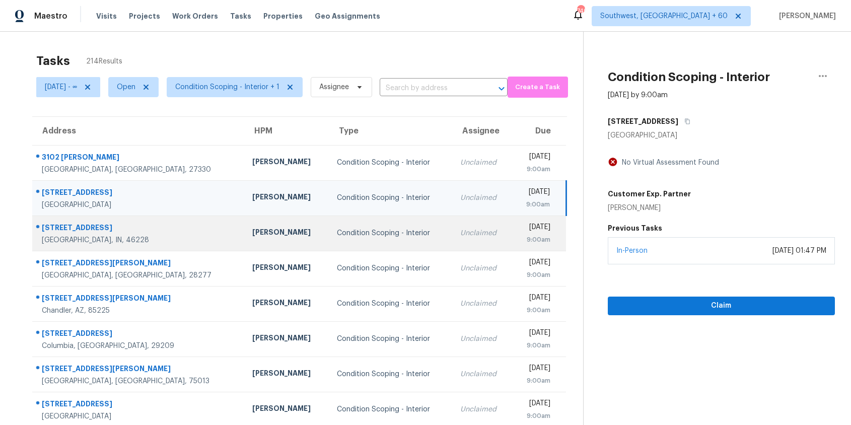
click at [378, 238] on div "Condition Scoping - Interior" at bounding box center [391, 233] width 108 height 10
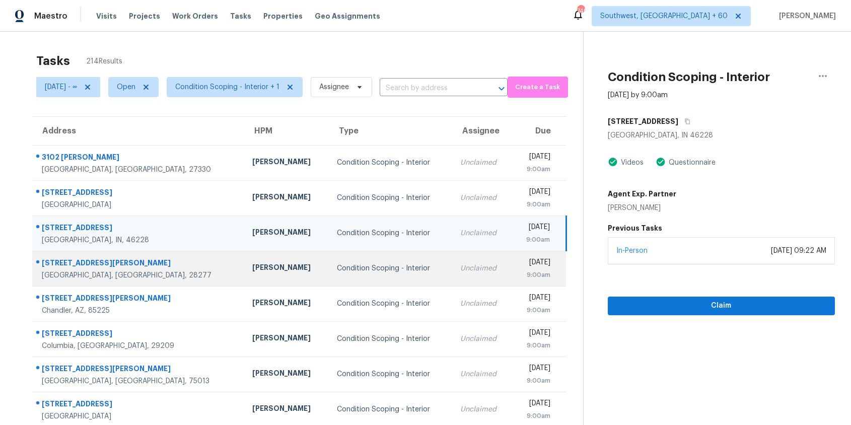
click at [374, 282] on td "Condition Scoping - Interior" at bounding box center [391, 268] width 124 height 35
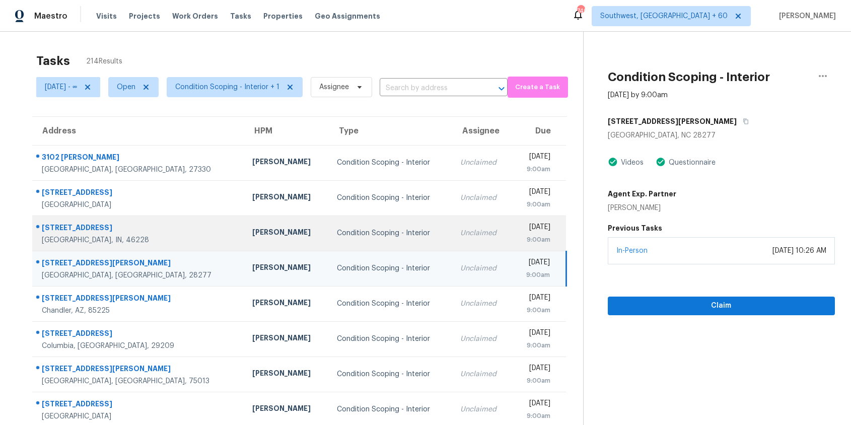
click at [452, 220] on td "Unclaimed" at bounding box center [481, 233] width 59 height 35
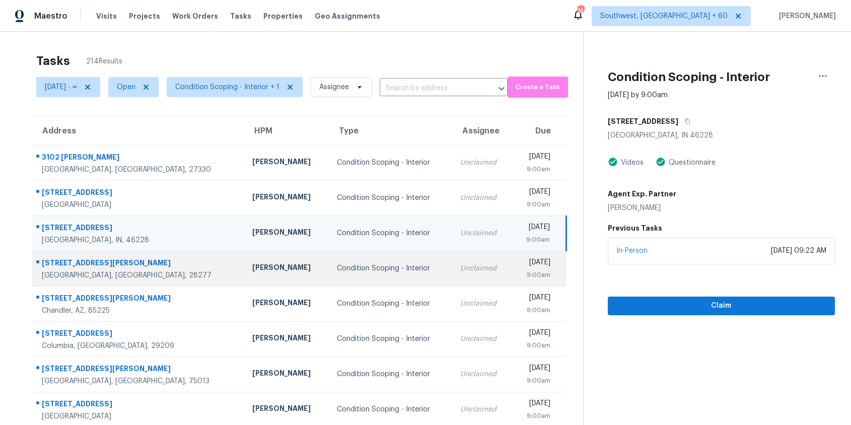
click at [460, 267] on div "Unclaimed" at bounding box center [481, 268] width 43 height 10
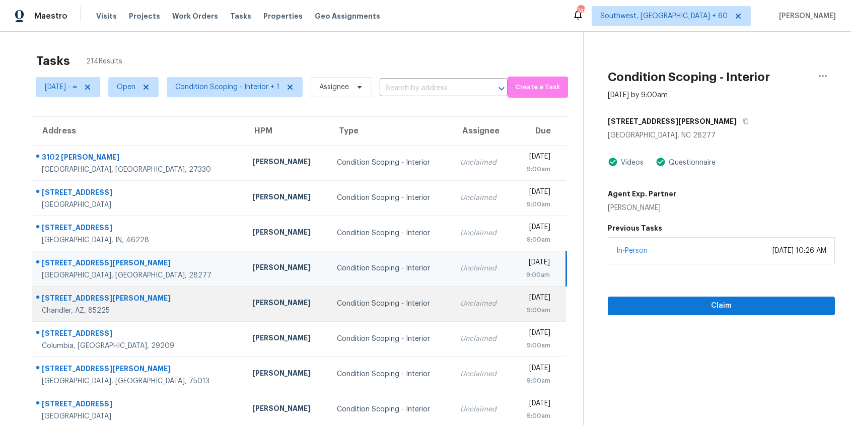
click at [452, 308] on td "Unclaimed" at bounding box center [481, 303] width 59 height 35
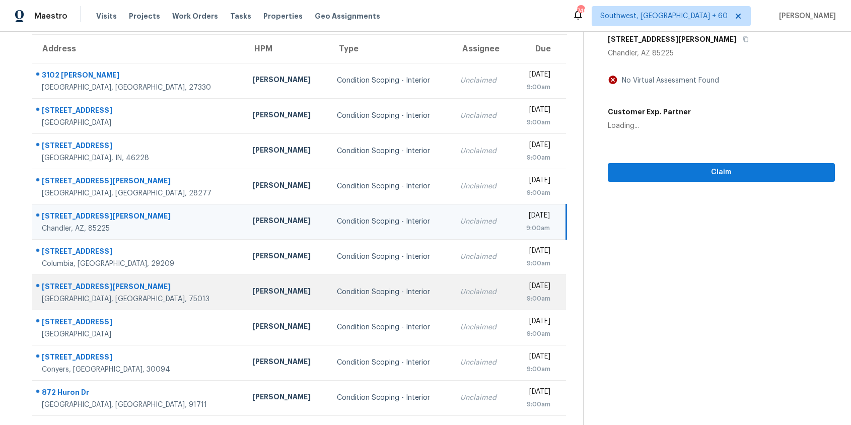
scroll to position [92, 0]
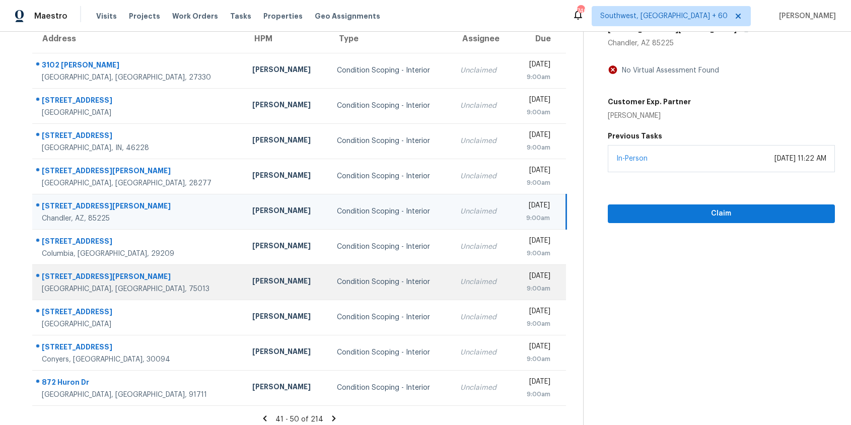
click at [452, 270] on td "Unclaimed" at bounding box center [481, 281] width 59 height 35
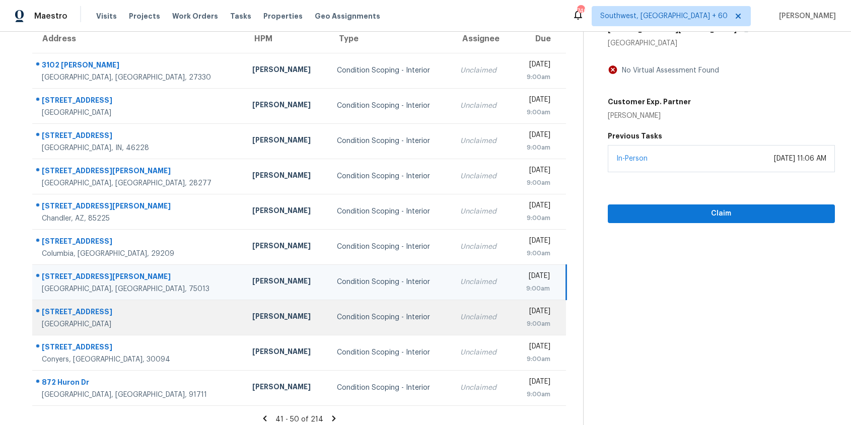
scroll to position [99, 0]
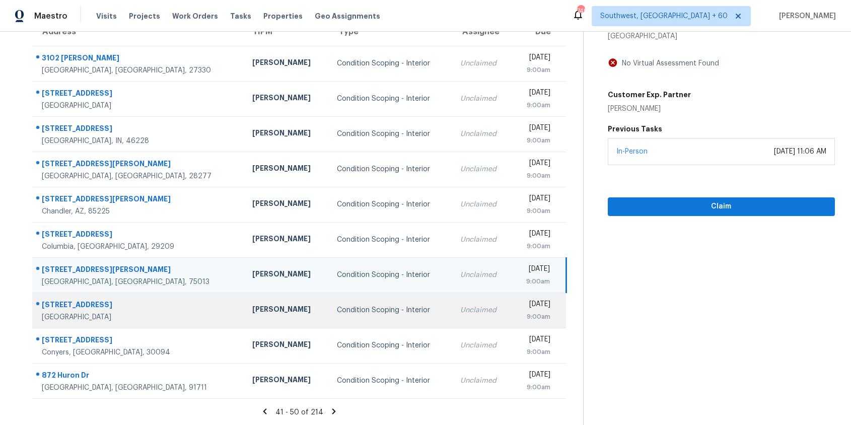
click at [460, 310] on div "Unclaimed" at bounding box center [481, 310] width 43 height 10
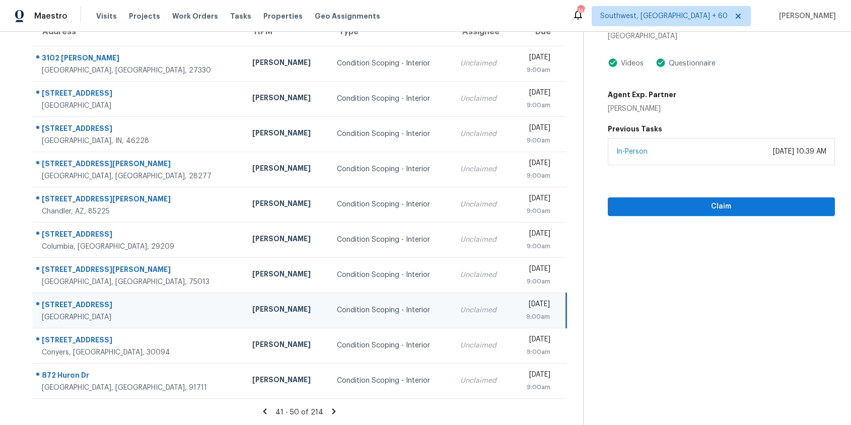
click at [452, 327] on td "Unclaimed" at bounding box center [481, 310] width 59 height 35
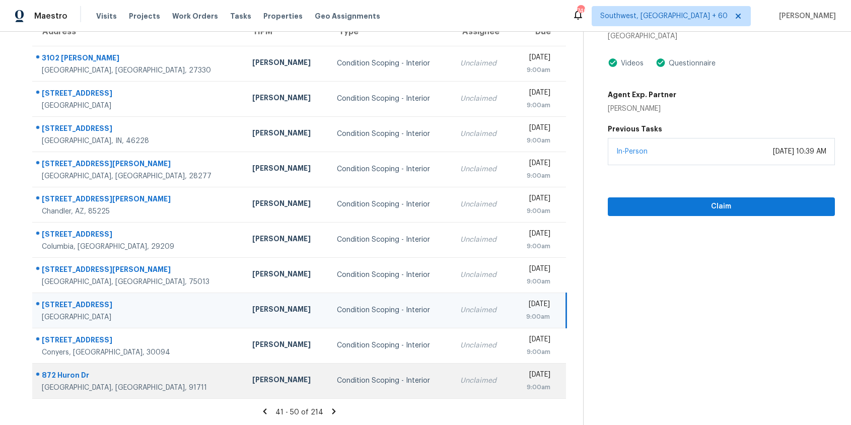
click at [452, 371] on td "Unclaimed" at bounding box center [481, 380] width 59 height 35
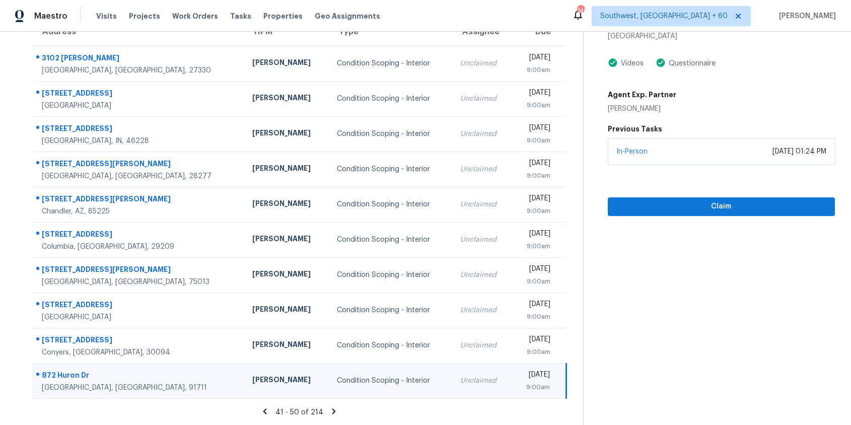
click at [338, 407] on icon at bounding box center [333, 411] width 9 height 9
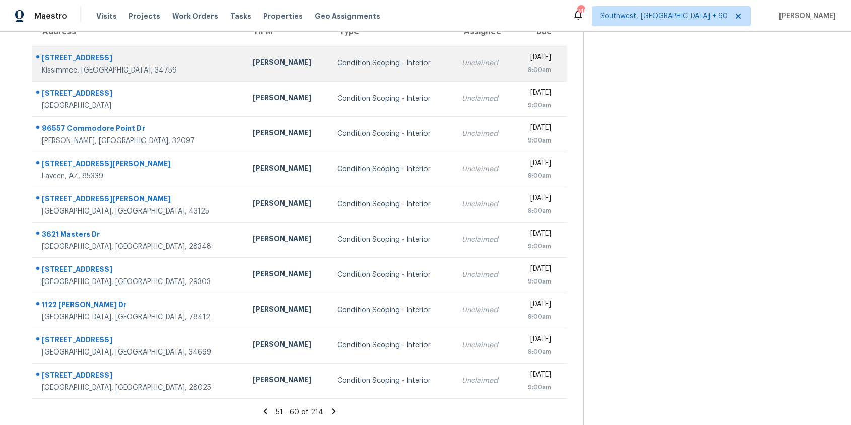
click at [513, 78] on td "[DATE] 9:00am" at bounding box center [540, 63] width 54 height 35
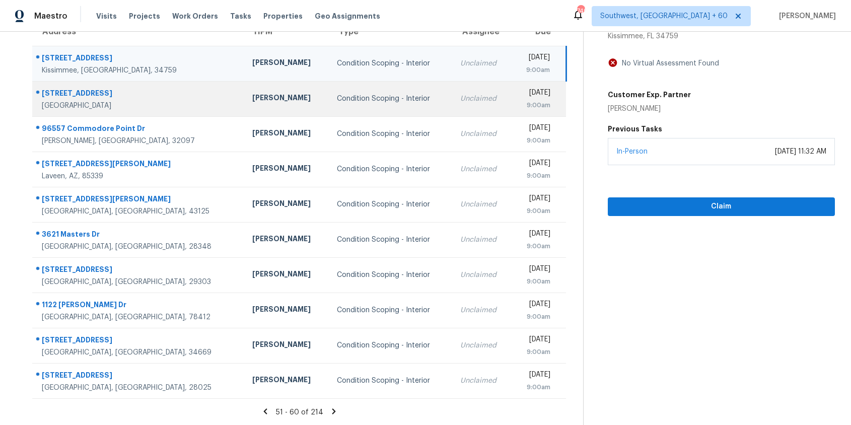
click at [512, 91] on td "[DATE] 9:00am" at bounding box center [539, 98] width 54 height 35
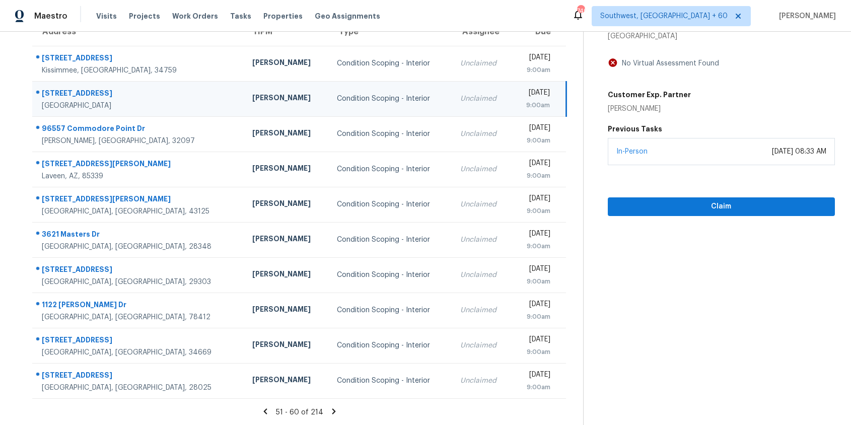
click at [520, 91] on div "[DATE]" at bounding box center [535, 94] width 30 height 13
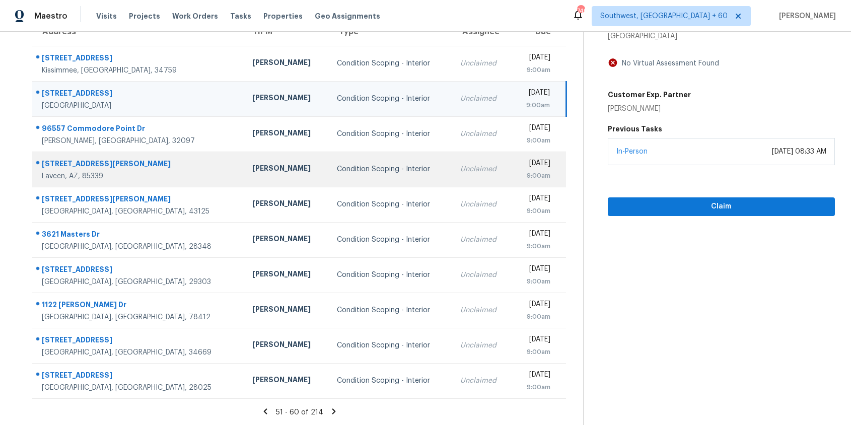
click at [452, 161] on td "Unclaimed" at bounding box center [481, 169] width 59 height 35
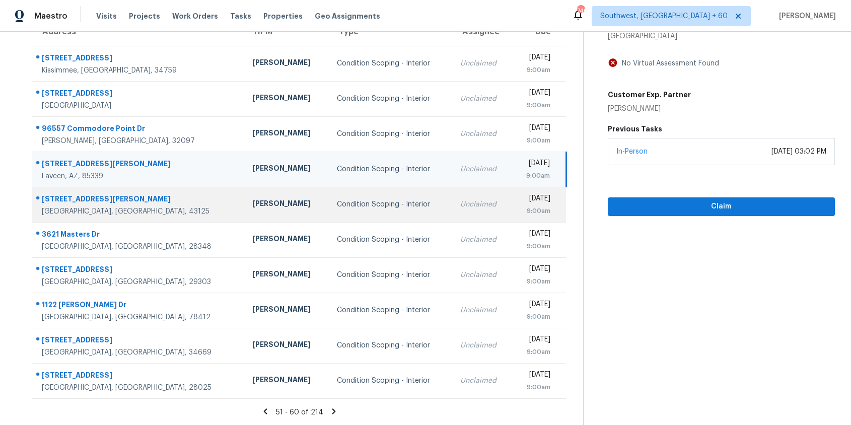
click at [460, 209] on div "Unclaimed" at bounding box center [481, 204] width 43 height 10
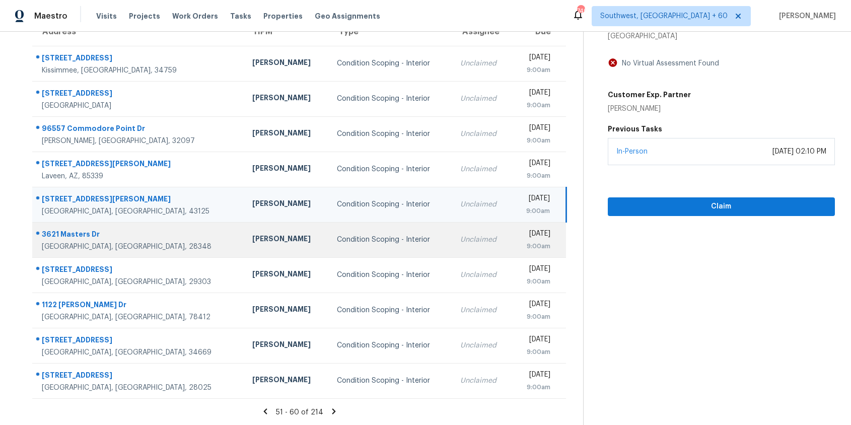
click at [460, 240] on div "Unclaimed" at bounding box center [481, 240] width 43 height 10
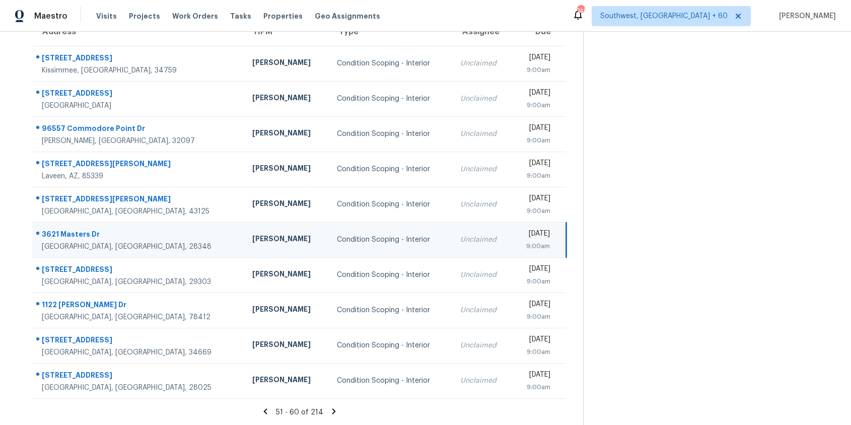
click at [460, 240] on div "Unclaimed" at bounding box center [481, 240] width 43 height 10
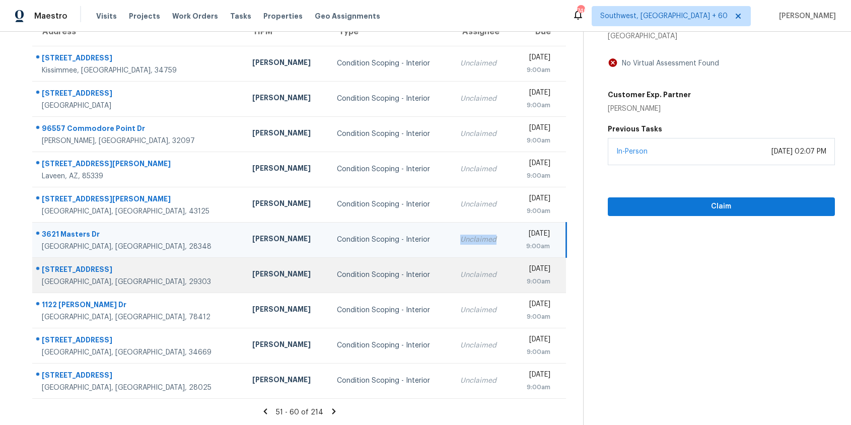
click at [452, 268] on td "Unclaimed" at bounding box center [481, 274] width 59 height 35
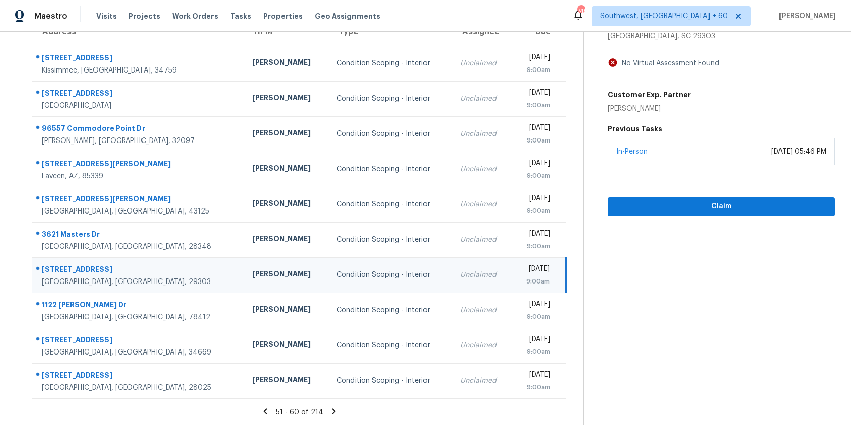
click at [452, 265] on td "Unclaimed" at bounding box center [481, 274] width 59 height 35
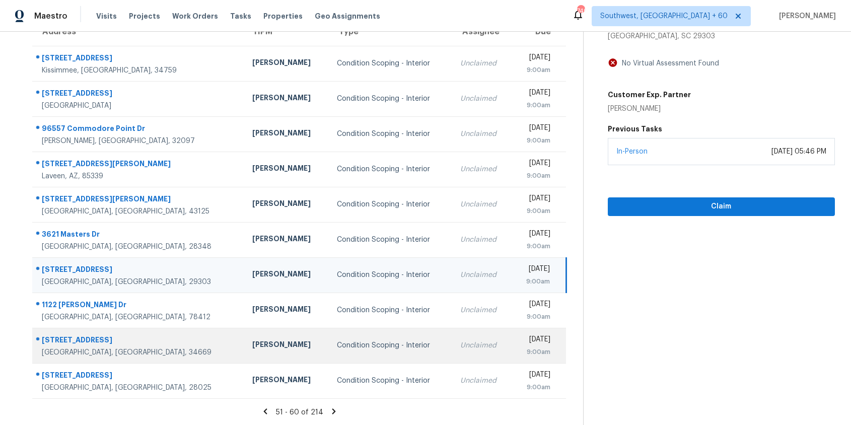
click at [452, 340] on td "Unclaimed" at bounding box center [481, 345] width 59 height 35
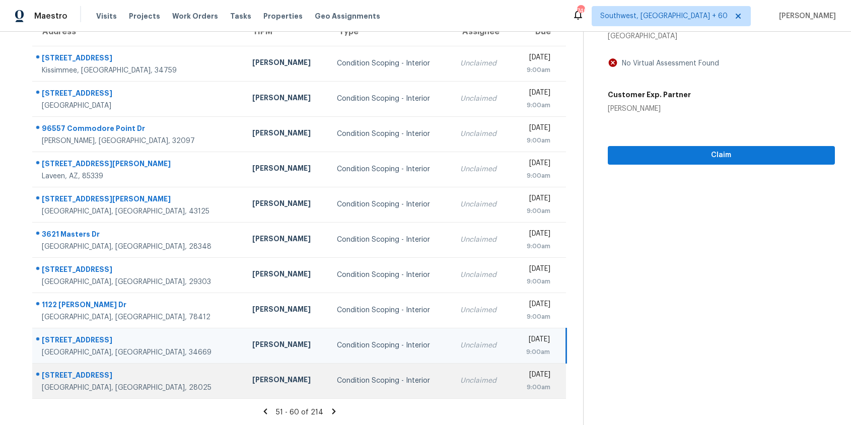
click at [460, 377] on div "Unclaimed" at bounding box center [481, 381] width 43 height 10
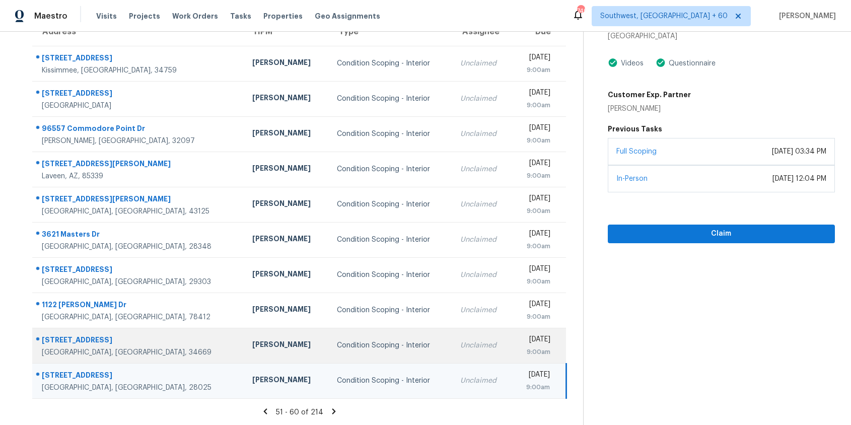
click at [452, 350] on td "Unclaimed" at bounding box center [481, 345] width 59 height 35
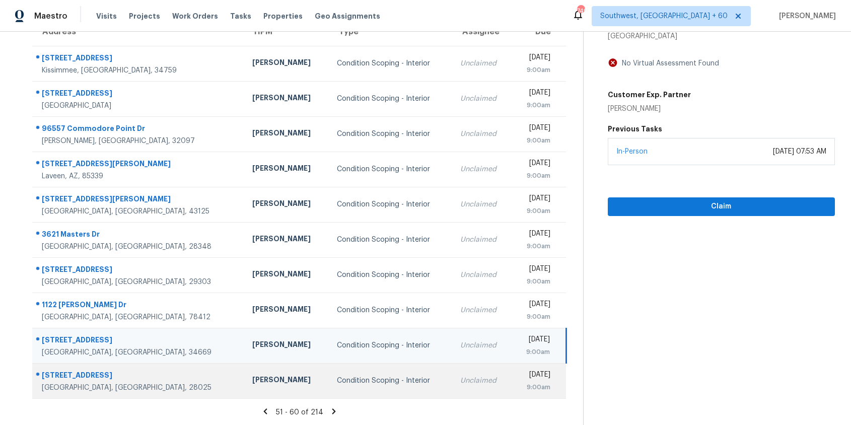
click at [452, 372] on td "Unclaimed" at bounding box center [481, 380] width 59 height 35
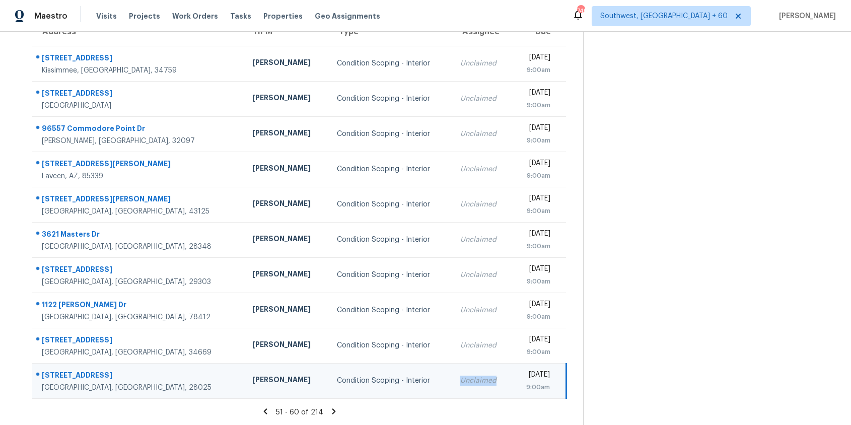
click at [452, 372] on td "Unclaimed" at bounding box center [481, 380] width 59 height 35
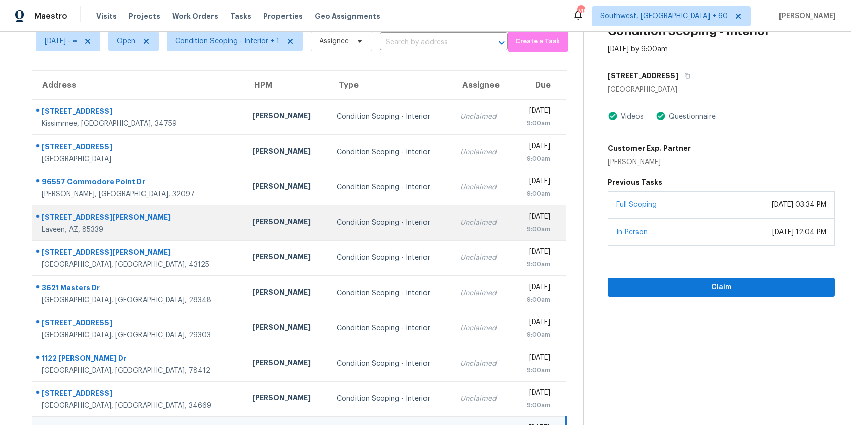
scroll to position [40, 0]
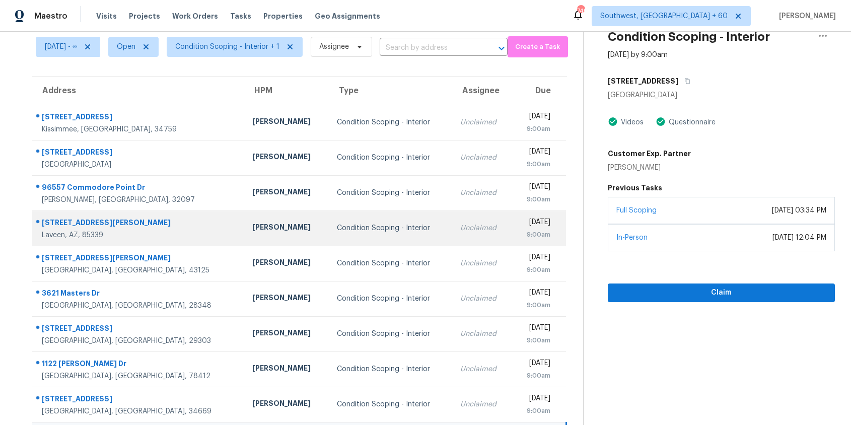
click at [357, 215] on td "Condition Scoping - Interior" at bounding box center [391, 228] width 124 height 35
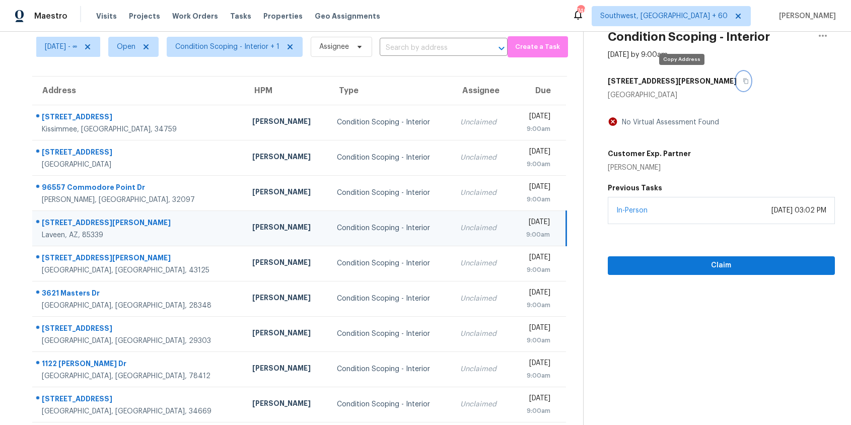
click at [743, 79] on icon "button" at bounding box center [746, 81] width 6 height 6
click at [737, 82] on button "button" at bounding box center [744, 81] width 14 height 18
click at [452, 220] on td "Unclaimed" at bounding box center [481, 228] width 59 height 35
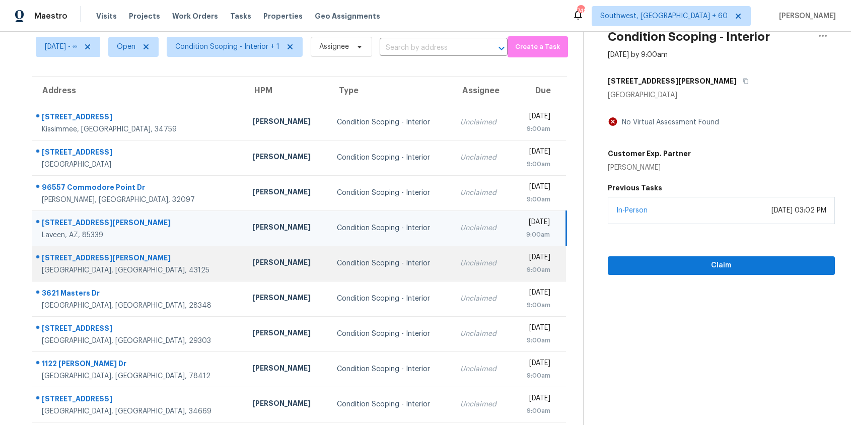
click at [452, 271] on td "Unclaimed" at bounding box center [481, 263] width 59 height 35
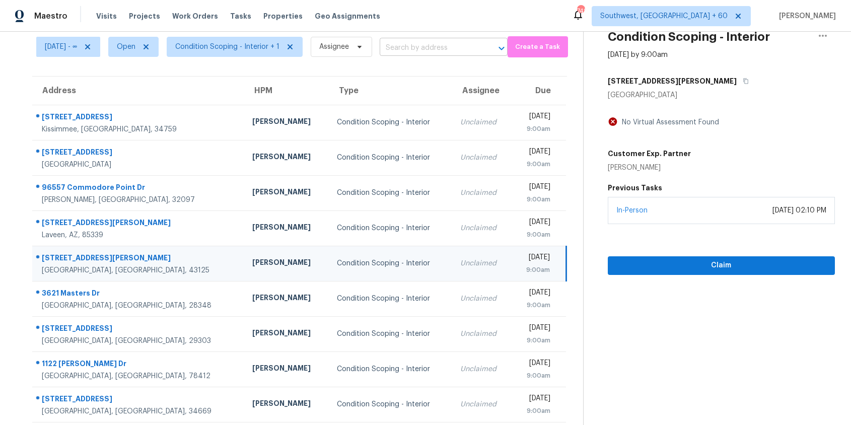
click at [407, 55] on input "text" at bounding box center [430, 48] width 100 height 16
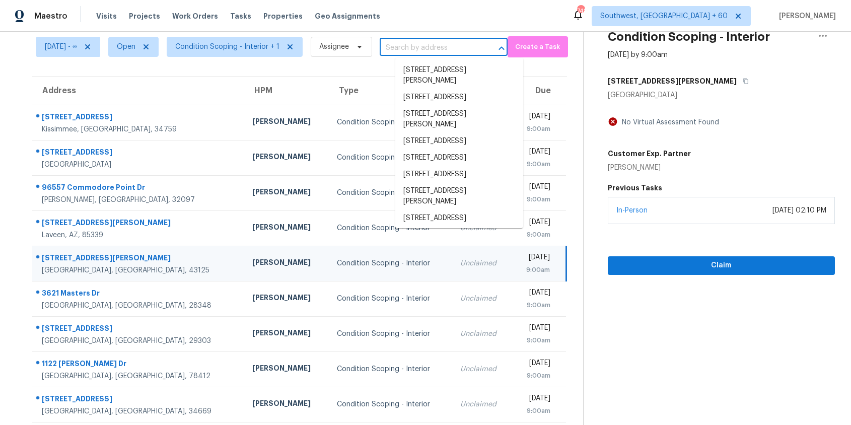
paste input "4772 W Carson Rd, Laveen, AZ 85339"
type input "4772 W Carson Rd, Laveen, AZ 85339"
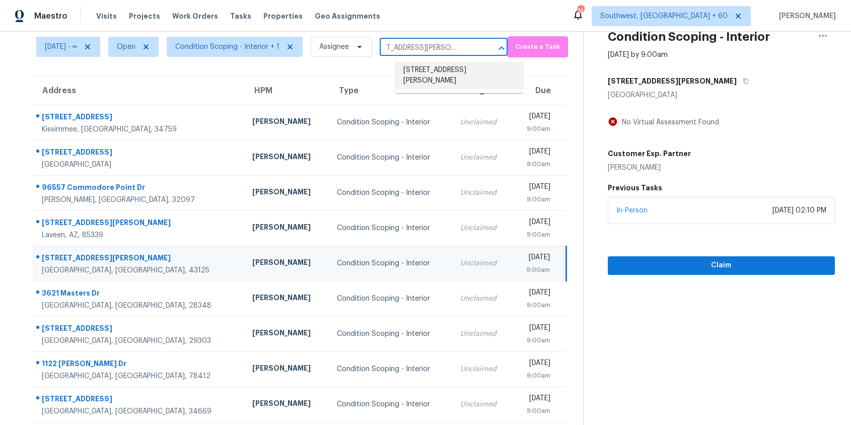
click at [436, 74] on li "4772 W Carson Rd, Laveen, AZ 85339" at bounding box center [459, 75] width 128 height 27
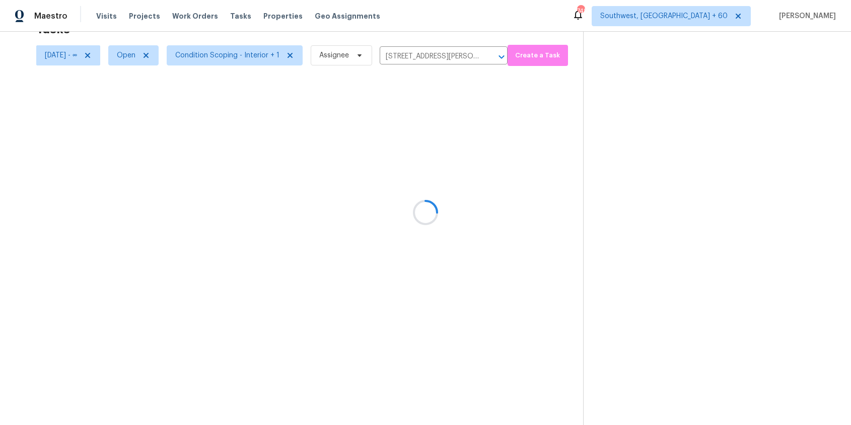
scroll to position [32, 0]
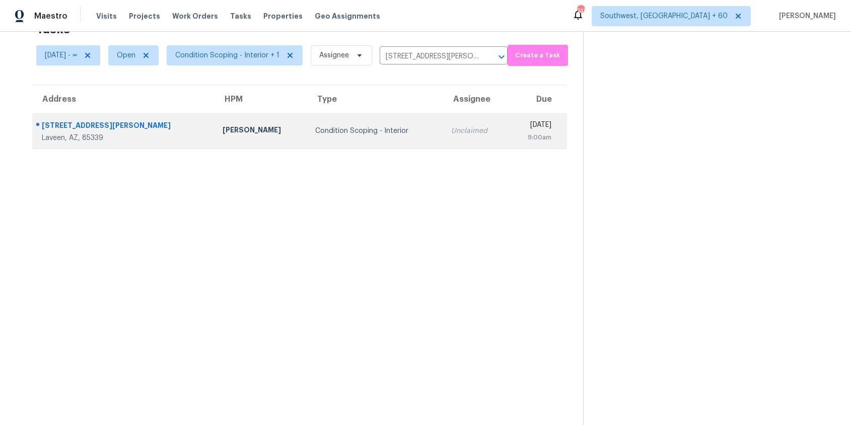
click at [443, 134] on td "Unclaimed" at bounding box center [475, 130] width 65 height 35
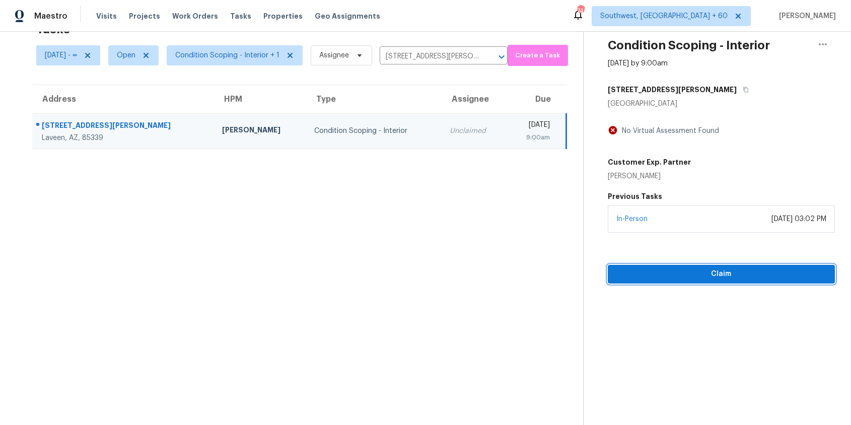
click at [671, 282] on button "Claim" at bounding box center [721, 274] width 227 height 19
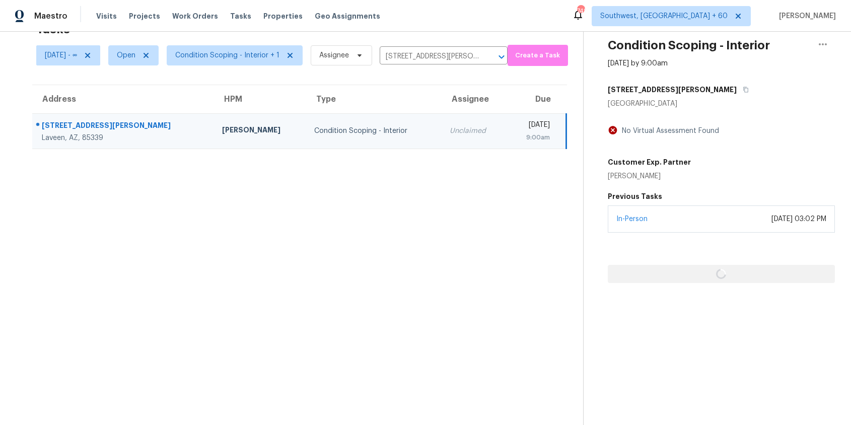
click at [671, 282] on div at bounding box center [721, 258] width 227 height 50
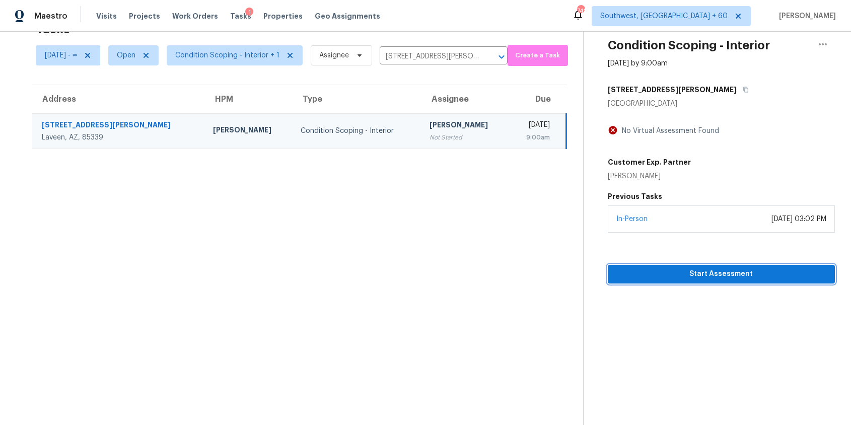
click at [742, 269] on span "Start Assessment" at bounding box center [721, 274] width 211 height 13
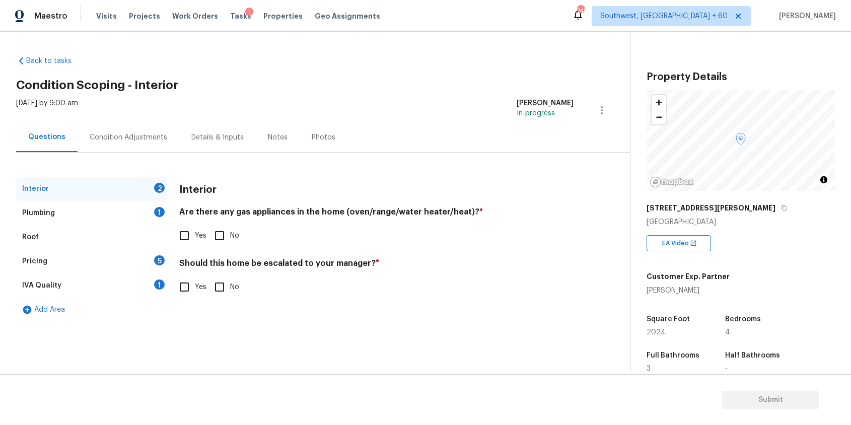
click at [142, 132] on div "Condition Adjustments" at bounding box center [129, 137] width 78 height 10
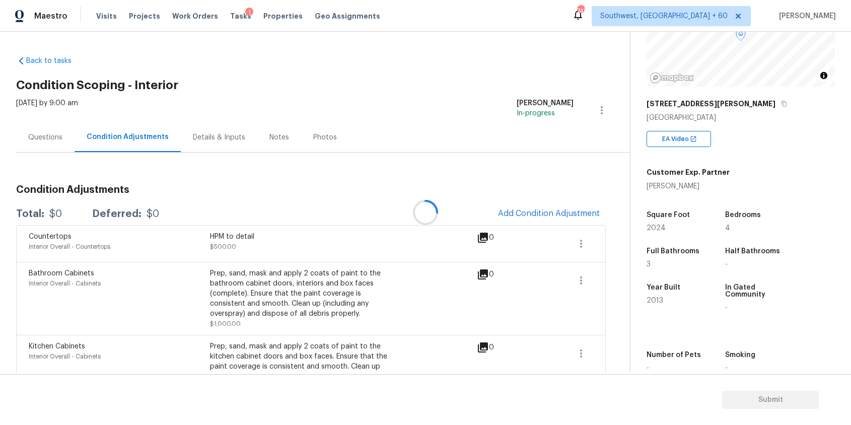
scroll to position [126, 0]
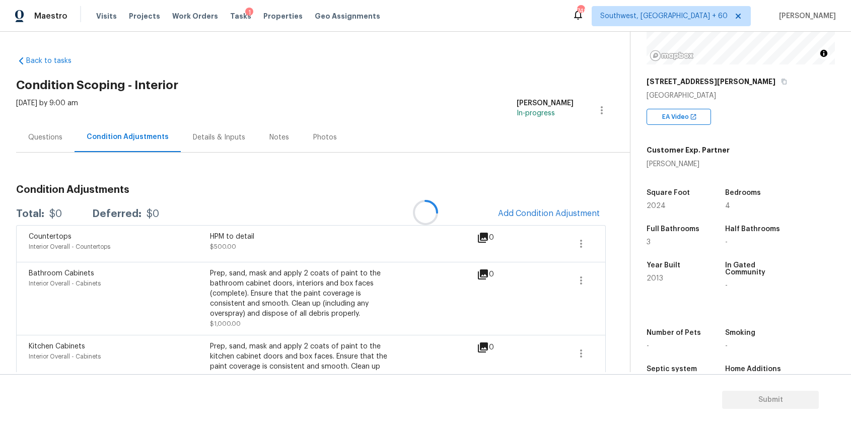
click at [543, 213] on div at bounding box center [425, 212] width 851 height 425
click at [572, 205] on div at bounding box center [425, 212] width 851 height 425
click at [568, 209] on span "Add Condition Adjustment" at bounding box center [549, 213] width 102 height 9
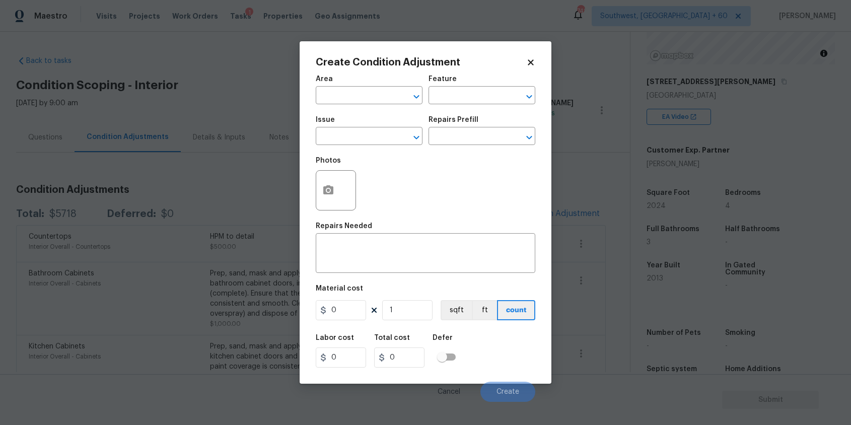
click at [413, 157] on div "Photos" at bounding box center [426, 183] width 220 height 65
click at [403, 155] on div "Photos" at bounding box center [426, 183] width 220 height 65
click at [378, 142] on input "text" at bounding box center [355, 137] width 79 height 16
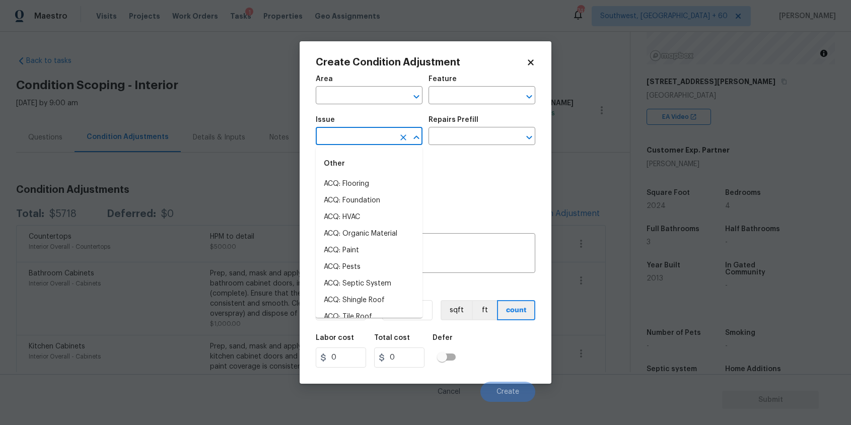
click at [378, 142] on input "text" at bounding box center [355, 137] width 79 height 16
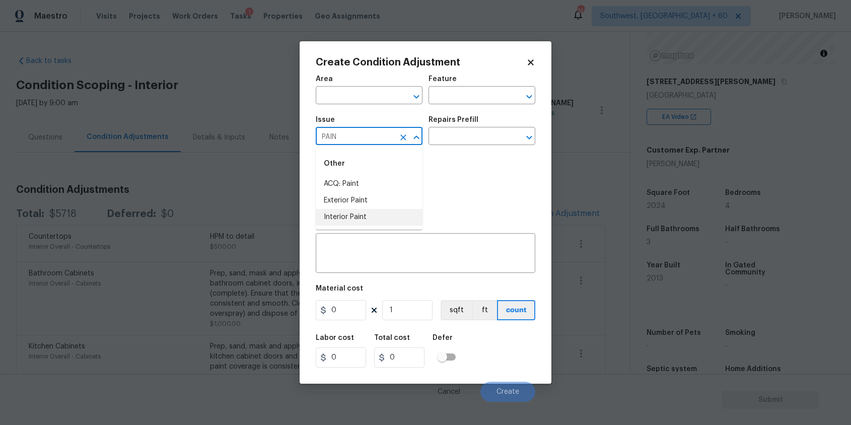
click at [374, 213] on li "Interior Paint" at bounding box center [369, 217] width 107 height 17
type input "Interior Paint"
click at [437, 129] on input "text" at bounding box center [468, 137] width 79 height 16
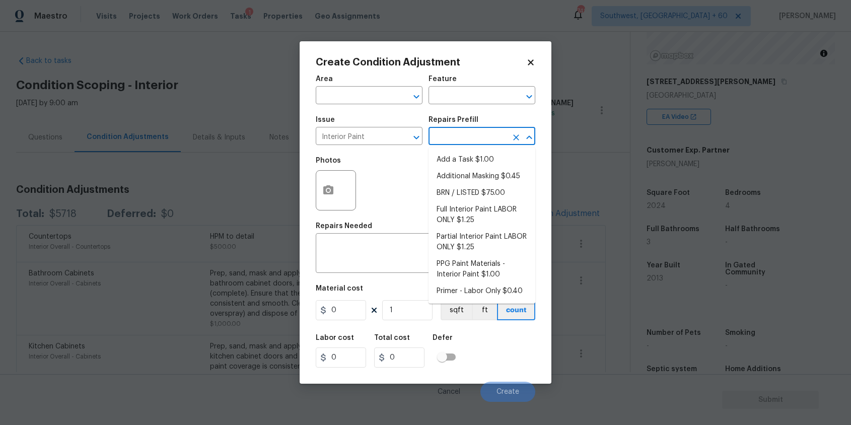
click at [437, 129] on input "text" at bounding box center [468, 137] width 79 height 16
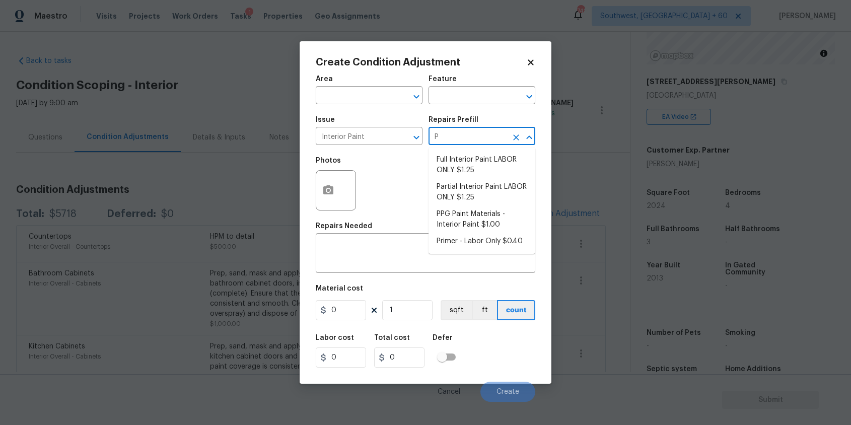
type input "Pr"
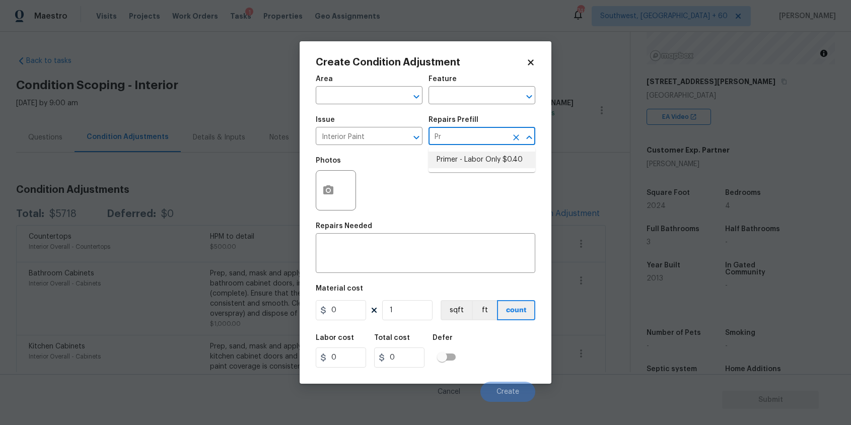
click at [459, 158] on li "Primer - Labor Only $0.40" at bounding box center [482, 160] width 107 height 17
type input "Overall Paint"
type textarea "Interior primer - PRIMER PROVIDED BY OPENDOOR - All nails, screws, drywall anch…"
type input "0.4"
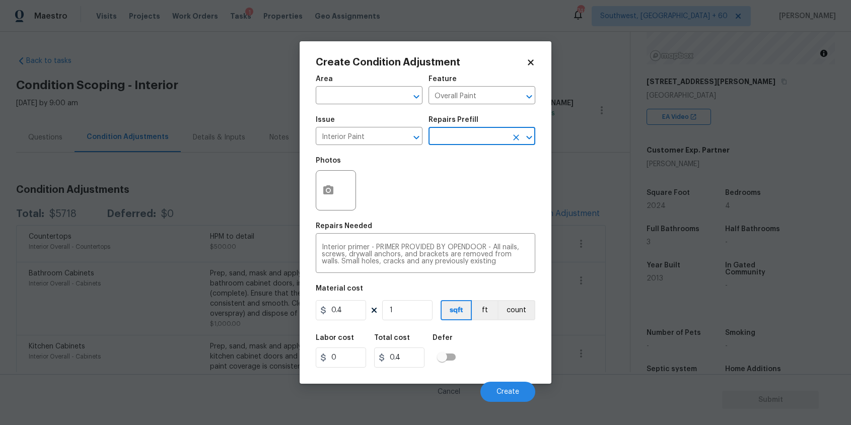
click at [346, 297] on div "Material cost" at bounding box center [426, 291] width 220 height 13
click at [346, 306] on input "0.4" at bounding box center [341, 310] width 50 height 20
type input "200"
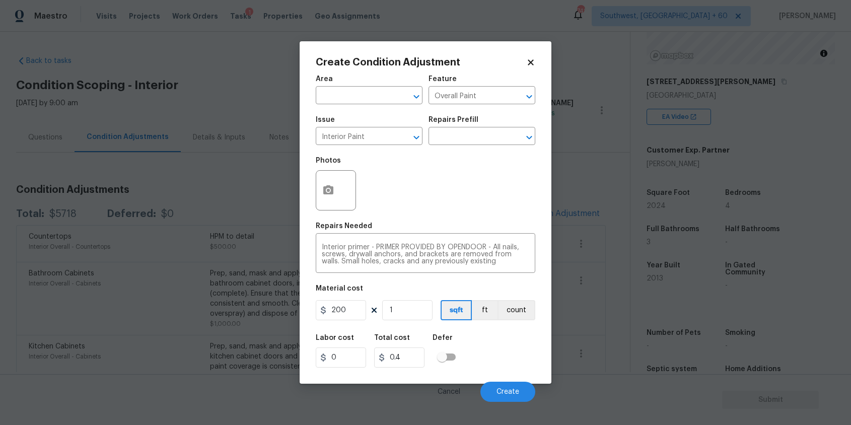
type input "200"
click at [478, 384] on div "Cancel Create" at bounding box center [426, 388] width 220 height 28
click at [506, 399] on button "Create" at bounding box center [507, 392] width 55 height 20
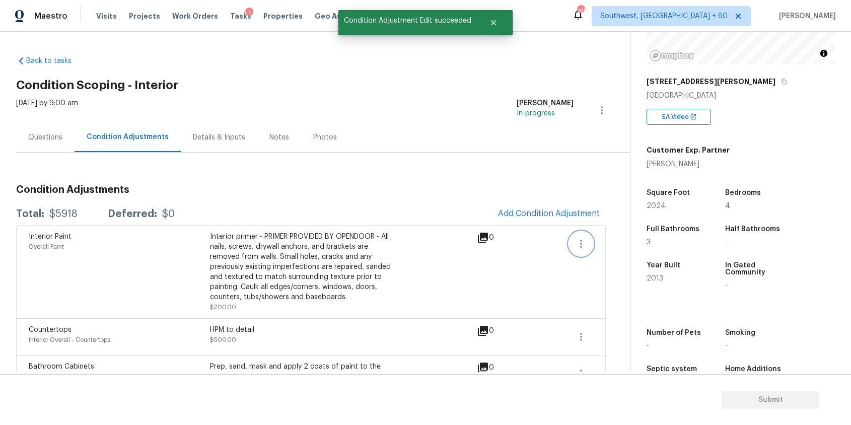
click at [570, 244] on button "button" at bounding box center [581, 244] width 24 height 24
click at [597, 241] on link "Edit" at bounding box center [639, 241] width 86 height 15
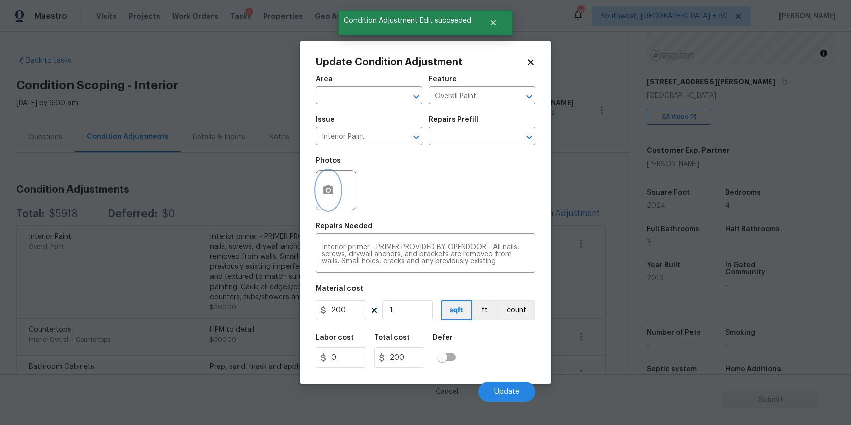
click at [331, 181] on button "button" at bounding box center [328, 190] width 24 height 39
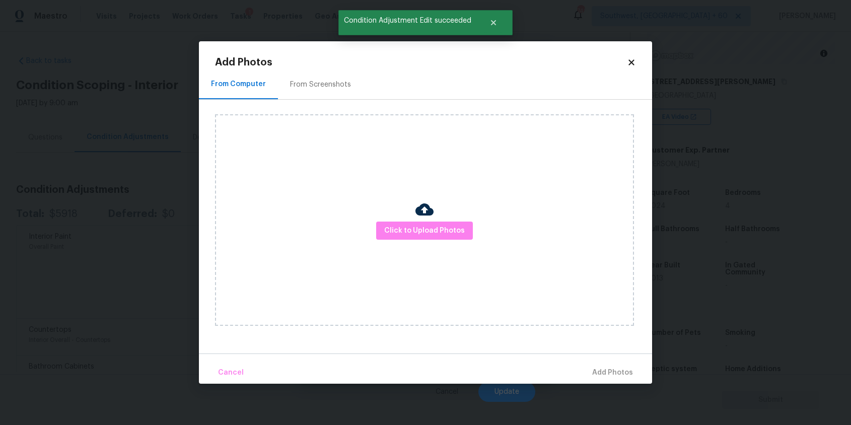
click at [433, 219] on div at bounding box center [424, 210] width 18 height 21
click at [440, 232] on span "Click to Upload Photos" at bounding box center [424, 231] width 81 height 13
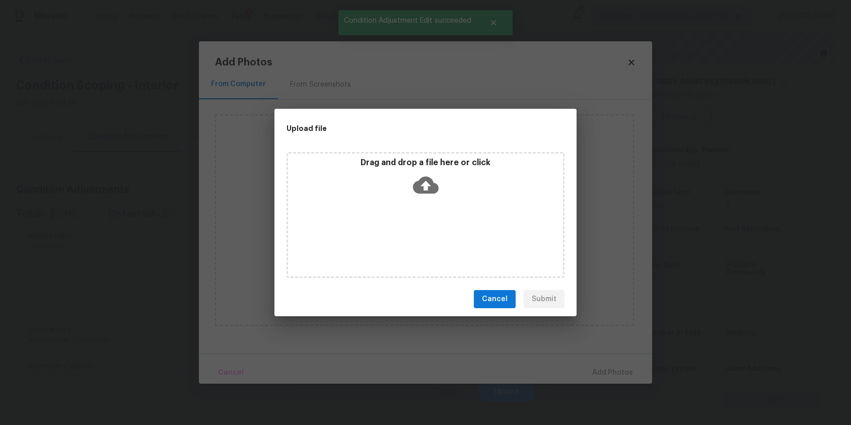
click at [440, 232] on div "Drag and drop a file here or click" at bounding box center [426, 215] width 278 height 126
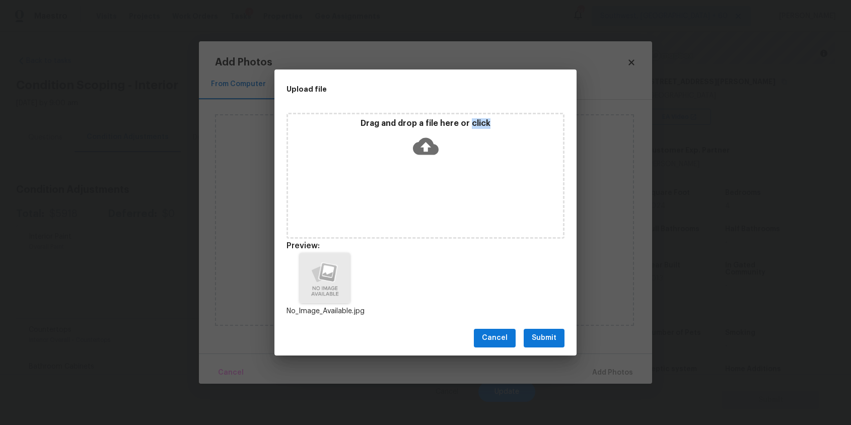
click at [515, 325] on div "Cancel Submit" at bounding box center [425, 338] width 302 height 35
click at [538, 336] on span "Submit" at bounding box center [544, 338] width 25 height 13
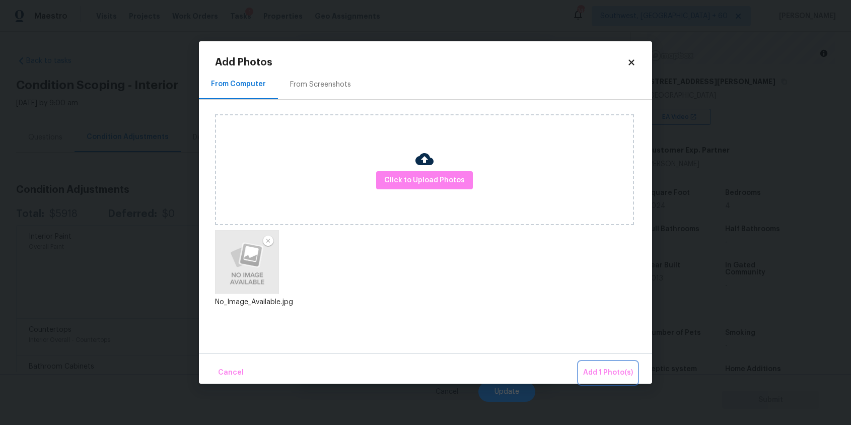
click at [614, 368] on span "Add 1 Photo(s)" at bounding box center [608, 373] width 50 height 13
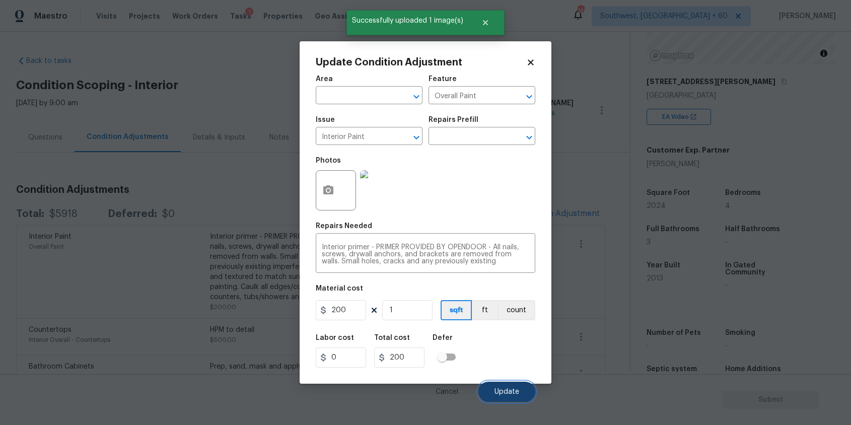
click at [518, 387] on button "Update" at bounding box center [506, 392] width 57 height 20
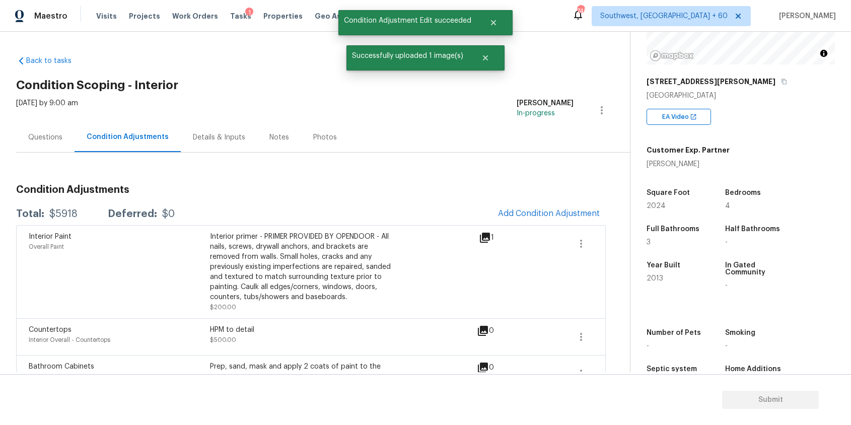
click at [31, 141] on div "Questions" at bounding box center [45, 137] width 34 height 10
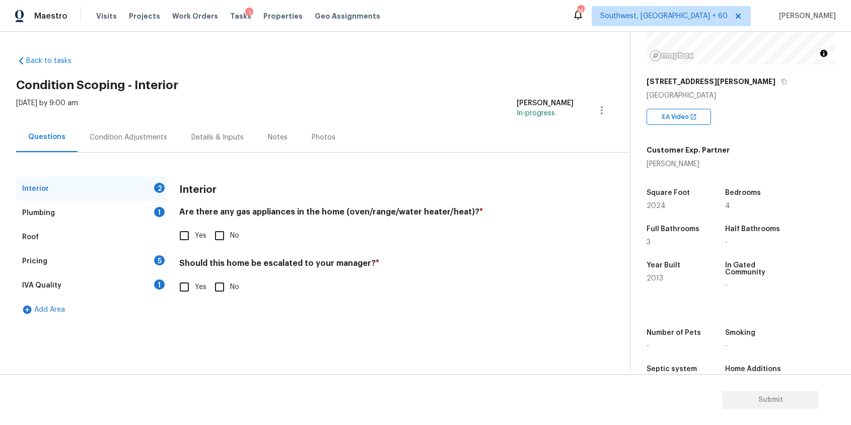
click at [233, 237] on span "No" at bounding box center [234, 236] width 9 height 11
click at [230, 237] on input "No" at bounding box center [219, 235] width 21 height 21
checkbox input "true"
click at [222, 278] on input "No" at bounding box center [219, 286] width 21 height 21
checkbox input "true"
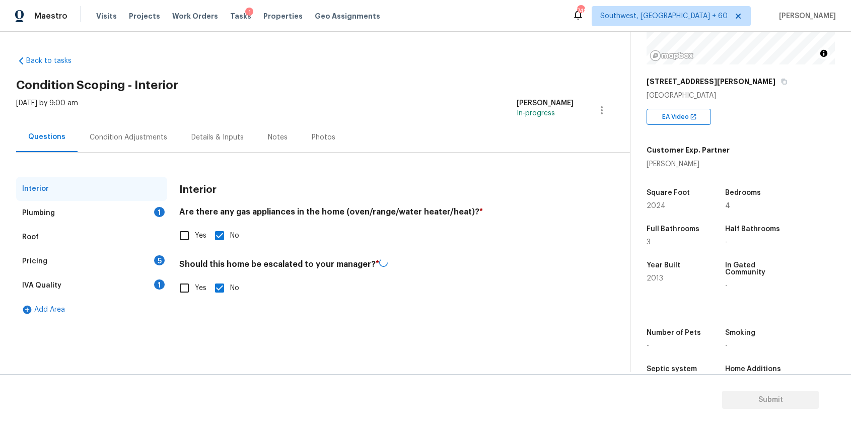
click at [152, 218] on div "Plumbing 1" at bounding box center [91, 213] width 151 height 24
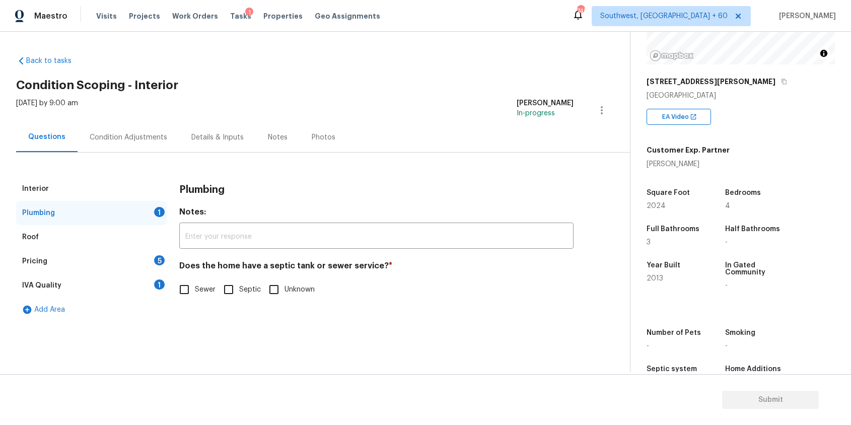
click at [193, 298] on input "Sewer" at bounding box center [184, 289] width 21 height 21
checkbox input "true"
click at [149, 263] on div "Pricing 5" at bounding box center [91, 261] width 151 height 24
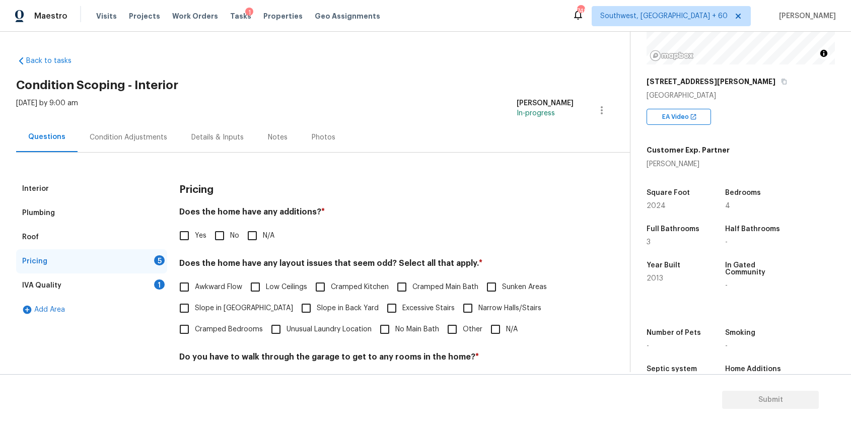
click at [260, 234] on input "N/A" at bounding box center [252, 235] width 21 height 21
checkbox input "true"
click at [500, 333] on input "N/A" at bounding box center [495, 329] width 21 height 21
checkbox input "true"
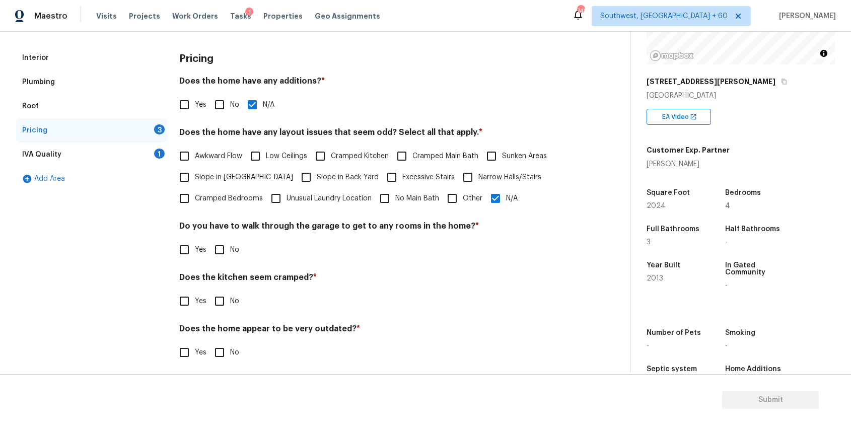
scroll to position [137, 0]
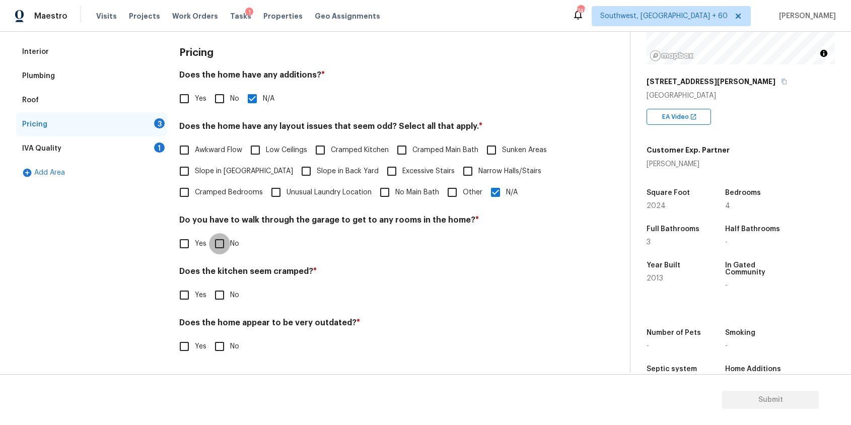
click at [225, 242] on input "No" at bounding box center [219, 243] width 21 height 21
checkbox input "true"
click at [218, 286] on input "No" at bounding box center [219, 296] width 21 height 21
checkbox input "true"
click at [218, 340] on input "No" at bounding box center [219, 346] width 21 height 21
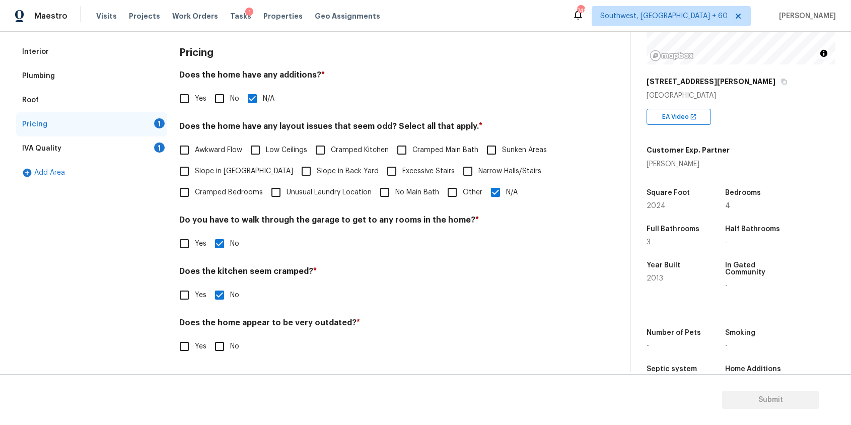
checkbox input "true"
click at [151, 142] on div "IVA Quality 1" at bounding box center [91, 148] width 151 height 24
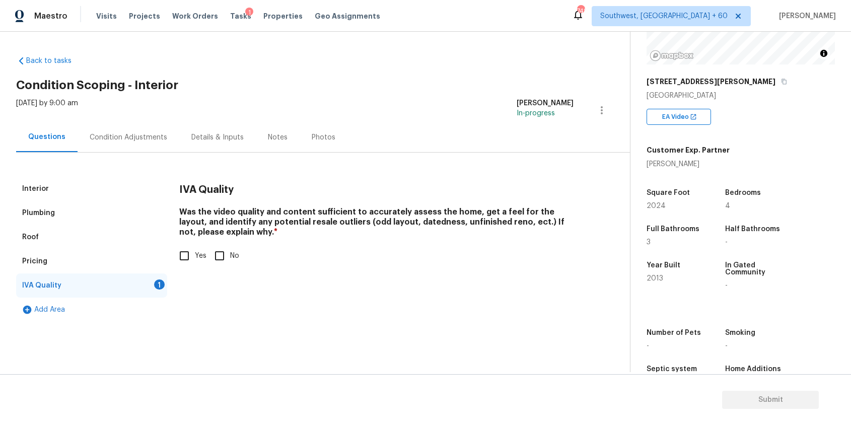
click at [190, 235] on h4 "Was the video quality and content sufficient to accurately assess the home, get…" at bounding box center [376, 224] width 394 height 34
click at [152, 153] on div "Interior Plumbing Roof Pricing IVA Quality 1 Add Area IVA Quality Was the video…" at bounding box center [311, 237] width 590 height 169
click at [149, 138] on div "Condition Adjustments" at bounding box center [129, 137] width 78 height 10
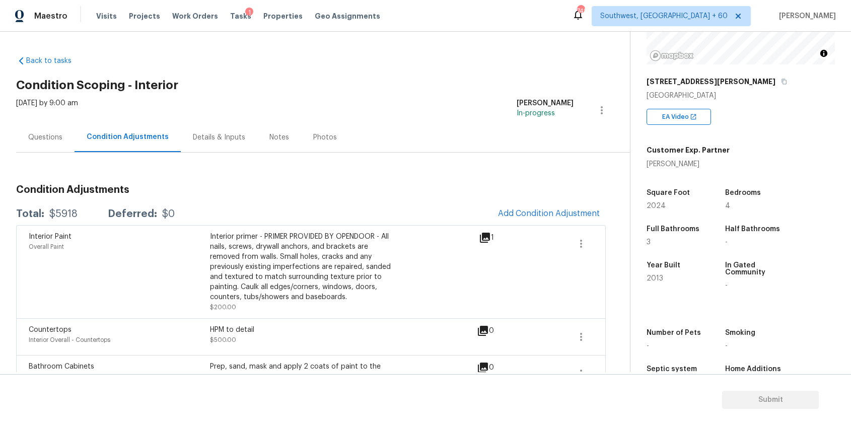
click at [76, 206] on div "Total: $5918 Deferred: $0 Add Condition Adjustment" at bounding box center [311, 214] width 590 height 22
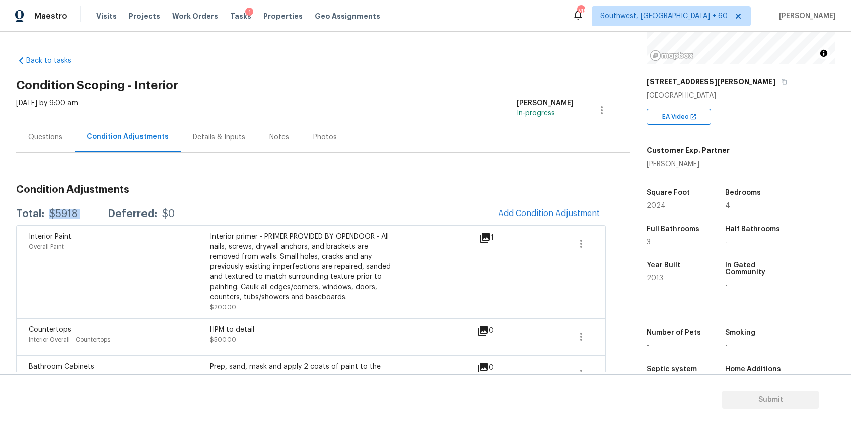
copy div "$5918"
click at [66, 210] on div "$5918" at bounding box center [63, 214] width 28 height 10
click at [50, 136] on div "Questions" at bounding box center [45, 137] width 34 height 10
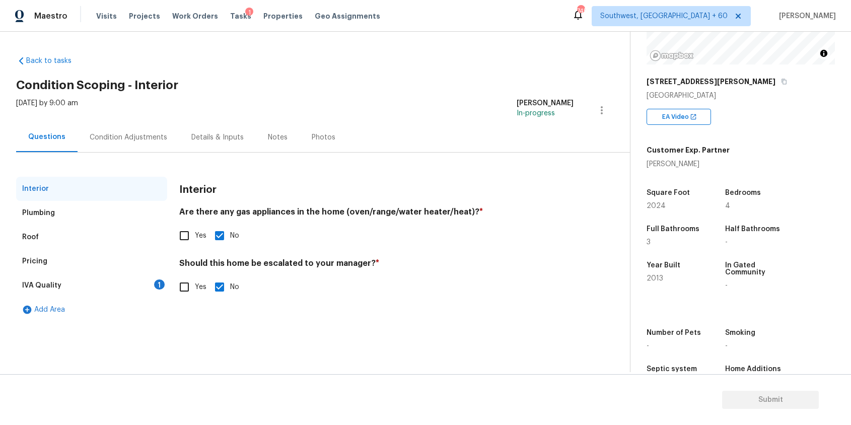
click at [156, 137] on div "Condition Adjustments" at bounding box center [129, 137] width 78 height 10
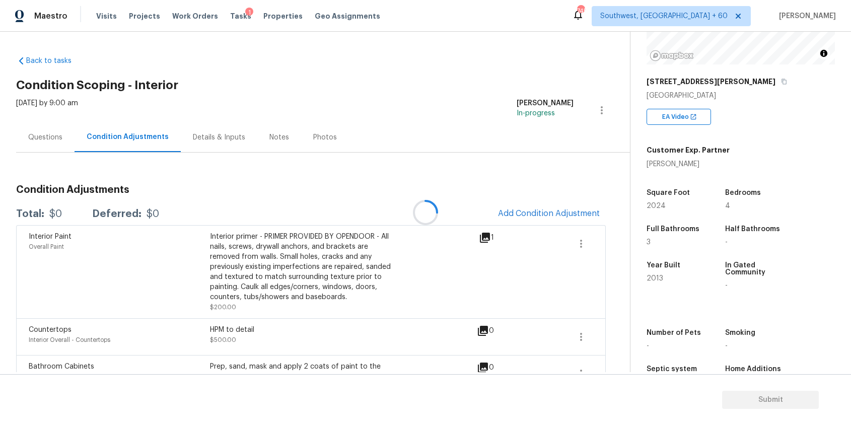
click at [54, 121] on div "[DATE] by 9:00 am" at bounding box center [47, 110] width 62 height 24
click at [55, 129] on div "Questions" at bounding box center [45, 137] width 58 height 30
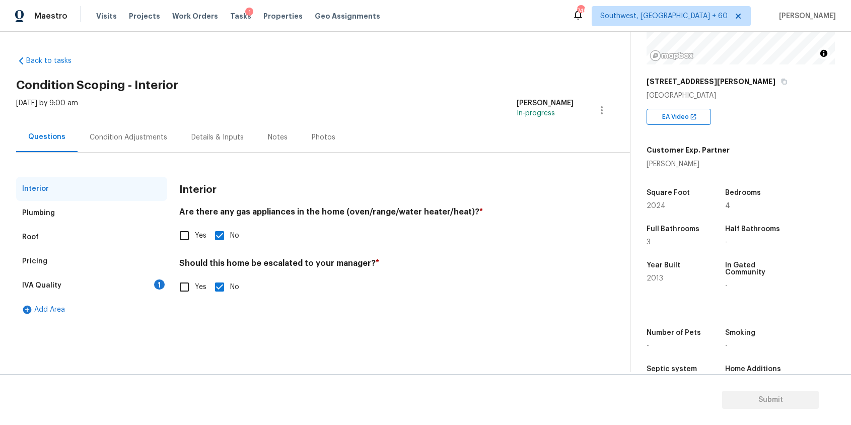
click at [123, 285] on div "IVA Quality 1" at bounding box center [91, 285] width 151 height 24
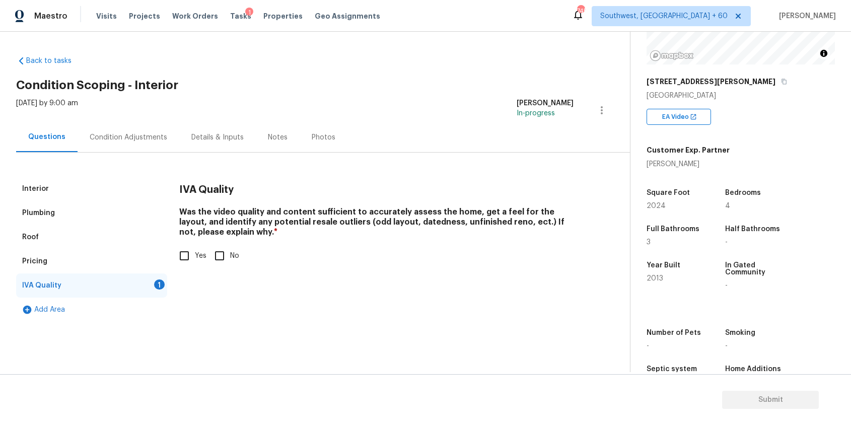
click at [184, 251] on input "Yes" at bounding box center [184, 255] width 21 height 21
checkbox input "true"
click at [147, 113] on div "Wed, Sep 10 2025 by 9:00 am Ranjith Kumar P In-progress" at bounding box center [323, 110] width 614 height 24
click at [155, 134] on div "Condition Adjustments" at bounding box center [129, 137] width 78 height 10
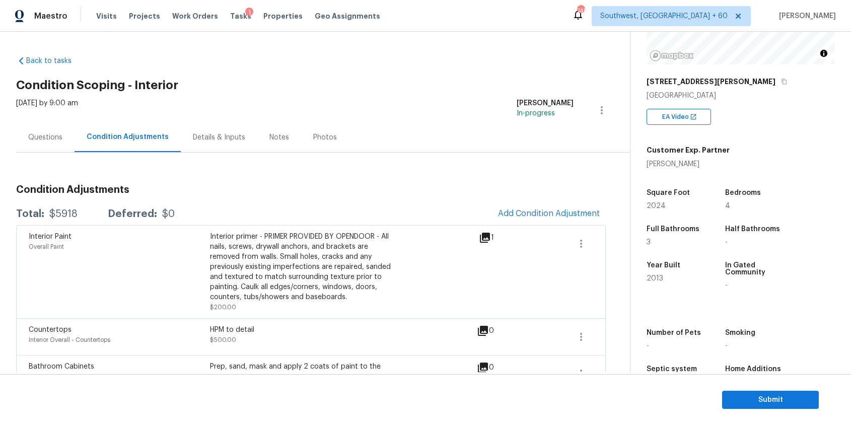
click at [54, 132] on div "Questions" at bounding box center [45, 137] width 34 height 10
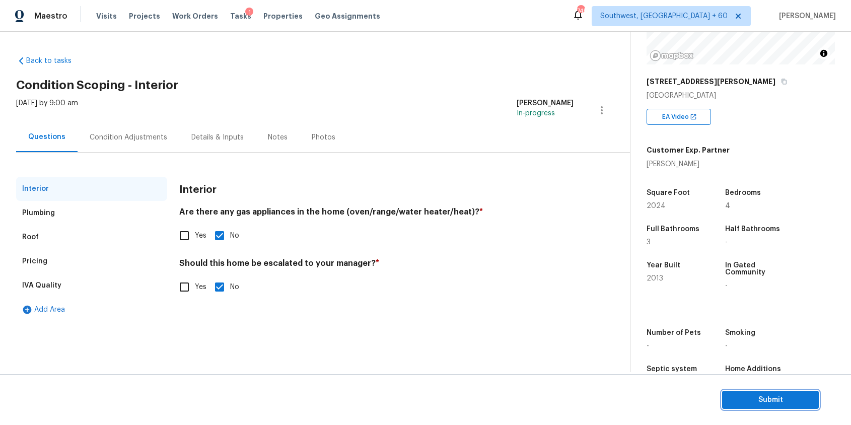
click at [793, 406] on button "Submit" at bounding box center [770, 400] width 97 height 19
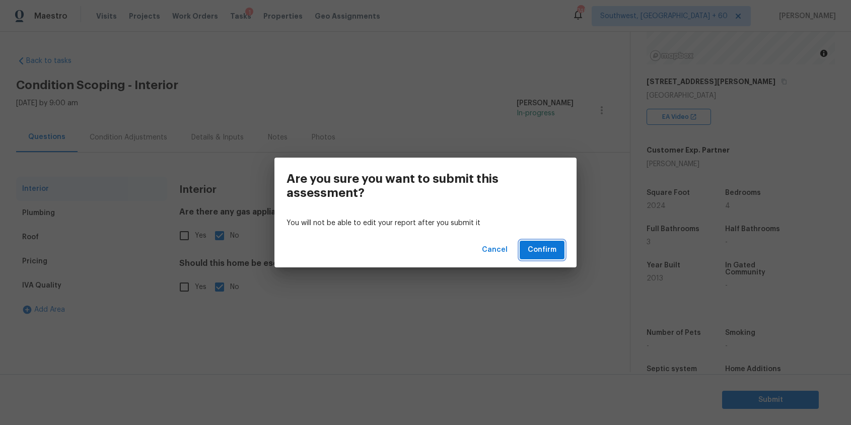
click at [551, 253] on span "Confirm" at bounding box center [542, 250] width 29 height 13
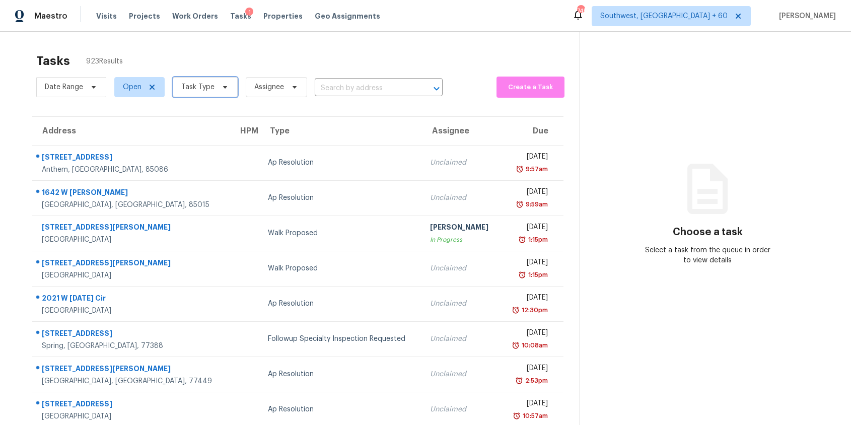
click at [200, 93] on span "Task Type" at bounding box center [205, 87] width 65 height 20
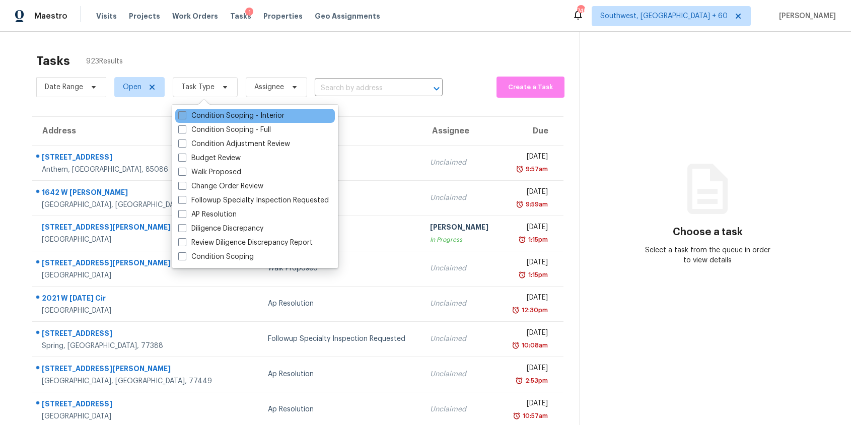
click at [244, 111] on label "Condition Scoping - Interior" at bounding box center [231, 116] width 106 height 10
click at [185, 111] on input "Condition Scoping - Interior" at bounding box center [181, 114] width 7 height 7
checkbox input "true"
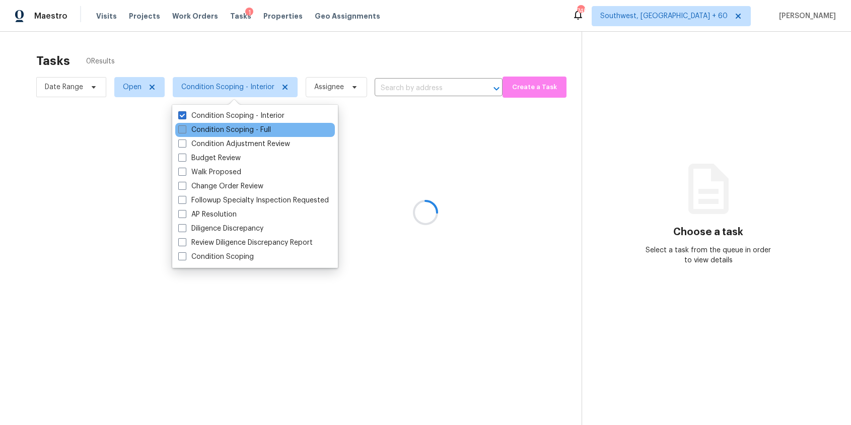
click at [244, 129] on label "Condition Scoping - Full" at bounding box center [224, 130] width 93 height 10
click at [185, 129] on input "Condition Scoping - Full" at bounding box center [181, 128] width 7 height 7
checkbox input "true"
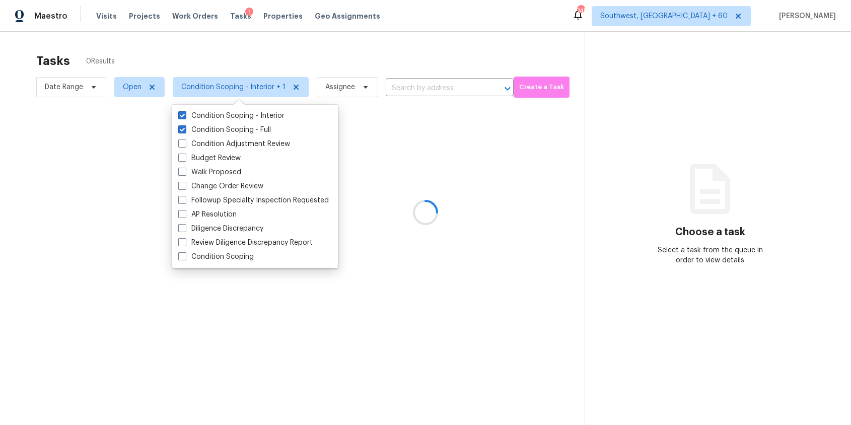
click at [282, 49] on div at bounding box center [425, 212] width 851 height 425
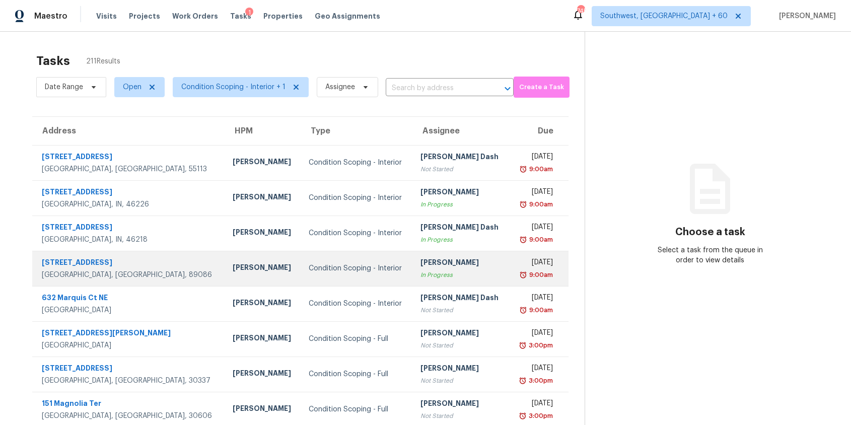
scroll to position [99, 0]
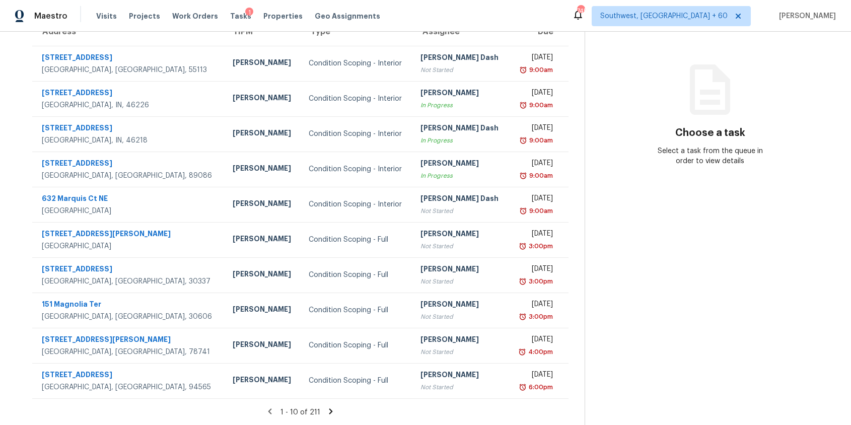
click at [329, 410] on icon at bounding box center [331, 411] width 4 height 6
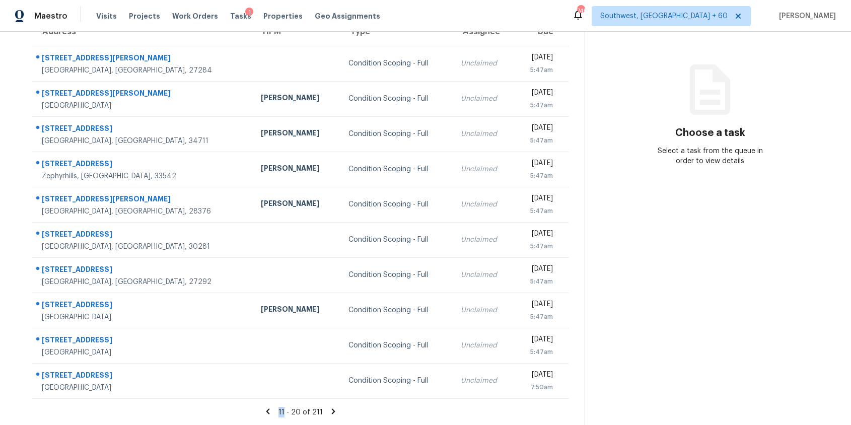
click at [329, 409] on icon at bounding box center [333, 411] width 9 height 9
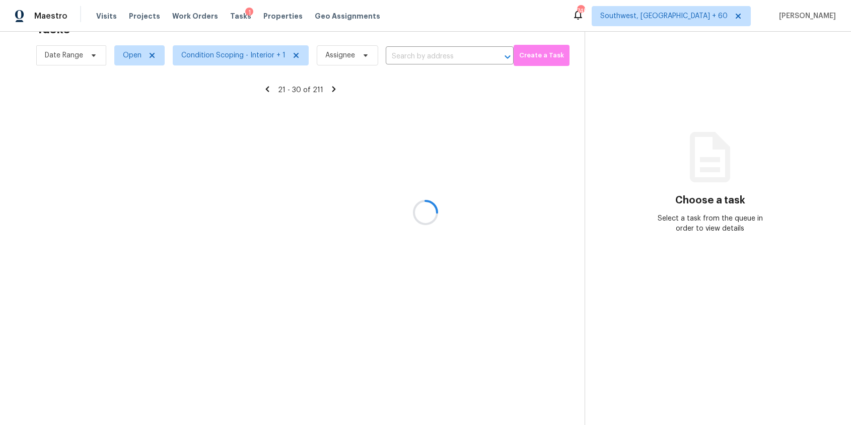
scroll to position [32, 0]
click at [328, 409] on div at bounding box center [425, 212] width 851 height 425
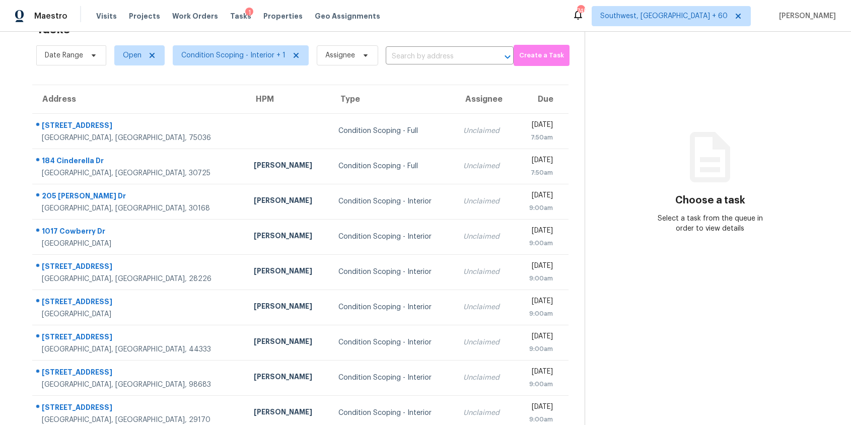
scroll to position [99, 0]
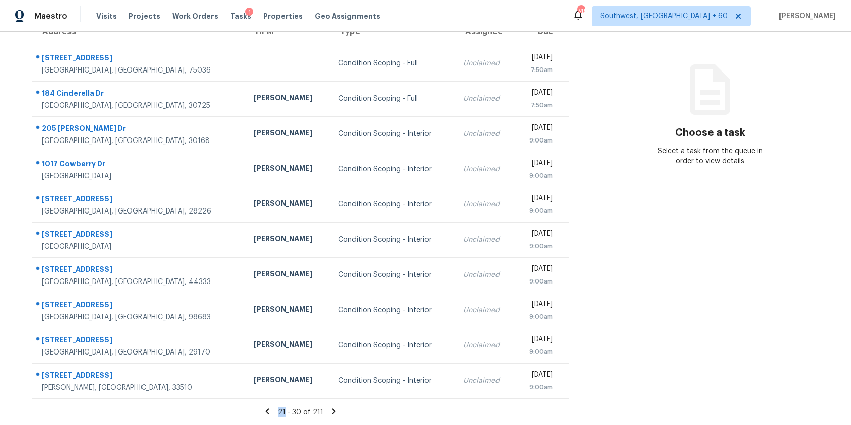
click at [332, 409] on icon at bounding box center [334, 411] width 4 height 6
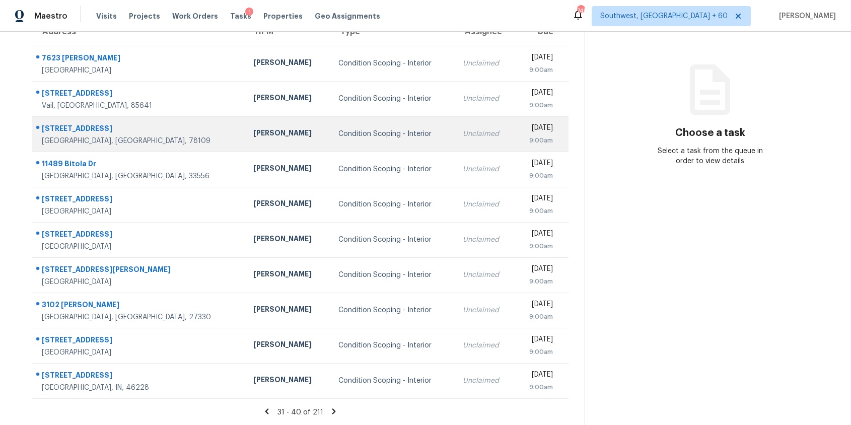
click at [463, 138] on div "Unclaimed" at bounding box center [485, 134] width 44 height 10
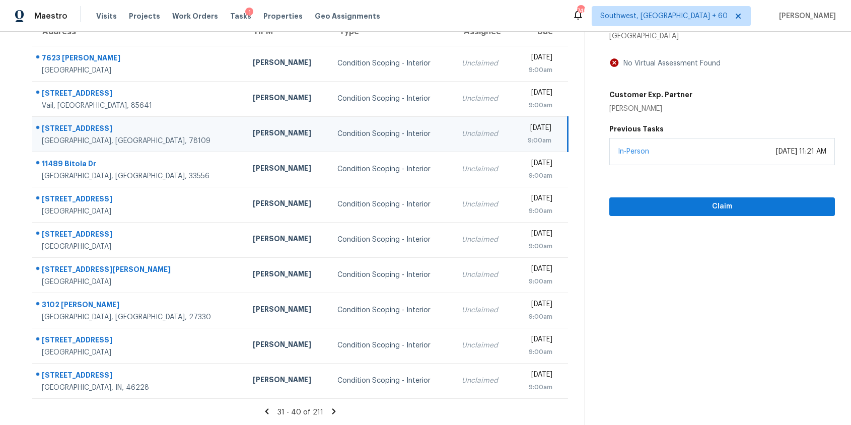
click at [462, 129] on div "Unclaimed" at bounding box center [483, 134] width 43 height 10
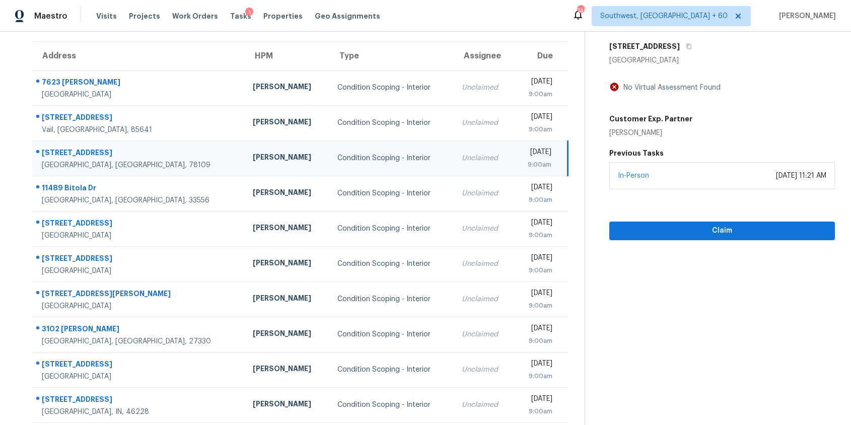
scroll to position [74, 0]
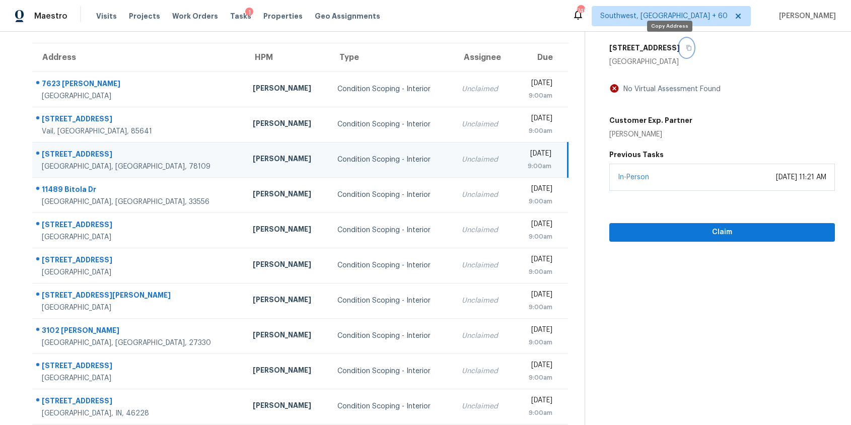
click at [687, 49] on icon "button" at bounding box center [689, 48] width 5 height 6
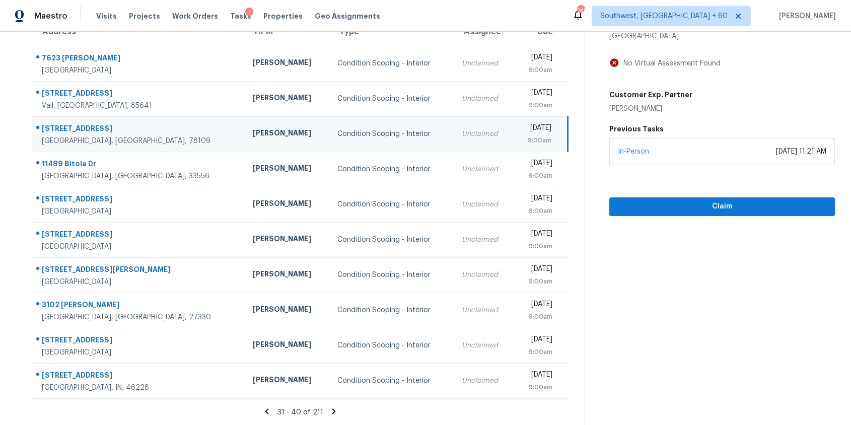
click at [334, 407] on icon at bounding box center [333, 411] width 9 height 9
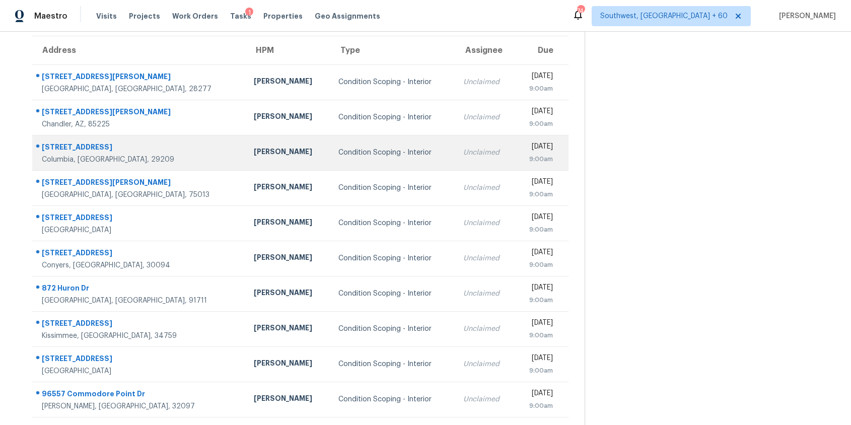
scroll to position [99, 0]
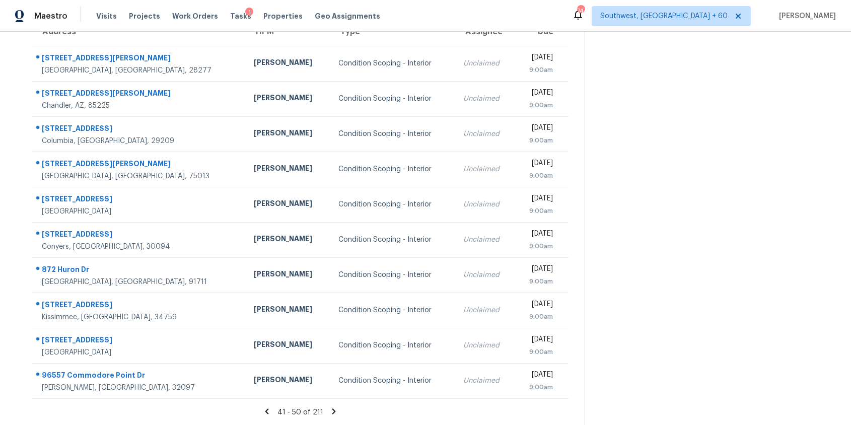
click at [332, 409] on icon at bounding box center [334, 411] width 4 height 6
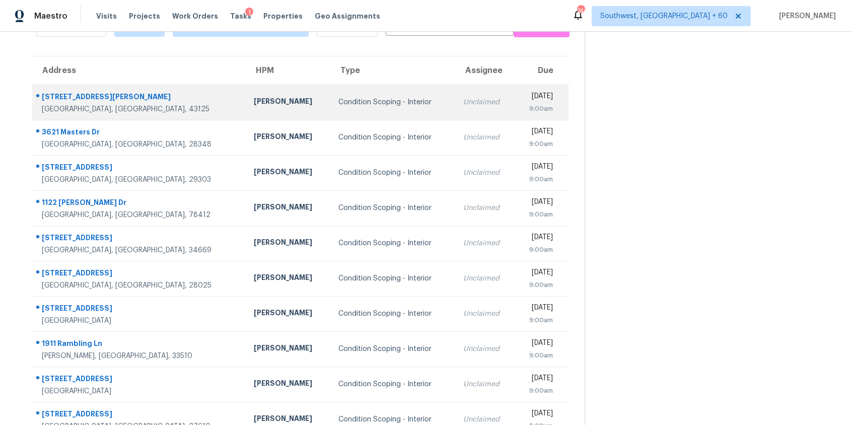
scroll to position [50, 0]
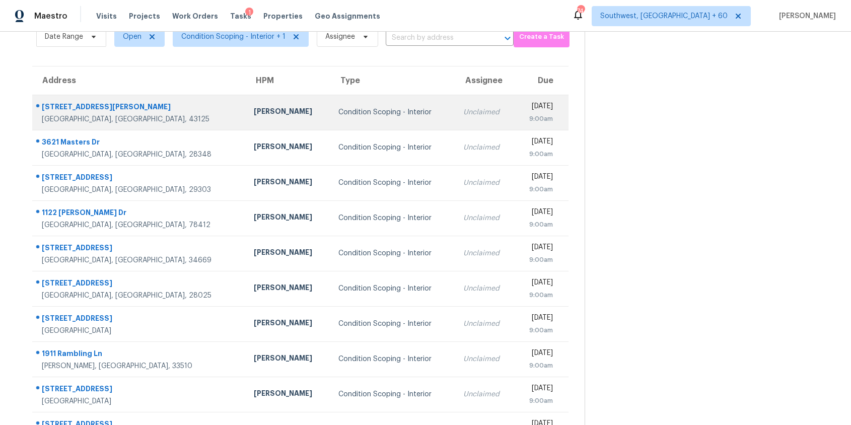
click at [455, 124] on td "Unclaimed" at bounding box center [484, 112] width 59 height 35
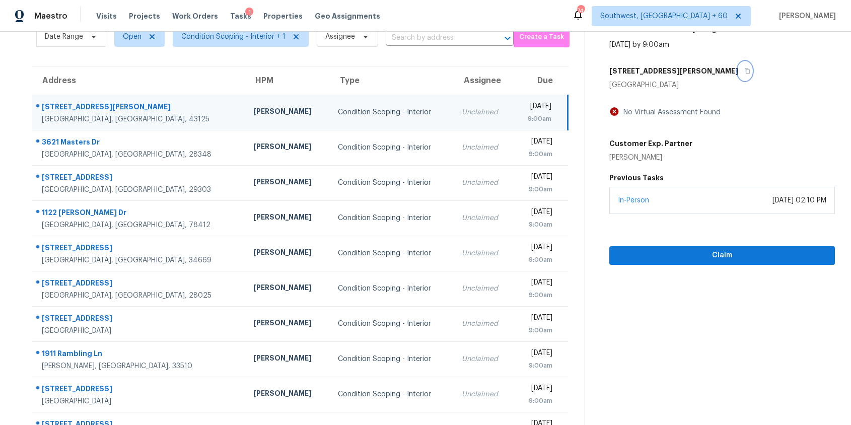
click at [744, 70] on icon "button" at bounding box center [747, 71] width 6 height 6
click at [391, 129] on td "Condition Scoping - Interior" at bounding box center [392, 112] width 124 height 35
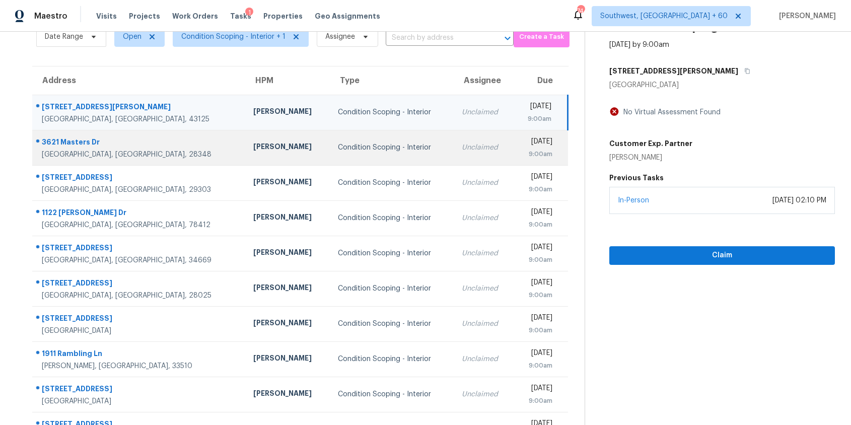
click at [462, 146] on div "Unclaimed" at bounding box center [483, 148] width 43 height 10
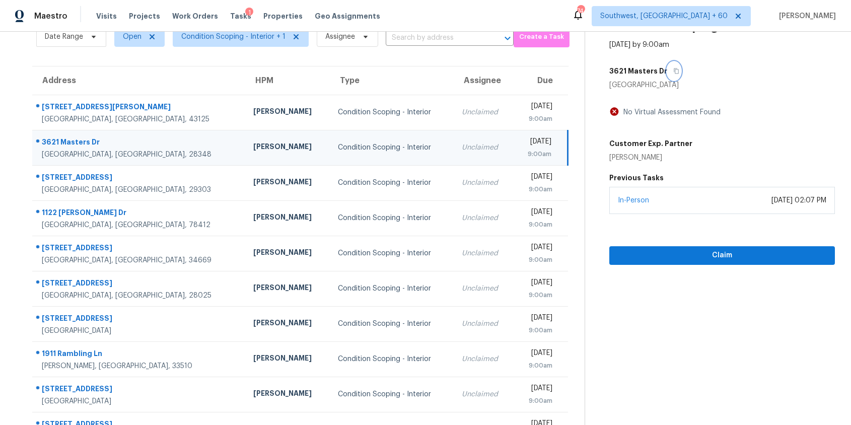
click at [667, 68] on button "button" at bounding box center [674, 71] width 14 height 18
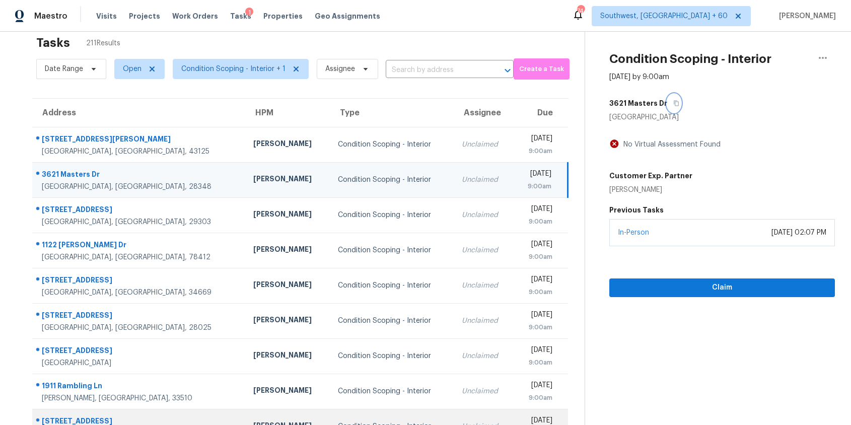
scroll to position [0, 0]
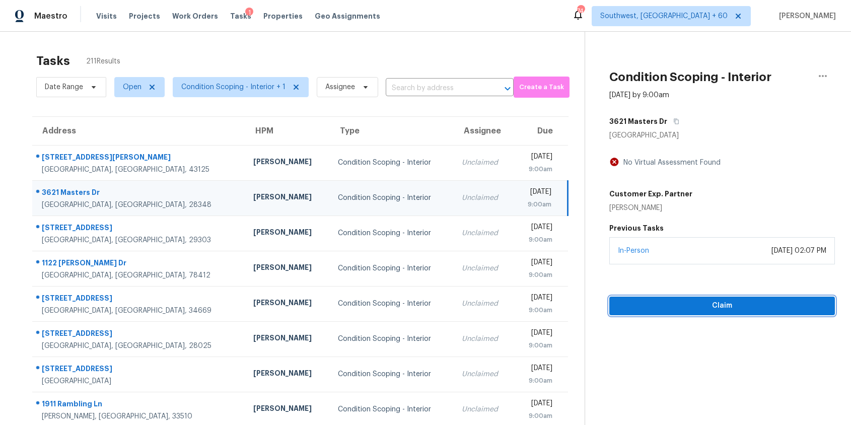
click at [682, 304] on span "Claim" at bounding box center [721, 306] width 209 height 13
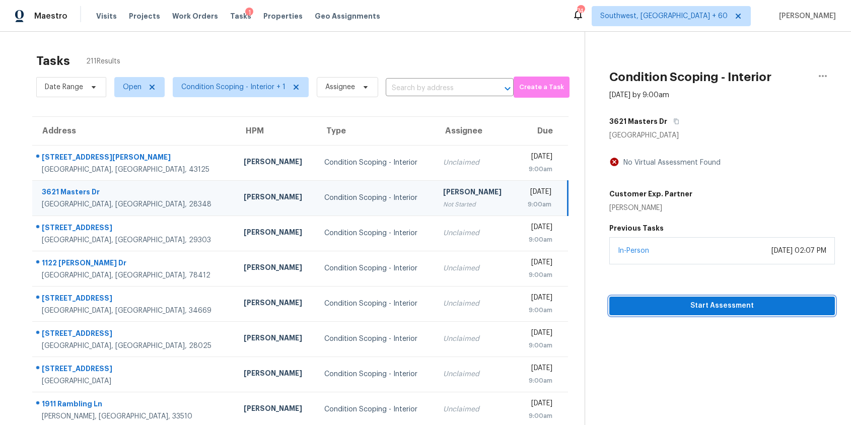
click at [711, 305] on span "Start Assessment" at bounding box center [721, 306] width 209 height 13
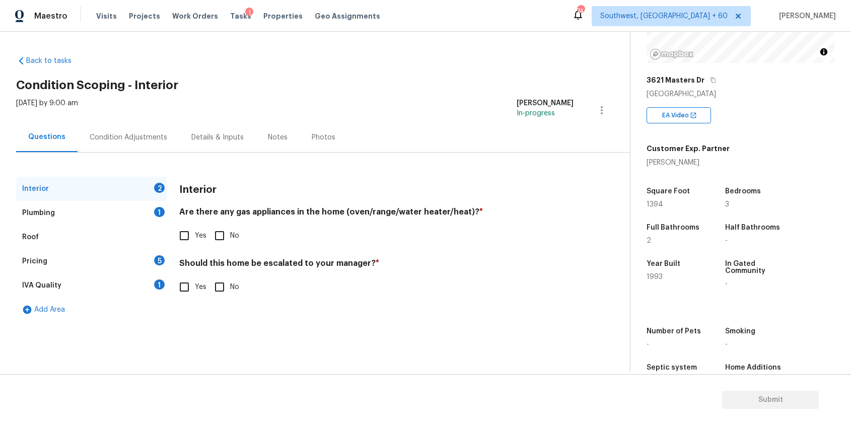
scroll to position [160, 0]
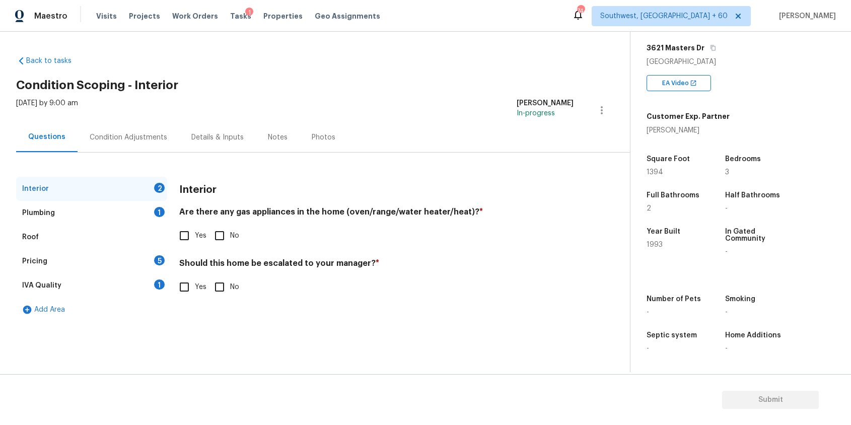
click at [187, 286] on input "Yes" at bounding box center [184, 286] width 21 height 21
checkbox input "true"
click at [206, 301] on div "​ Photos" at bounding box center [376, 346] width 394 height 95
click at [228, 316] on input "text" at bounding box center [376, 313] width 394 height 24
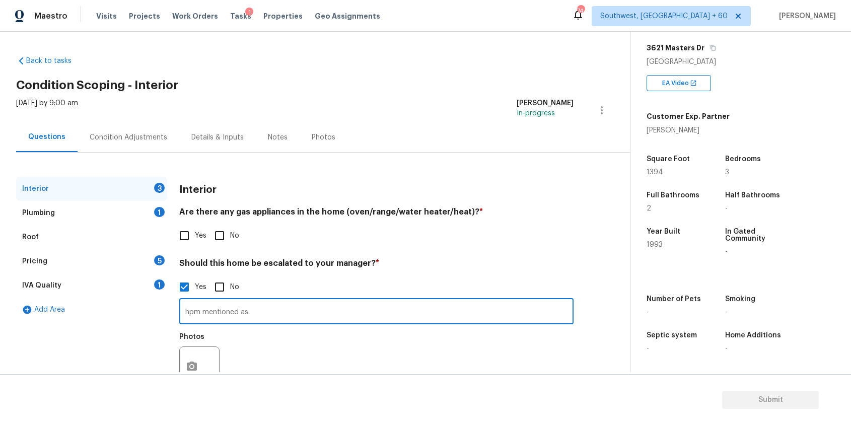
paste input "Minor floor settling. Avg for age of home"
type input "hpm mentioned as Minor floor settling. Avg for age of home"
click at [202, 362] on button "button" at bounding box center [192, 366] width 24 height 39
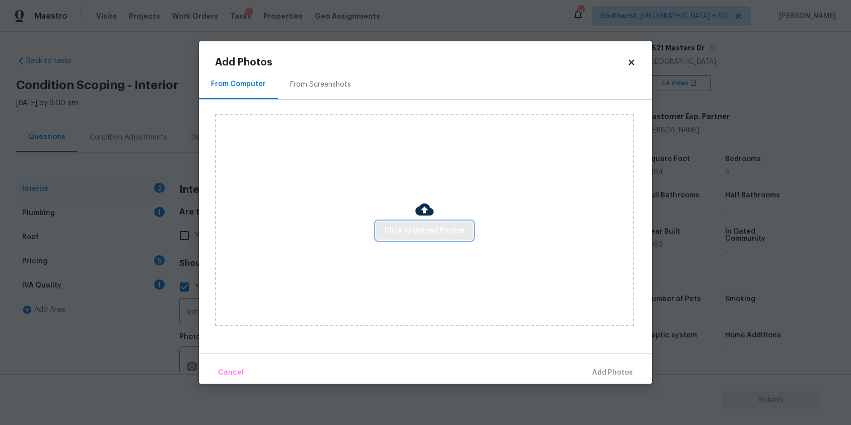
click at [437, 239] on button "Click to Upload Photos" at bounding box center [424, 231] width 97 height 19
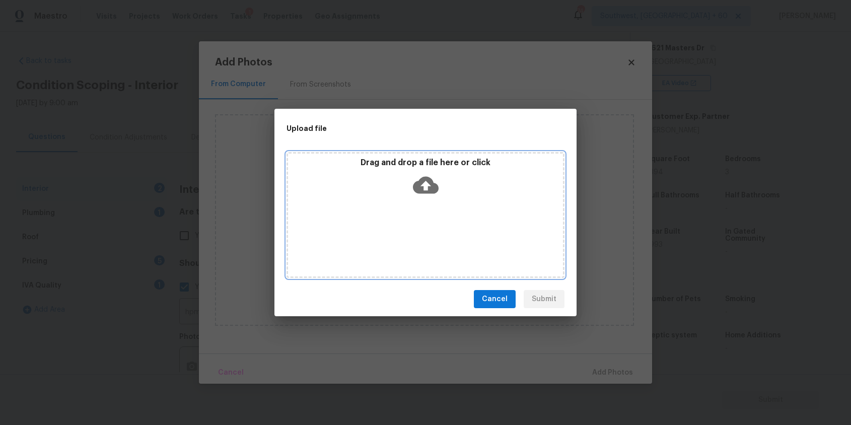
click at [437, 239] on div "Drag and drop a file here or click" at bounding box center [426, 215] width 278 height 126
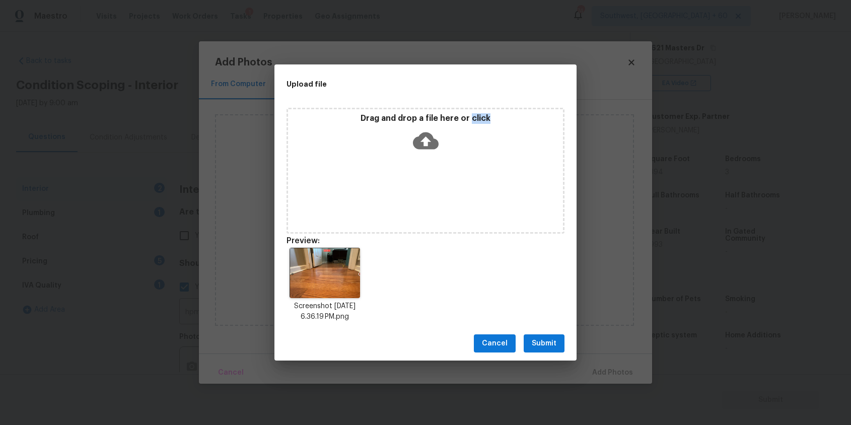
click at [554, 340] on span "Submit" at bounding box center [544, 343] width 25 height 13
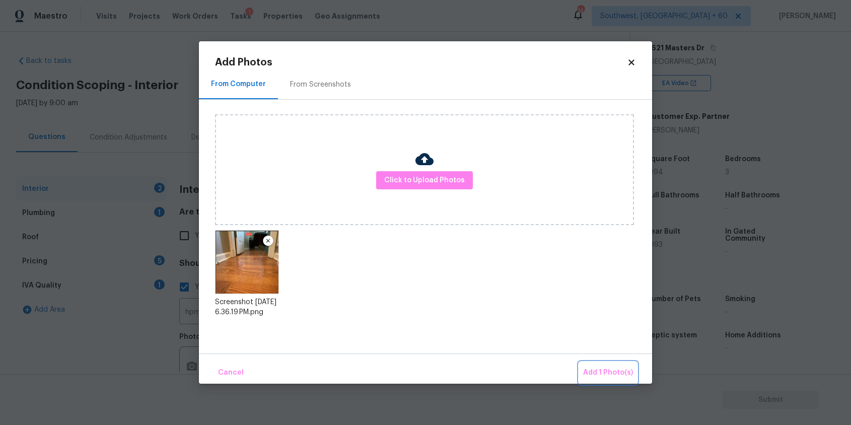
click at [599, 366] on button "Add 1 Photo(s)" at bounding box center [608, 373] width 58 height 22
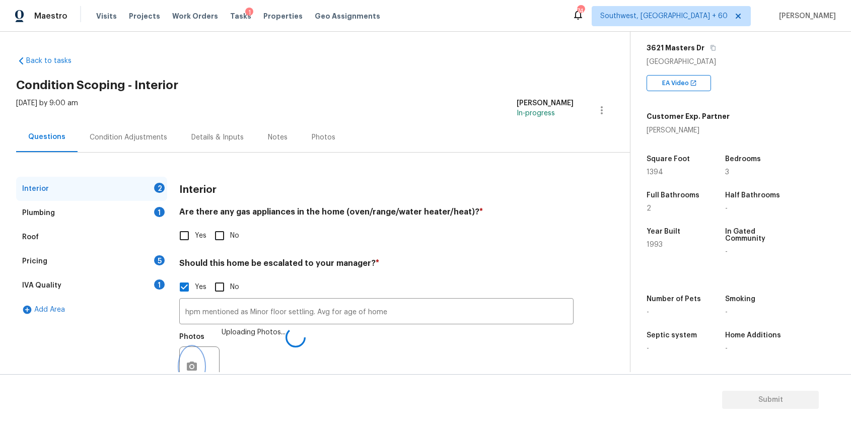
scroll to position [14, 0]
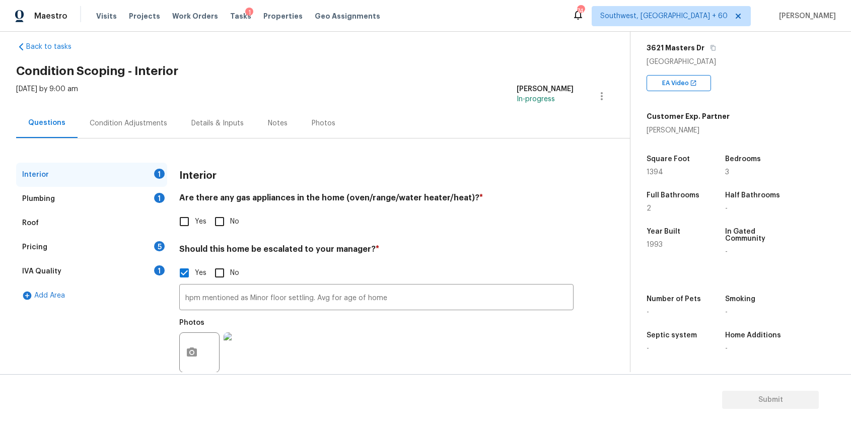
click at [219, 224] on input "No" at bounding box center [219, 221] width 21 height 21
checkbox input "true"
click at [135, 213] on div "Roof" at bounding box center [91, 223] width 151 height 24
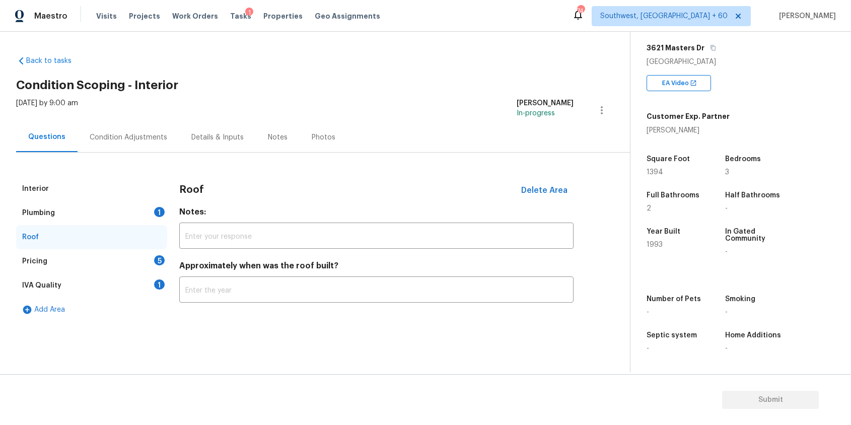
scroll to position [0, 0]
click at [162, 219] on div "Plumbing 1" at bounding box center [91, 213] width 151 height 24
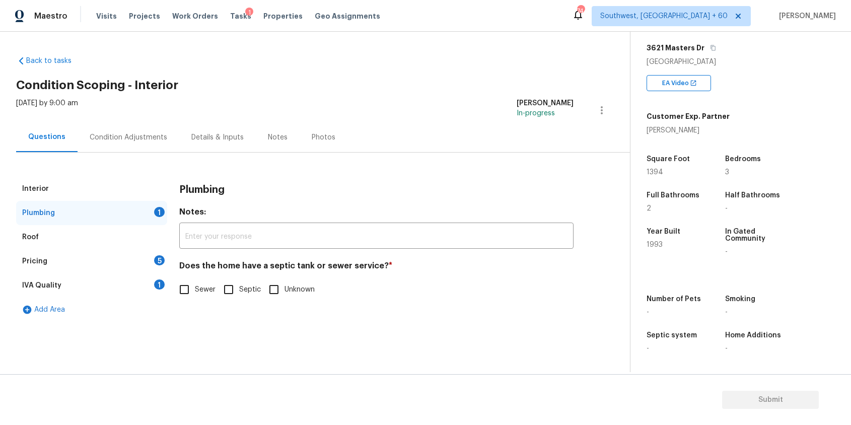
click at [205, 301] on div "Plumbing Notes: ​ Does the home have a septic tank or sewer service? * Sewer Se…" at bounding box center [376, 244] width 394 height 135
click at [187, 292] on input "Sewer" at bounding box center [184, 289] width 21 height 21
checkbox input "true"
click at [160, 268] on div "Pricing 5" at bounding box center [91, 261] width 151 height 24
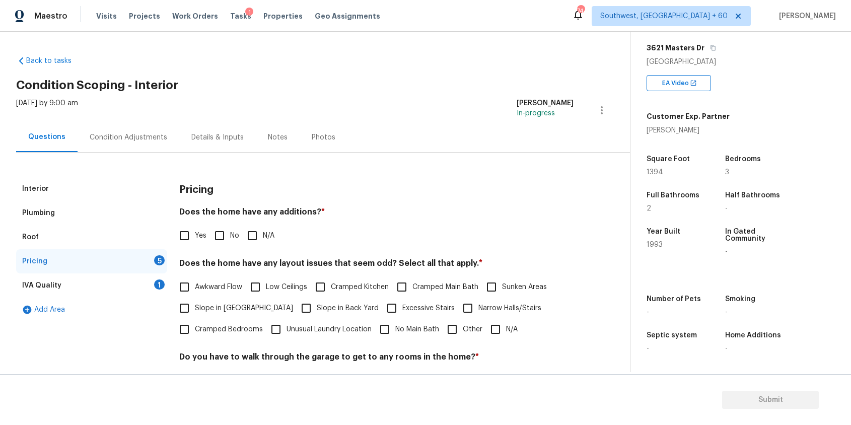
click at [264, 236] on span "N/A" at bounding box center [269, 236] width 12 height 11
click at [263, 236] on input "N/A" at bounding box center [252, 235] width 21 height 21
checkbox input "true"
click at [457, 305] on input "Narrow Halls/Stairs" at bounding box center [467, 308] width 21 height 21
checkbox input "true"
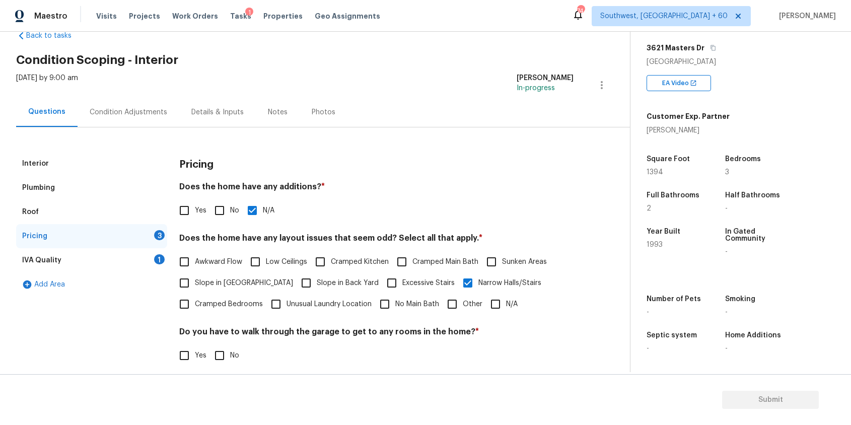
scroll to position [51, 0]
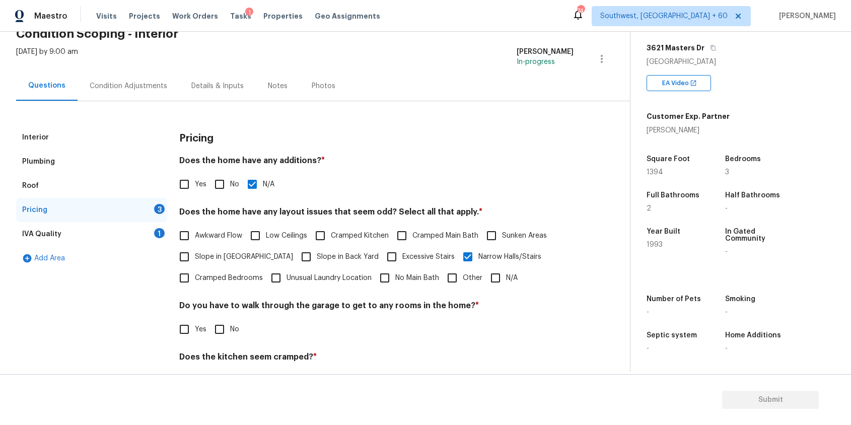
click at [232, 325] on span "No" at bounding box center [234, 329] width 9 height 11
click at [230, 325] on input "No" at bounding box center [219, 329] width 21 height 21
checkbox input "true"
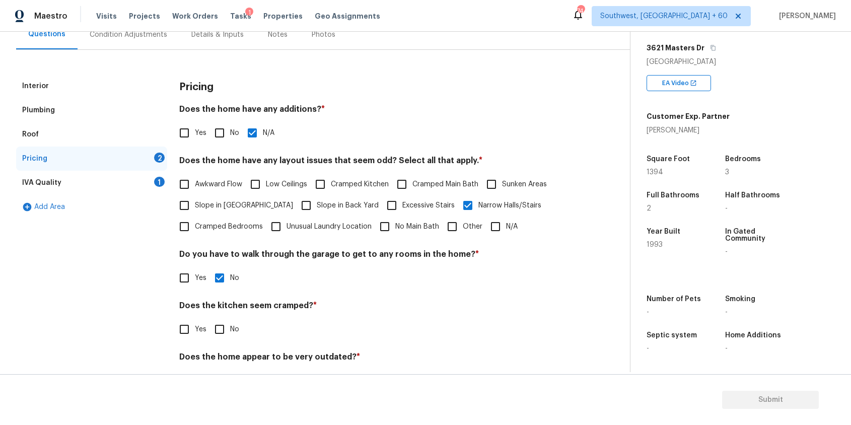
scroll to position [124, 0]
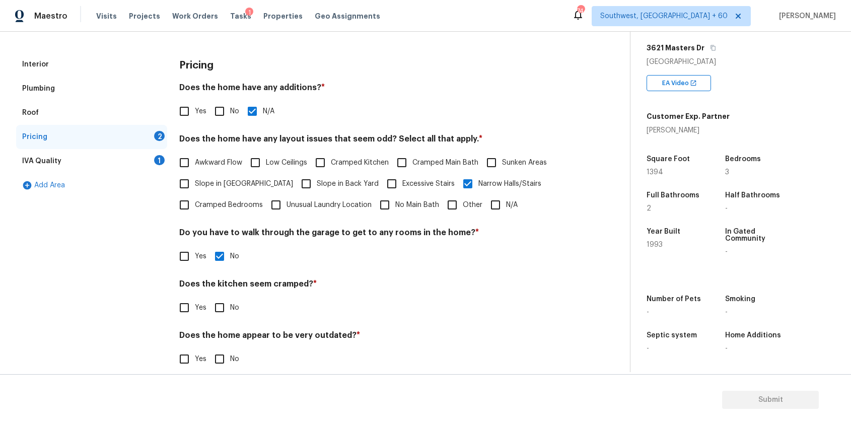
click at [203, 309] on span "Yes" at bounding box center [201, 308] width 12 height 11
click at [195, 309] on input "Yes" at bounding box center [184, 307] width 21 height 21
checkbox input "true"
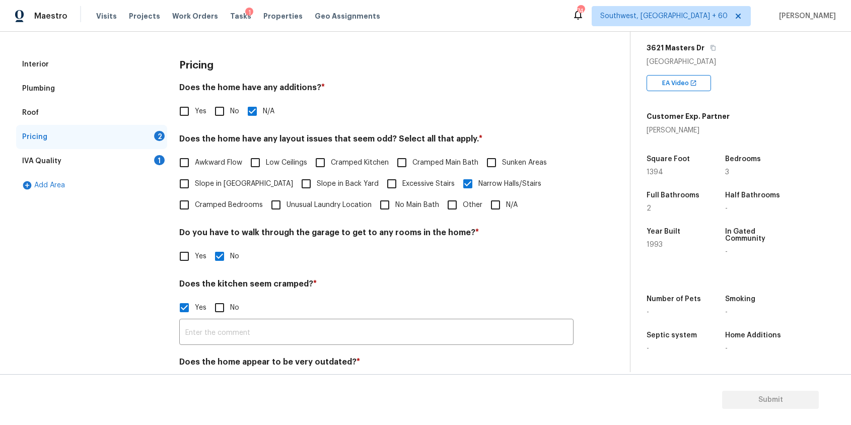
click at [229, 310] on input "No" at bounding box center [219, 307] width 21 height 21
checkbox input "true"
checkbox input "false"
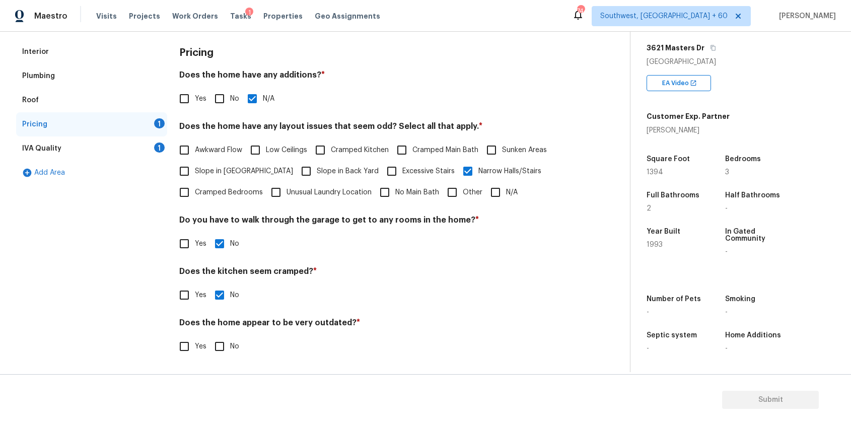
scroll to position [137, 0]
click at [222, 351] on input "No" at bounding box center [219, 346] width 21 height 21
checkbox input "true"
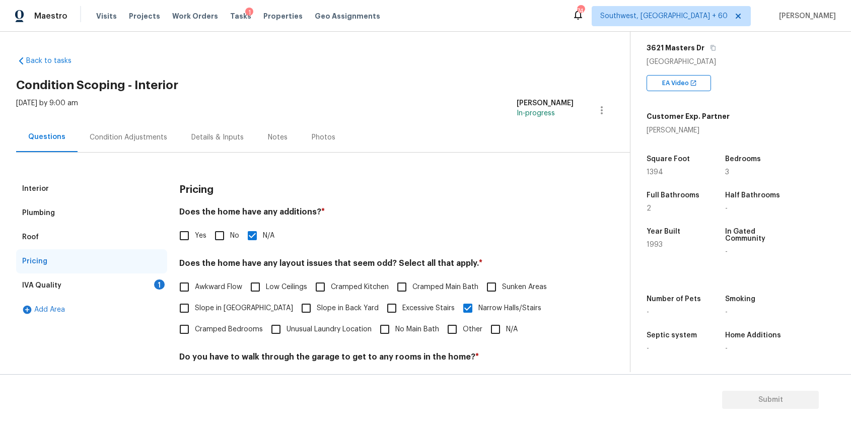
click at [165, 287] on div "IVA Quality 1" at bounding box center [91, 285] width 151 height 24
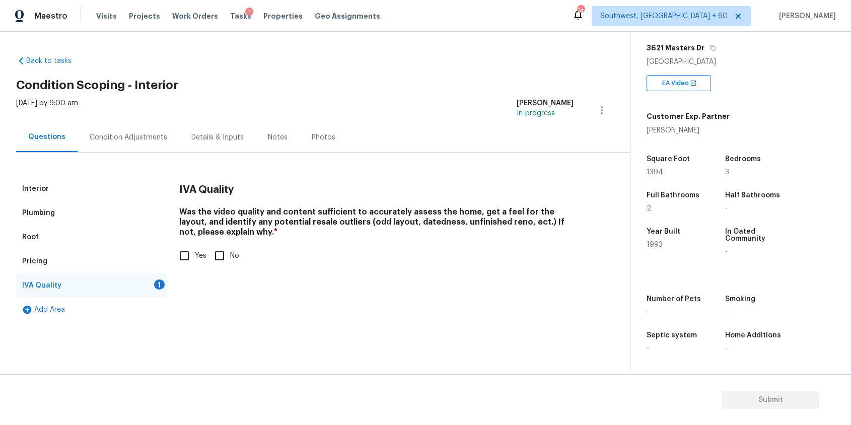
click at [191, 248] on input "Yes" at bounding box center [184, 255] width 21 height 21
checkbox input "true"
click at [110, 188] on div "Interior" at bounding box center [91, 189] width 151 height 24
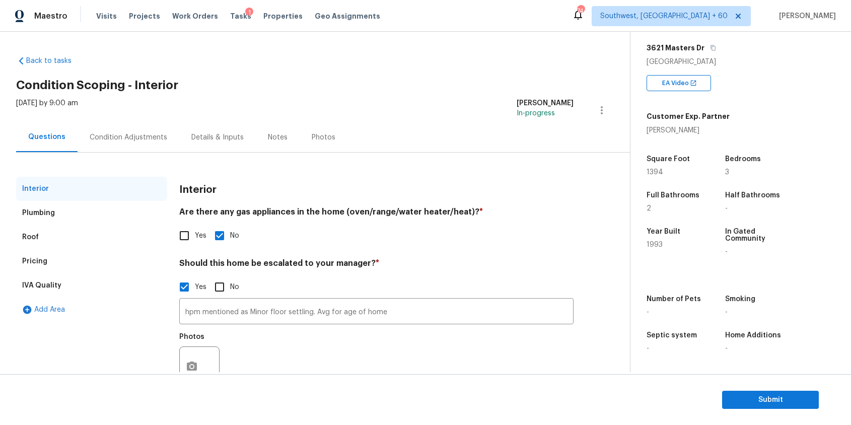
click at [86, 267] on div "Pricing" at bounding box center [91, 261] width 151 height 24
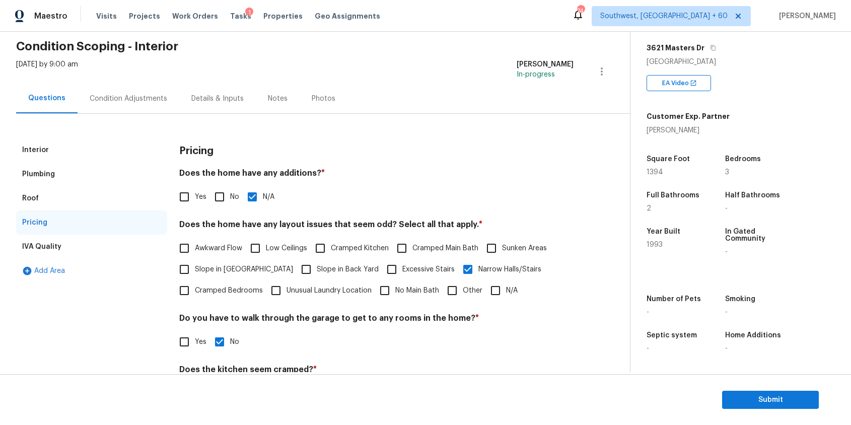
scroll to position [121, 0]
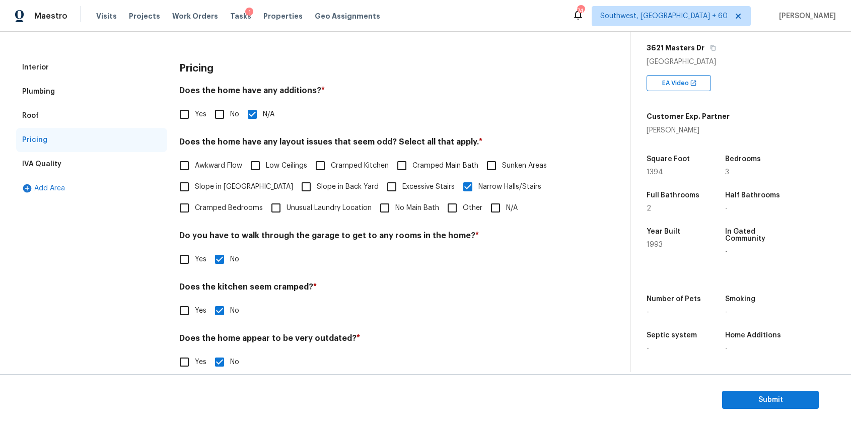
click at [243, 183] on span "Slope in Front Yard" at bounding box center [244, 187] width 98 height 11
click at [195, 183] on input "Slope in Front Yard" at bounding box center [184, 186] width 21 height 21
checkbox input "true"
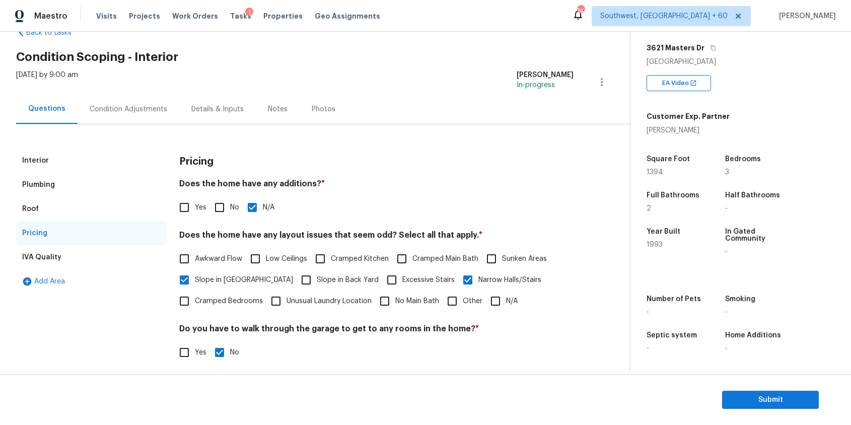
scroll to position [0, 0]
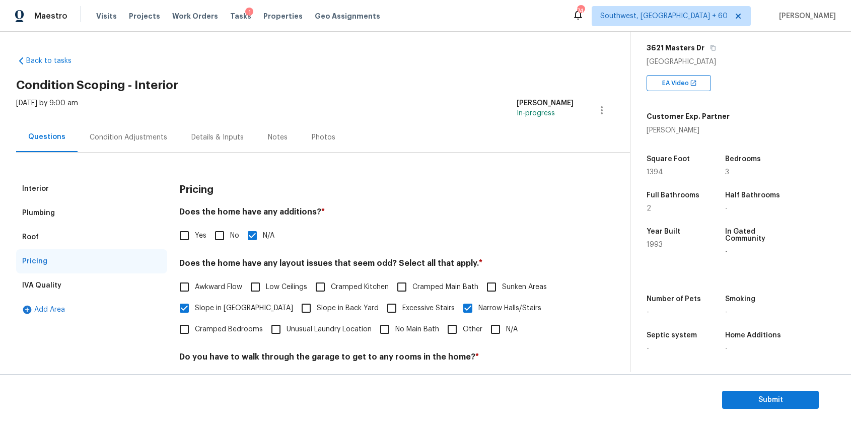
click at [156, 143] on div "Condition Adjustments" at bounding box center [129, 137] width 102 height 30
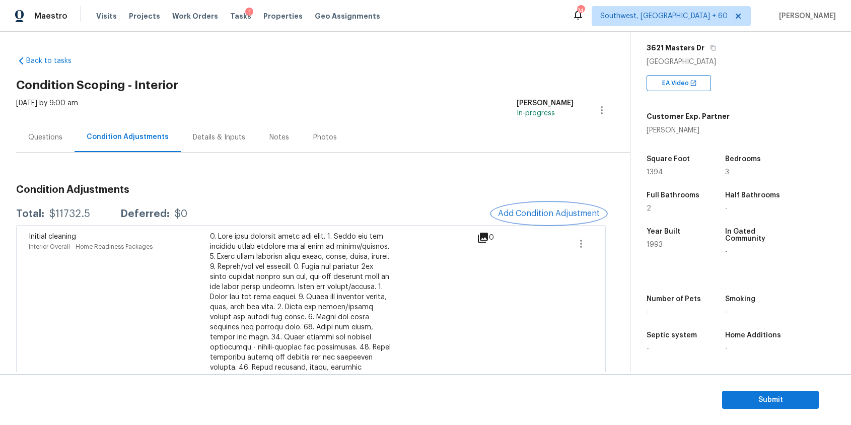
click at [534, 214] on span "Add Condition Adjustment" at bounding box center [549, 213] width 102 height 9
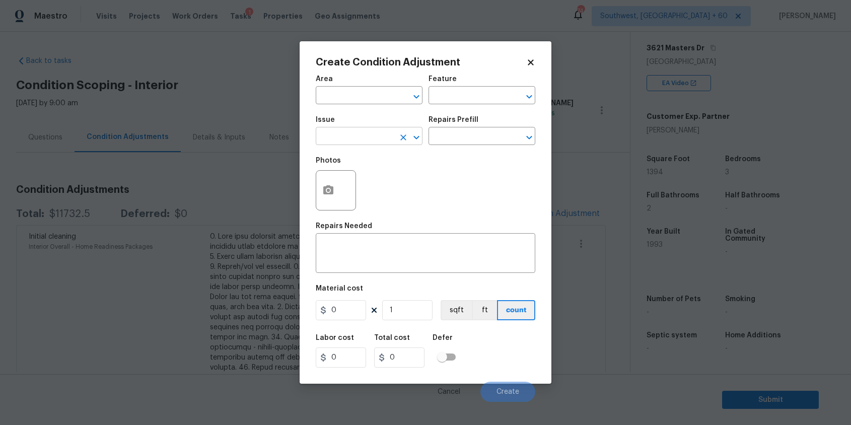
click at [373, 136] on input "text" at bounding box center [355, 137] width 79 height 16
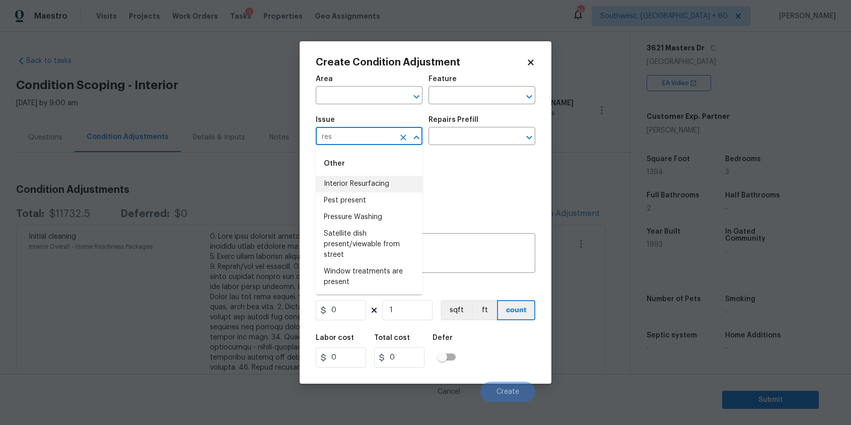
click at [387, 186] on li "Interior Resurfacing" at bounding box center [369, 184] width 107 height 17
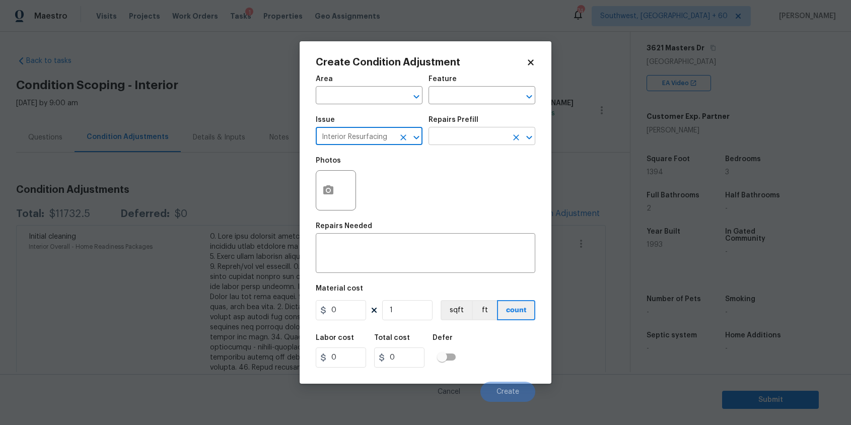
type input "Interior Resurfacing"
click at [456, 134] on input "text" at bounding box center [468, 137] width 79 height 16
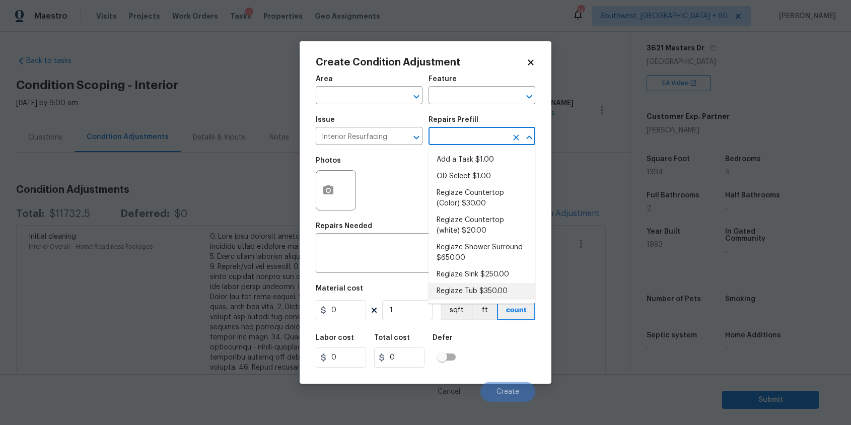
click at [503, 293] on li "Reglaze Tub $350.00" at bounding box center [482, 291] width 107 height 17
type textarea "Prep, mask, clean and reglaze the tub (white) both on the in and outer sides. H…"
type input "350"
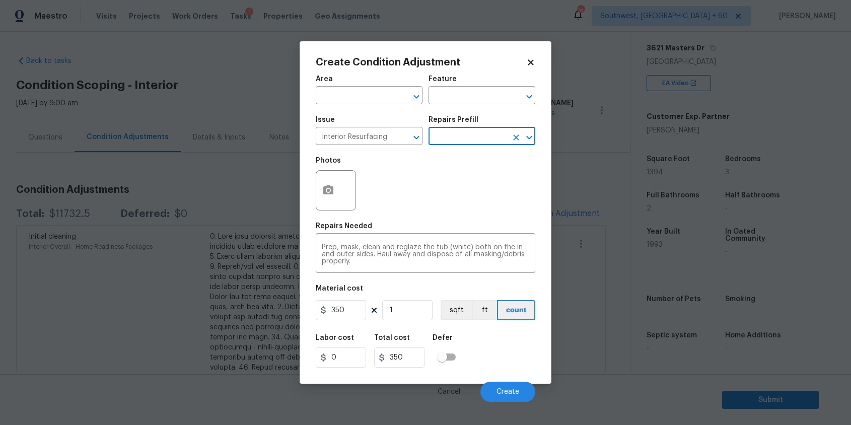
click at [367, 314] on div "350 1 sqft ft count" at bounding box center [426, 310] width 220 height 20
click at [363, 337] on div "Labor cost" at bounding box center [345, 340] width 58 height 13
click at [498, 387] on button "Create" at bounding box center [507, 392] width 55 height 20
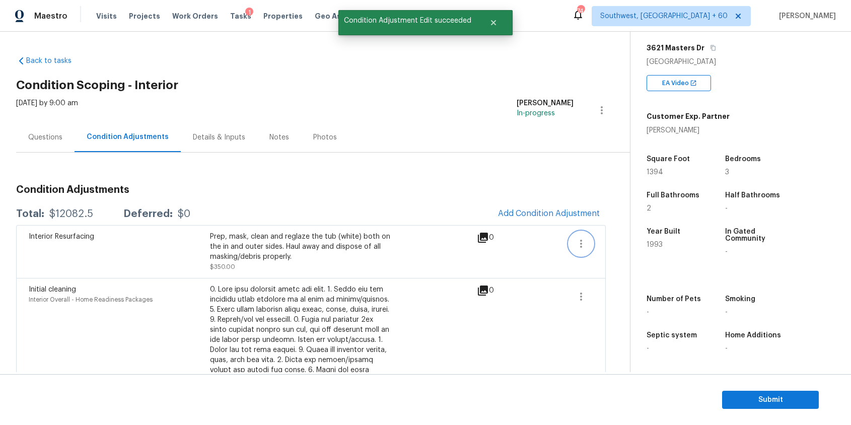
click at [586, 244] on icon "button" at bounding box center [581, 244] width 12 height 12
click at [638, 244] on div "Edit" at bounding box center [638, 242] width 79 height 10
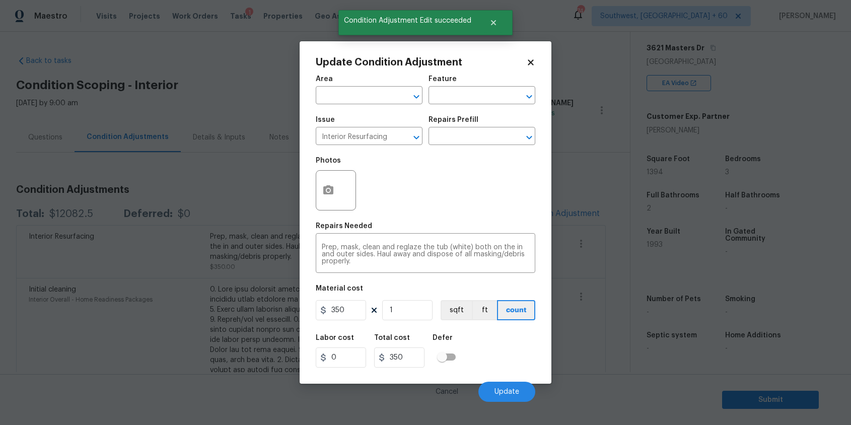
click at [342, 194] on div at bounding box center [336, 190] width 40 height 40
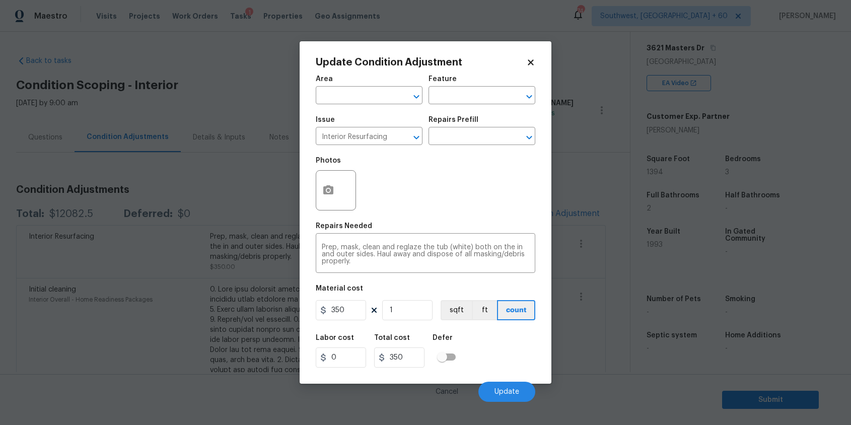
click at [387, 193] on div "Photos" at bounding box center [426, 183] width 220 height 65
click at [326, 183] on button "button" at bounding box center [328, 190] width 24 height 39
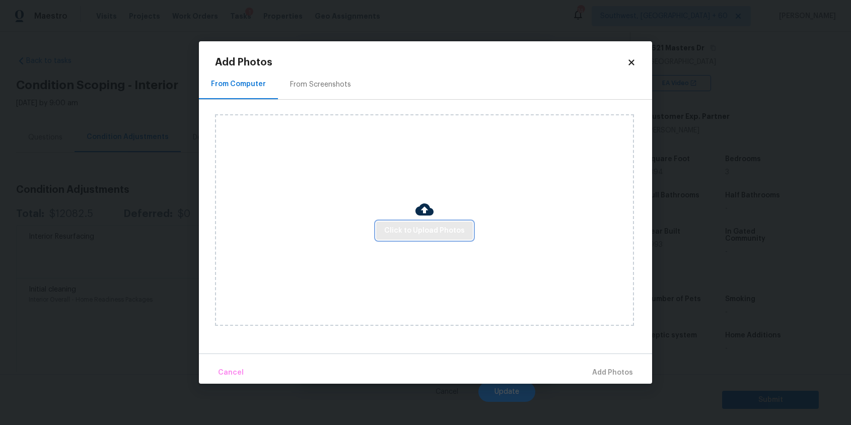
click at [409, 222] on button "Click to Upload Photos" at bounding box center [424, 231] width 97 height 19
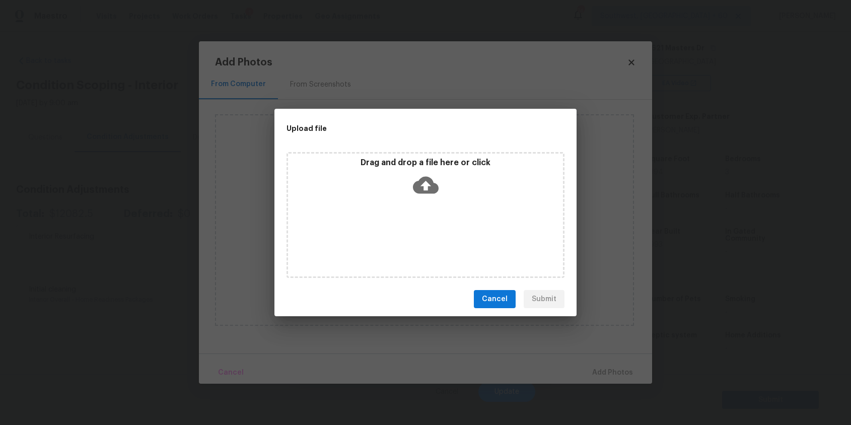
click at [409, 222] on div "Drag and drop a file here or click" at bounding box center [426, 215] width 278 height 126
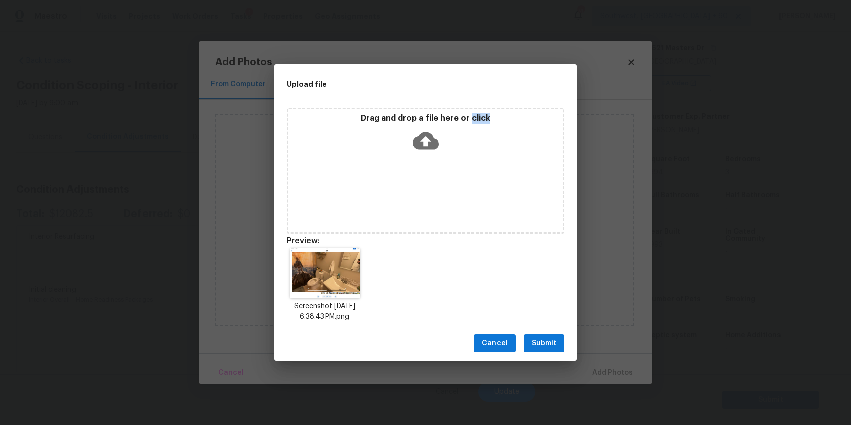
click at [569, 340] on div "Cancel Submit" at bounding box center [425, 343] width 302 height 35
click at [557, 340] on button "Submit" at bounding box center [544, 343] width 41 height 19
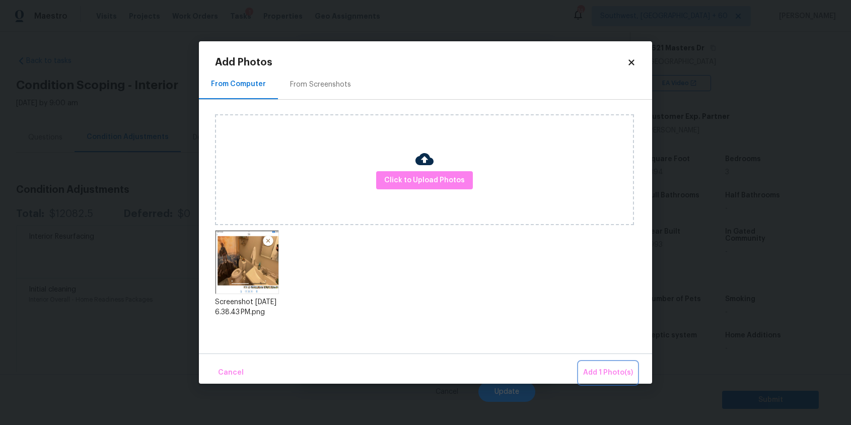
click at [613, 371] on span "Add 1 Photo(s)" at bounding box center [608, 373] width 50 height 13
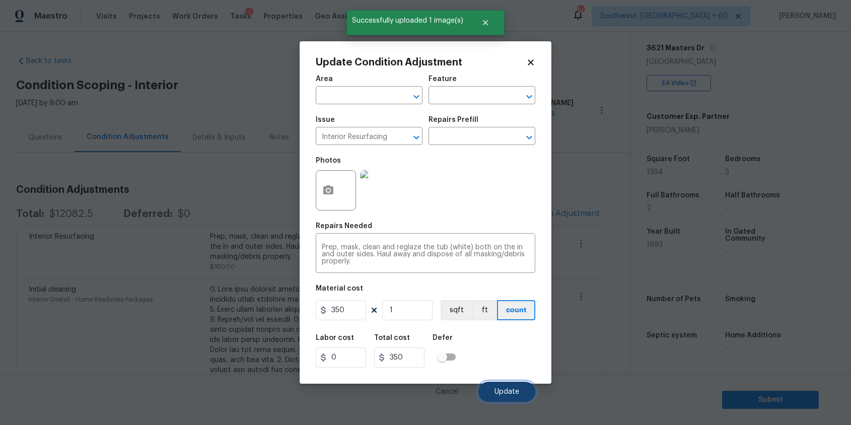
click at [521, 393] on button "Update" at bounding box center [506, 392] width 57 height 20
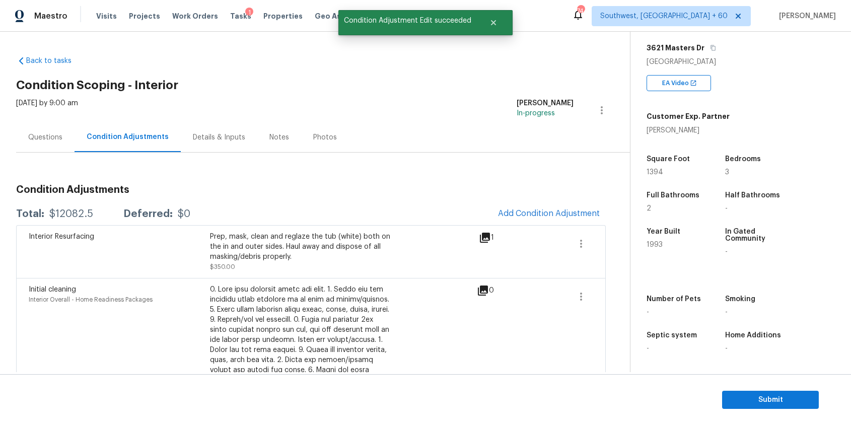
click at [55, 149] on div "Questions" at bounding box center [45, 137] width 58 height 30
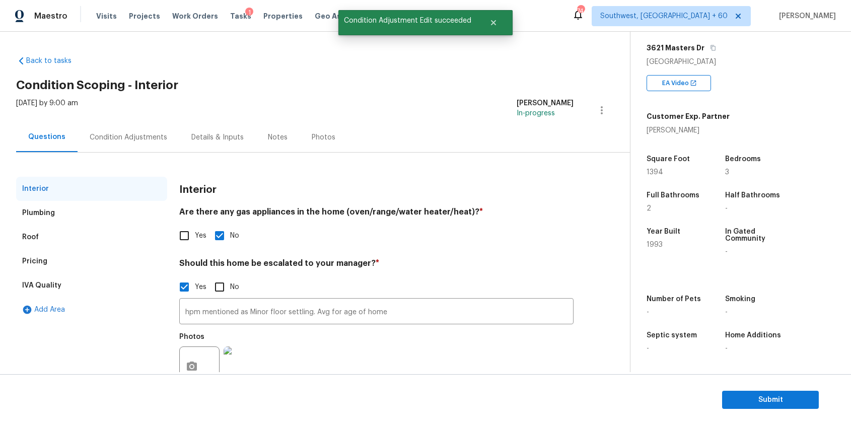
click at [123, 146] on div "Condition Adjustments" at bounding box center [129, 137] width 102 height 30
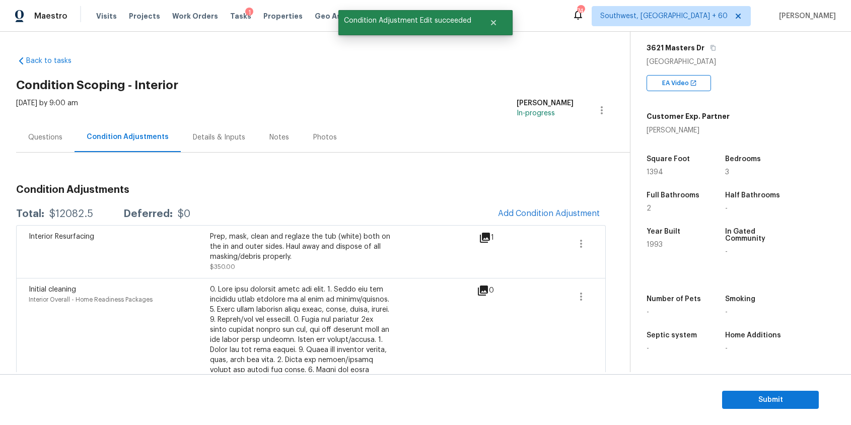
copy div "$12082.5"
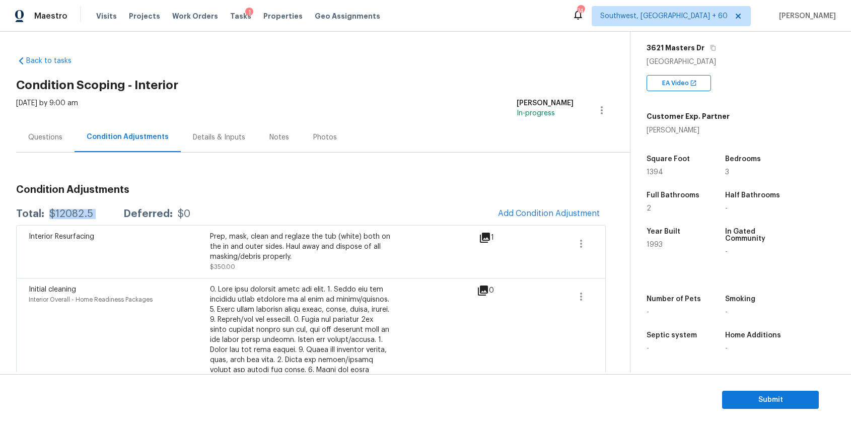
click at [43, 151] on div "Questions" at bounding box center [45, 137] width 58 height 30
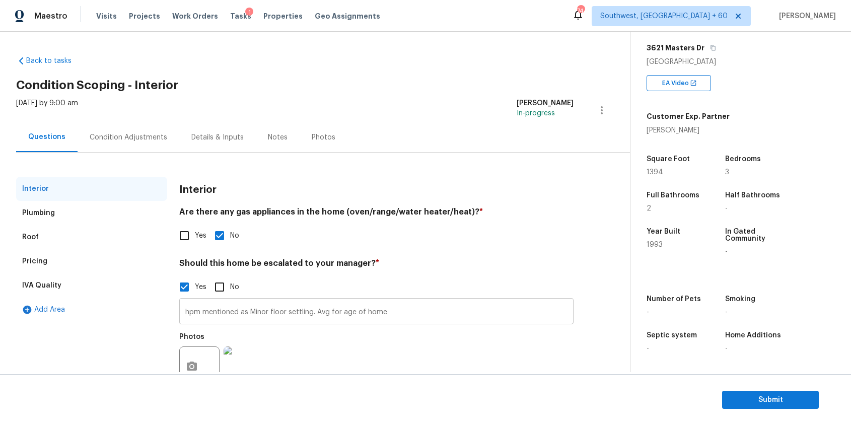
click at [302, 309] on input "hpm mentioned as Minor floor settling. Avg for age of home" at bounding box center [376, 313] width 394 height 24
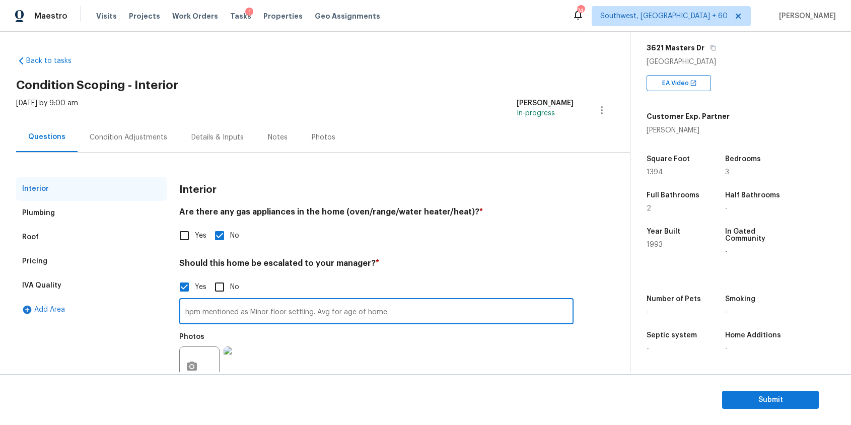
click at [302, 309] on input "hpm mentioned as Minor floor settling. Avg for age of home" at bounding box center [376, 313] width 394 height 24
click at [310, 218] on h4 "Are there any gas appliances in the home (oven/range/water heater/heat)? *" at bounding box center [376, 214] width 394 height 14
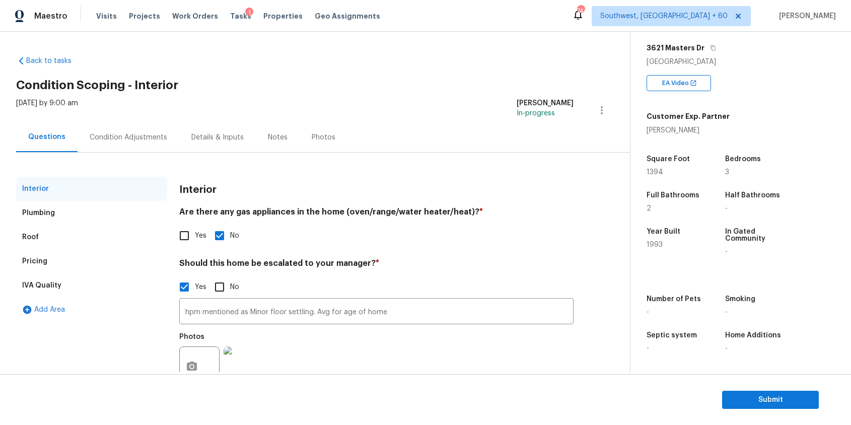
click at [144, 134] on div "Condition Adjustments" at bounding box center [129, 137] width 78 height 10
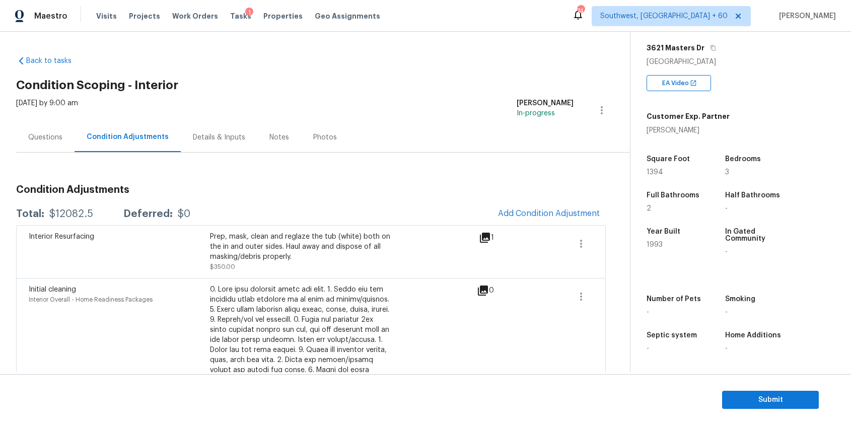
click at [65, 126] on div "Questions" at bounding box center [45, 137] width 58 height 30
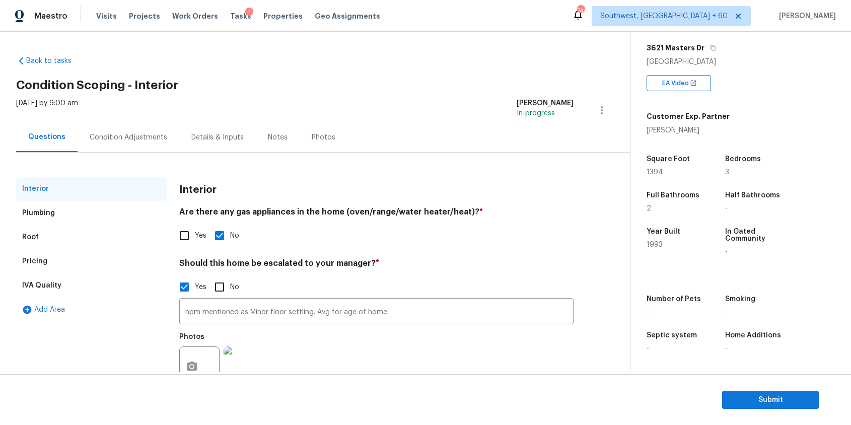
scroll to position [36, 0]
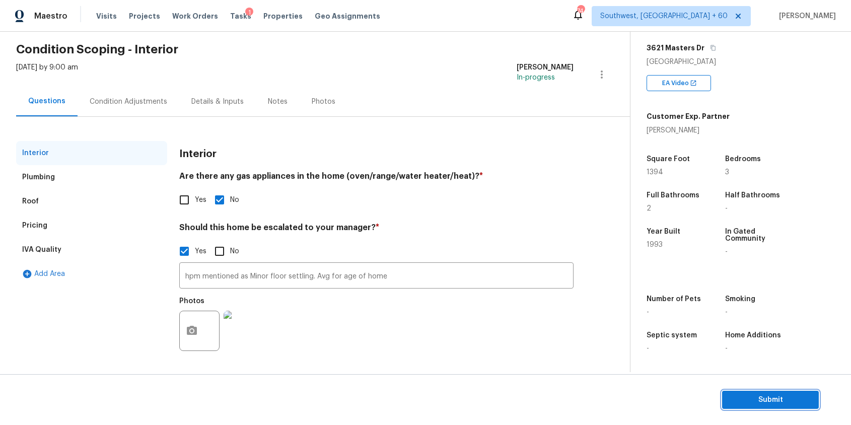
click at [788, 392] on button "Submit" at bounding box center [770, 400] width 97 height 19
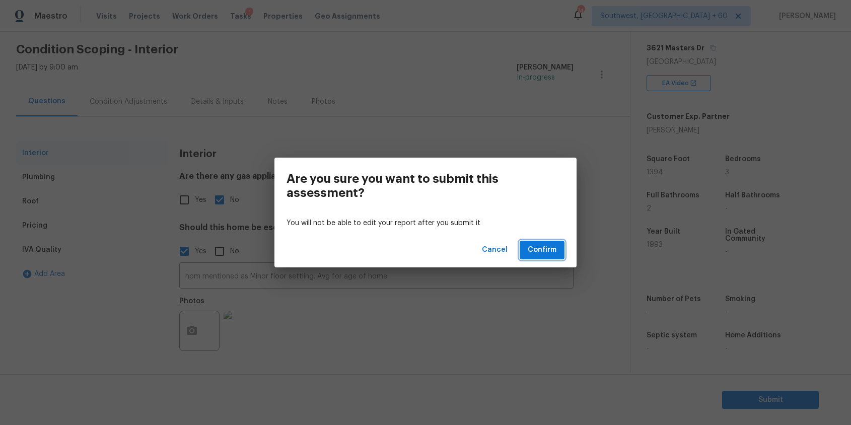
click at [562, 243] on button "Confirm" at bounding box center [542, 250] width 45 height 19
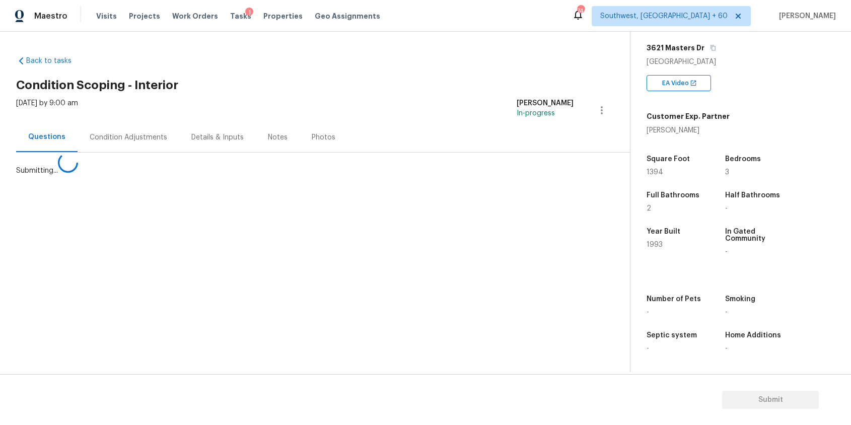
scroll to position [0, 0]
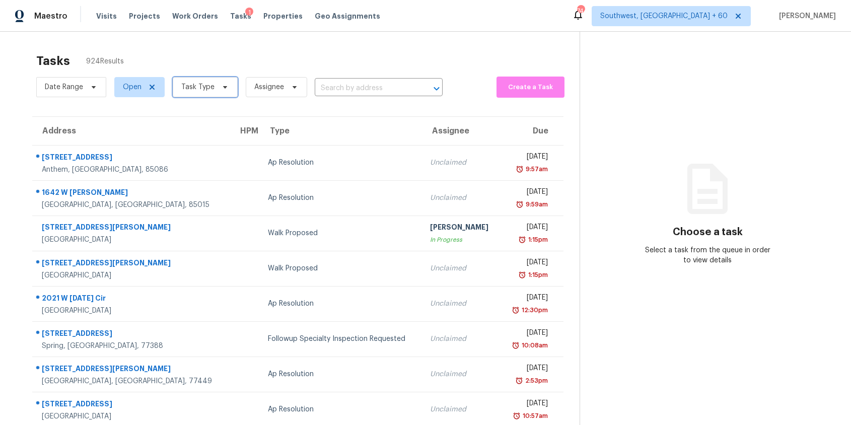
click at [207, 82] on span "Task Type" at bounding box center [197, 87] width 33 height 10
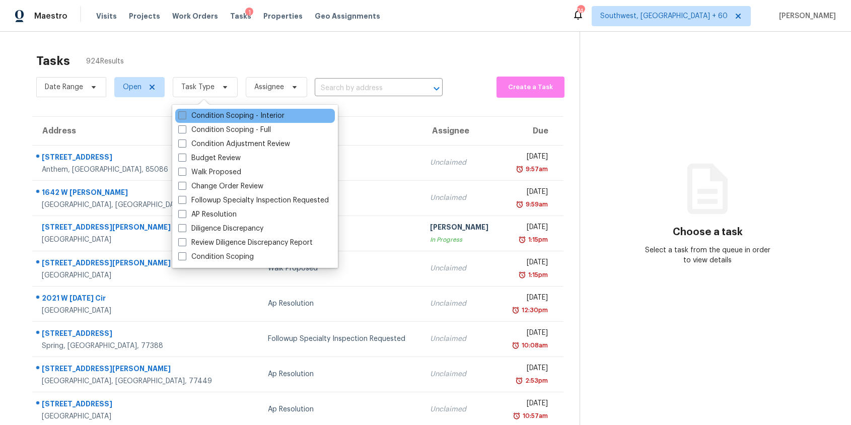
click at [221, 114] on label "Condition Scoping - Interior" at bounding box center [231, 116] width 106 height 10
click at [185, 114] on input "Condition Scoping - Interior" at bounding box center [181, 114] width 7 height 7
checkbox input "true"
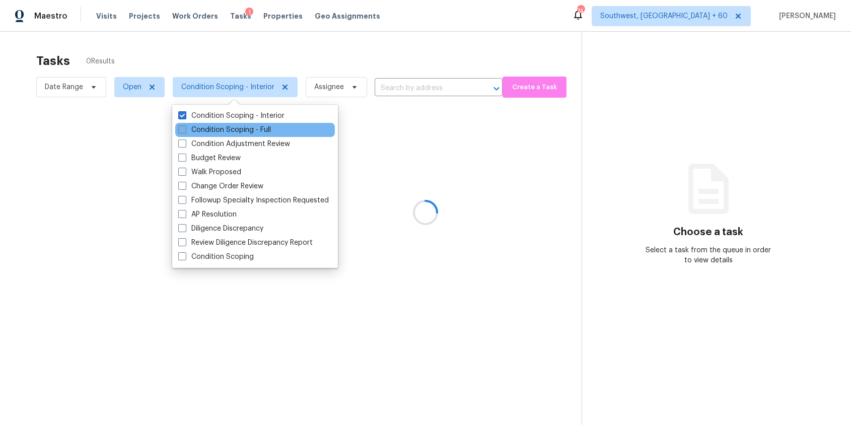
click at [229, 129] on label "Condition Scoping - Full" at bounding box center [224, 130] width 93 height 10
click at [185, 129] on input "Condition Scoping - Full" at bounding box center [181, 128] width 7 height 7
checkbox input "true"
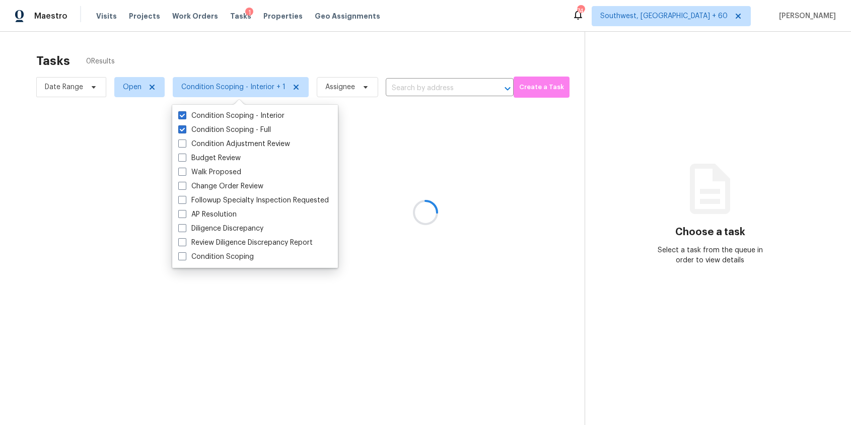
click at [310, 54] on div at bounding box center [425, 212] width 851 height 425
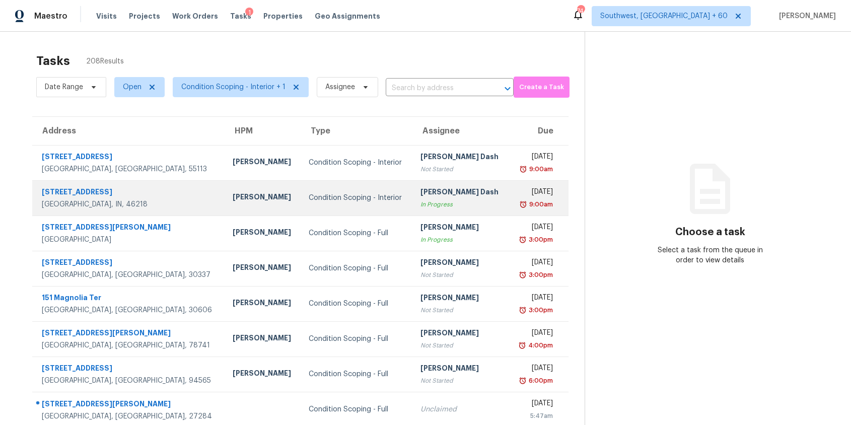
scroll to position [99, 0]
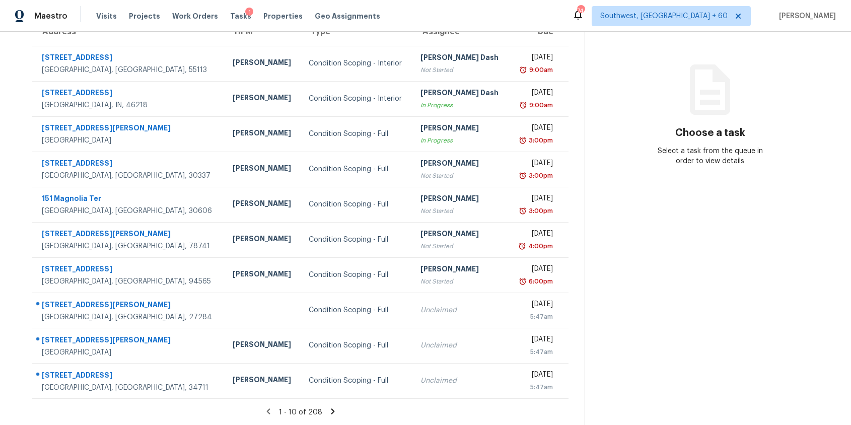
click at [328, 413] on icon at bounding box center [332, 411] width 9 height 9
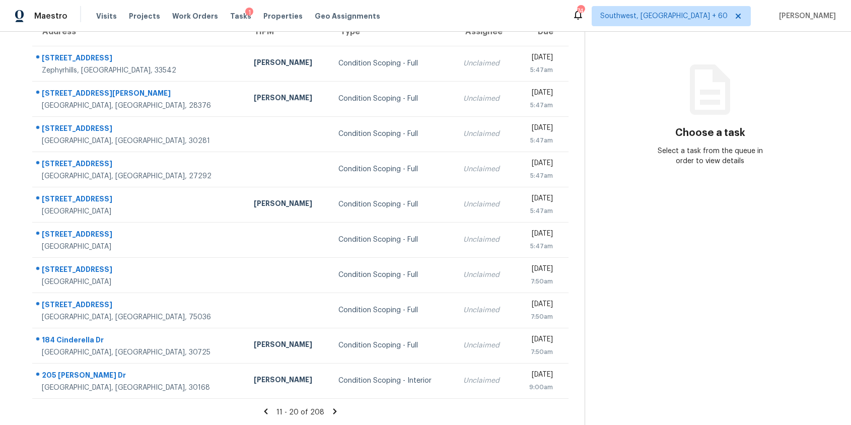
click at [330, 410] on icon at bounding box center [334, 411] width 9 height 9
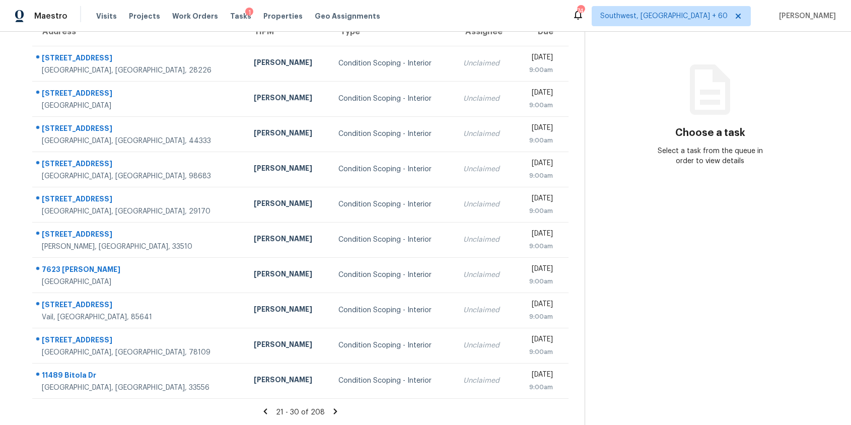
click at [331, 410] on icon at bounding box center [335, 411] width 9 height 9
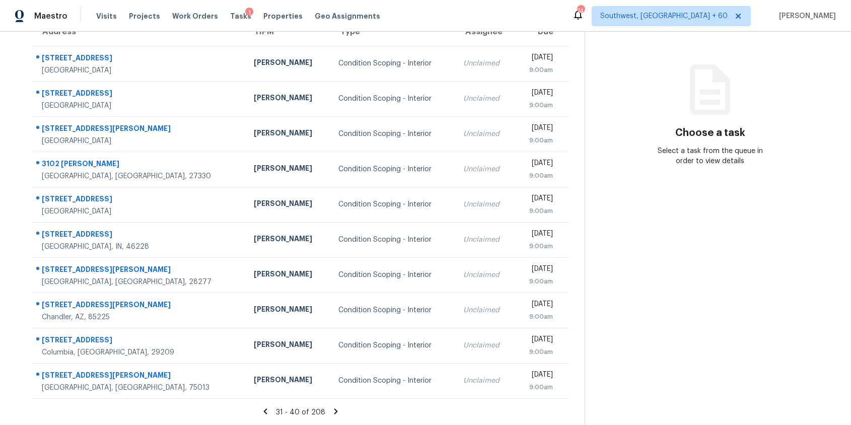
click at [331, 410] on icon at bounding box center [335, 411] width 9 height 9
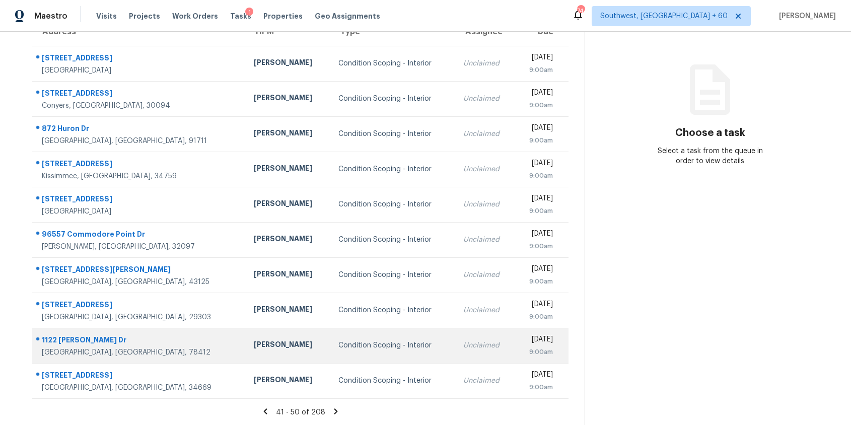
click at [338, 350] on div "Condition Scoping - Interior" at bounding box center [392, 345] width 108 height 10
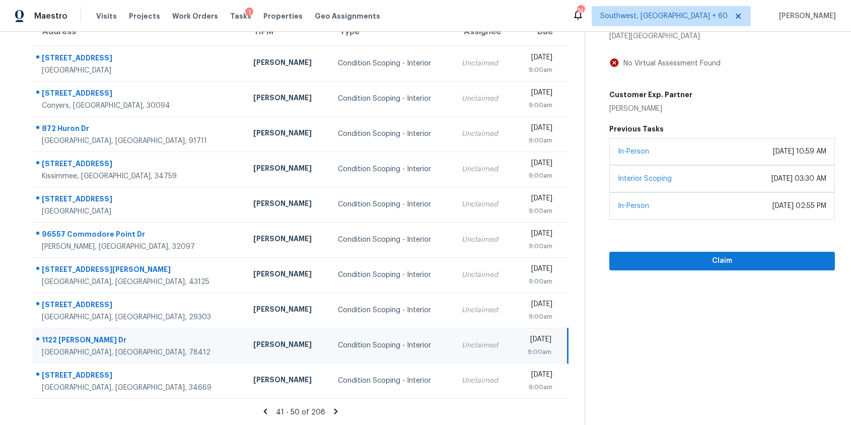
click at [336, 412] on icon at bounding box center [335, 411] width 9 height 9
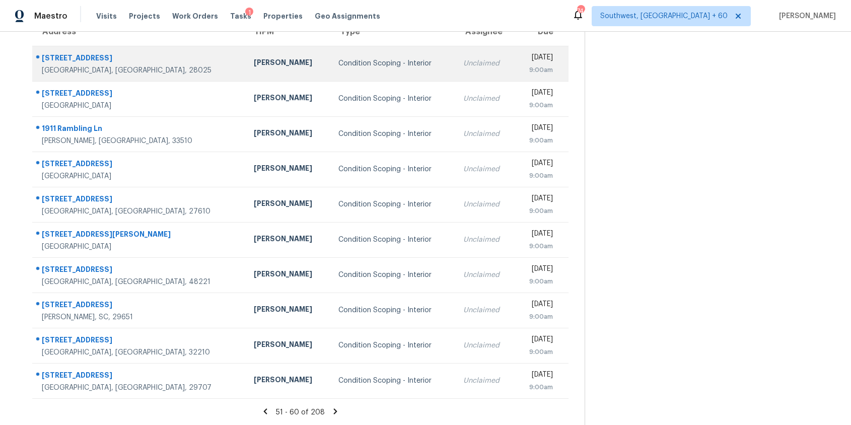
click at [463, 59] on div "Unclaimed" at bounding box center [484, 63] width 43 height 10
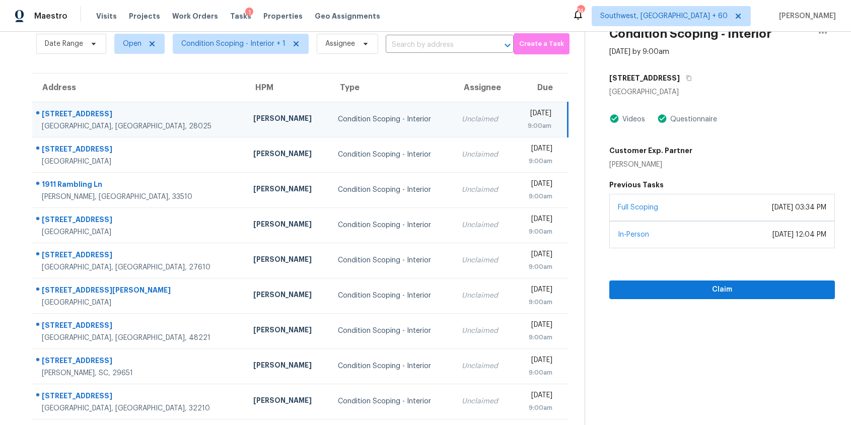
scroll to position [39, 0]
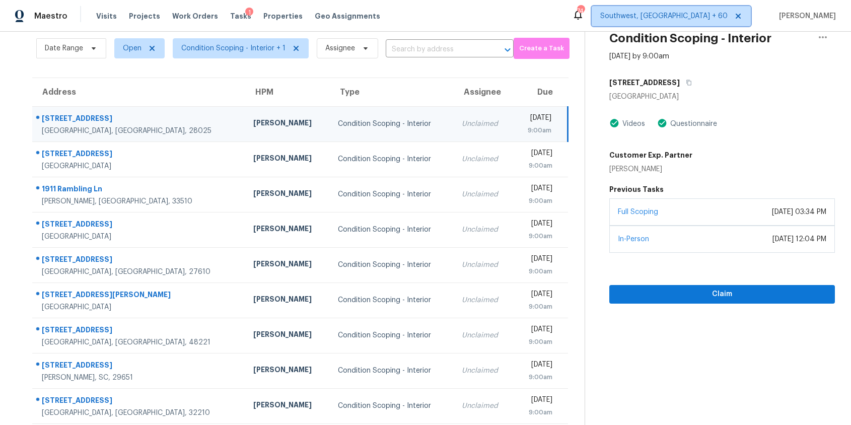
click at [700, 8] on span "Southwest, [GEOGRAPHIC_DATA] + 60" at bounding box center [671, 16] width 159 height 20
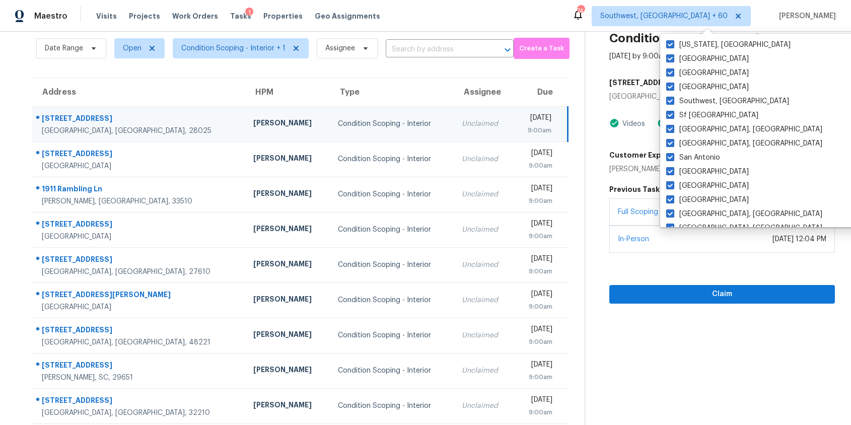
click at [818, 117] on div "3261 Fairmead Dr Concord, NC 28025 Videos Questionnaire Customer Exp. Partner T…" at bounding box center [722, 163] width 226 height 179
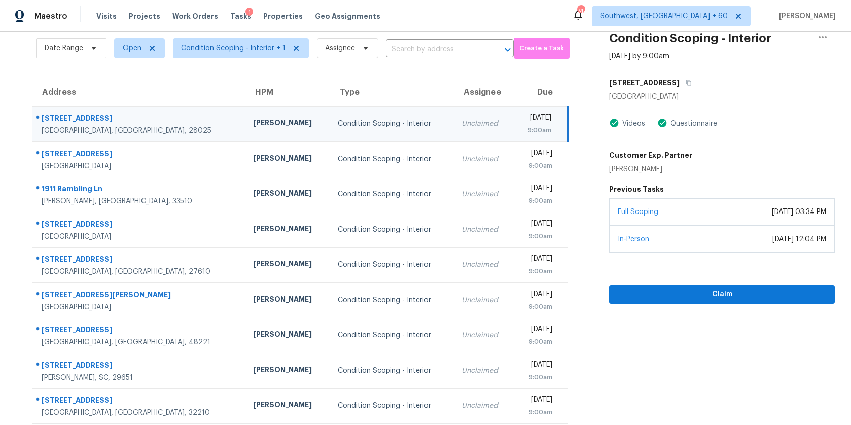
click at [462, 123] on div "Unclaimed" at bounding box center [483, 124] width 43 height 10
click at [686, 80] on icon "button" at bounding box center [689, 83] width 6 height 6
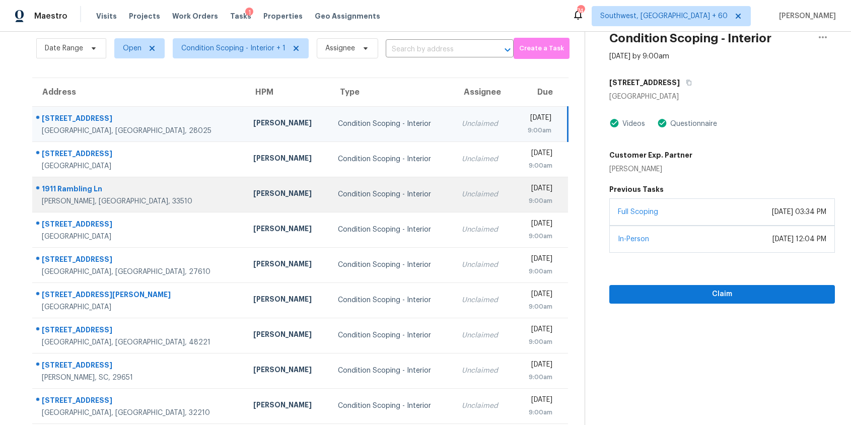
click at [454, 207] on td "Unclaimed" at bounding box center [483, 194] width 59 height 35
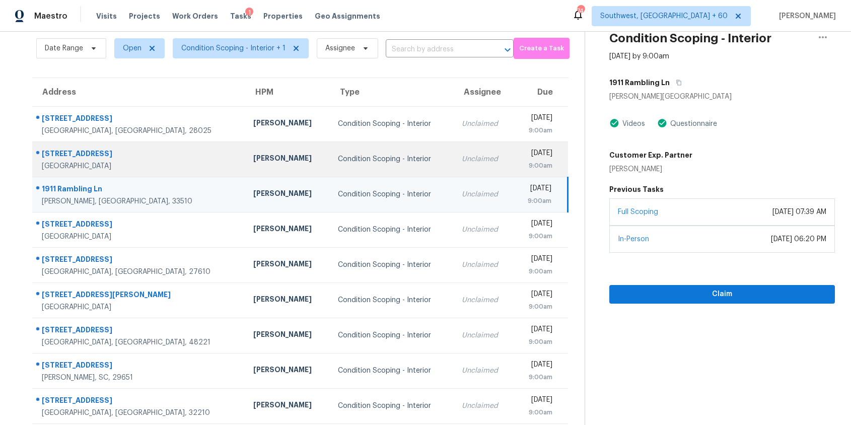
click at [513, 147] on td "Wed, Sep 10th 2025 9:00am" at bounding box center [540, 159] width 55 height 35
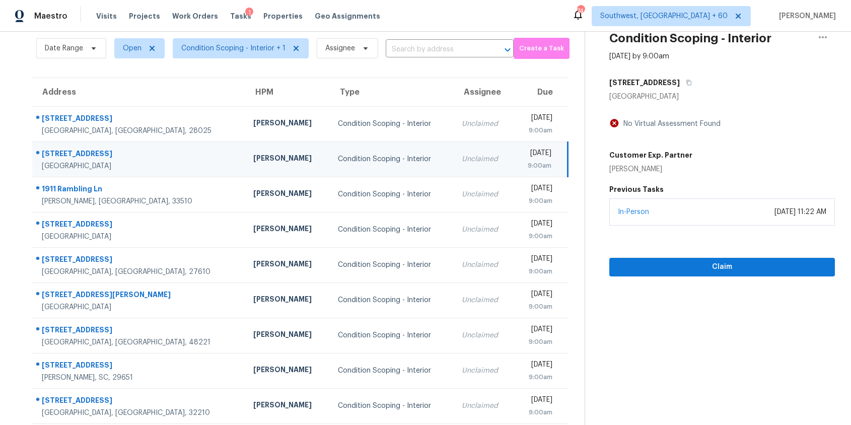
click at [690, 78] on div "3006 Veterans Ave" at bounding box center [722, 83] width 226 height 18
click at [680, 86] on button "button" at bounding box center [687, 83] width 14 height 18
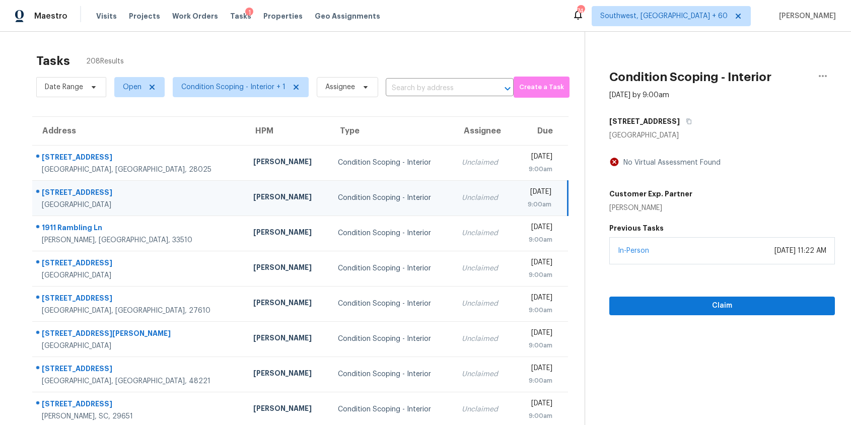
click at [406, 79] on div "Date Range Open Condition Scoping - Interior + 1 Assignee ​" at bounding box center [274, 87] width 477 height 26
click at [415, 91] on input "text" at bounding box center [436, 89] width 100 height 16
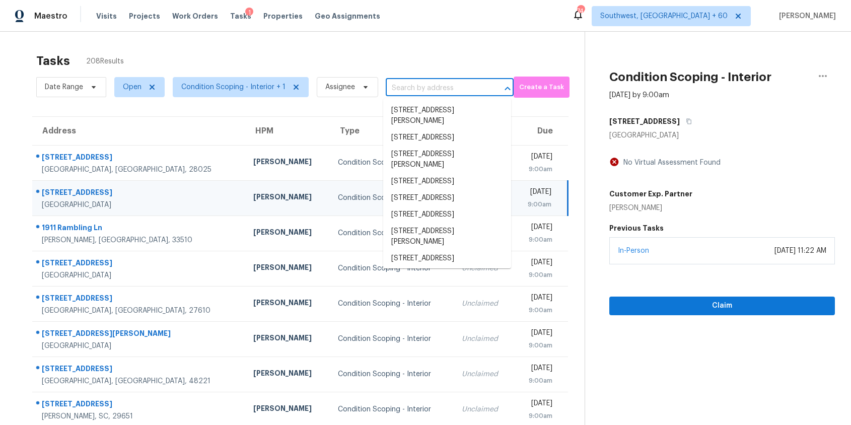
paste input "3006 Veterans Ave, Copperas Cove, TX 76522"
type input "3006 Veterans Ave, Copperas Cove, TX 76522"
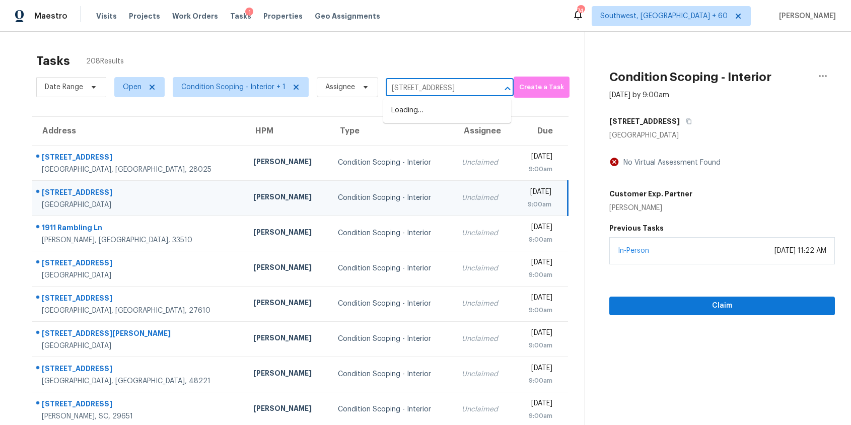
scroll to position [0, 58]
click at [441, 113] on li "3006 Veterans Ave, Copperas Cove, TX 76522" at bounding box center [447, 110] width 128 height 17
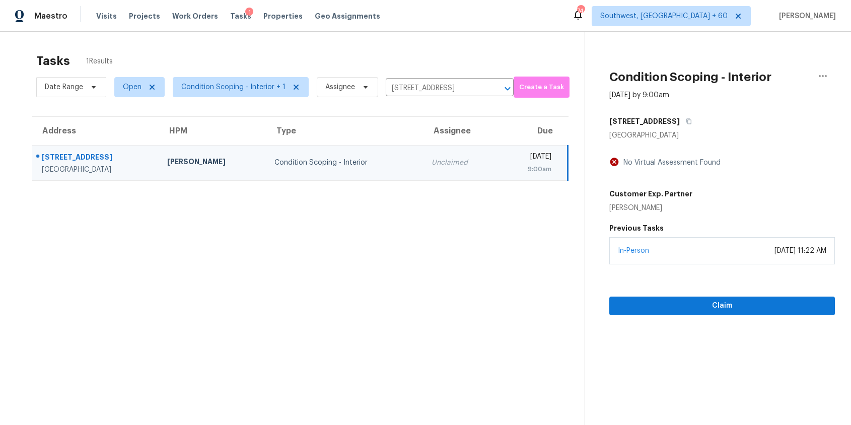
click at [507, 170] on div "9:00am" at bounding box center [529, 169] width 45 height 10
click at [690, 306] on span "Claim" at bounding box center [721, 306] width 209 height 13
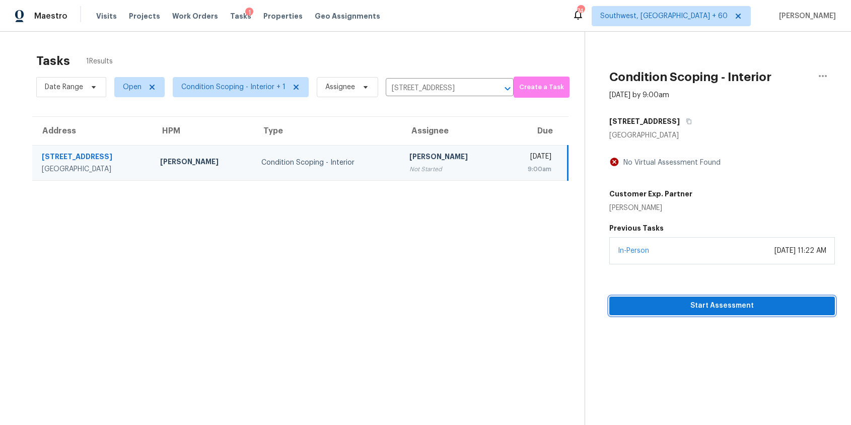
click at [739, 306] on span "Start Assessment" at bounding box center [721, 306] width 209 height 13
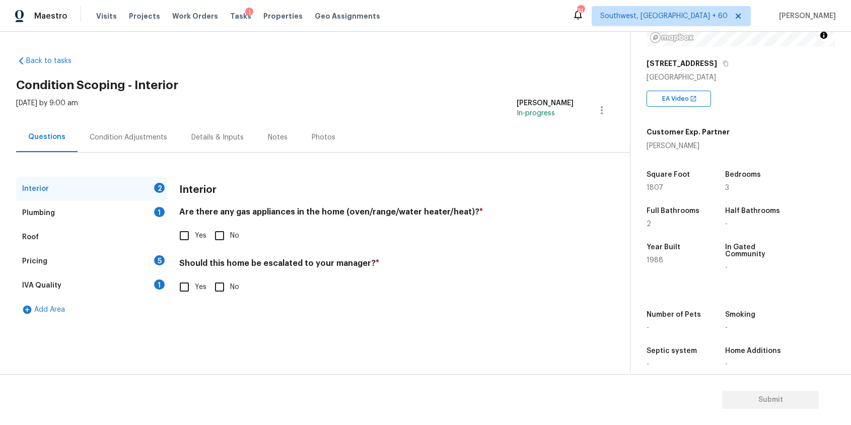
scroll to position [155, 0]
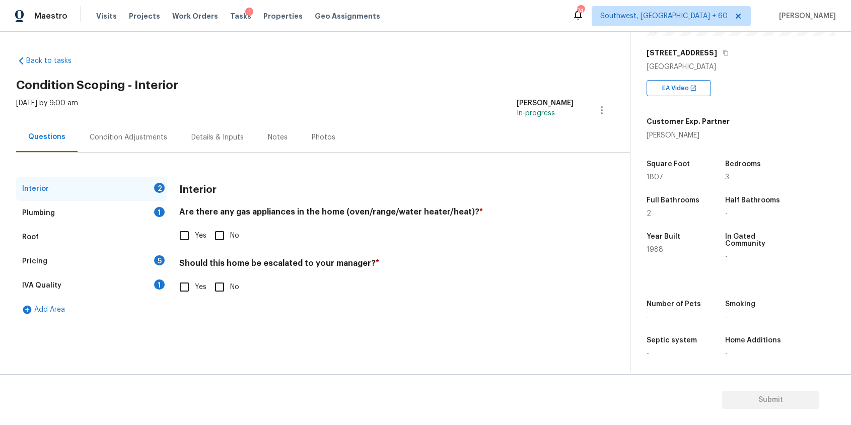
click at [212, 257] on div "Interior Are there any gas appliances in the home (oven/range/water heater/heat…" at bounding box center [376, 243] width 394 height 133
click at [222, 240] on input "No" at bounding box center [219, 235] width 21 height 21
checkbox input "true"
click at [217, 295] on input "No" at bounding box center [219, 286] width 21 height 21
checkbox input "true"
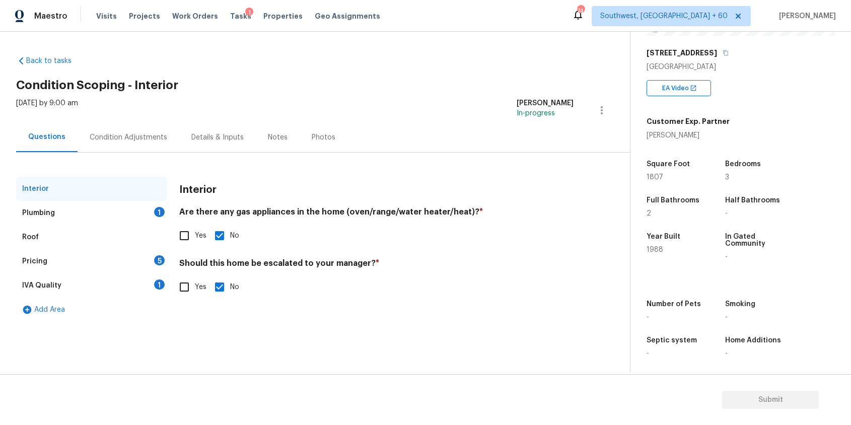
click at [135, 207] on div "Plumbing 1" at bounding box center [91, 213] width 151 height 24
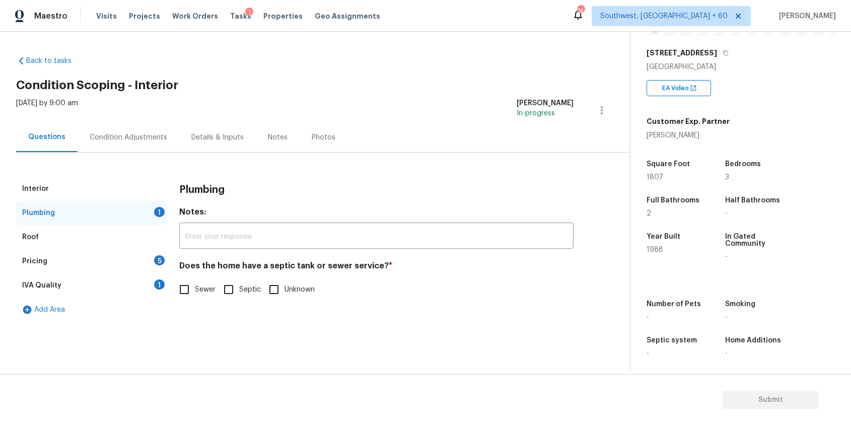
click at [207, 290] on span "Sewer" at bounding box center [205, 290] width 21 height 11
click at [195, 290] on input "Sewer" at bounding box center [184, 289] width 21 height 21
checkbox input "true"
click at [161, 266] on div "Pricing 5" at bounding box center [91, 261] width 151 height 24
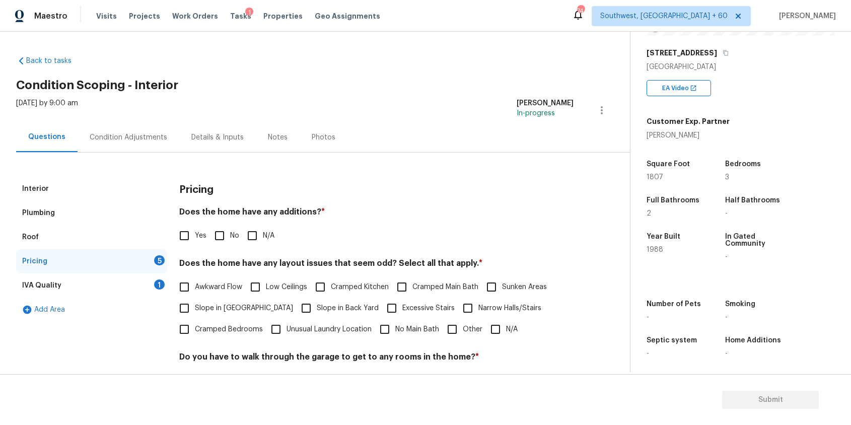
click at [263, 228] on label "N/A" at bounding box center [258, 235] width 33 height 21
click at [263, 228] on input "N/A" at bounding box center [252, 235] width 21 height 21
checkbox input "true"
click at [247, 290] on input "Low Ceilings" at bounding box center [255, 286] width 21 height 21
checkbox input "true"
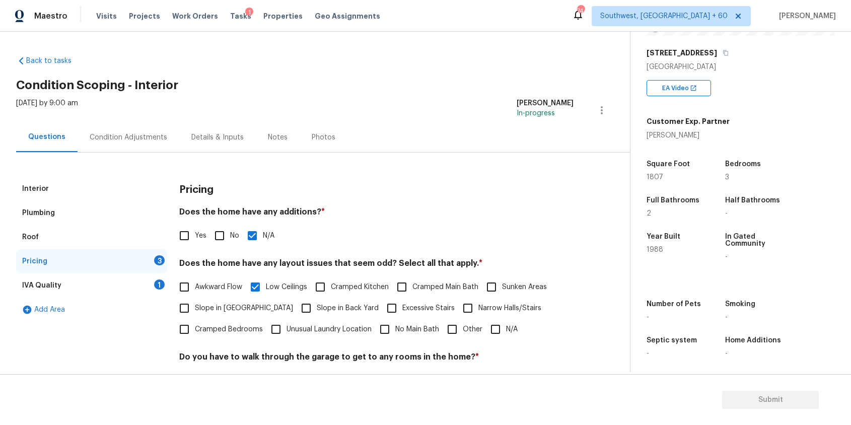
click at [220, 294] on label "Awkward Flow" at bounding box center [208, 286] width 68 height 21
click at [195, 294] on input "Awkward Flow" at bounding box center [184, 286] width 21 height 21
click at [226, 290] on span "Awkward Flow" at bounding box center [218, 288] width 47 height 11
click at [195, 290] on input "Awkward Flow" at bounding box center [184, 287] width 21 height 21
checkbox input "false"
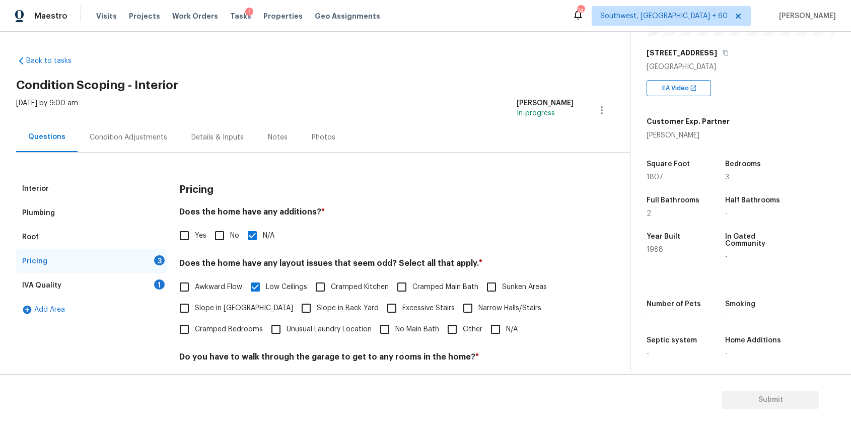
click at [289, 287] on span "Low Ceilings" at bounding box center [286, 287] width 41 height 11
click at [266, 287] on input "Low Ceilings" at bounding box center [255, 286] width 21 height 21
checkbox input "false"
click at [222, 286] on span "Awkward Flow" at bounding box center [218, 287] width 47 height 11
click at [195, 286] on input "Awkward Flow" at bounding box center [184, 286] width 21 height 21
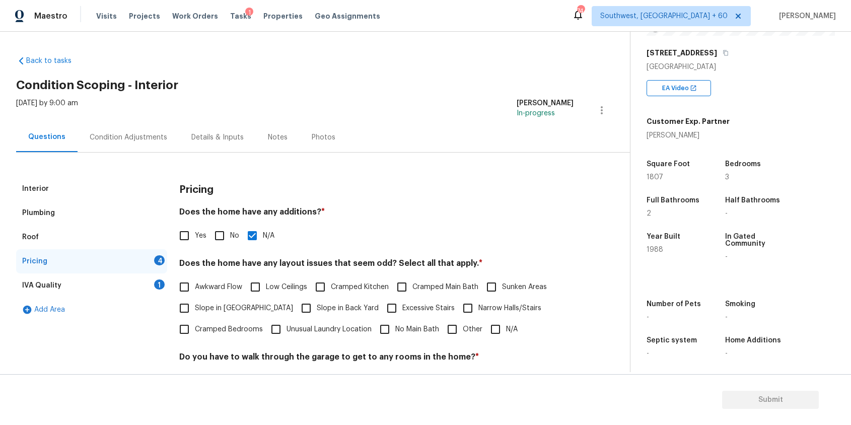
checkbox input "true"
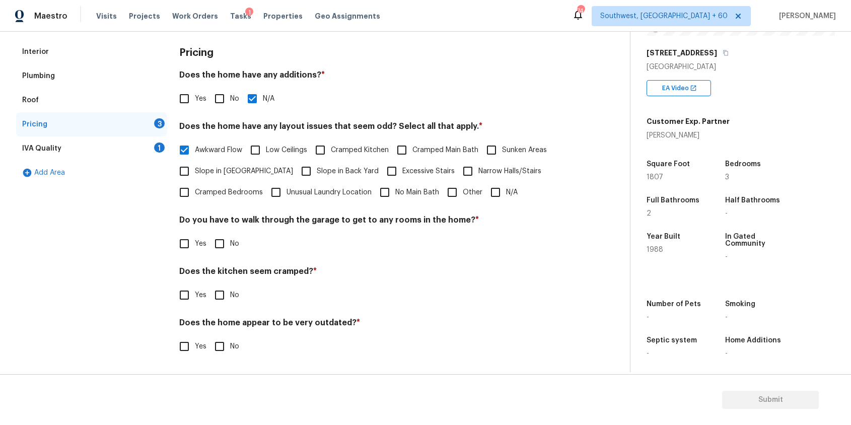
click at [224, 250] on input "No" at bounding box center [219, 243] width 21 height 21
checkbox input "true"
click at [186, 305] on input "Yes" at bounding box center [184, 295] width 21 height 21
checkbox input "true"
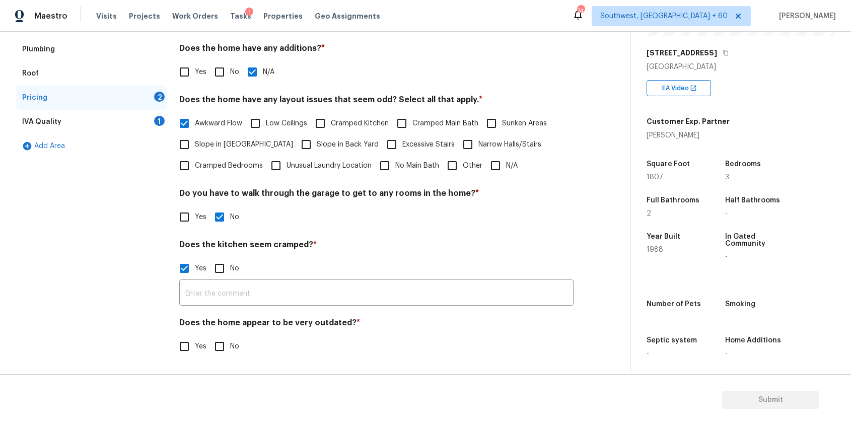
click at [178, 351] on input "Yes" at bounding box center [184, 346] width 21 height 21
checkbox input "true"
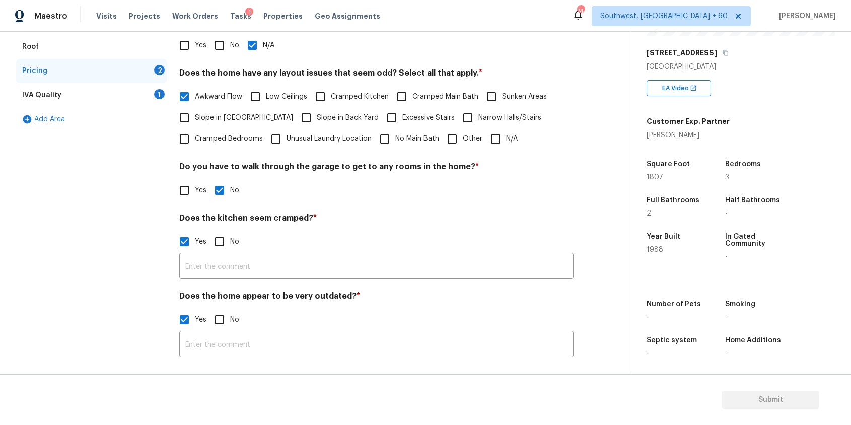
click at [226, 324] on input "No" at bounding box center [219, 319] width 21 height 21
checkbox input "true"
checkbox input "false"
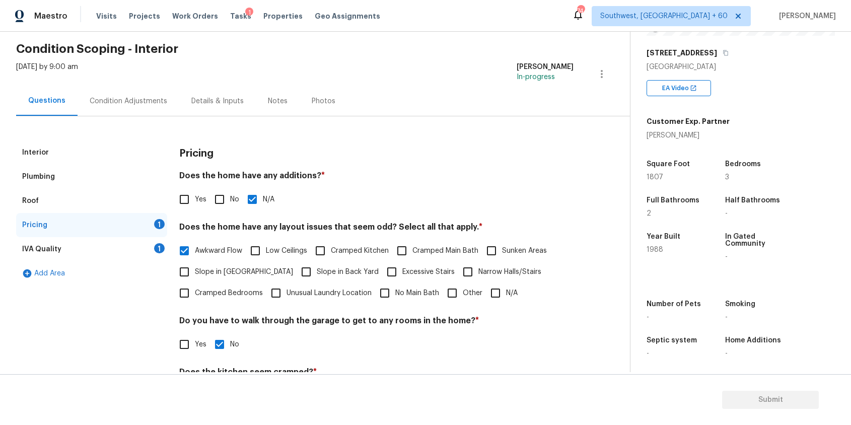
scroll to position [1, 0]
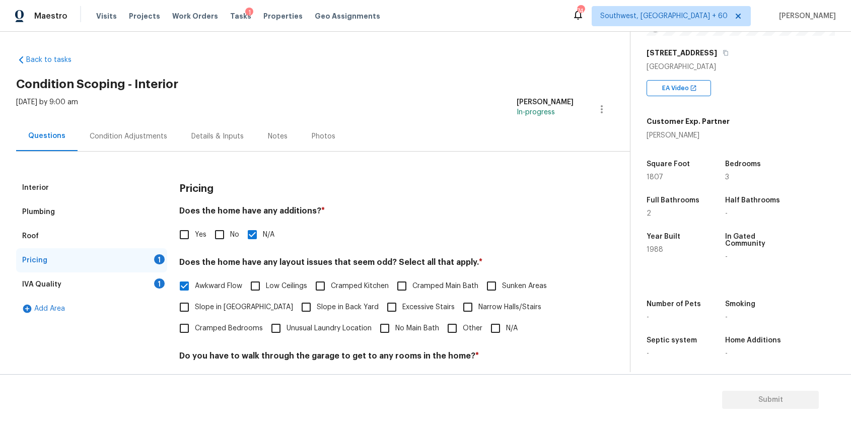
click at [148, 183] on div "Interior" at bounding box center [91, 188] width 151 height 24
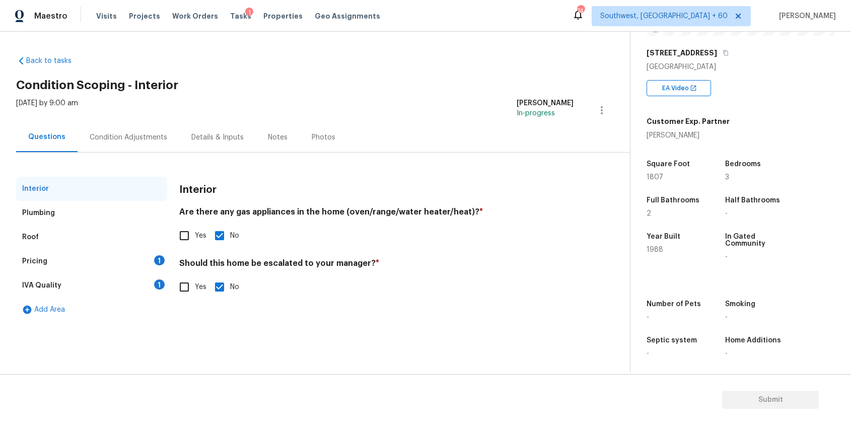
scroll to position [0, 0]
click at [131, 262] on div "Pricing 1" at bounding box center [91, 261] width 151 height 24
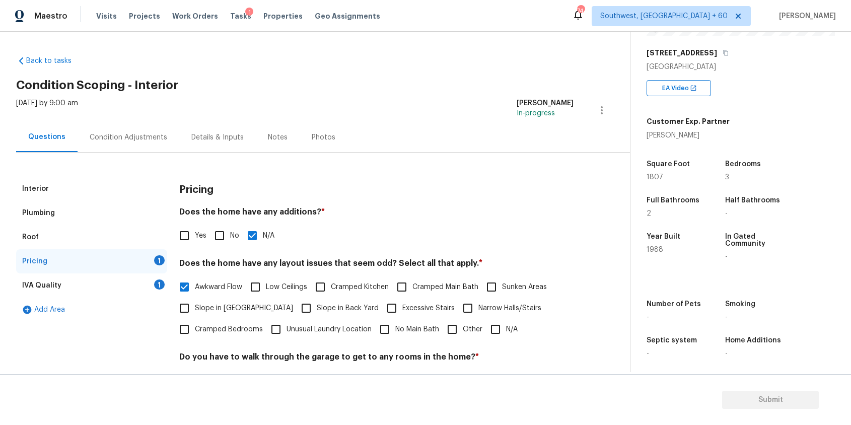
scroll to position [164, 0]
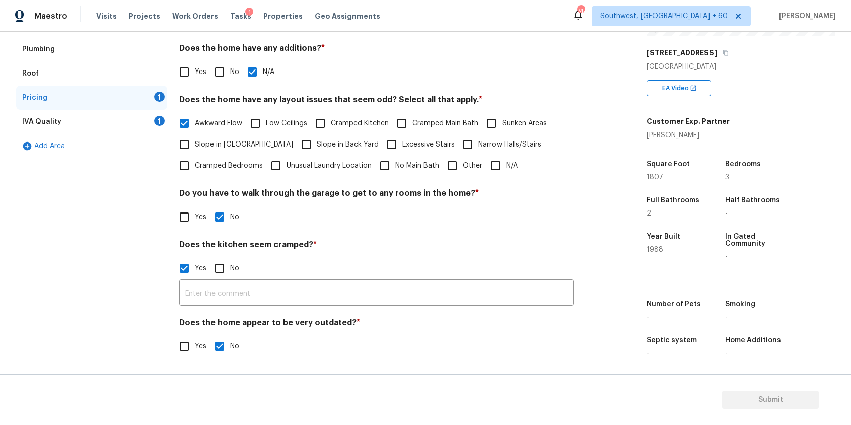
click at [157, 124] on div "1" at bounding box center [159, 121] width 11 height 10
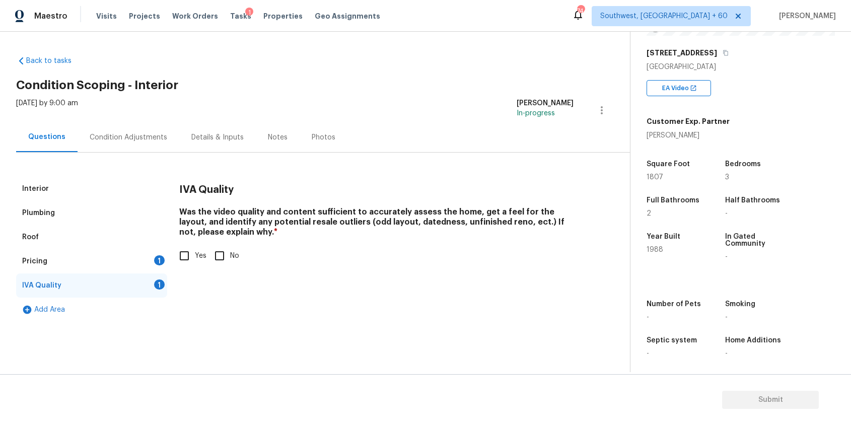
click at [190, 253] on input "Yes" at bounding box center [184, 255] width 21 height 21
checkbox input "true"
click at [116, 259] on div "Pricing 1" at bounding box center [91, 261] width 151 height 24
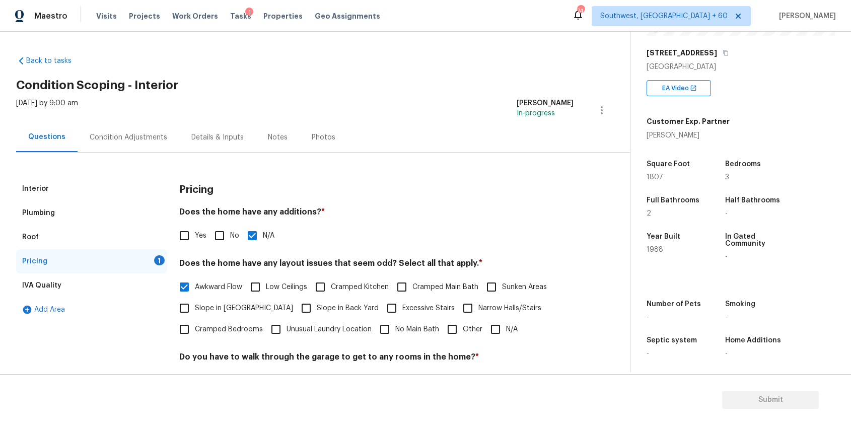
scroll to position [164, 0]
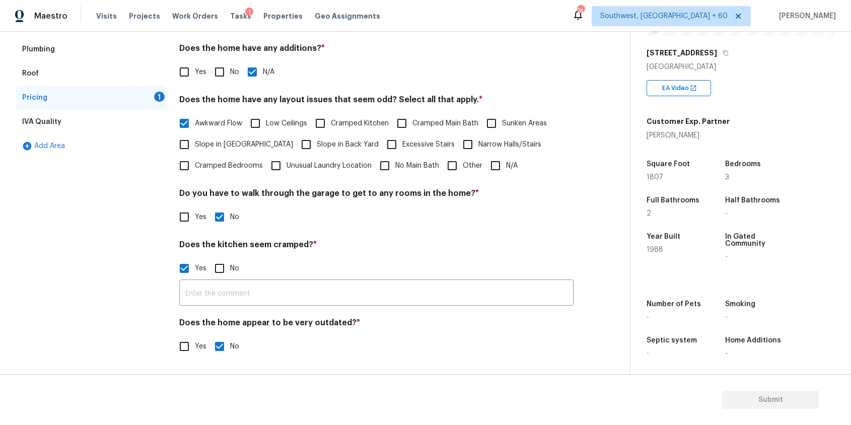
click at [211, 260] on input "No" at bounding box center [219, 268] width 21 height 21
checkbox input "true"
checkbox input "false"
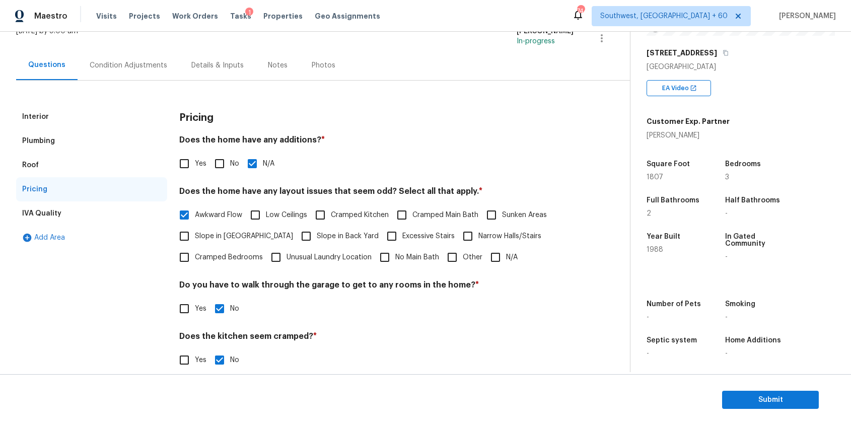
scroll to position [0, 0]
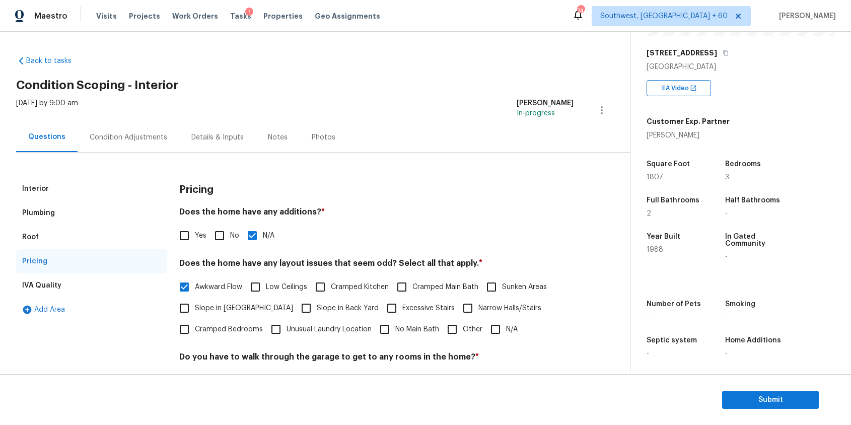
click at [141, 134] on div "Condition Adjustments" at bounding box center [129, 137] width 78 height 10
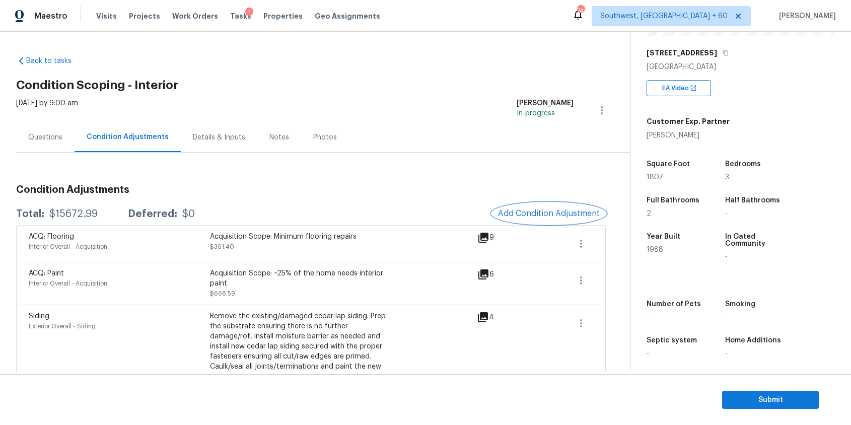
click at [545, 223] on button "Add Condition Adjustment" at bounding box center [549, 213] width 114 height 21
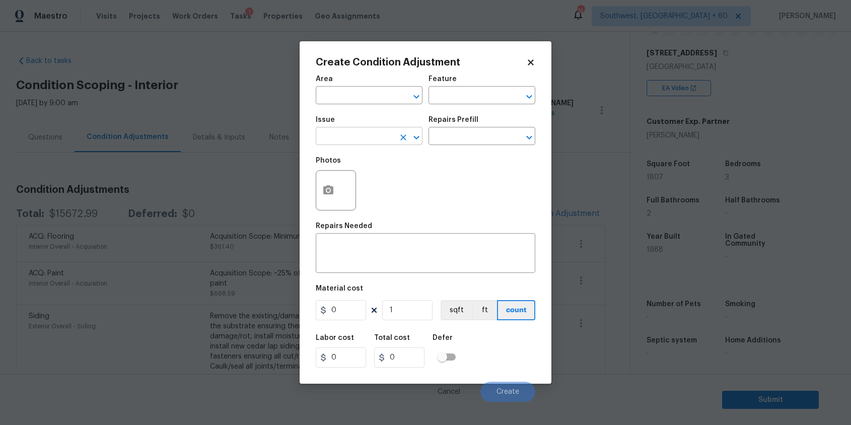
click at [355, 133] on input "text" at bounding box center [355, 137] width 79 height 16
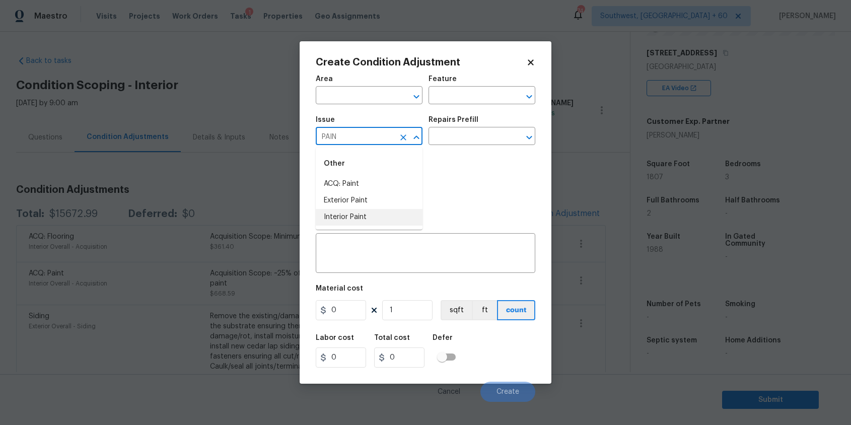
click at [370, 216] on li "Interior Paint" at bounding box center [369, 217] width 107 height 17
type input "Interior Paint"
click at [370, 216] on div "Photos" at bounding box center [426, 183] width 220 height 65
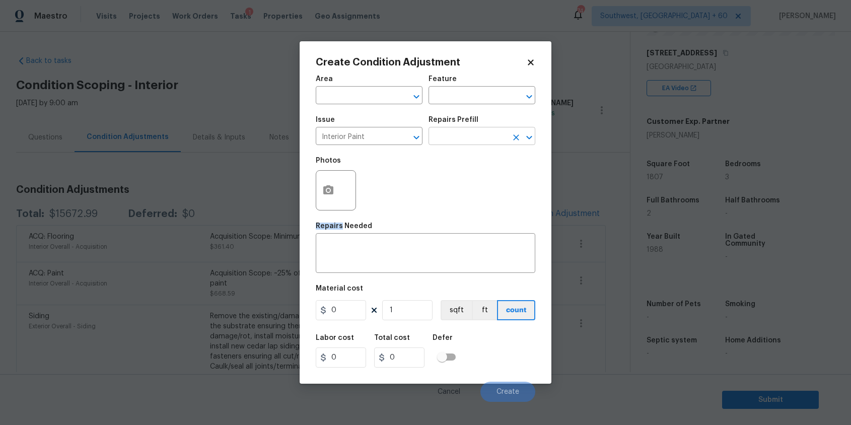
click at [473, 139] on input "text" at bounding box center [468, 137] width 79 height 16
type input "PRI"
click at [491, 158] on li "Primer - Labor Only $0.40" at bounding box center [482, 160] width 107 height 17
type input "Overall Paint"
type textarea "Interior primer - PRIMER PROVIDED BY OPENDOOR - All nails, screws, drywall anch…"
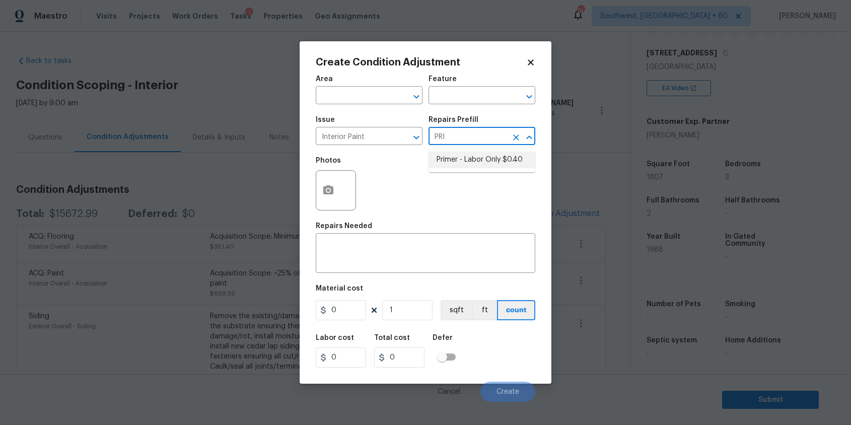
type input "0.4"
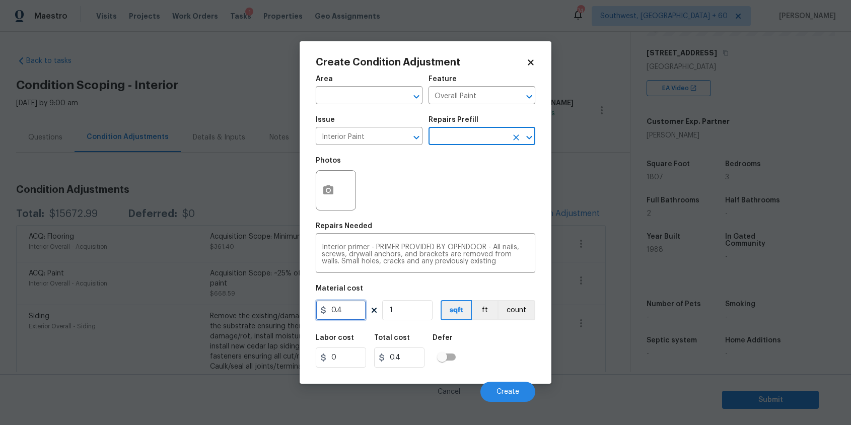
click at [359, 310] on input "0.4" at bounding box center [341, 310] width 50 height 20
type input "100"
click at [337, 188] on button "button" at bounding box center [328, 190] width 24 height 39
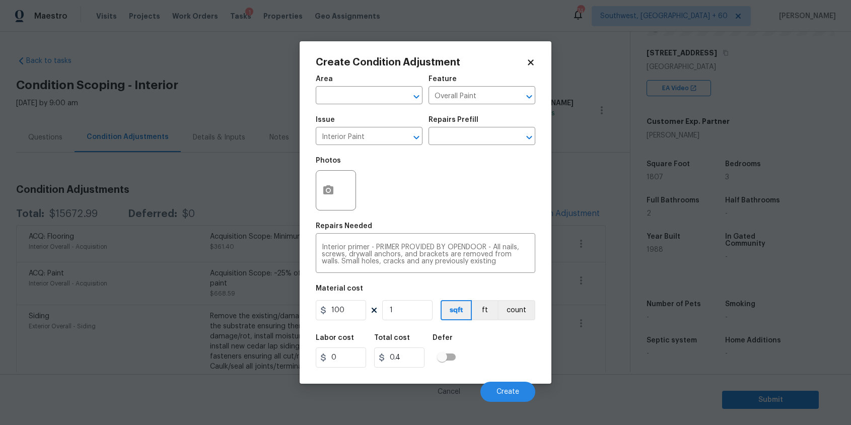
type input "100"
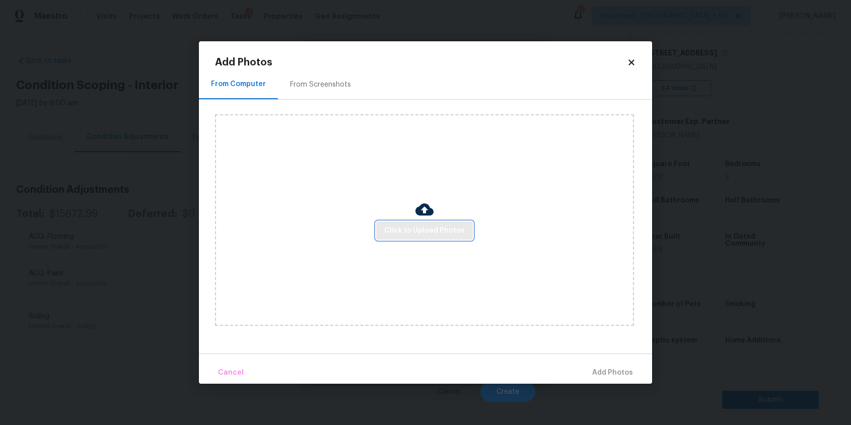
click at [422, 234] on span "Click to Upload Photos" at bounding box center [424, 231] width 81 height 13
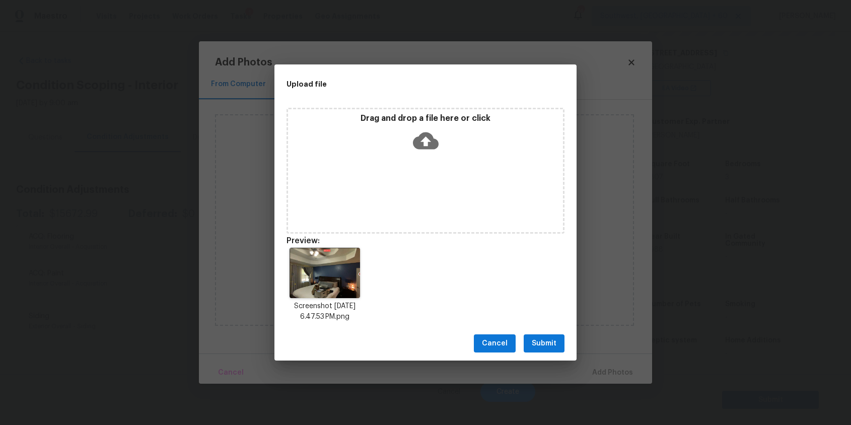
click at [553, 329] on div "Cancel Submit" at bounding box center [425, 343] width 302 height 35
click at [543, 332] on div "Cancel Submit" at bounding box center [425, 343] width 302 height 35
click at [549, 334] on button "Submit" at bounding box center [544, 343] width 41 height 19
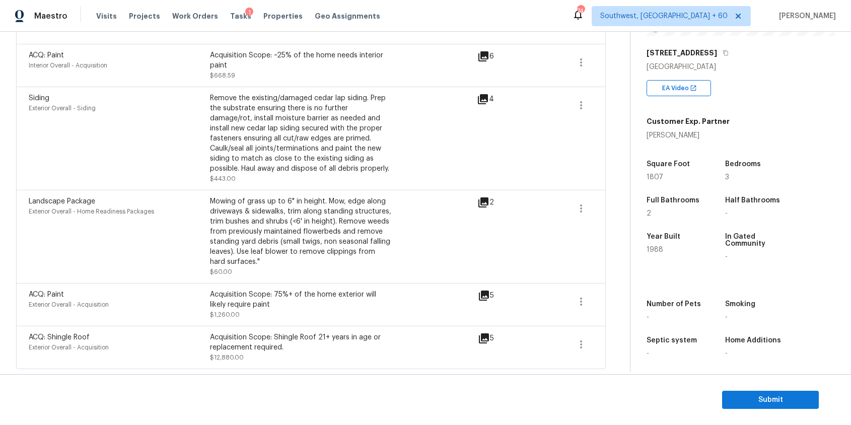
scroll to position [299, 0]
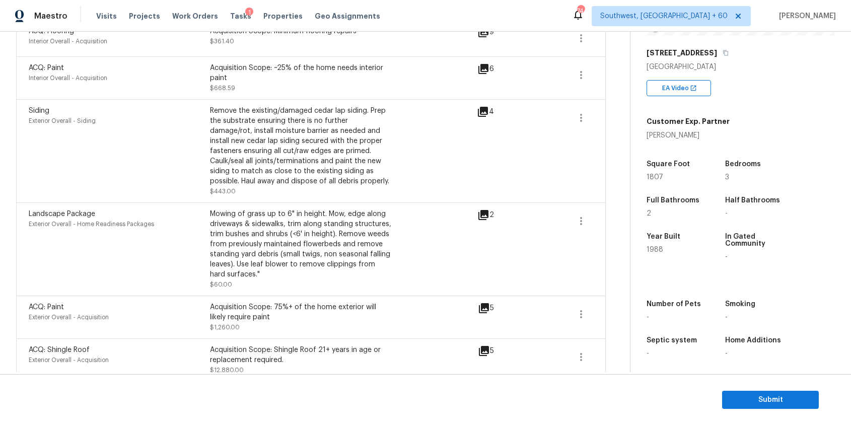
click at [721, 46] on div "[STREET_ADDRESS]" at bounding box center [741, 53] width 188 height 18
click at [721, 48] on button "button" at bounding box center [725, 52] width 9 height 9
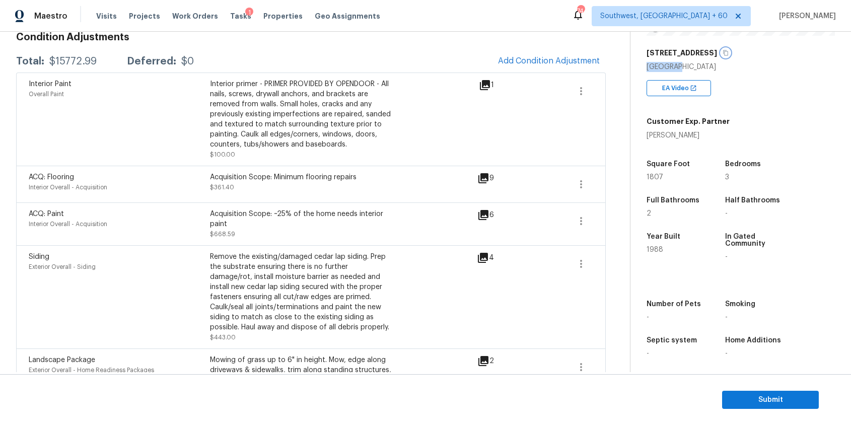
scroll to position [31, 0]
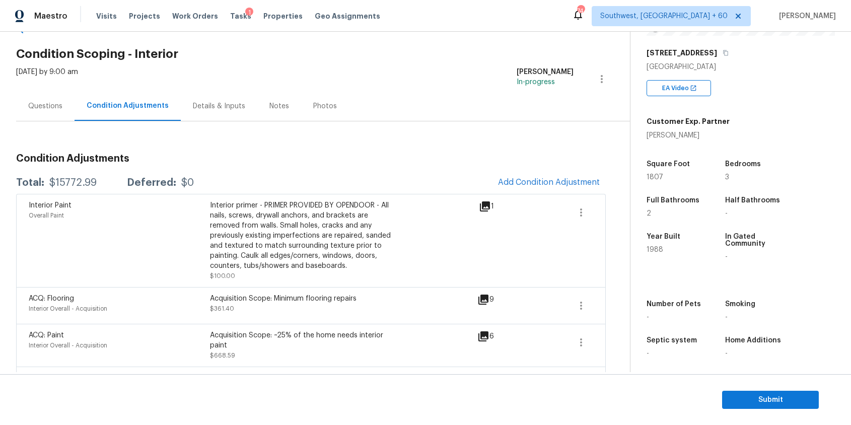
click at [44, 109] on div "Questions" at bounding box center [45, 106] width 34 height 10
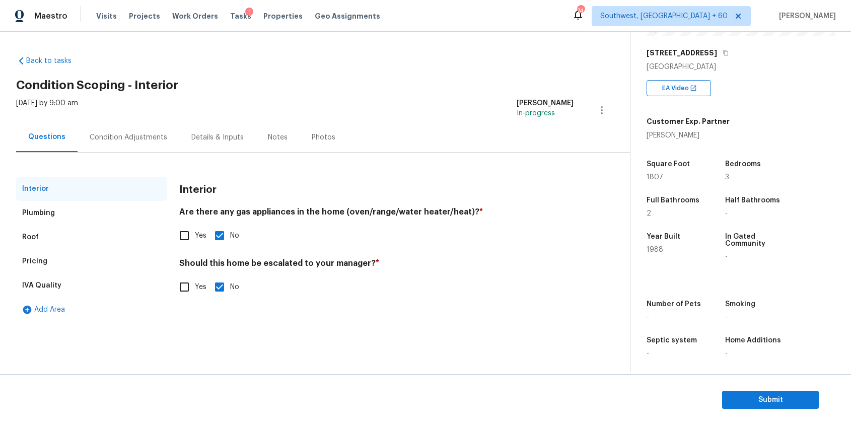
click at [118, 126] on div "Condition Adjustments" at bounding box center [129, 137] width 102 height 30
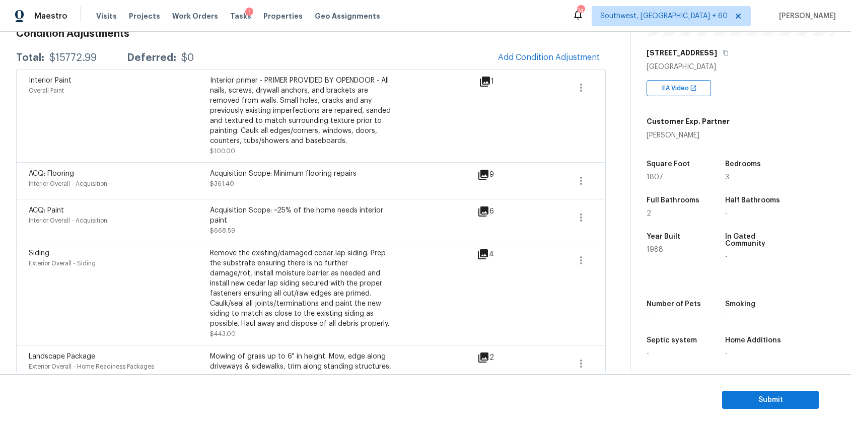
scroll to position [139, 0]
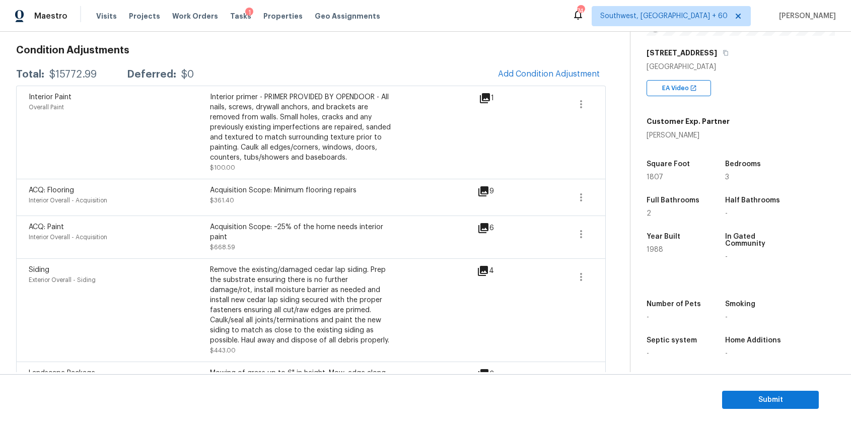
click at [747, 409] on section "Submit" at bounding box center [425, 399] width 851 height 51
click at [534, 83] on button "Add Condition Adjustment" at bounding box center [549, 73] width 114 height 21
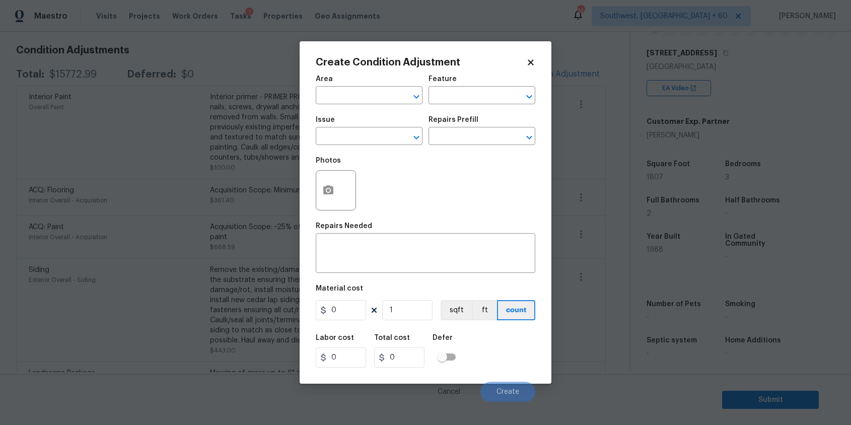
click at [561, 80] on body "Maestro Visits Projects Work Orders Tasks 1 Properties Geo Assignments 744 Sout…" at bounding box center [425, 212] width 851 height 425
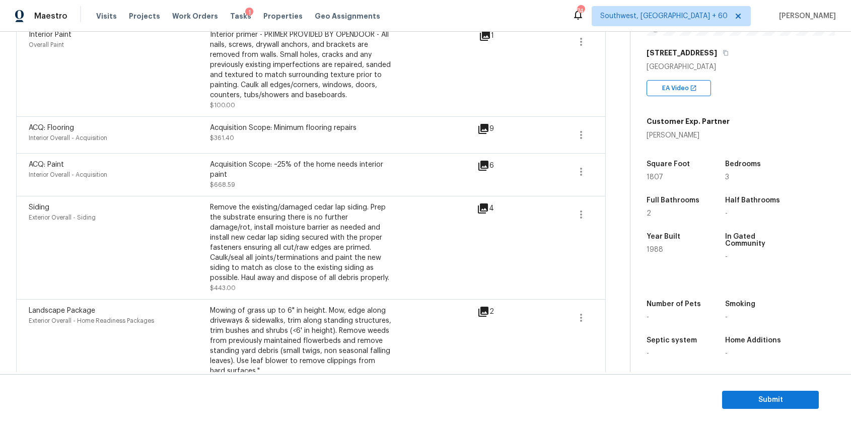
scroll to position [0, 0]
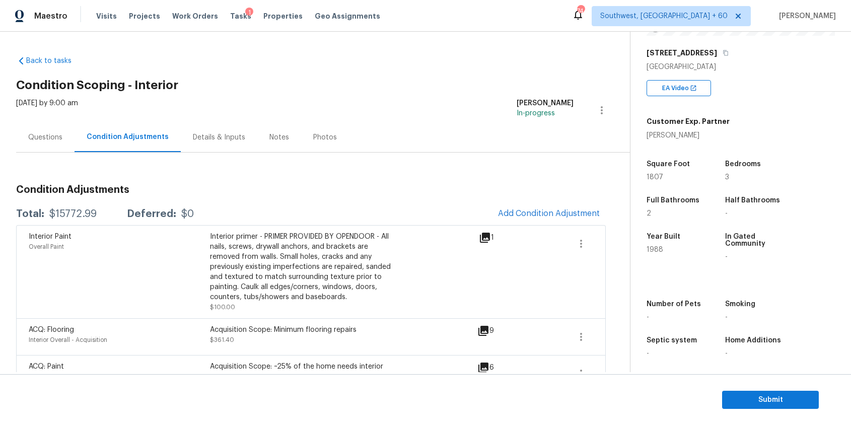
click at [49, 133] on div "Questions" at bounding box center [45, 137] width 34 height 10
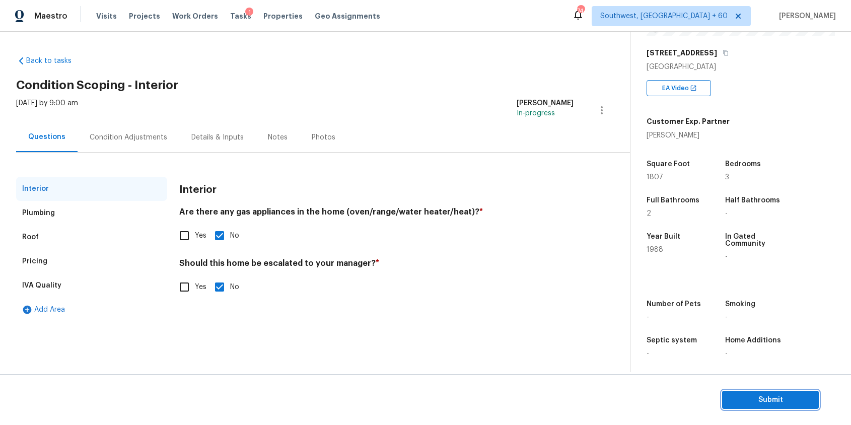
click at [776, 398] on span "Submit" at bounding box center [770, 400] width 81 height 13
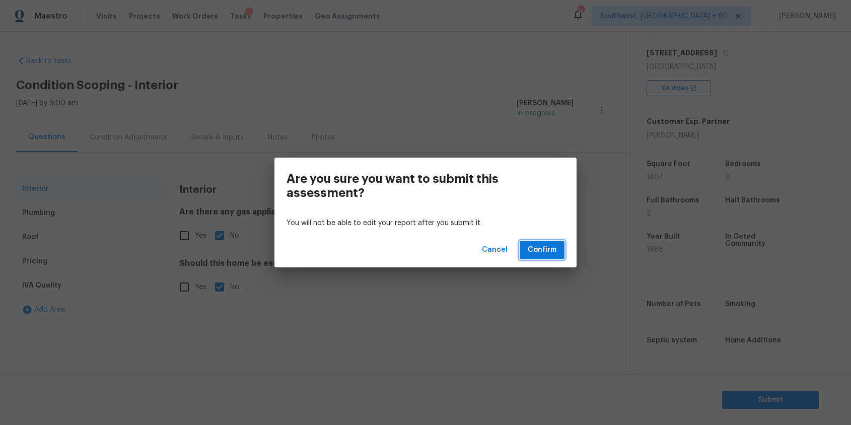
click at [535, 241] on button "Confirm" at bounding box center [542, 250] width 45 height 19
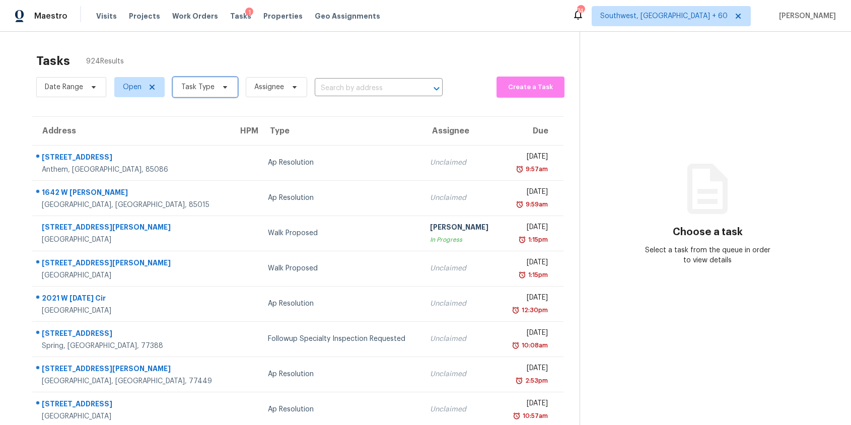
click at [223, 89] on icon at bounding box center [225, 87] width 8 height 8
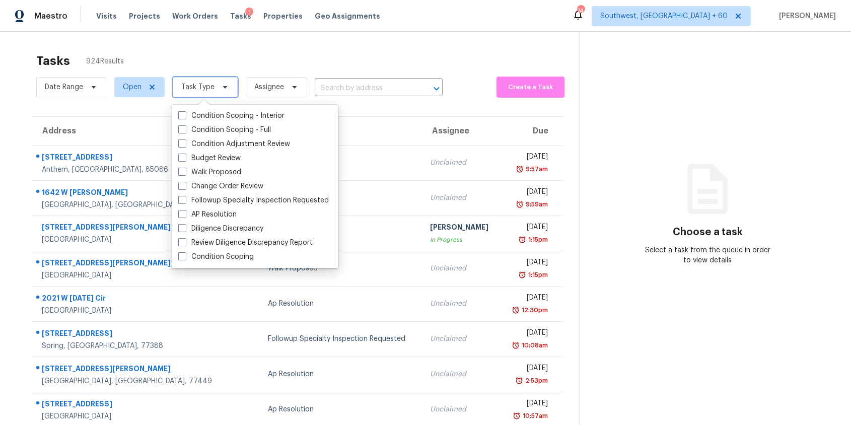
click at [223, 89] on icon at bounding box center [225, 87] width 8 height 8
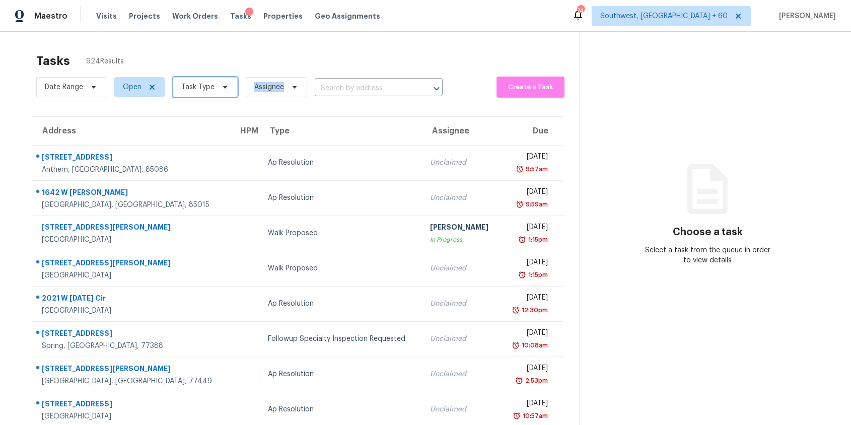
click at [228, 86] on span "Task Type" at bounding box center [205, 87] width 65 height 20
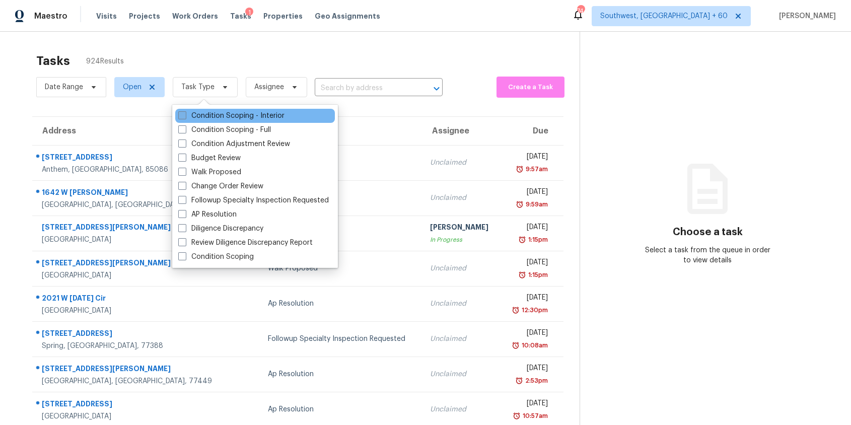
click at [235, 113] on label "Condition Scoping - Interior" at bounding box center [231, 116] width 106 height 10
click at [185, 113] on input "Condition Scoping - Interior" at bounding box center [181, 114] width 7 height 7
checkbox input "true"
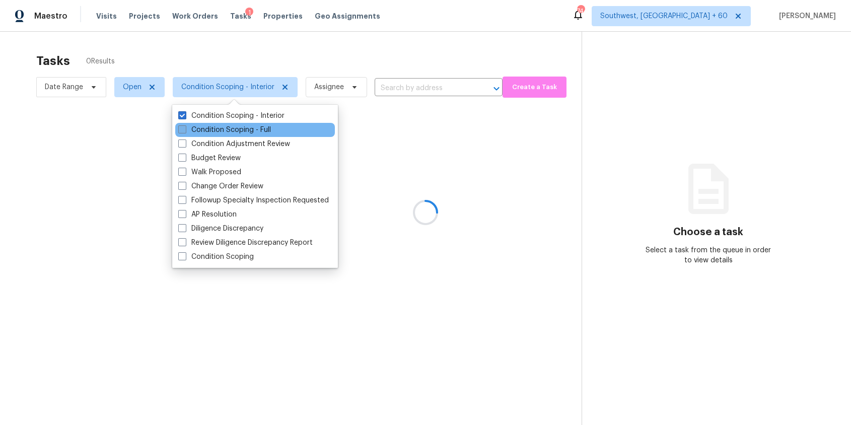
click at [238, 129] on label "Condition Scoping - Full" at bounding box center [224, 130] width 93 height 10
click at [185, 129] on input "Condition Scoping - Full" at bounding box center [181, 128] width 7 height 7
checkbox input "true"
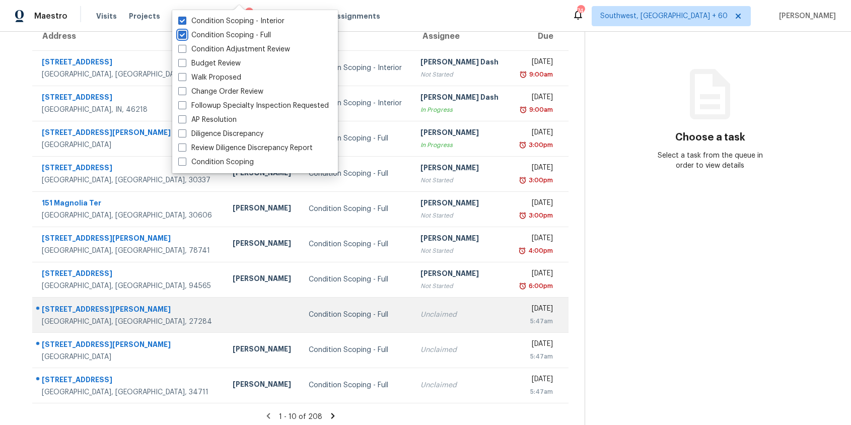
scroll to position [99, 0]
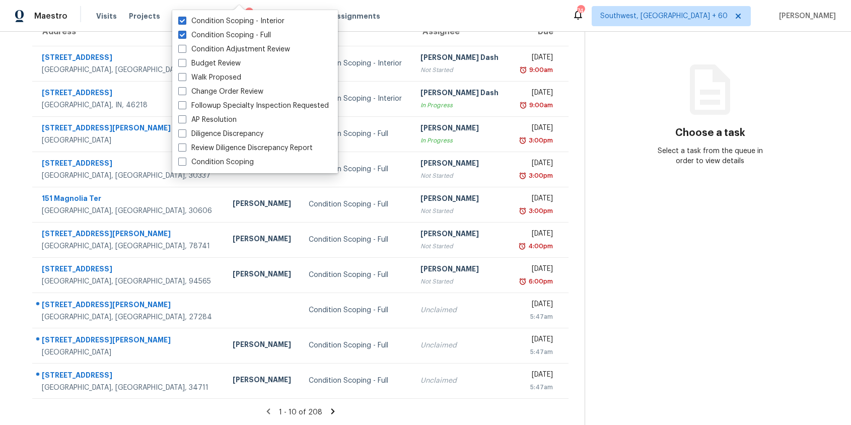
click at [329, 407] on icon at bounding box center [332, 411] width 9 height 9
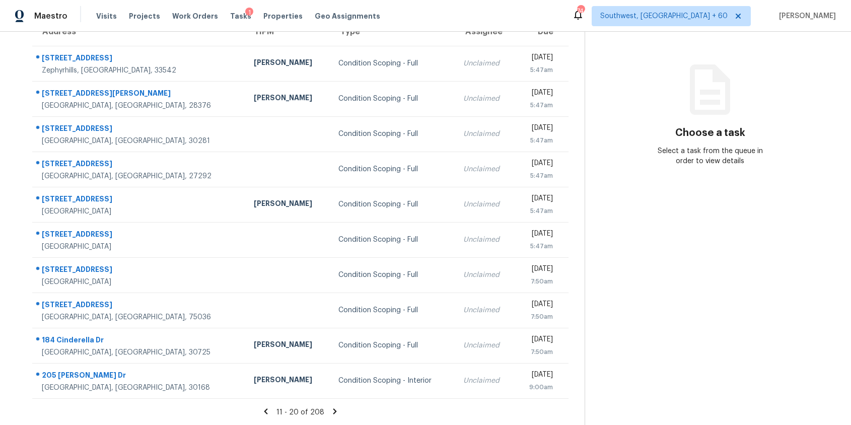
click at [335, 411] on icon at bounding box center [334, 411] width 9 height 9
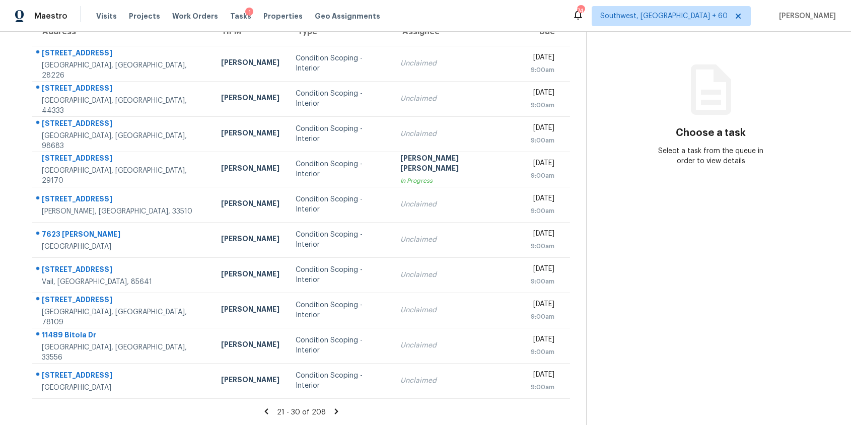
click at [335, 411] on icon at bounding box center [336, 411] width 9 height 9
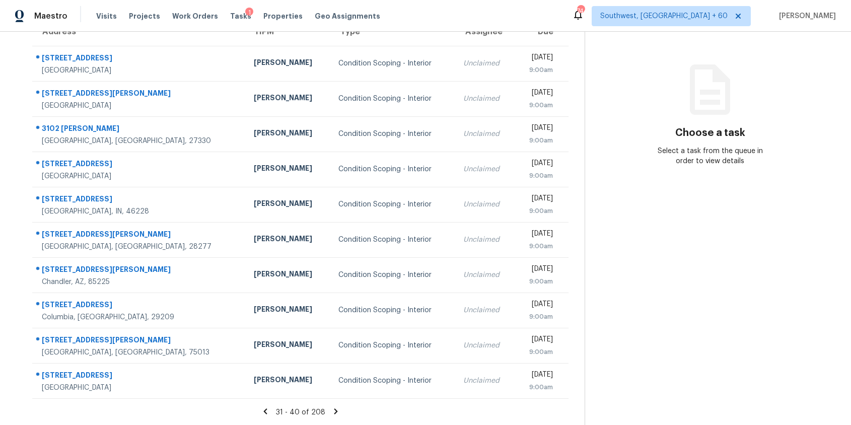
click at [335, 411] on icon at bounding box center [335, 411] width 9 height 9
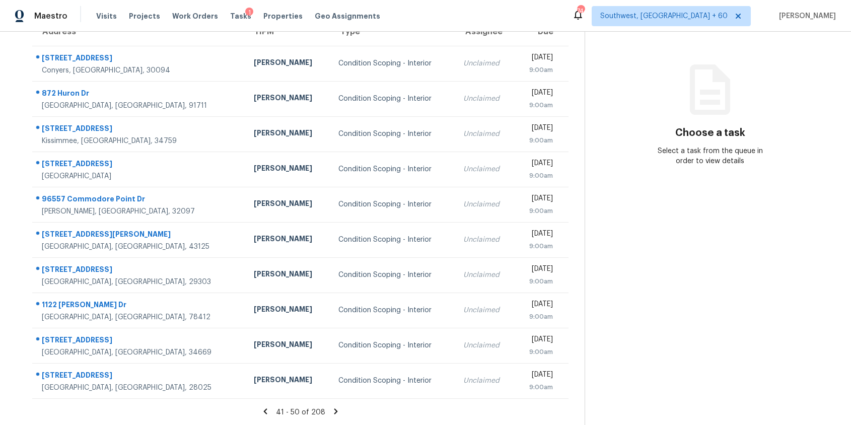
click at [334, 407] on icon at bounding box center [335, 411] width 9 height 9
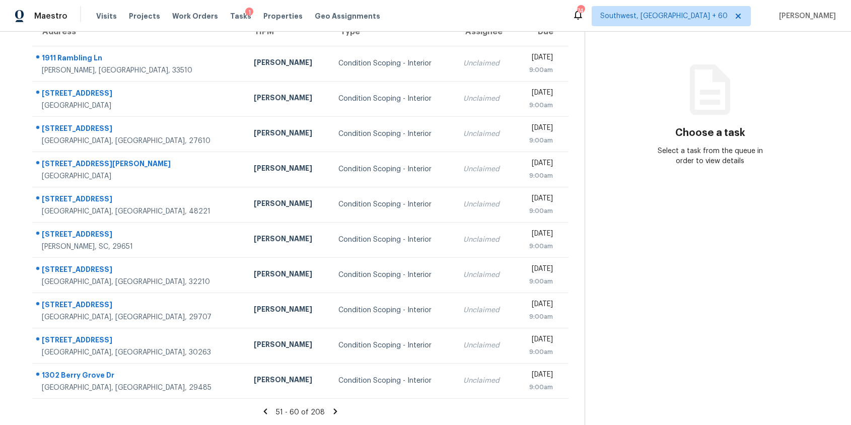
click at [334, 412] on icon at bounding box center [336, 411] width 4 height 6
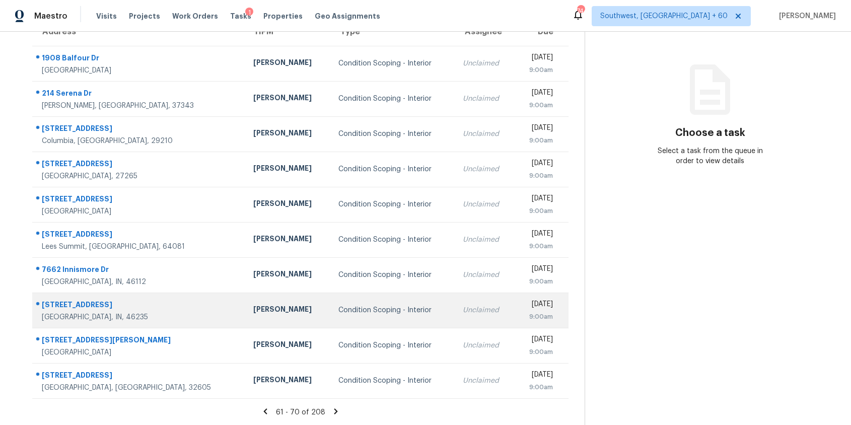
scroll to position [0, 0]
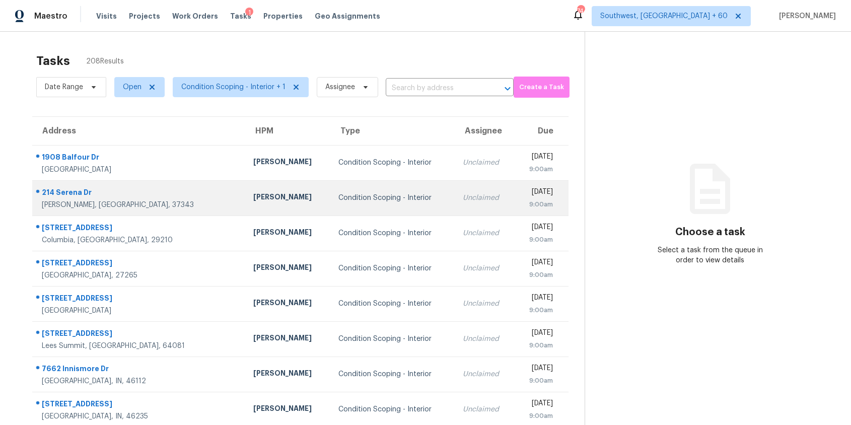
click at [338, 195] on div "Condition Scoping - Interior" at bounding box center [392, 198] width 109 height 10
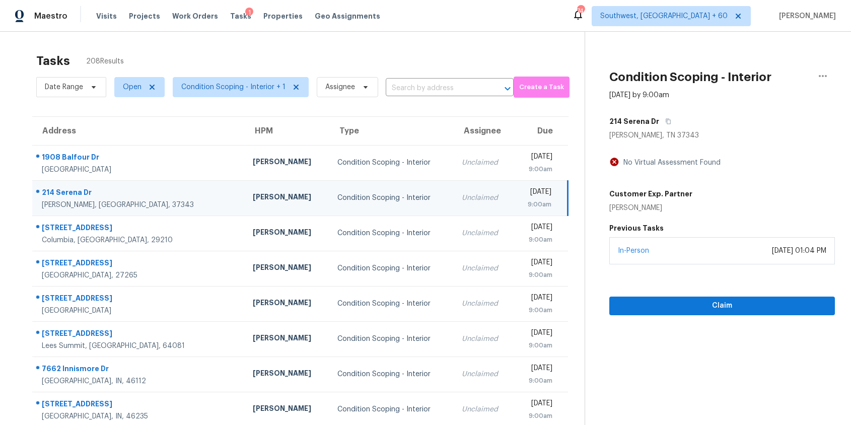
click at [669, 118] on div "214 Serena Dr" at bounding box center [722, 121] width 226 height 18
click at [665, 118] on icon "button" at bounding box center [668, 121] width 6 height 6
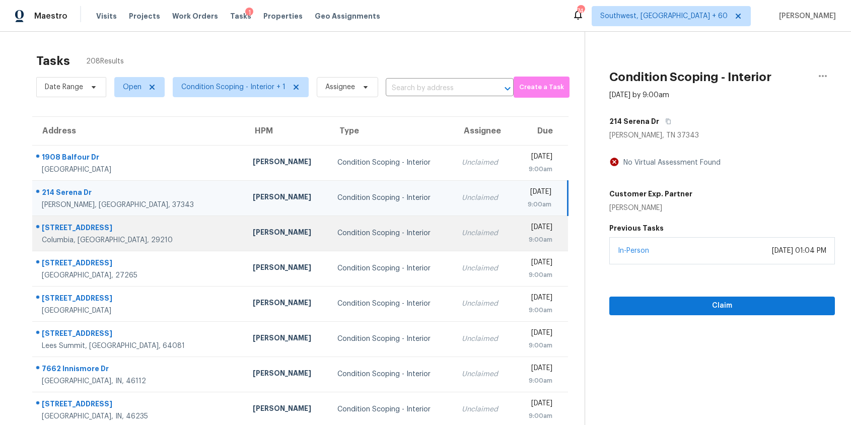
click at [462, 233] on div "Unclaimed" at bounding box center [483, 233] width 43 height 10
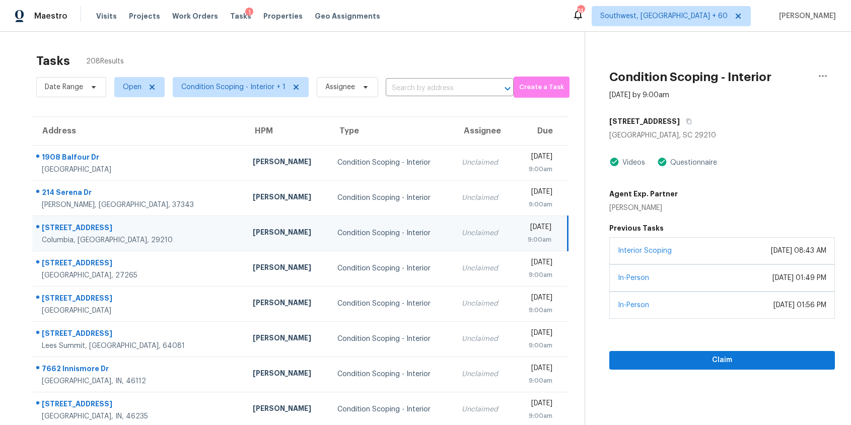
click at [454, 241] on td "Unclaimed" at bounding box center [483, 233] width 59 height 35
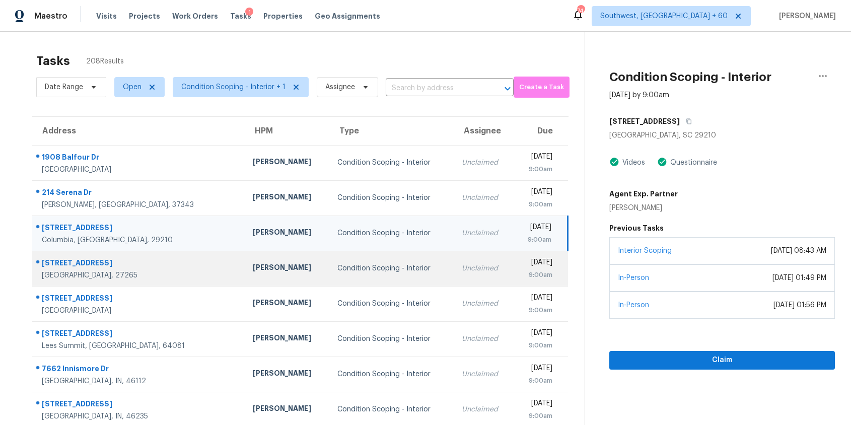
click at [454, 255] on td "Unclaimed" at bounding box center [483, 268] width 59 height 35
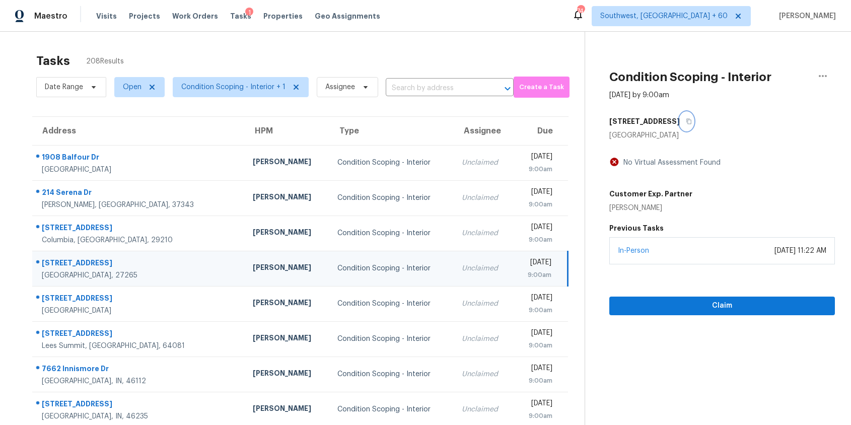
click at [687, 119] on icon "button" at bounding box center [689, 122] width 5 height 6
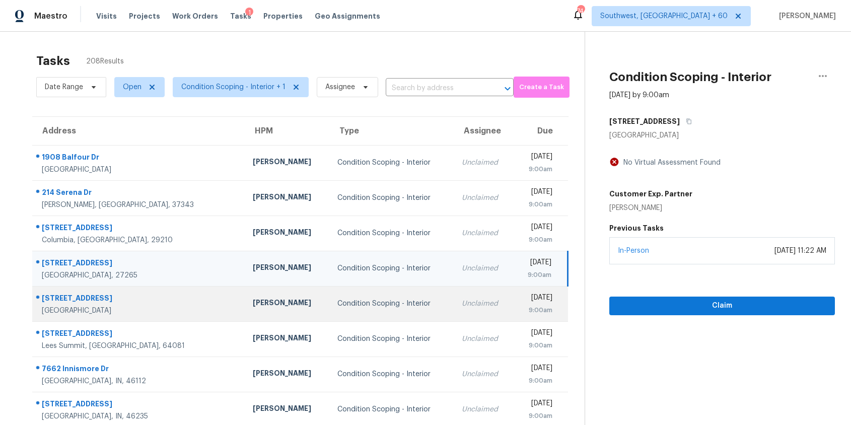
click at [454, 319] on td "Unclaimed" at bounding box center [483, 303] width 59 height 35
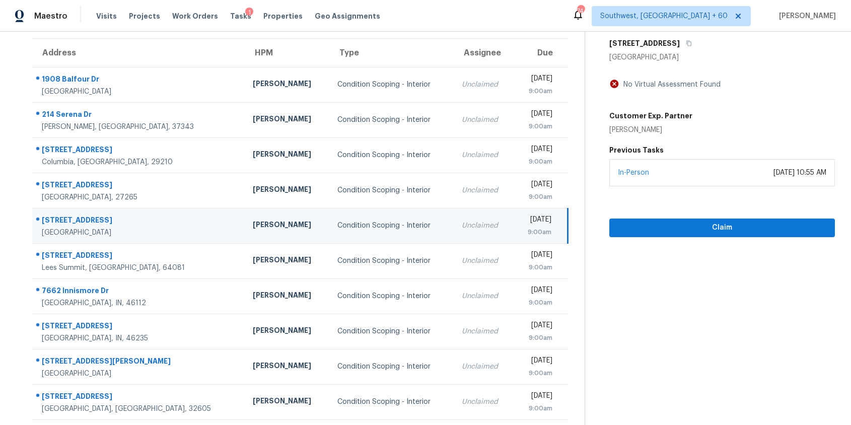
scroll to position [99, 0]
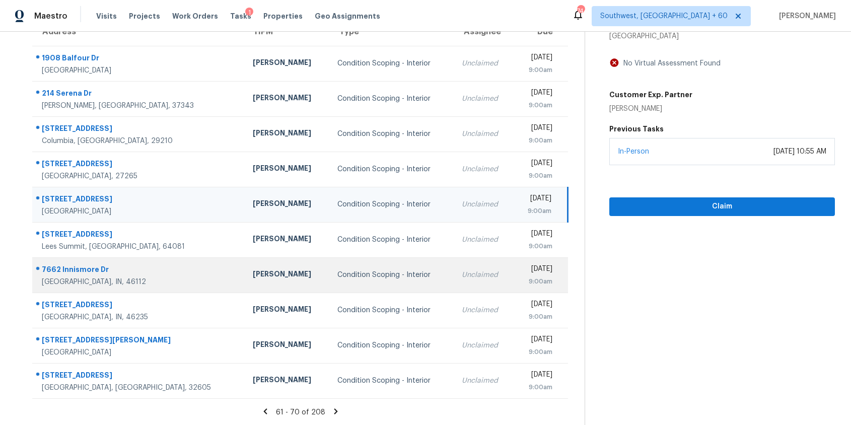
click at [454, 282] on td "Unclaimed" at bounding box center [483, 274] width 59 height 35
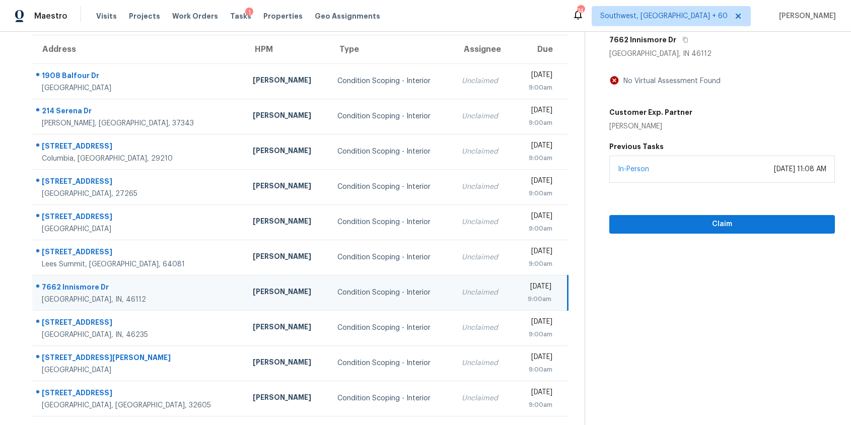
scroll to position [64, 0]
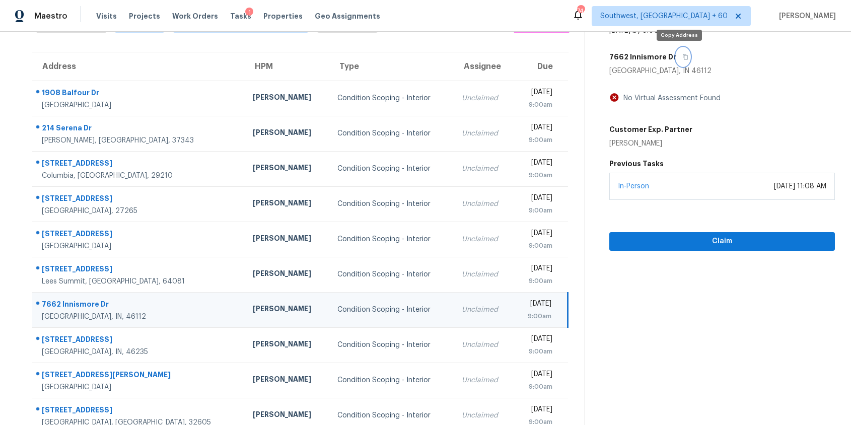
click at [681, 53] on button "button" at bounding box center [683, 57] width 14 height 18
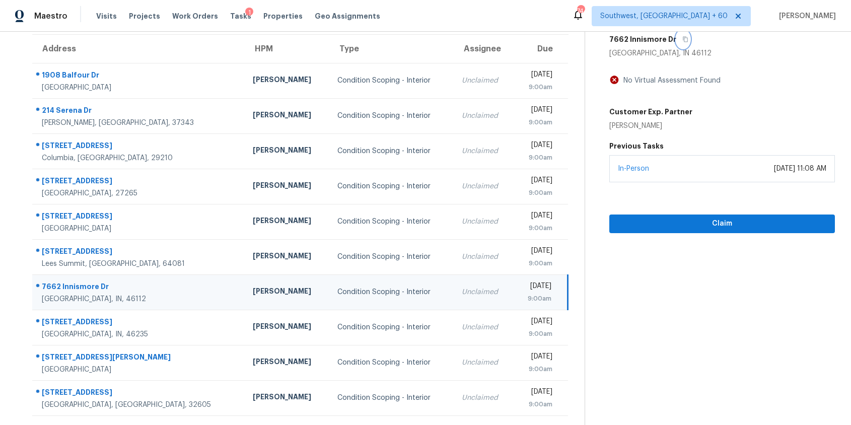
scroll to position [56, 0]
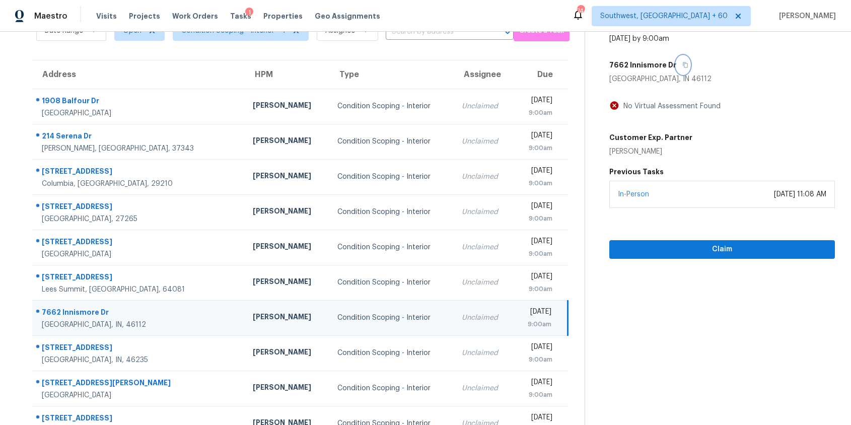
click at [676, 61] on button "button" at bounding box center [683, 65] width 14 height 18
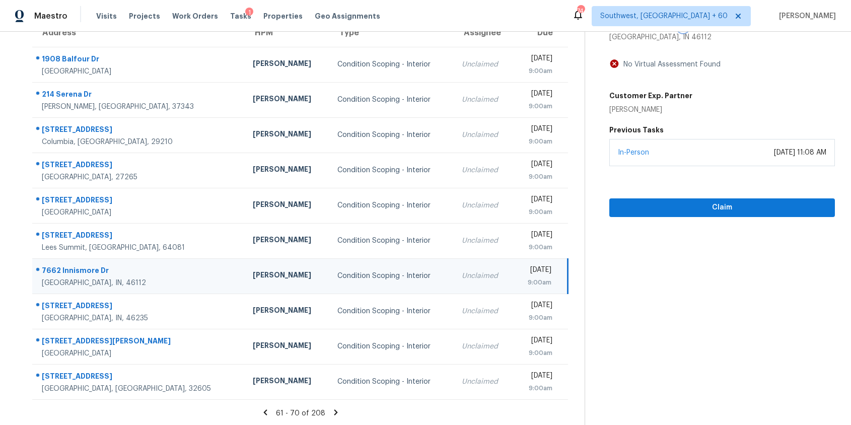
scroll to position [99, 0]
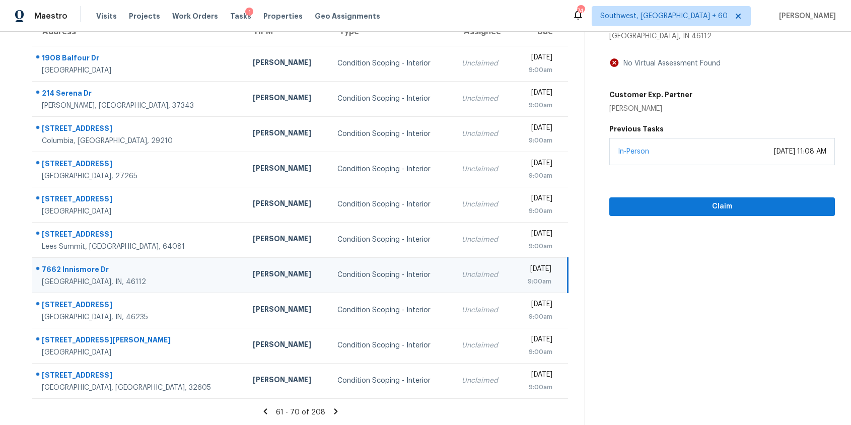
click at [334, 409] on icon at bounding box center [336, 411] width 4 height 6
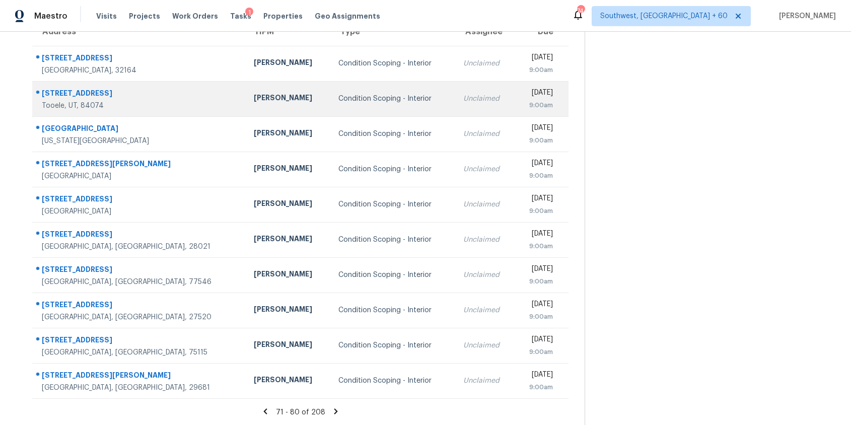
click at [257, 102] on div "[PERSON_NAME]" at bounding box center [288, 99] width 69 height 13
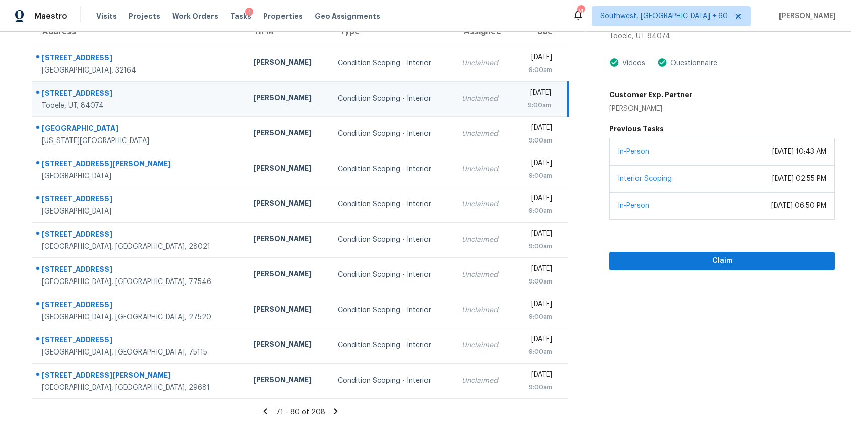
scroll to position [0, 0]
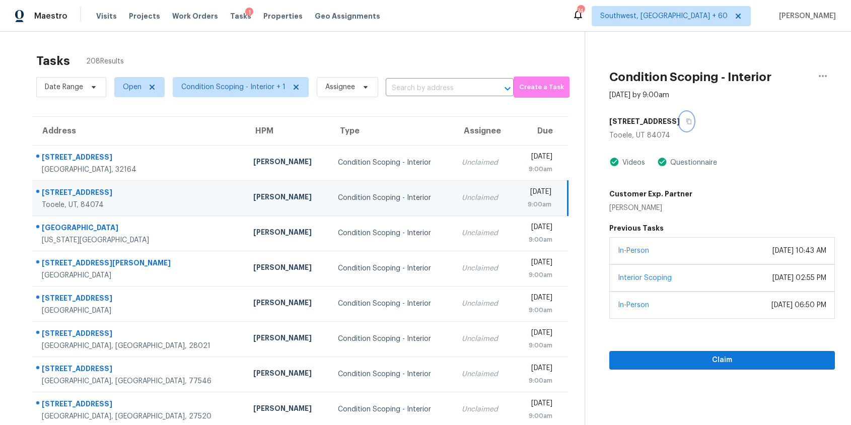
click at [686, 123] on icon "button" at bounding box center [689, 121] width 6 height 6
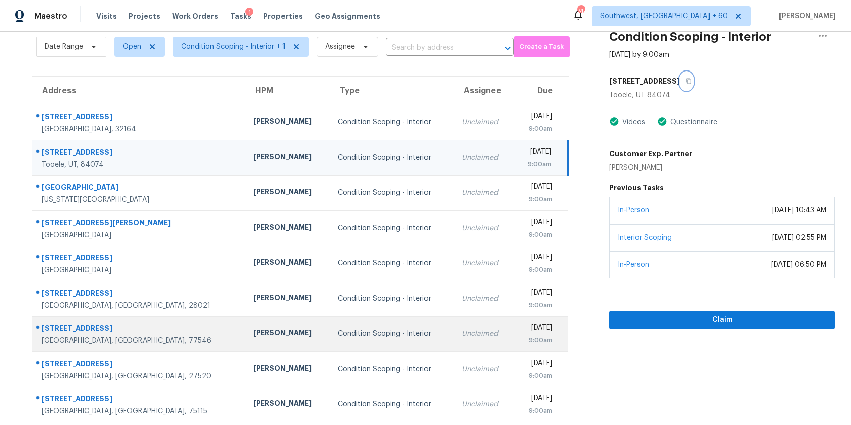
scroll to position [61, 0]
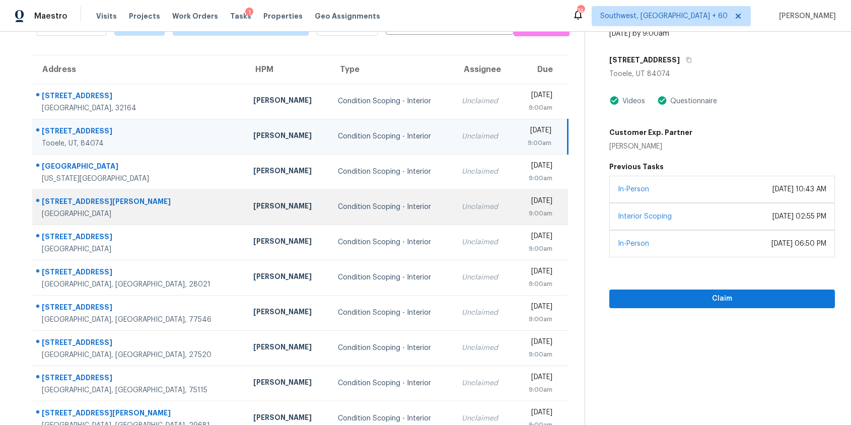
click at [354, 196] on td "Condition Scoping - Interior" at bounding box center [392, 206] width 124 height 35
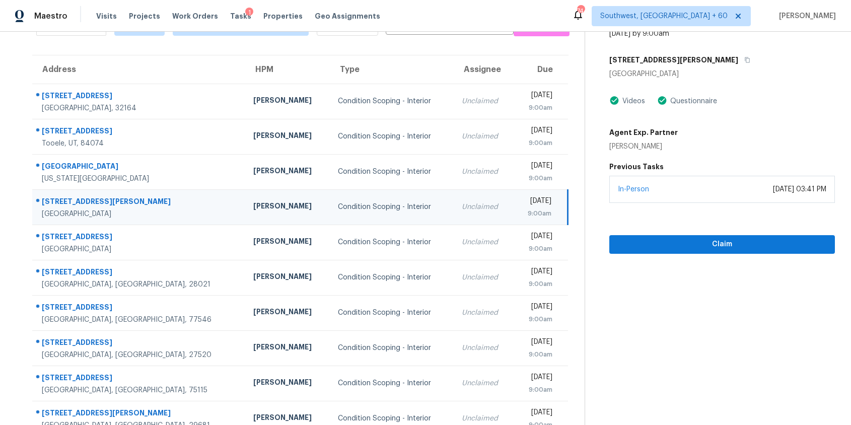
click at [673, 54] on div "3711 Rosalee Ct" at bounding box center [722, 60] width 226 height 18
click at [738, 63] on button "button" at bounding box center [745, 60] width 14 height 18
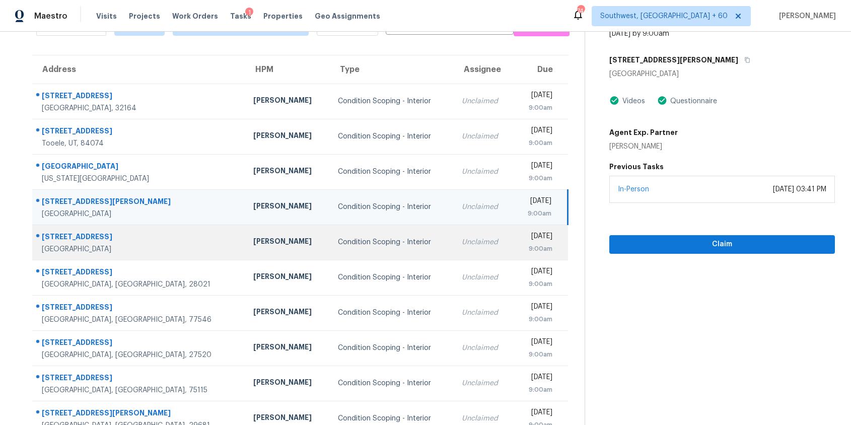
click at [462, 246] on div "Unclaimed" at bounding box center [483, 242] width 43 height 10
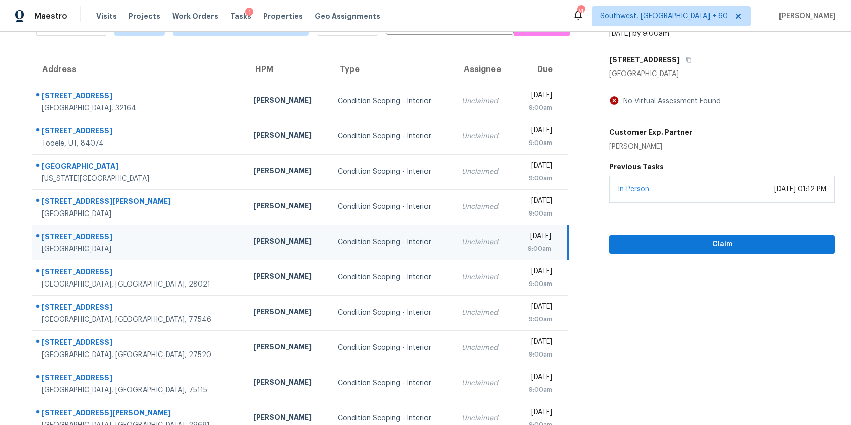
click at [683, 52] on div "37721 Madera Ct" at bounding box center [722, 60] width 226 height 18
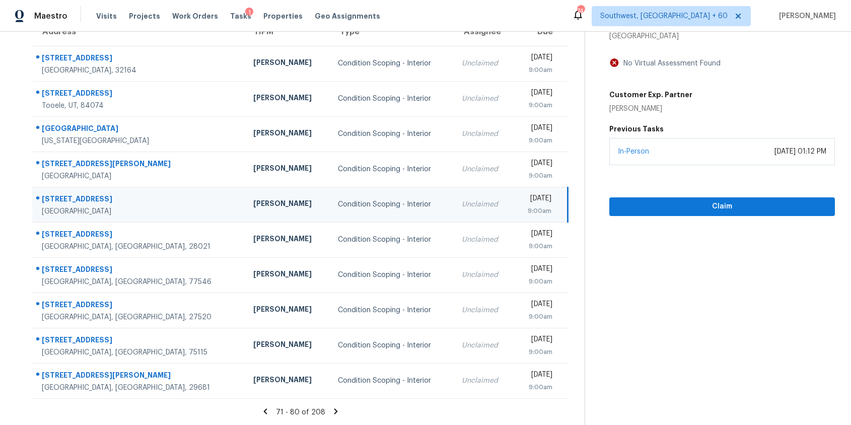
scroll to position [99, 0]
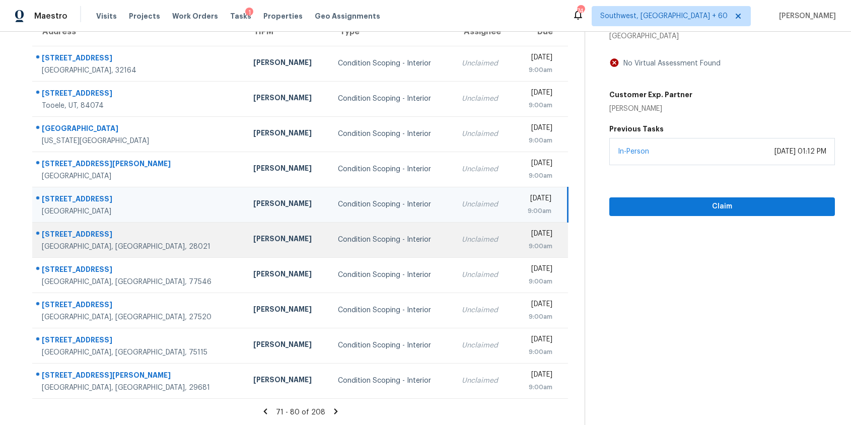
click at [454, 245] on td "Unclaimed" at bounding box center [483, 239] width 59 height 35
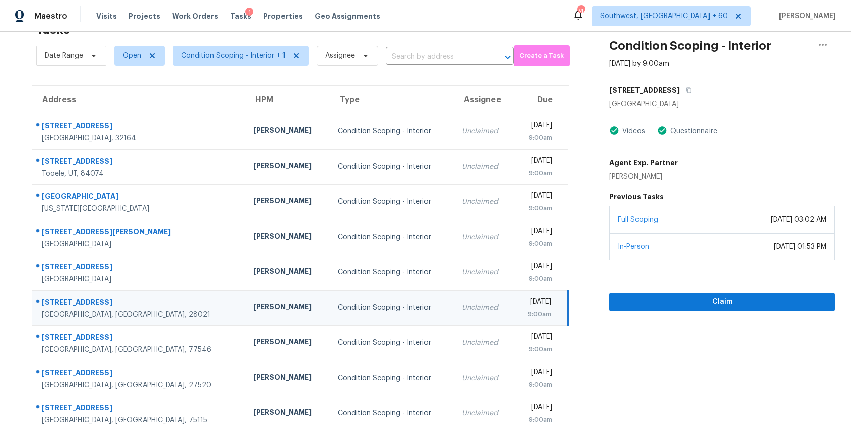
scroll to position [0, 0]
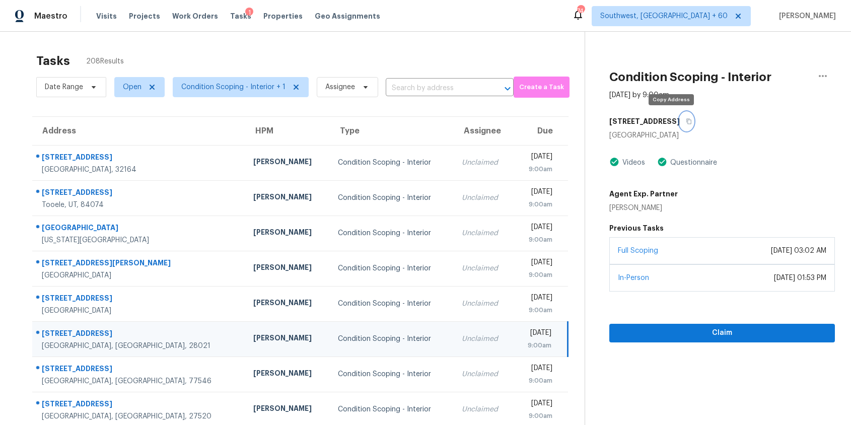
click at [680, 121] on button "button" at bounding box center [687, 121] width 14 height 18
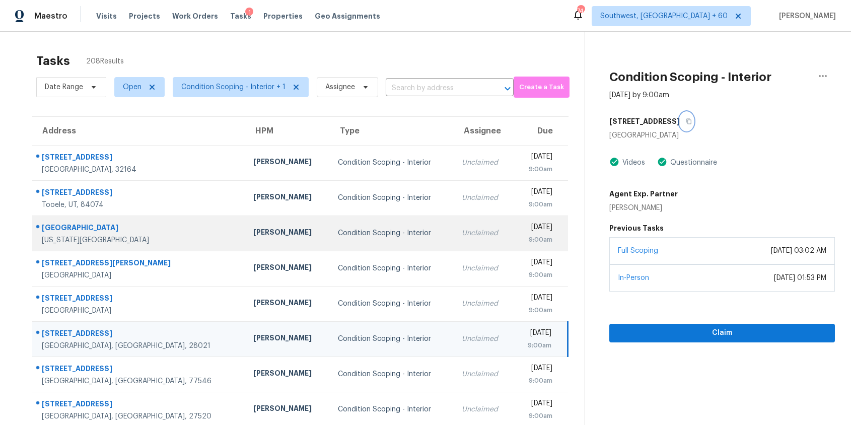
scroll to position [99, 0]
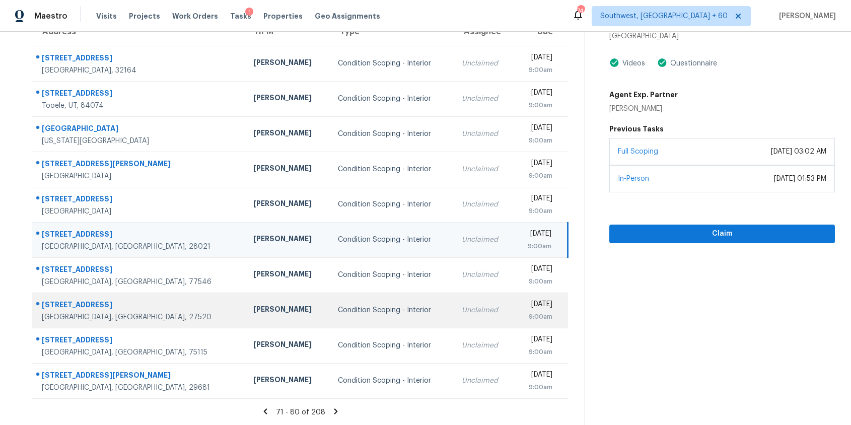
click at [351, 293] on td "Condition Scoping - Interior" at bounding box center [392, 310] width 124 height 35
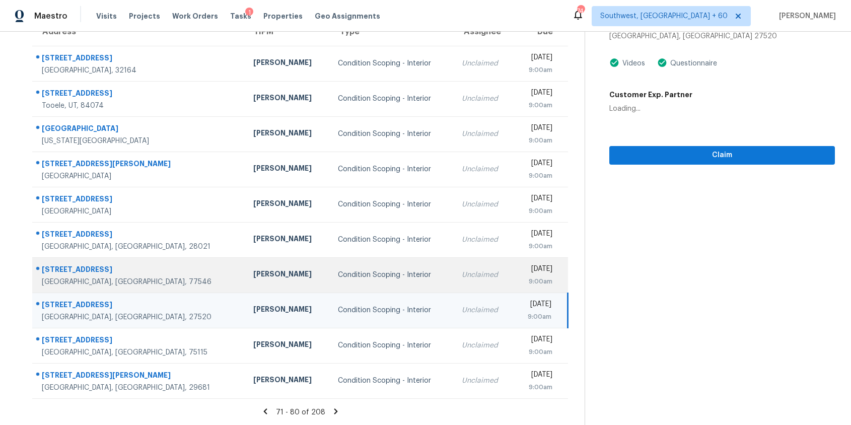
click at [378, 278] on div "Condition Scoping - Interior" at bounding box center [392, 275] width 108 height 10
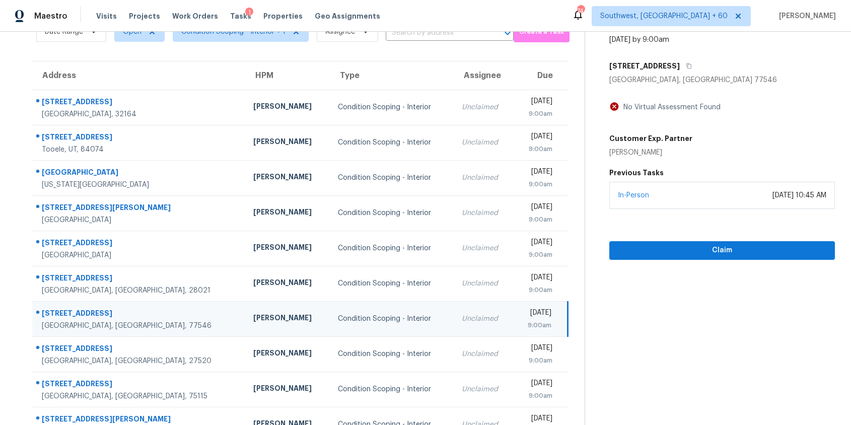
scroll to position [20, 0]
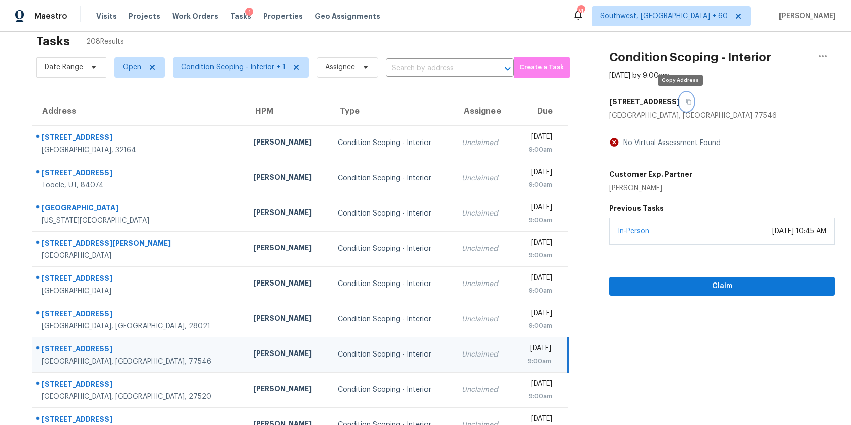
click at [686, 104] on icon "button" at bounding box center [689, 102] width 6 height 6
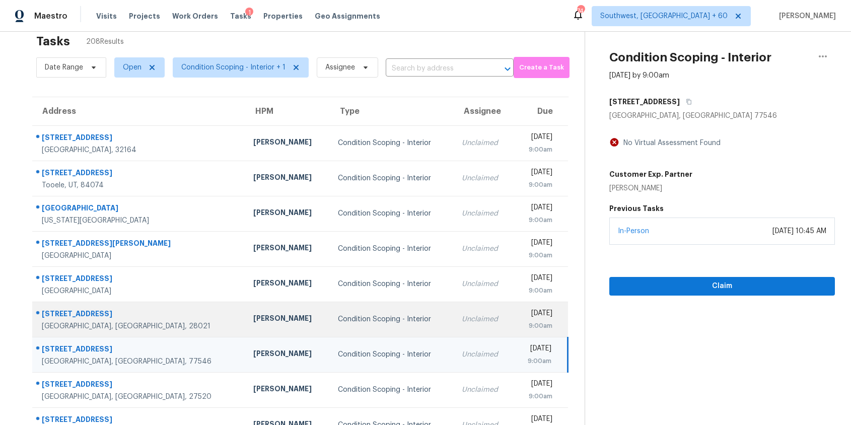
click at [454, 335] on td "Unclaimed" at bounding box center [483, 319] width 59 height 35
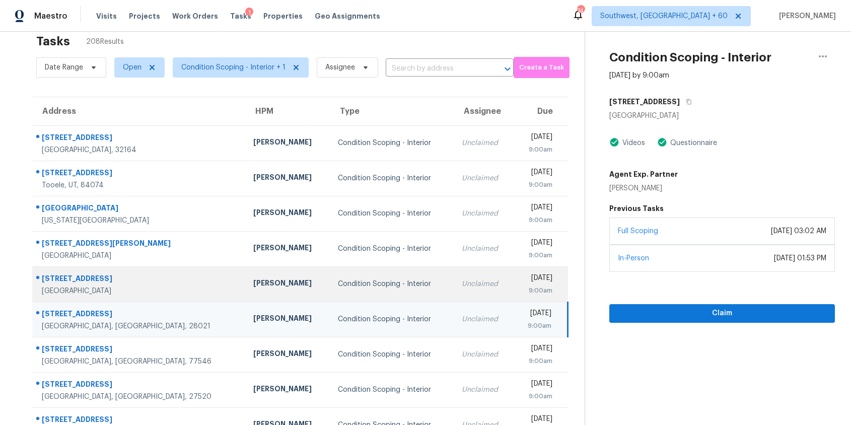
scroll to position [25, 0]
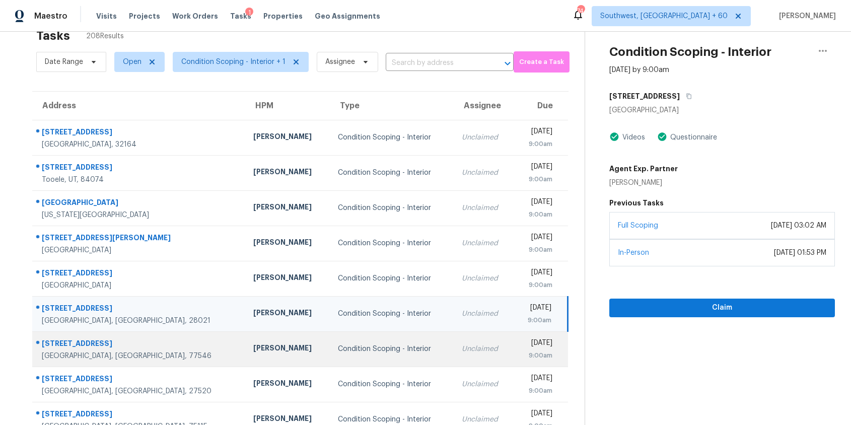
click at [338, 344] on div "Condition Scoping - Interior" at bounding box center [392, 349] width 108 height 10
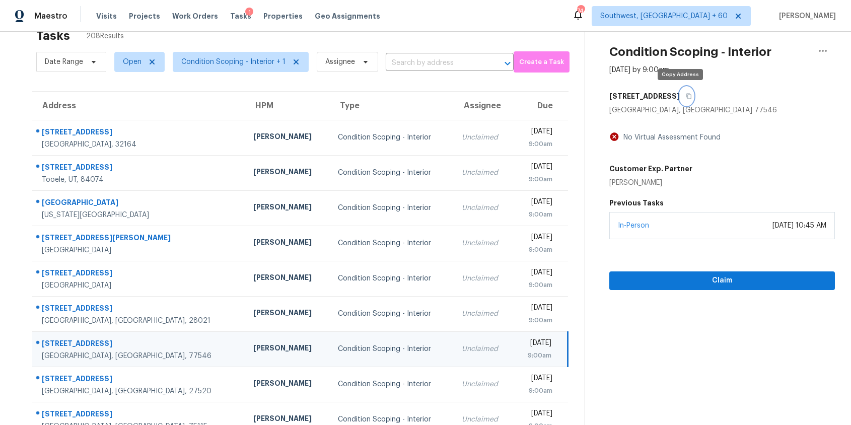
click at [686, 98] on icon "button" at bounding box center [689, 96] width 6 height 6
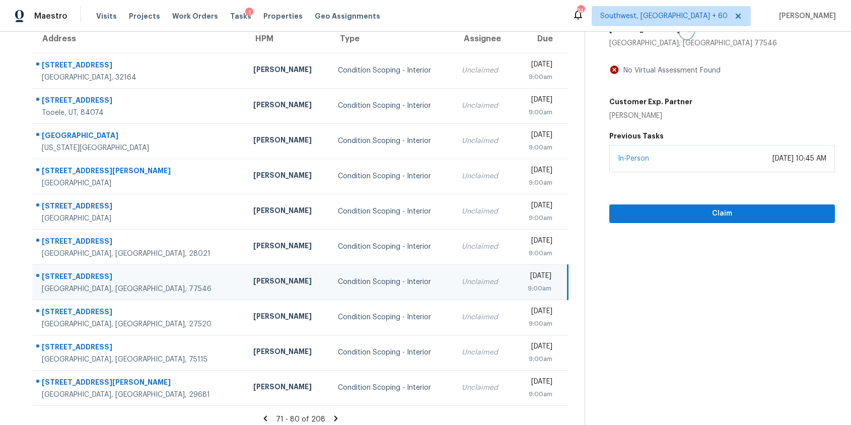
scroll to position [99, 0]
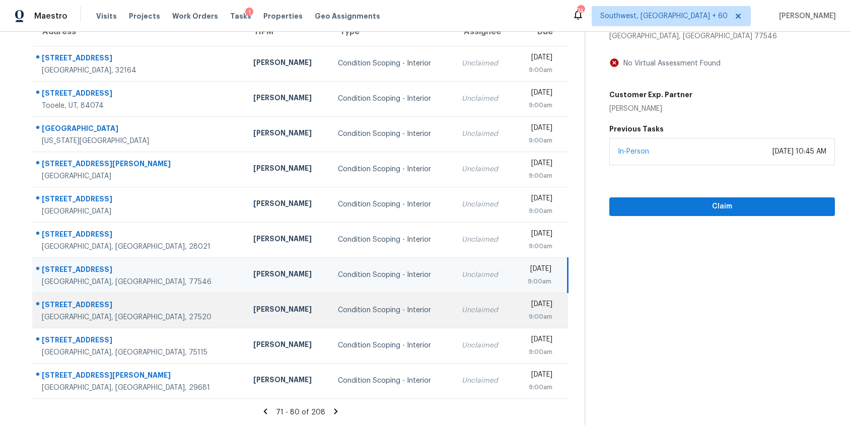
click at [375, 321] on td "Condition Scoping - Interior" at bounding box center [392, 310] width 124 height 35
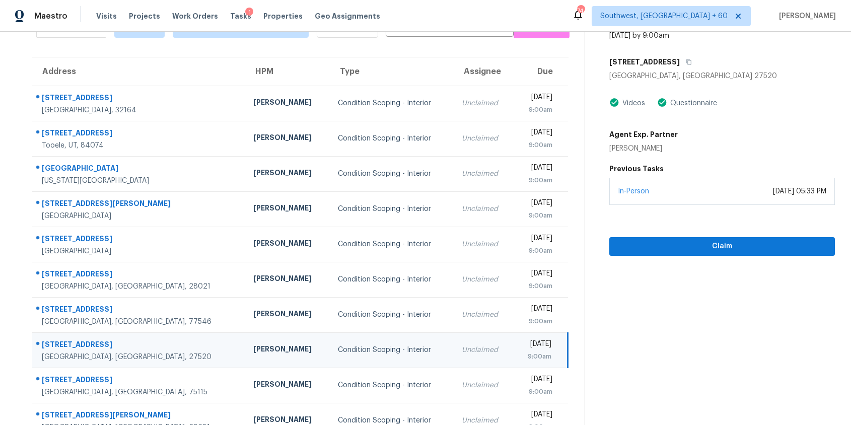
scroll to position [53, 0]
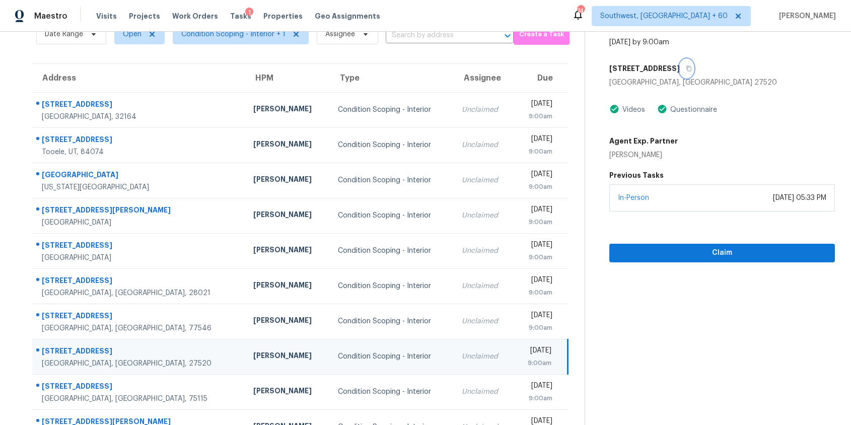
click at [687, 70] on icon "button" at bounding box center [689, 68] width 6 height 6
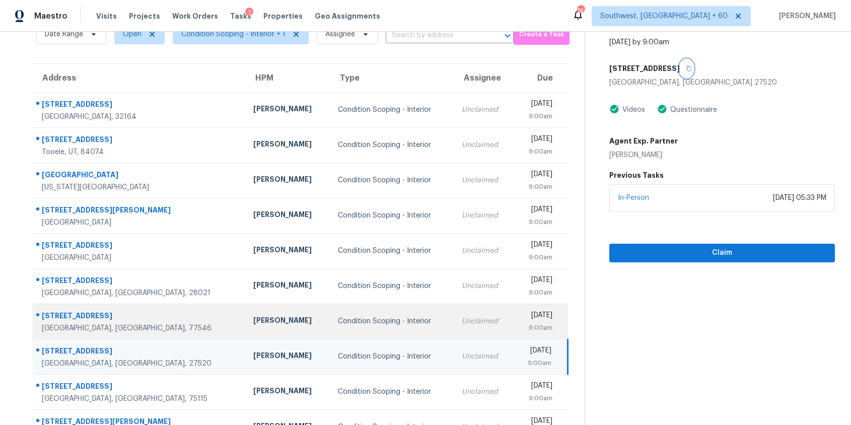
scroll to position [99, 0]
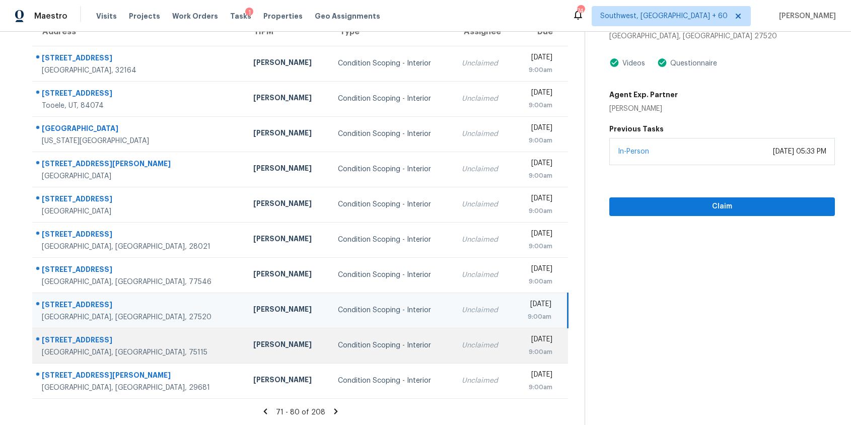
click at [461, 344] on td "Unclaimed" at bounding box center [483, 345] width 59 height 35
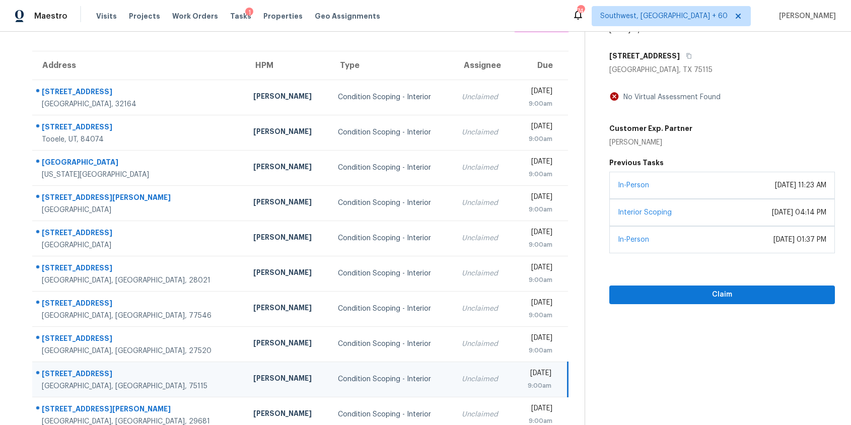
scroll to position [60, 0]
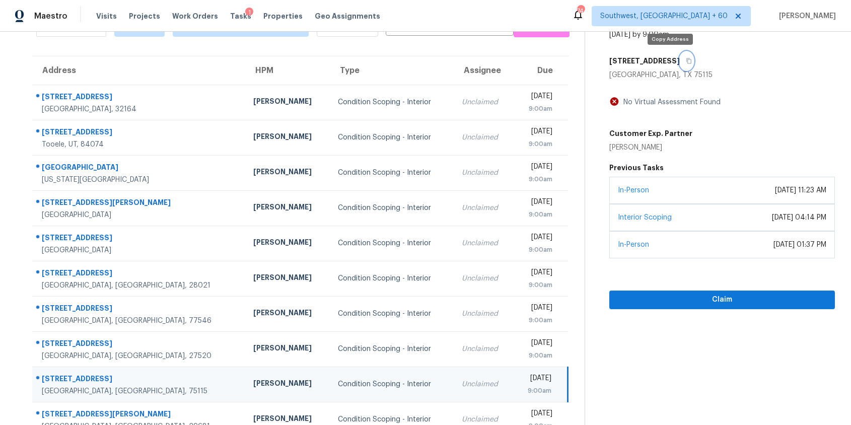
click at [680, 58] on button "button" at bounding box center [687, 61] width 14 height 18
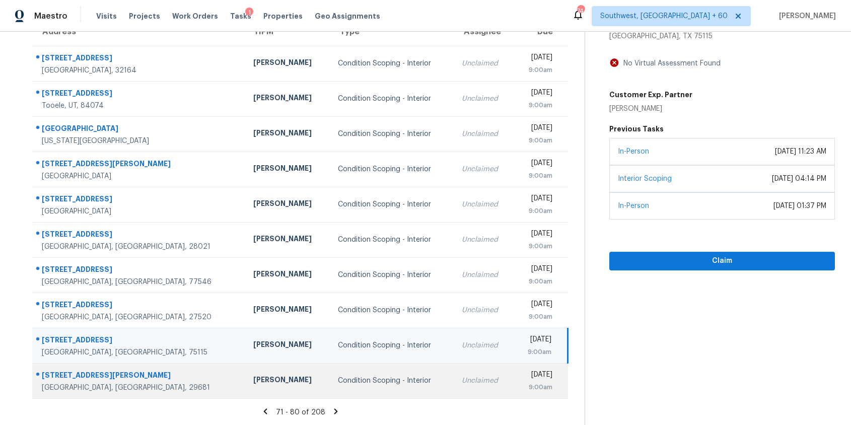
click at [347, 374] on td "Condition Scoping - Interior" at bounding box center [392, 380] width 124 height 35
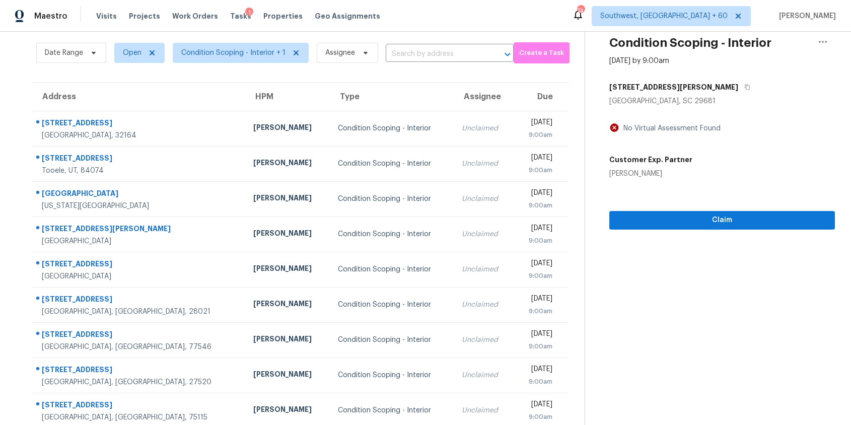
scroll to position [0, 0]
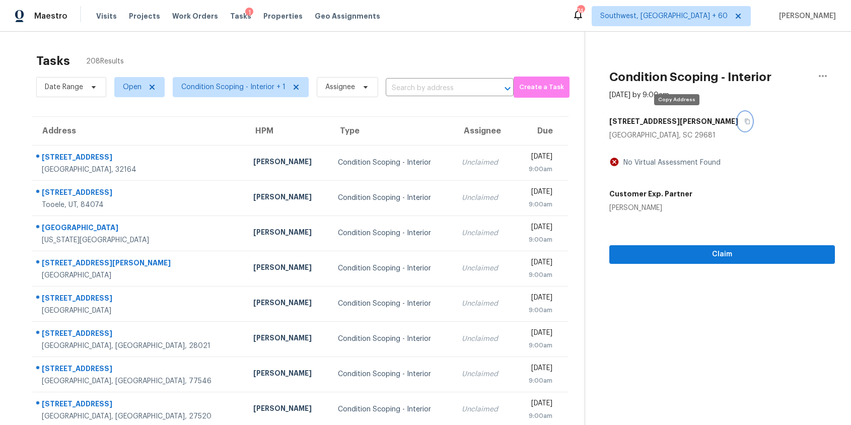
click at [744, 118] on icon "button" at bounding box center [747, 121] width 6 height 6
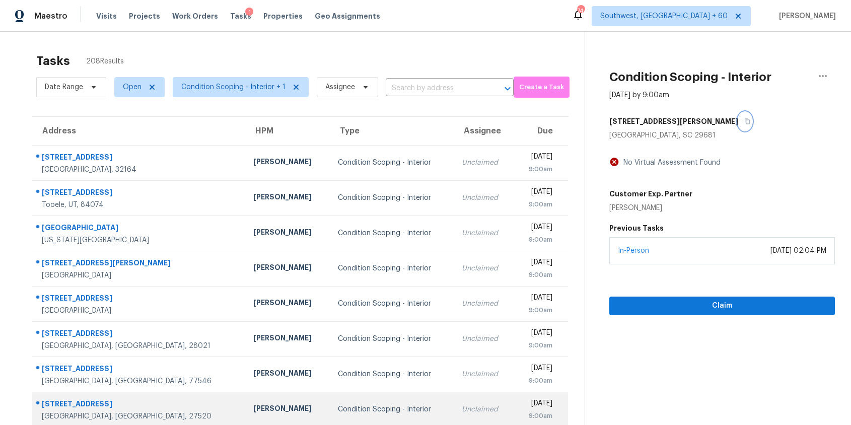
scroll to position [99, 0]
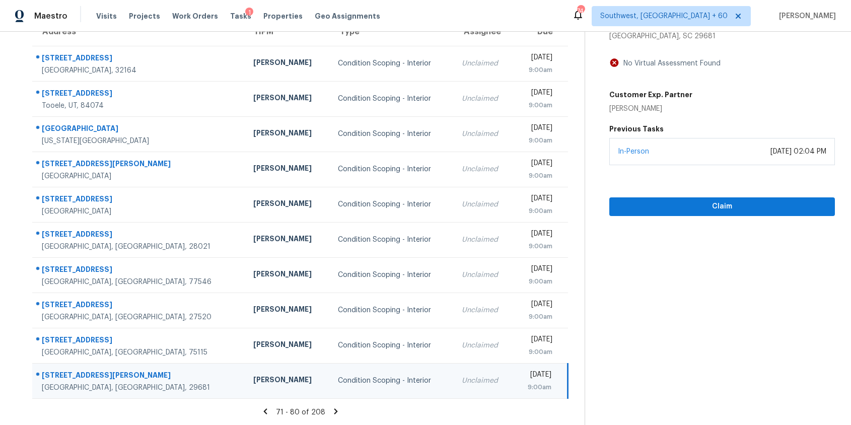
click at [331, 410] on icon at bounding box center [335, 411] width 9 height 9
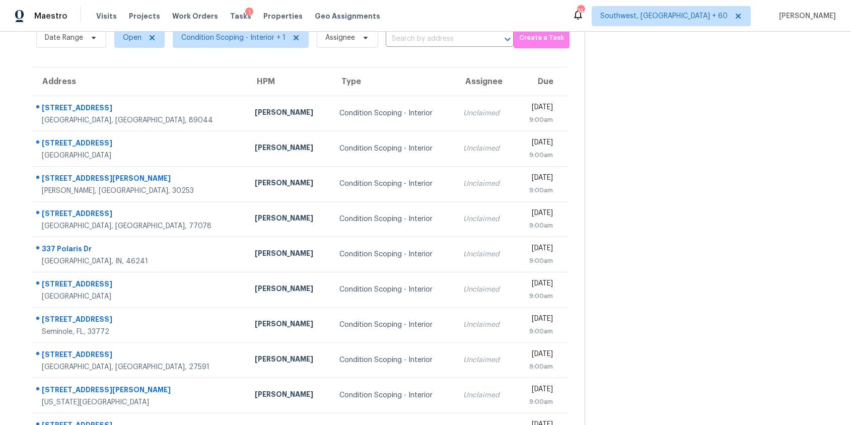
scroll to position [22, 0]
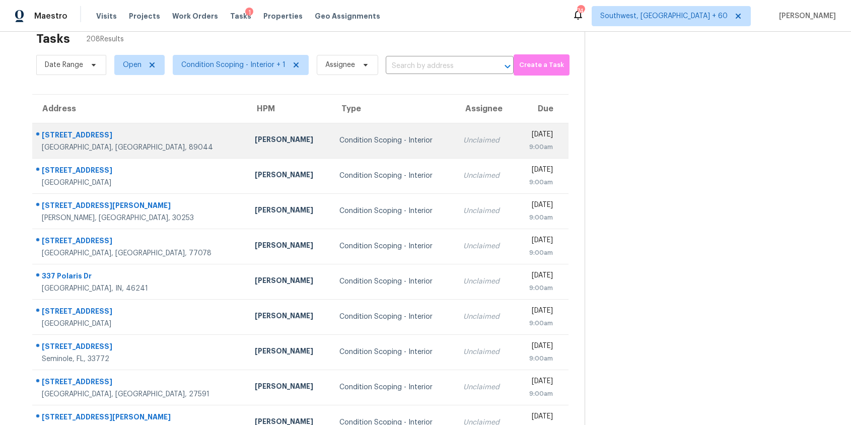
click at [463, 136] on div "Unclaimed" at bounding box center [484, 140] width 43 height 10
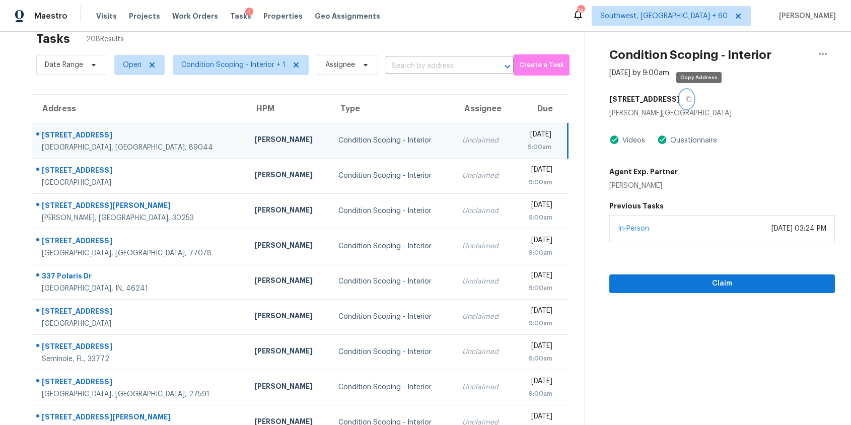
click at [693, 94] on button "button" at bounding box center [687, 99] width 14 height 18
click at [458, 62] on input "text" at bounding box center [436, 66] width 100 height 16
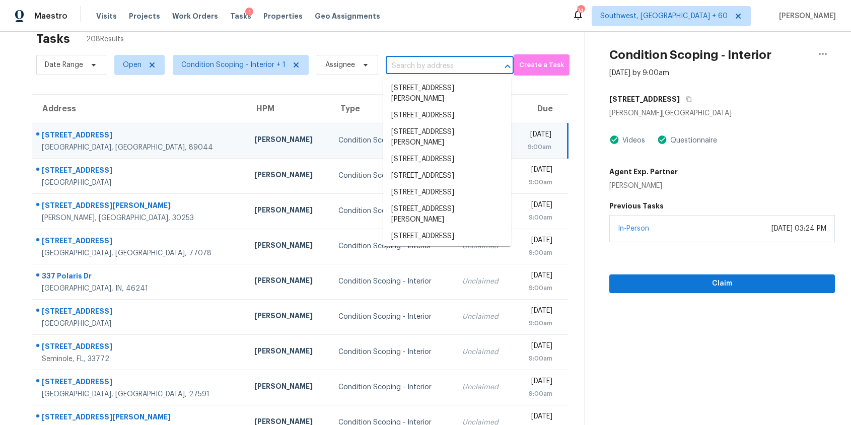
paste input "3052 Bicentennial Pkwy, Henderson, NV 89044"
type input "3052 Bicentennial Pkwy, Henderson, NV 89044"
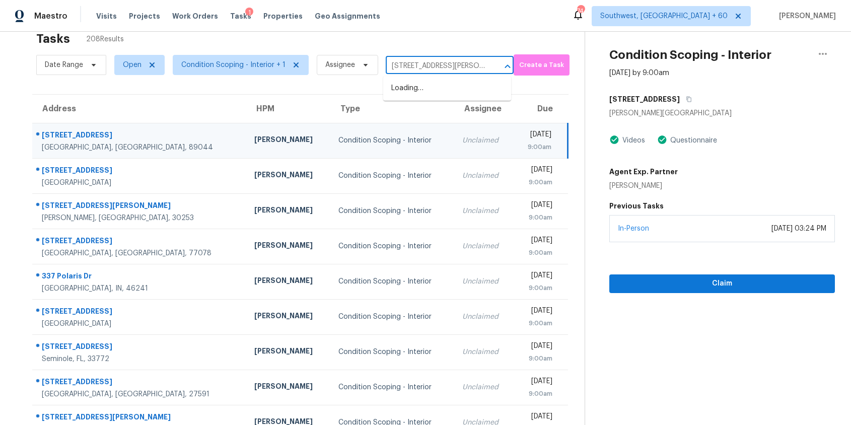
scroll to position [0, 62]
click at [433, 87] on li "3052 Bicentennial Pkwy, Henderson, NV 89044" at bounding box center [447, 93] width 128 height 27
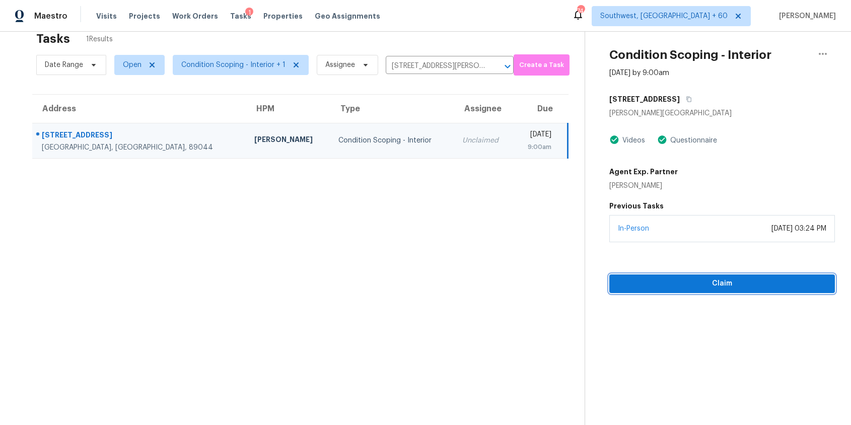
click at [674, 289] on span "Claim" at bounding box center [721, 283] width 209 height 13
click at [700, 278] on span "Start Assessment" at bounding box center [721, 283] width 209 height 13
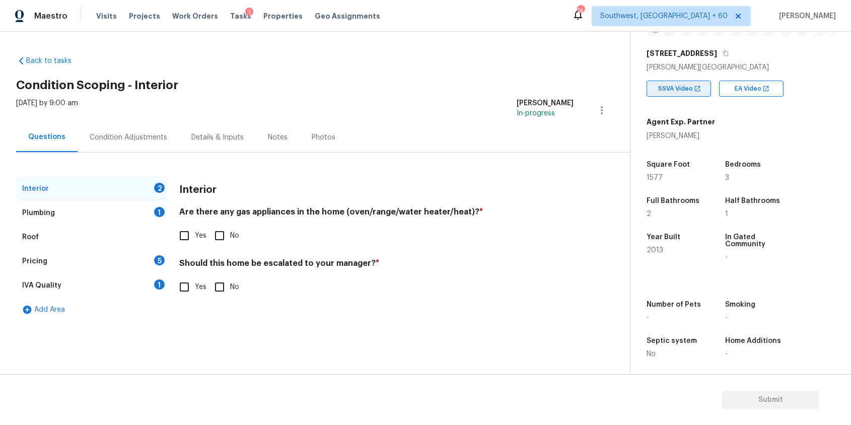
scroll to position [160, 0]
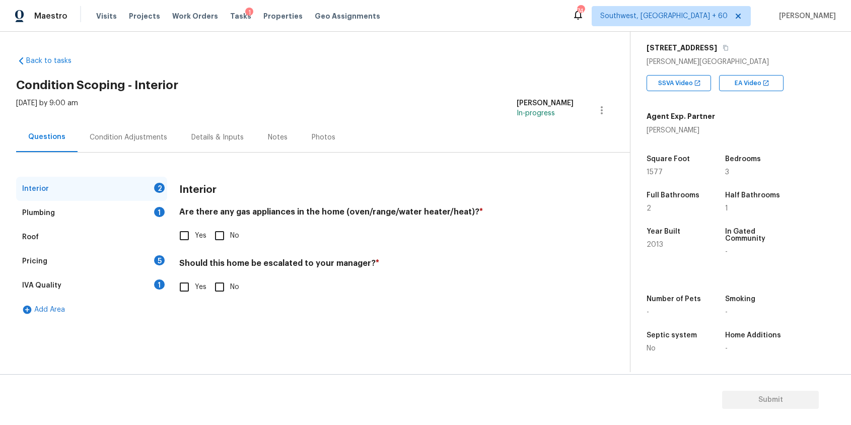
click at [495, 160] on div "Interior 2 Plumbing 1 Roof Pricing 5 IVA Quality 1 Add Area Interior Are there …" at bounding box center [311, 237] width 590 height 169
click at [333, 175] on div "Interior 2 Plumbing 1 Roof Pricing 5 IVA Quality 1 Add Area Interior Are there …" at bounding box center [311, 237] width 590 height 169
click at [186, 236] on input "Yes" at bounding box center [184, 235] width 21 height 21
checkbox input "true"
click at [212, 287] on input "No" at bounding box center [219, 286] width 21 height 21
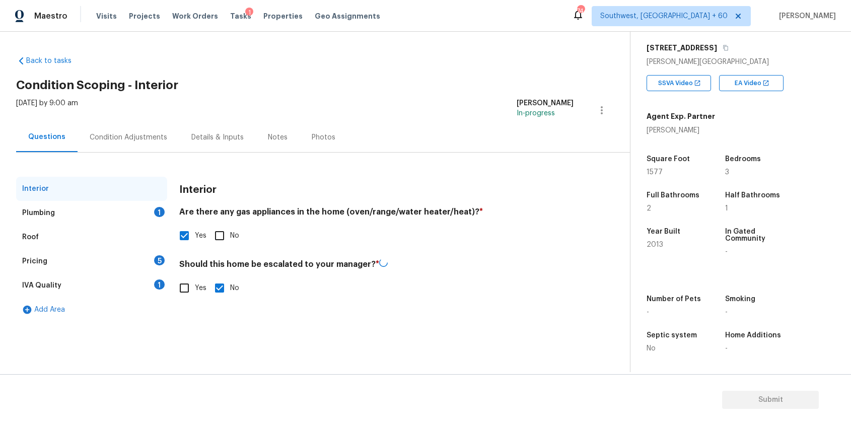
click at [212, 287] on input "No" at bounding box center [219, 287] width 21 height 21
click at [224, 290] on input "No" at bounding box center [219, 286] width 21 height 21
checkbox input "true"
click at [160, 218] on div "Plumbing 1" at bounding box center [91, 213] width 151 height 24
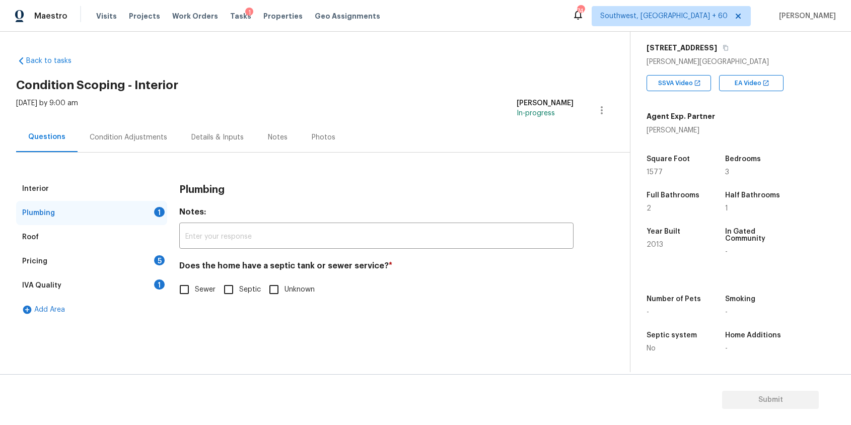
click at [188, 296] on input "Sewer" at bounding box center [184, 289] width 21 height 21
checkbox input "true"
click at [139, 247] on div "Roof" at bounding box center [91, 237] width 151 height 24
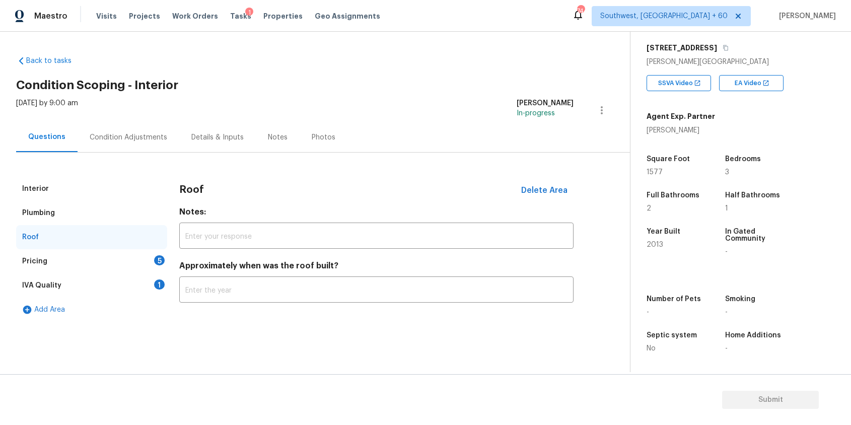
click at [144, 256] on div "Pricing 5" at bounding box center [91, 261] width 151 height 24
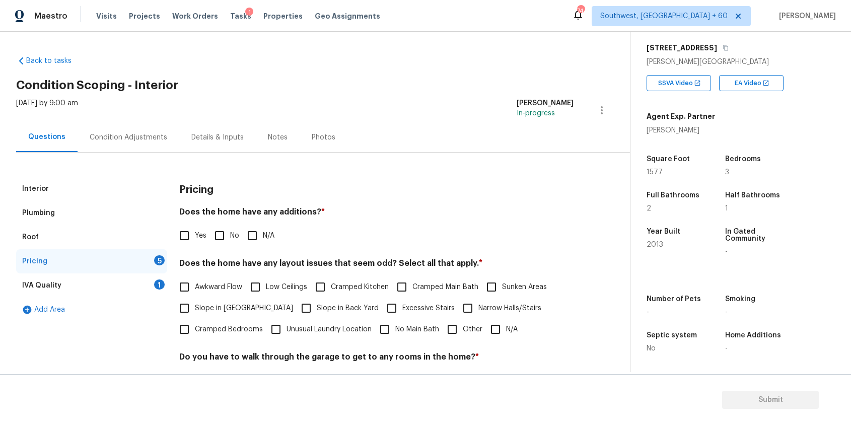
click at [270, 228] on label "N/A" at bounding box center [258, 235] width 33 height 21
click at [263, 228] on input "N/A" at bounding box center [252, 235] width 21 height 21
checkbox input "true"
click at [501, 332] on input "N/A" at bounding box center [495, 329] width 21 height 21
checkbox input "true"
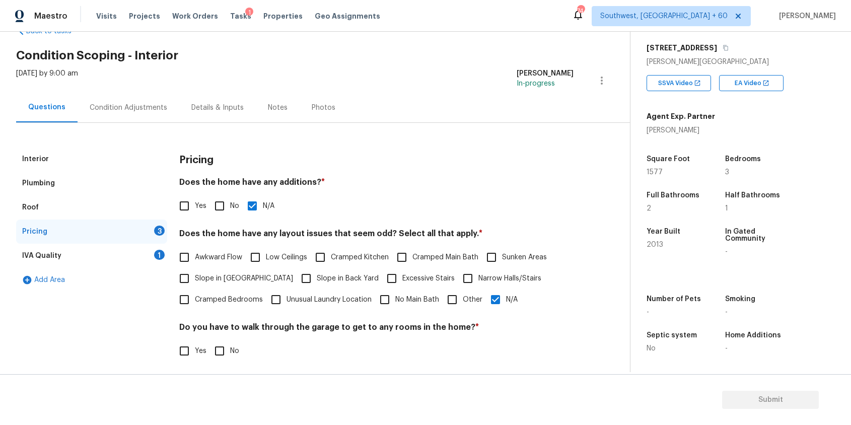
scroll to position [37, 0]
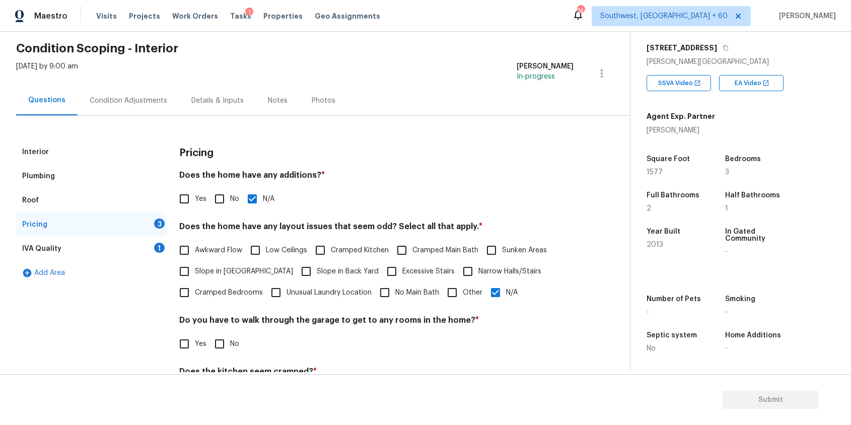
click at [226, 351] on input "No" at bounding box center [219, 343] width 21 height 21
checkbox input "true"
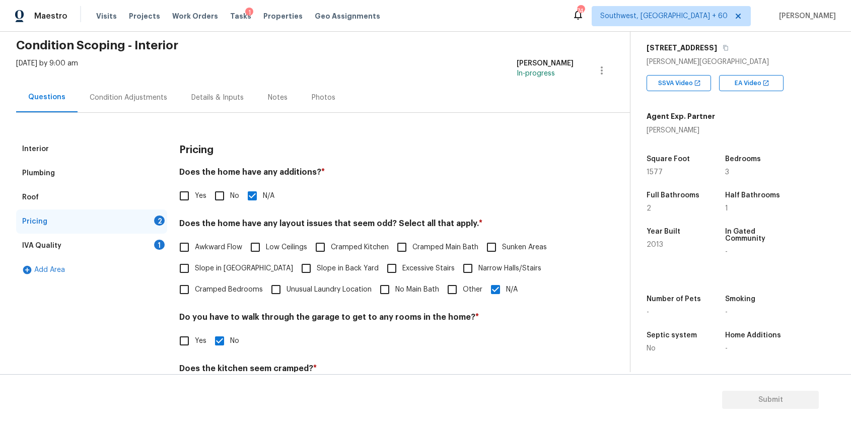
scroll to position [137, 0]
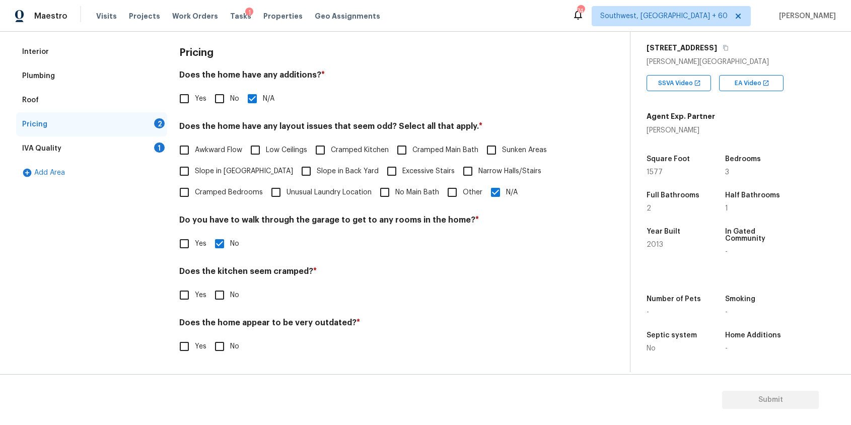
click at [232, 290] on span "No" at bounding box center [234, 295] width 9 height 11
click at [230, 290] on input "No" at bounding box center [219, 295] width 21 height 21
click at [232, 290] on label "No" at bounding box center [224, 296] width 30 height 21
click at [230, 290] on input "No" at bounding box center [219, 296] width 21 height 21
checkbox input "false"
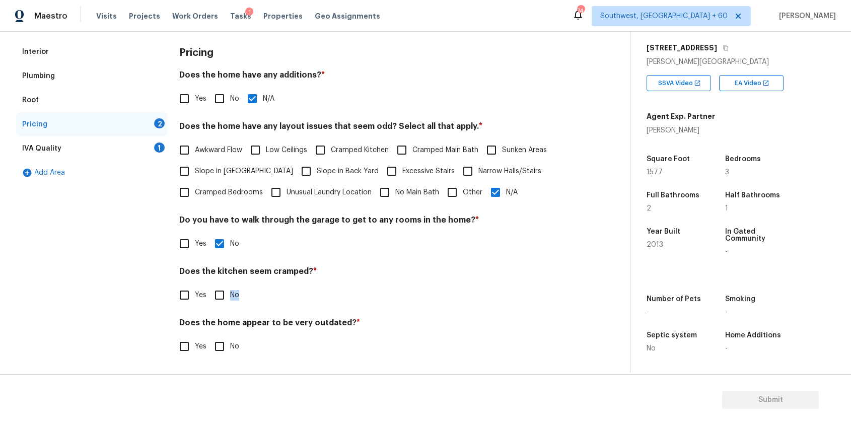
click at [221, 346] on input "No" at bounding box center [219, 346] width 21 height 21
checkbox input "true"
click at [227, 309] on div "Pricing Does the home have any additions? * Yes No N/A Does the home have any l…" at bounding box center [376, 205] width 394 height 330
click at [201, 240] on span "Yes" at bounding box center [201, 244] width 12 height 11
click at [195, 240] on input "Yes" at bounding box center [184, 243] width 21 height 21
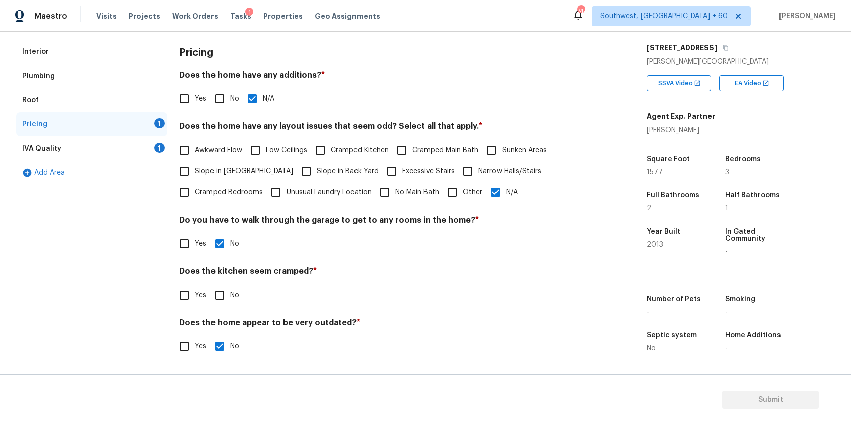
checkbox input "true"
checkbox input "false"
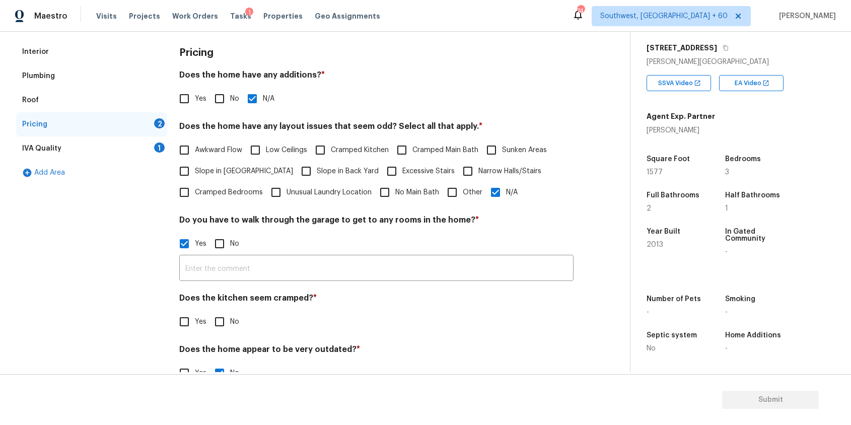
click at [160, 143] on div "1" at bounding box center [159, 148] width 11 height 10
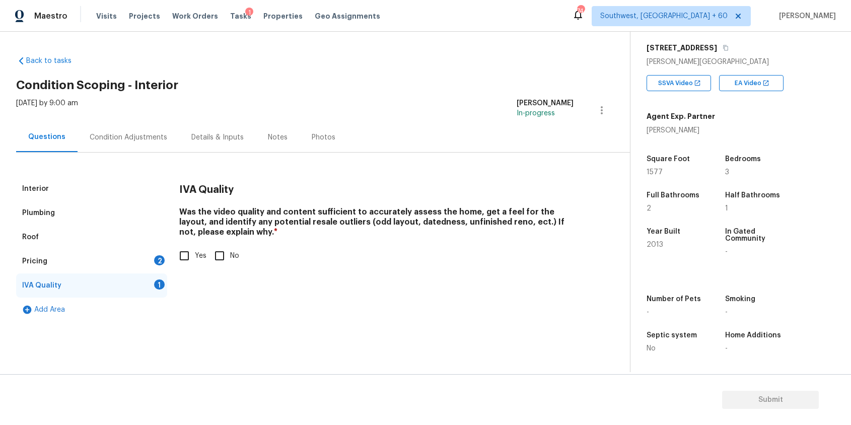
click at [107, 255] on div "Pricing 2" at bounding box center [91, 261] width 151 height 24
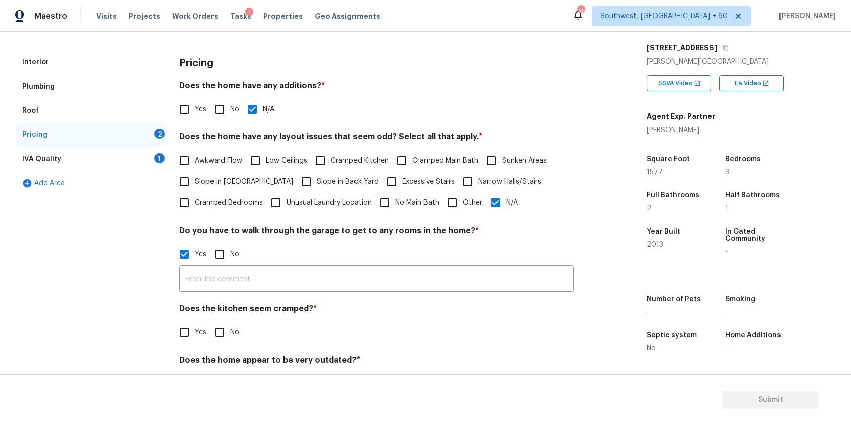
scroll to position [164, 0]
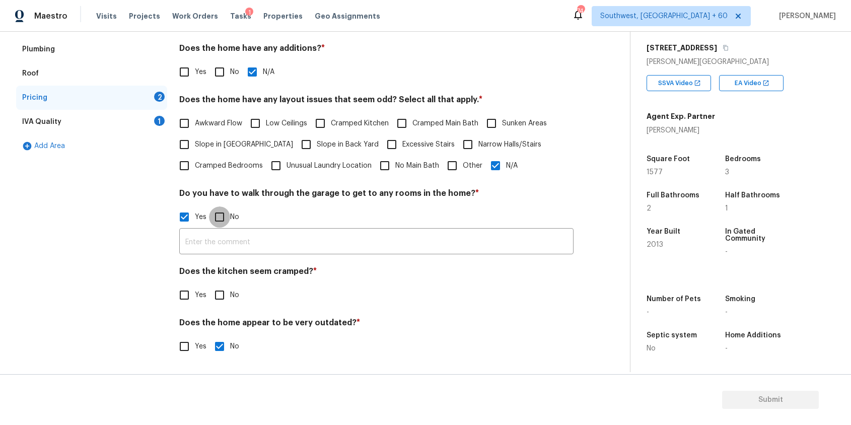
click at [221, 214] on input "No" at bounding box center [219, 216] width 21 height 21
checkbox input "true"
checkbox input "false"
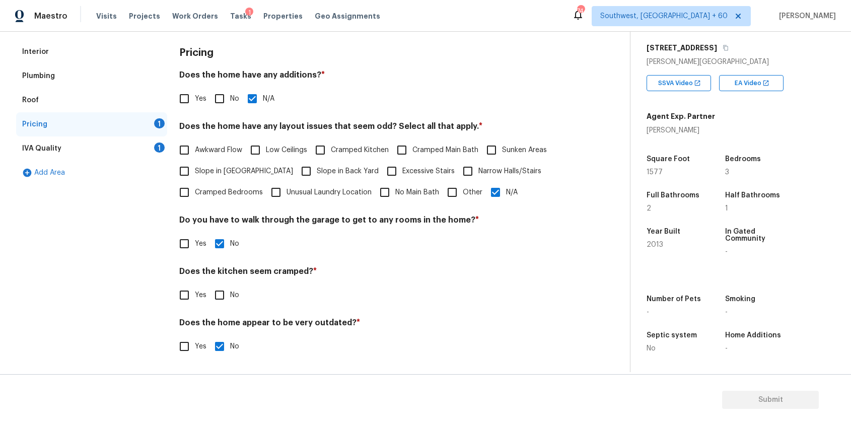
scroll to position [137, 0]
click at [222, 298] on input "No" at bounding box center [219, 295] width 21 height 21
checkbox input "true"
click at [150, 151] on div "IVA Quality 1" at bounding box center [91, 148] width 151 height 24
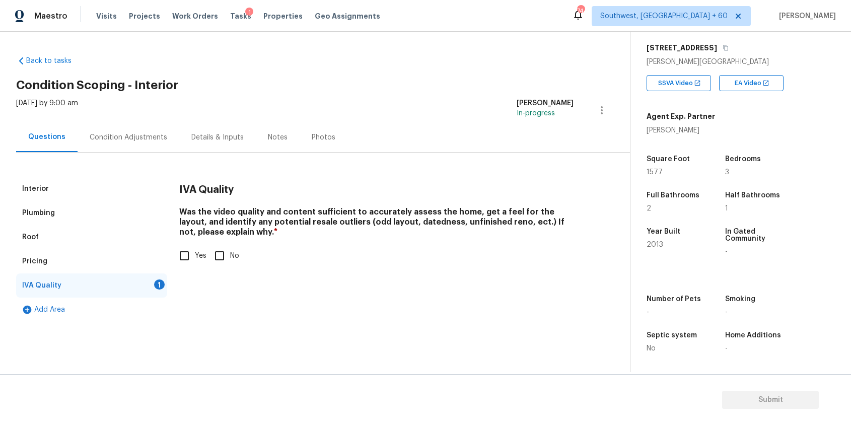
scroll to position [0, 0]
click at [193, 252] on input "Yes" at bounding box center [184, 255] width 21 height 21
checkbox input "true"
click at [156, 125] on div "Condition Adjustments" at bounding box center [129, 137] width 102 height 30
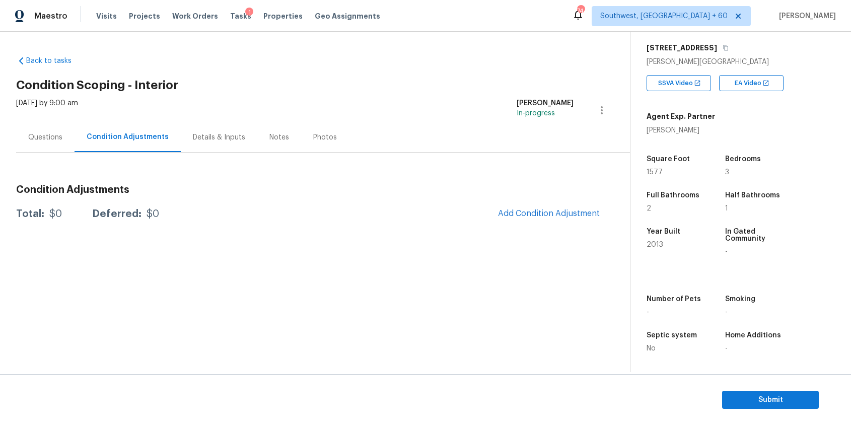
click at [541, 201] on div "Condition Adjustments Total: $0 Deferred: $0 Add Condition Adjustment" at bounding box center [311, 201] width 590 height 48
click at [548, 209] on span "Add Condition Adjustment" at bounding box center [549, 213] width 102 height 9
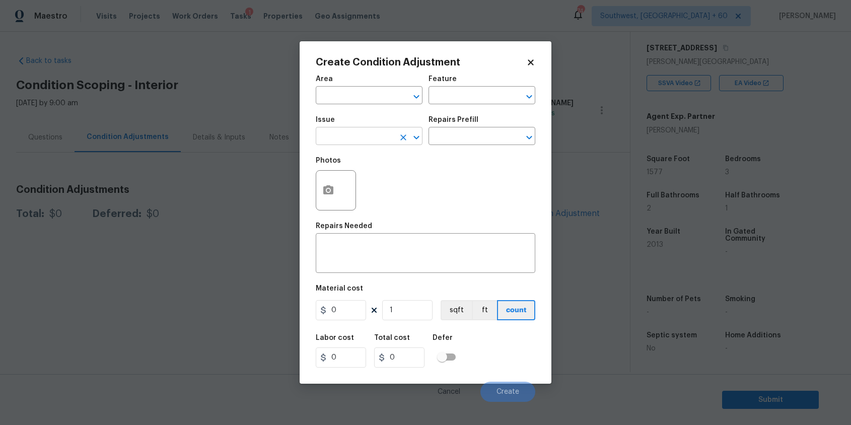
click at [363, 131] on input "text" at bounding box center [355, 137] width 79 height 16
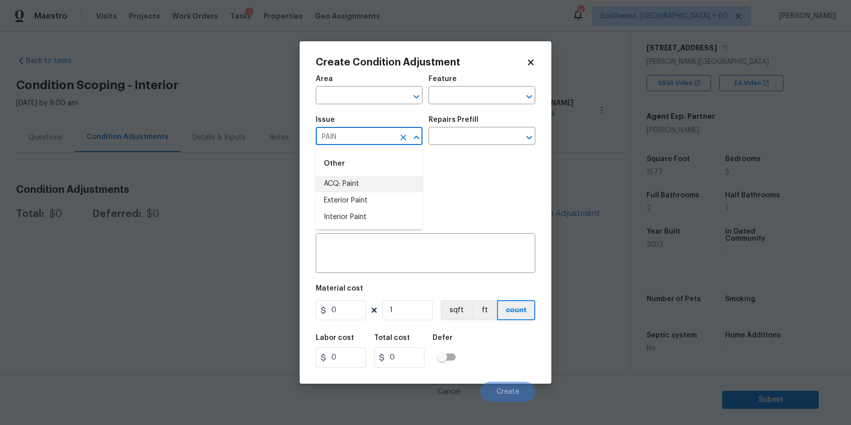
click at [361, 178] on li "ACQ: Paint" at bounding box center [369, 184] width 107 height 17
type input "ACQ: Paint"
click at [427, 143] on div "Issue ACQ: Paint ​ Repairs Prefill ​" at bounding box center [426, 130] width 220 height 41
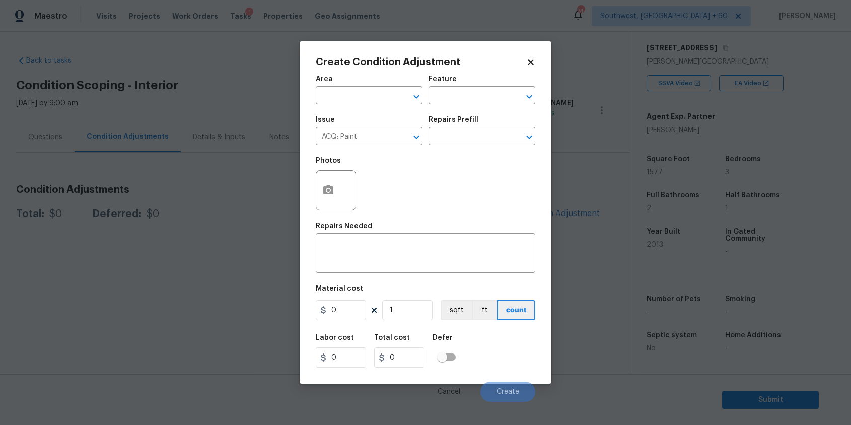
click at [477, 127] on div "Repairs Prefill" at bounding box center [482, 122] width 107 height 13
click at [482, 134] on input "text" at bounding box center [468, 137] width 79 height 16
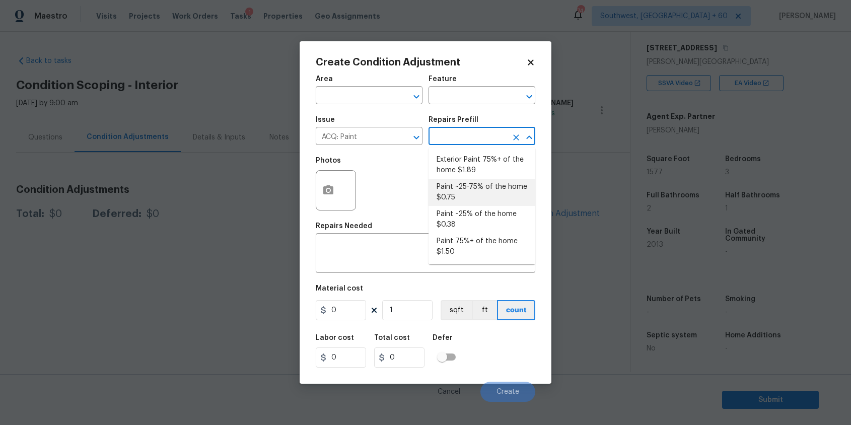
click at [487, 187] on li "Paint ~25-75% of the home $0.75" at bounding box center [482, 192] width 107 height 27
type input "Acquisition"
type textarea "Acquisition Scope: ~25 - 75% of the home needs interior paint"
type input "0.75"
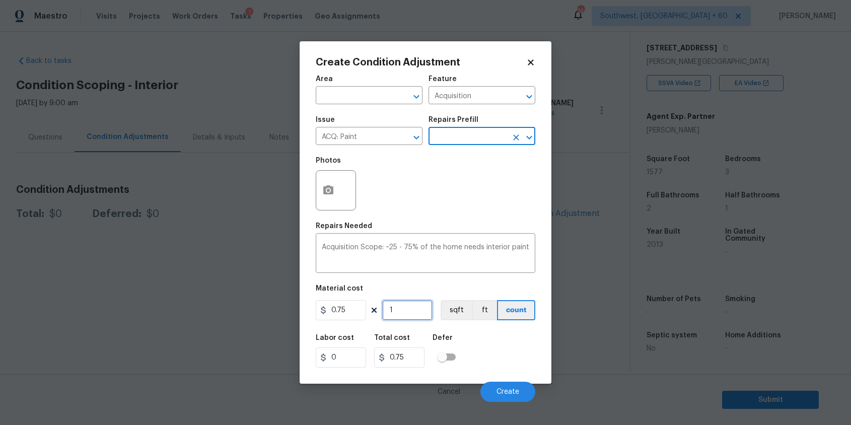
click at [401, 313] on input "1" at bounding box center [407, 310] width 50 height 20
click at [408, 317] on input "1" at bounding box center [407, 310] width 50 height 20
click at [404, 309] on input "1" at bounding box center [407, 310] width 50 height 20
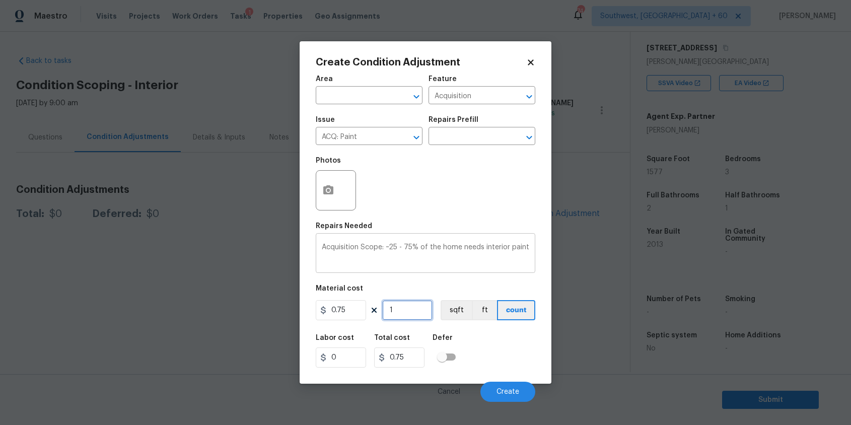
type input "15"
type input "11.25"
type input "157"
type input "117.75"
type input "1577"
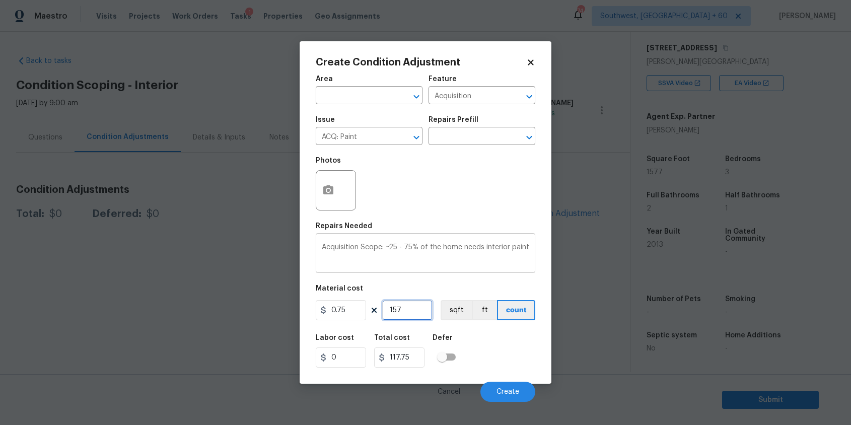
type input "1182.75"
type input "1577"
click at [332, 194] on icon "button" at bounding box center [328, 189] width 10 height 9
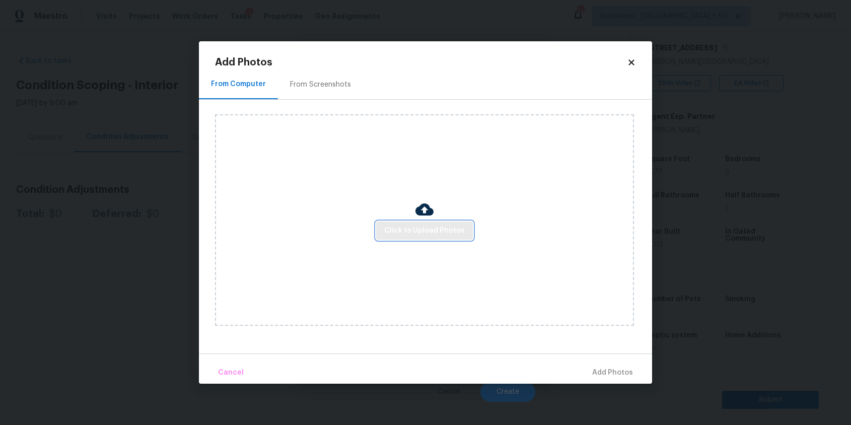
click at [393, 229] on span "Click to Upload Photos" at bounding box center [424, 231] width 81 height 13
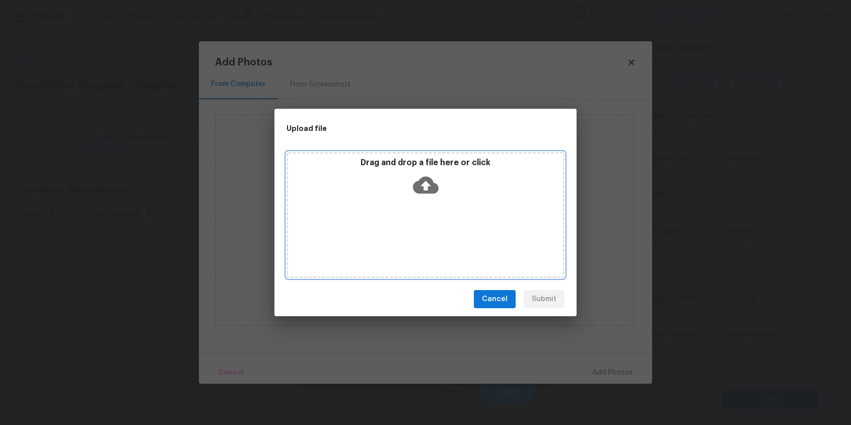
click at [393, 229] on div "Drag and drop a file here or click" at bounding box center [426, 215] width 278 height 126
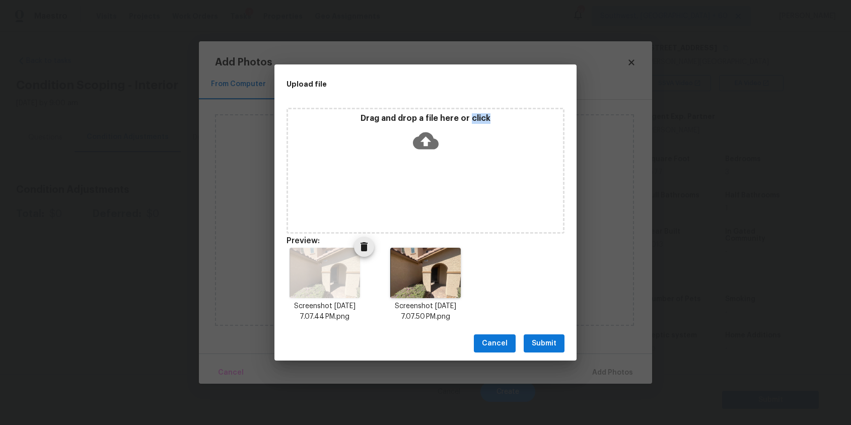
click at [368, 238] on button "Delete" at bounding box center [364, 247] width 20 height 20
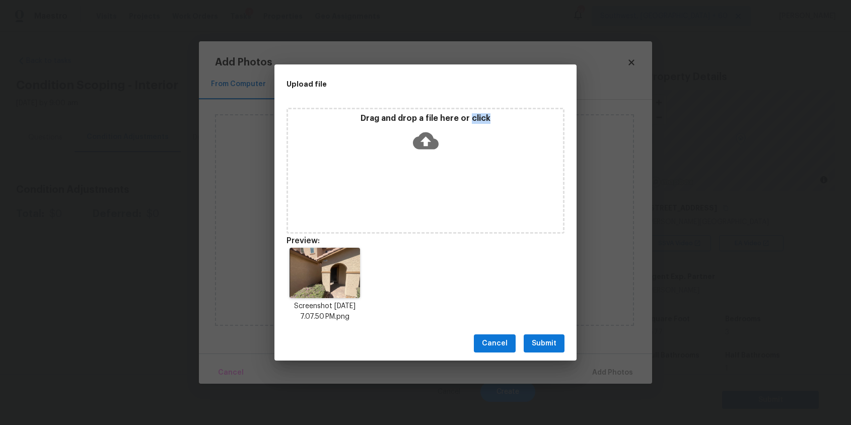
scroll to position [4, 0]
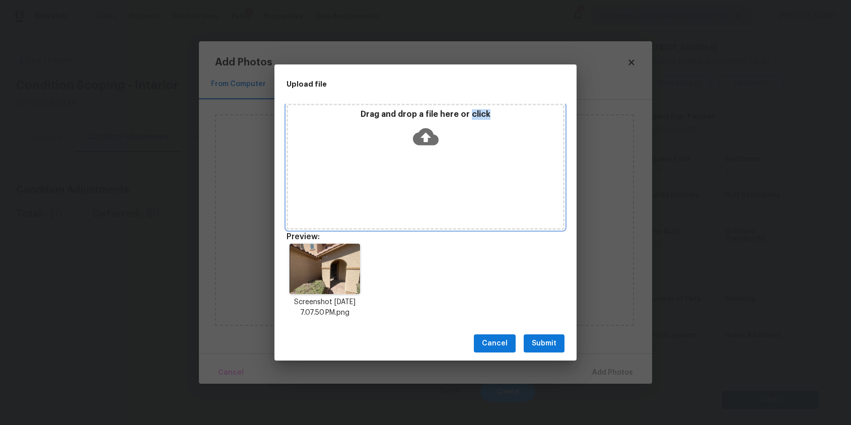
click at [424, 177] on div "Drag and drop a file here or click" at bounding box center [426, 167] width 278 height 126
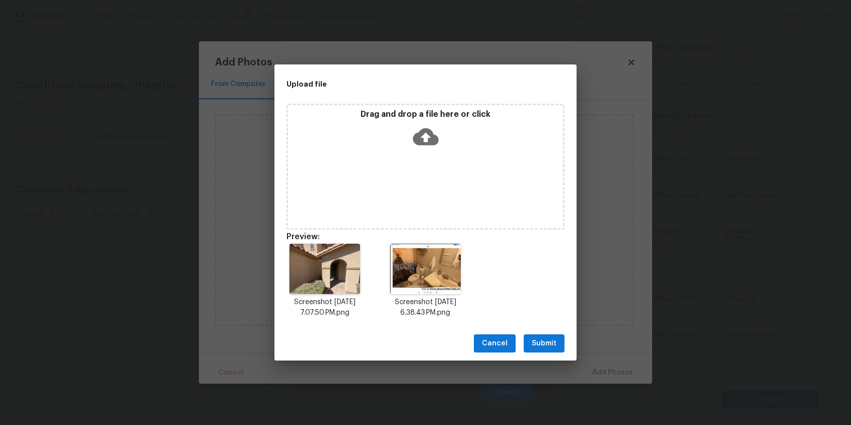
click at [546, 348] on span "Submit" at bounding box center [544, 343] width 25 height 13
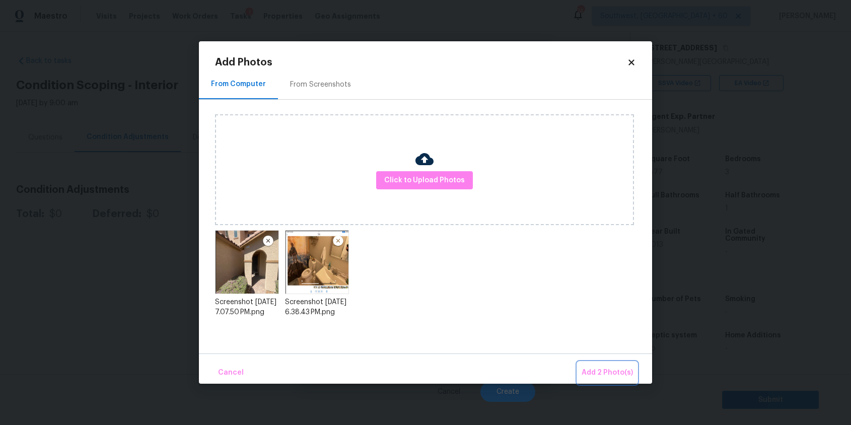
click at [613, 365] on button "Add 2 Photo(s)" at bounding box center [607, 373] width 59 height 22
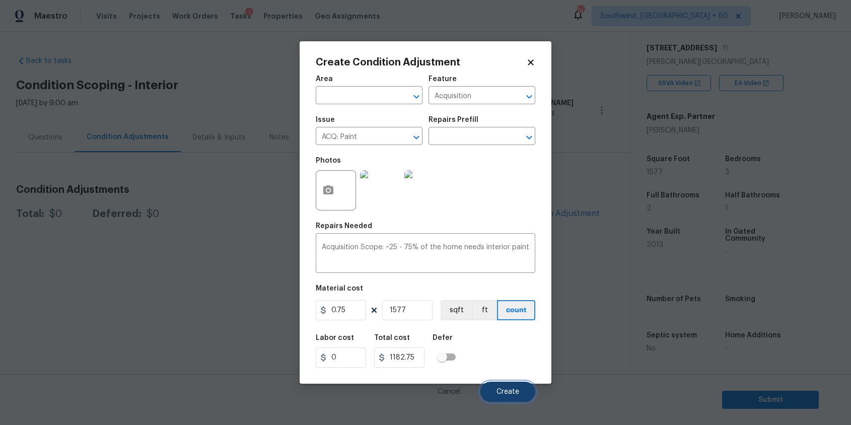
click at [514, 397] on button "Create" at bounding box center [507, 392] width 55 height 20
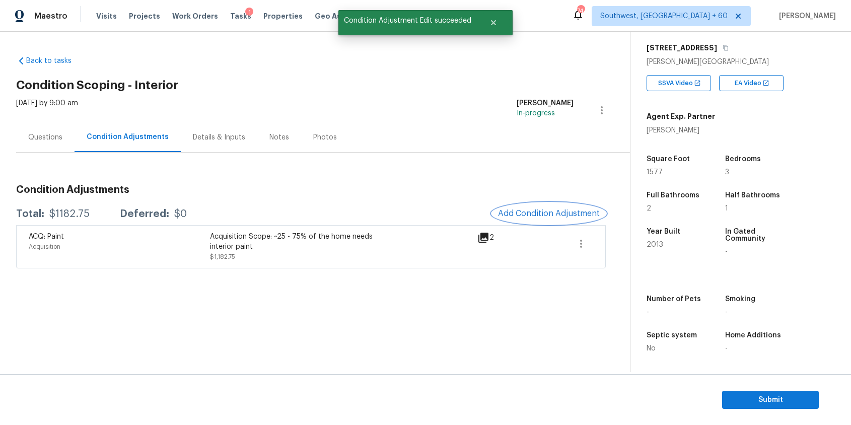
click at [563, 209] on span "Add Condition Adjustment" at bounding box center [549, 213] width 102 height 9
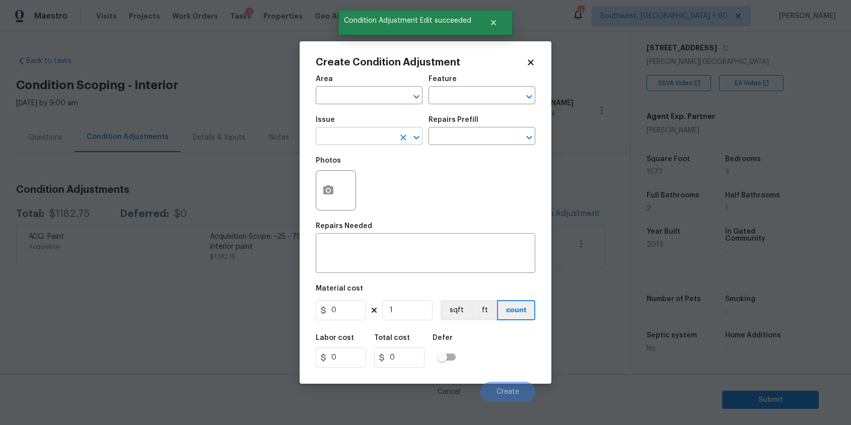
click at [379, 132] on input "text" at bounding box center [355, 137] width 79 height 16
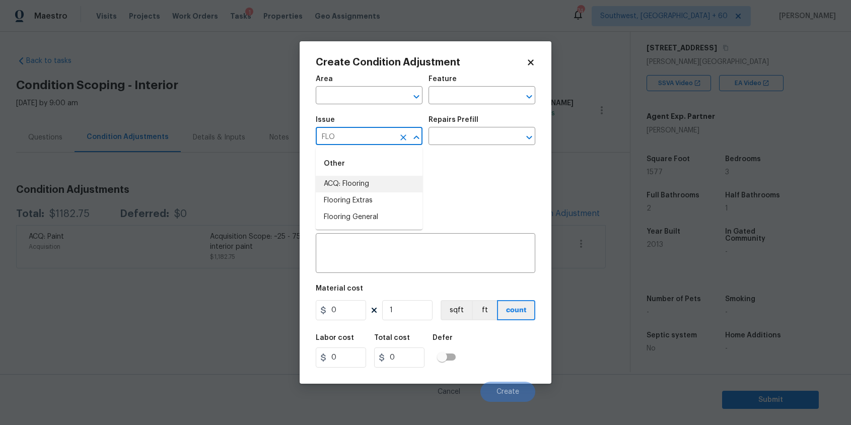
click at [373, 188] on li "ACQ: Flooring" at bounding box center [369, 184] width 107 height 17
type input "ACQ: Flooring"
click at [458, 135] on input "text" at bounding box center [468, 137] width 79 height 16
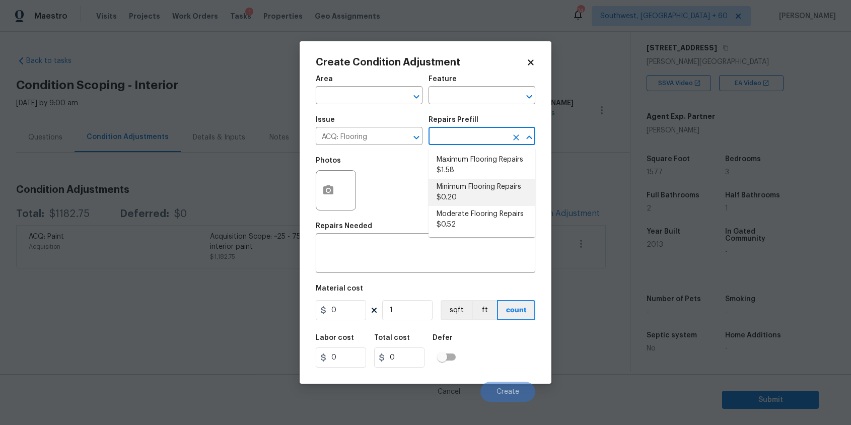
click at [487, 179] on li "Minimum Flooring Repairs $0.20" at bounding box center [482, 192] width 107 height 27
type input "Acquisition"
type textarea "Acquisition Scope: Minimum flooring repairs"
type input "0.2"
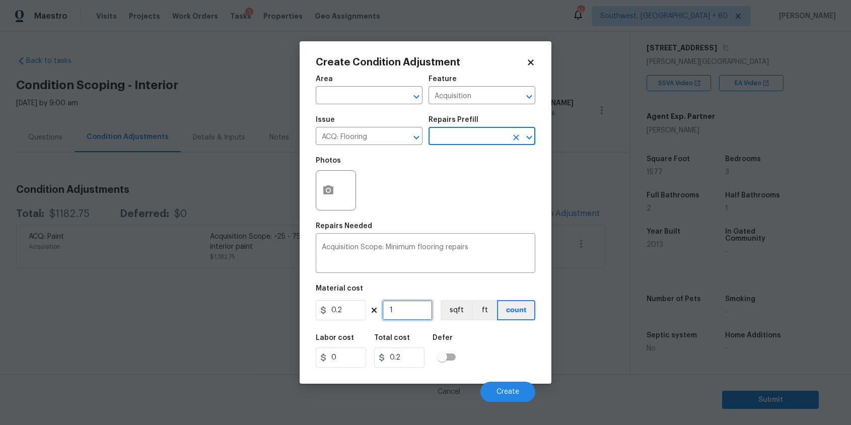
click at [420, 306] on input "1" at bounding box center [407, 310] width 50 height 20
type input "15"
type input "3"
type input "157"
type input "31.4"
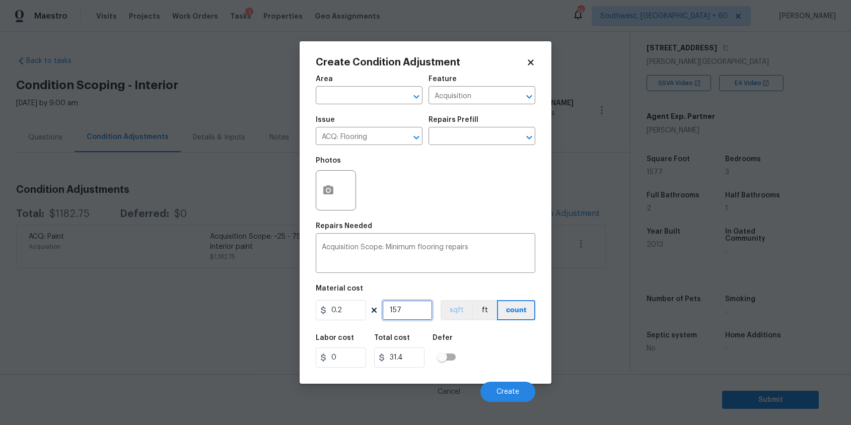
type input "1577"
type input "315.4"
type input "1577"
click at [510, 389] on span "Create" at bounding box center [508, 392] width 23 height 8
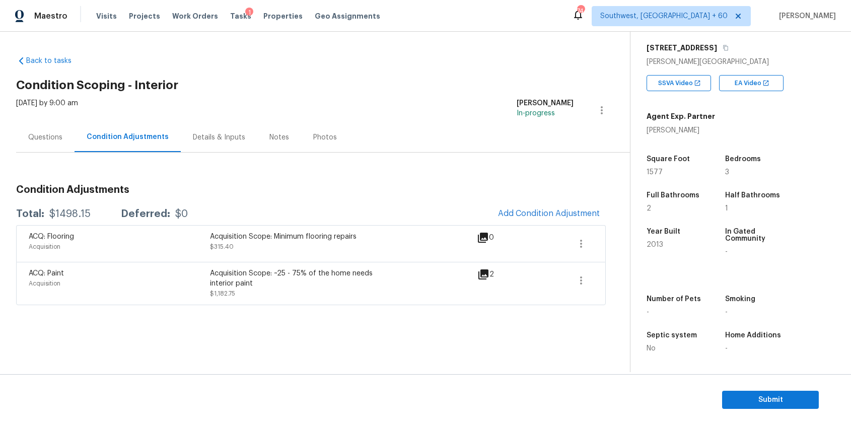
click at [601, 291] on div "ACQ: Paint Acquisition Acquisition Scope: ~25 - 75% of the home needs interior …" at bounding box center [311, 283] width 590 height 43
click at [579, 279] on icon "button" at bounding box center [581, 280] width 12 height 12
click at [630, 274] on div "Edit" at bounding box center [638, 278] width 79 height 10
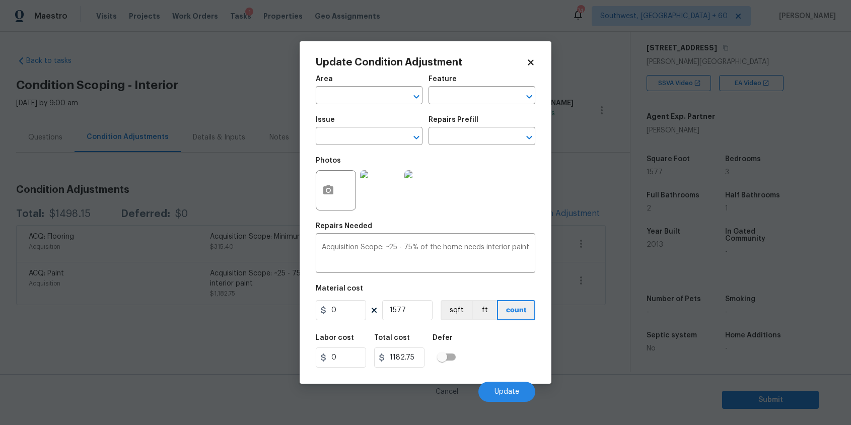
type input "Acquisition"
type input "ACQ: Paint"
type input "0.75"
click at [430, 188] on img at bounding box center [424, 190] width 40 height 40
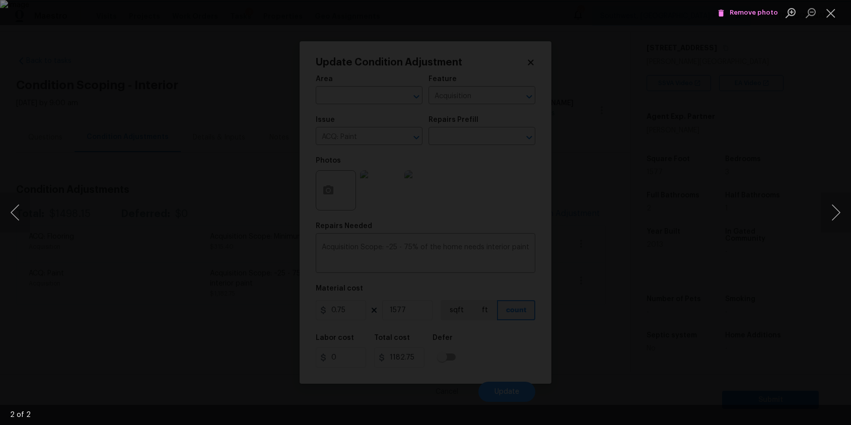
click at [735, 16] on span "Remove photo" at bounding box center [748, 13] width 60 height 12
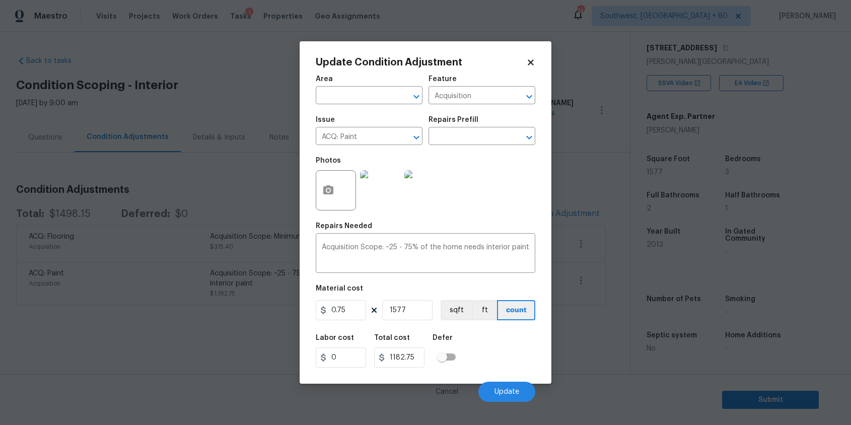
click at [390, 199] on img at bounding box center [380, 190] width 40 height 40
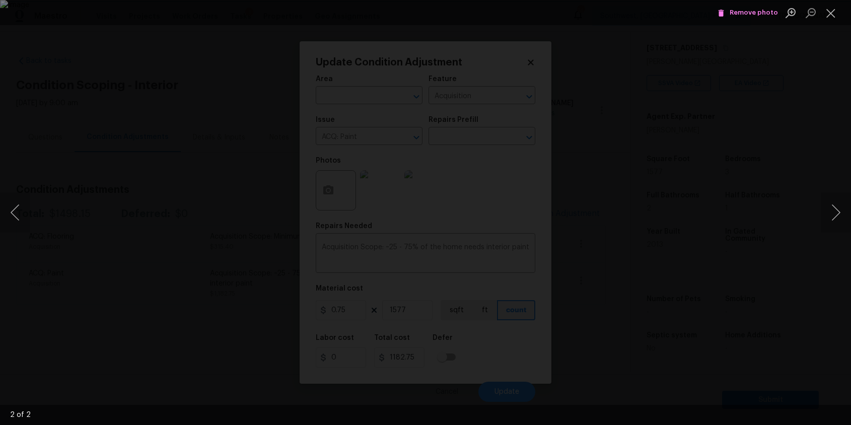
click at [744, 7] on button "Remove photo" at bounding box center [747, 13] width 65 height 16
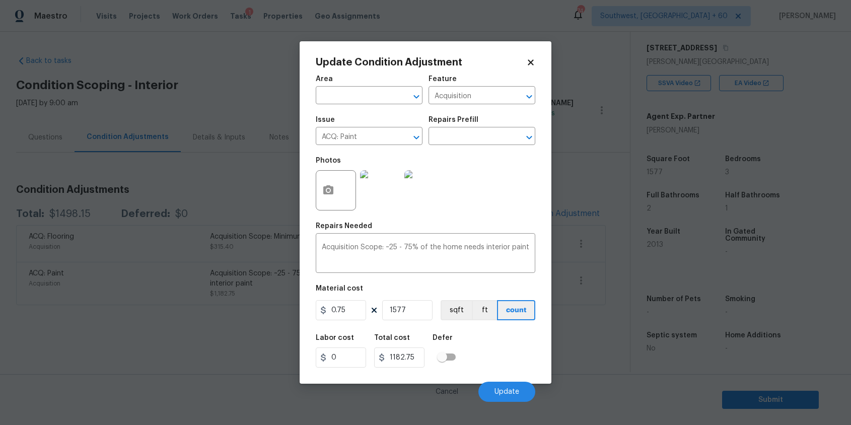
click at [589, 78] on body "Maestro Visits Projects Work Orders Tasks 1 Properties Geo Assignments [GEOGRAP…" at bounding box center [425, 212] width 851 height 425
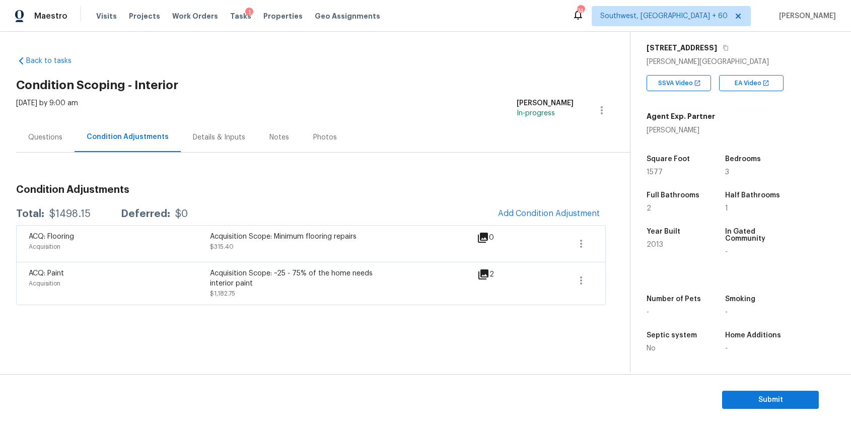
click at [68, 143] on div "Questions" at bounding box center [45, 137] width 58 height 30
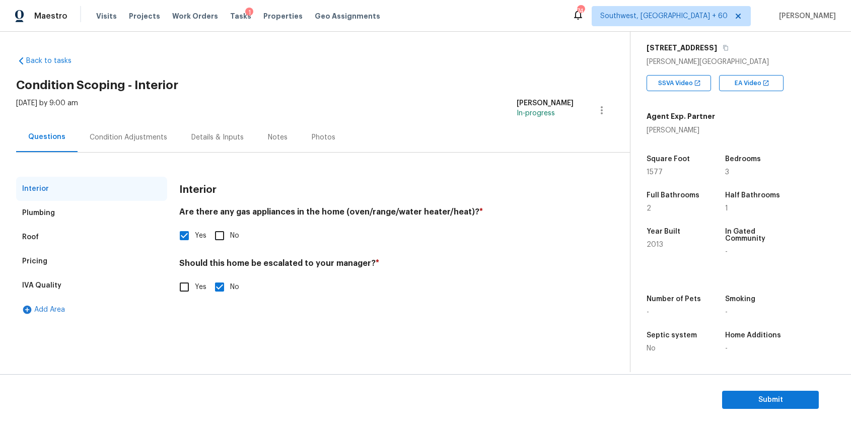
click at [150, 145] on div "Condition Adjustments" at bounding box center [129, 137] width 102 height 30
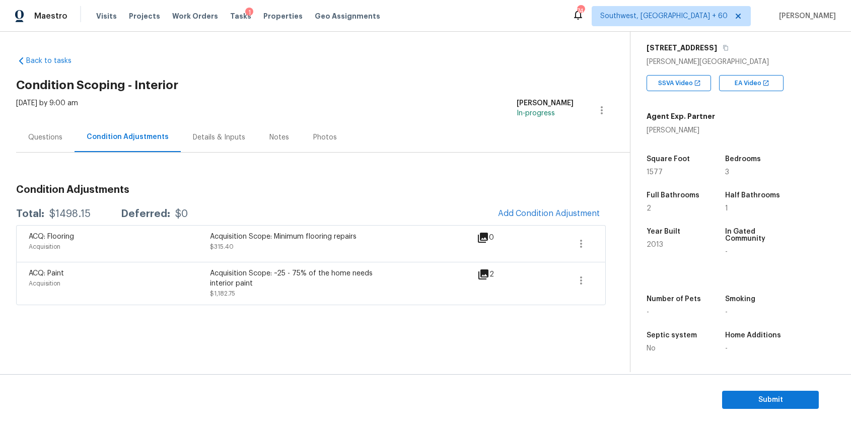
click at [85, 218] on div "$1498.15" at bounding box center [69, 214] width 41 height 10
copy div "1498.15"
click at [67, 113] on div "[DATE] by 9:00 am" at bounding box center [47, 110] width 62 height 24
click at [64, 128] on div "Questions" at bounding box center [45, 137] width 58 height 30
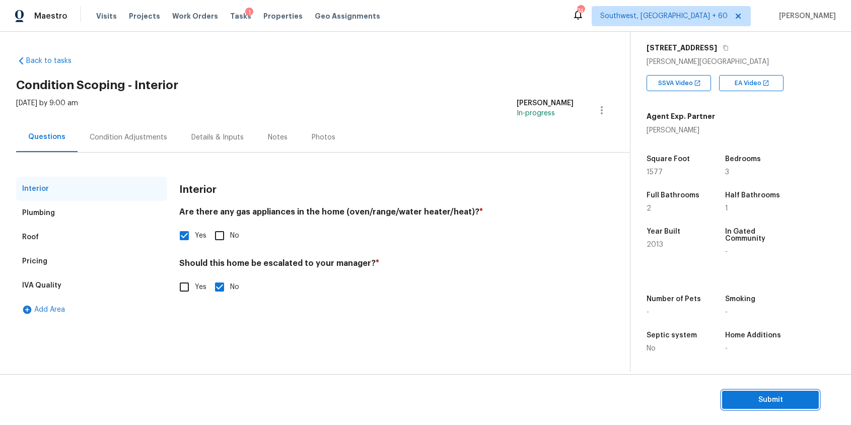
click at [790, 401] on span "Submit" at bounding box center [770, 400] width 81 height 13
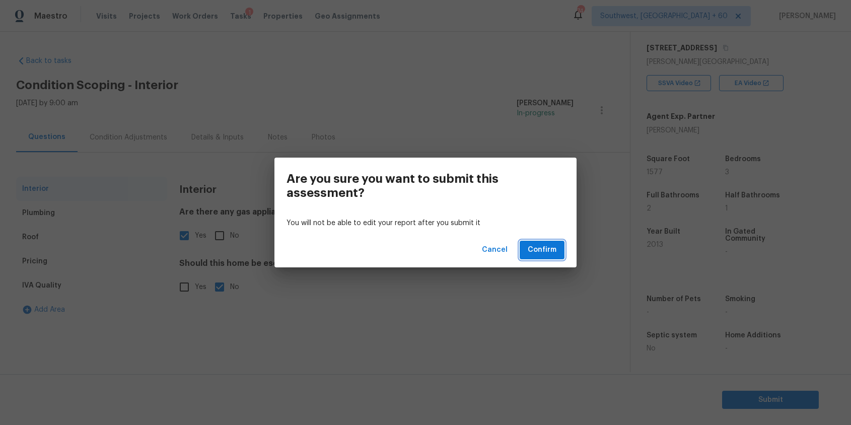
click at [559, 252] on button "Confirm" at bounding box center [542, 250] width 45 height 19
